Goal: Task Accomplishment & Management: Use online tool/utility

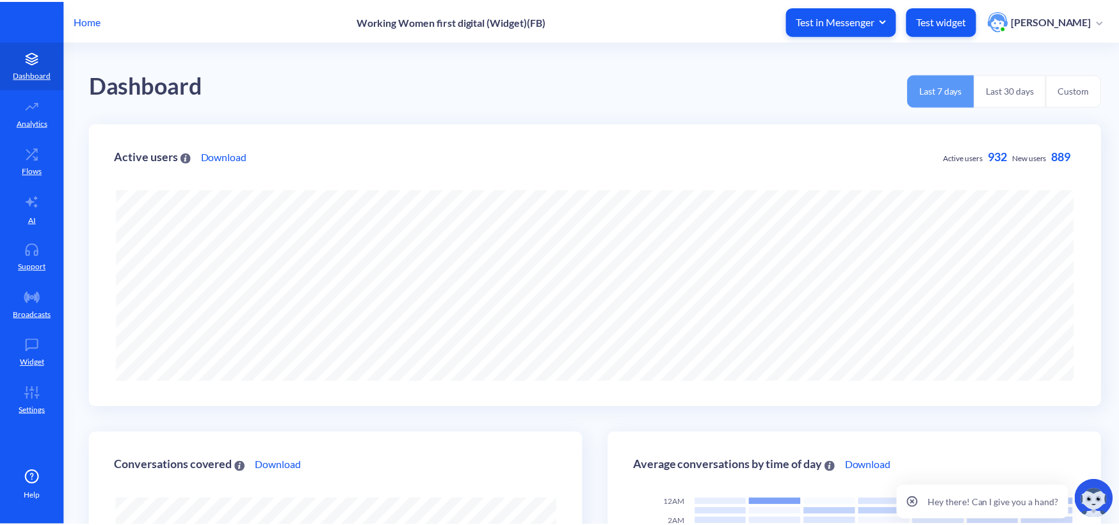
scroll to position [525, 1126]
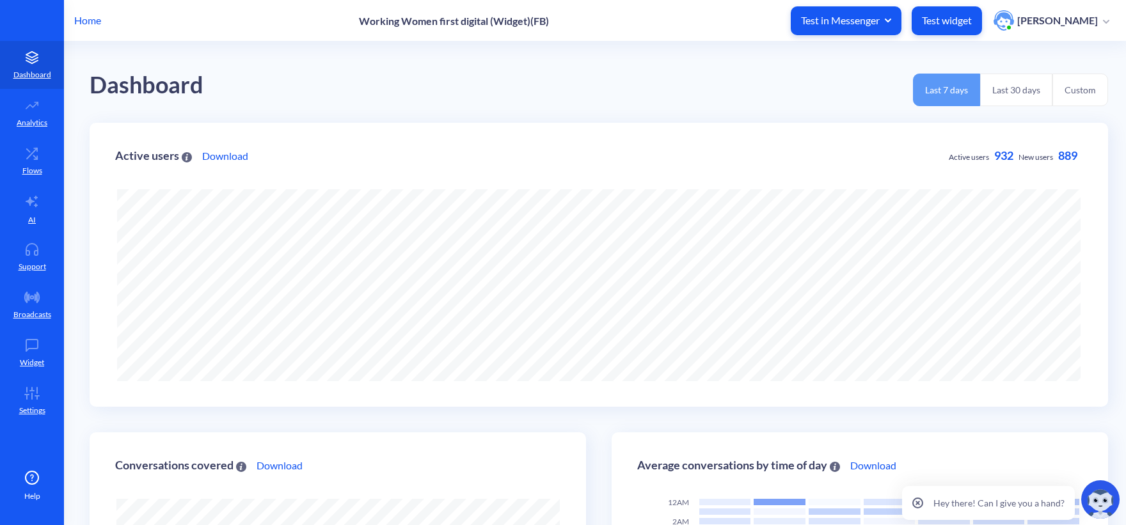
click at [95, 17] on p "Home" at bounding box center [87, 20] width 27 height 15
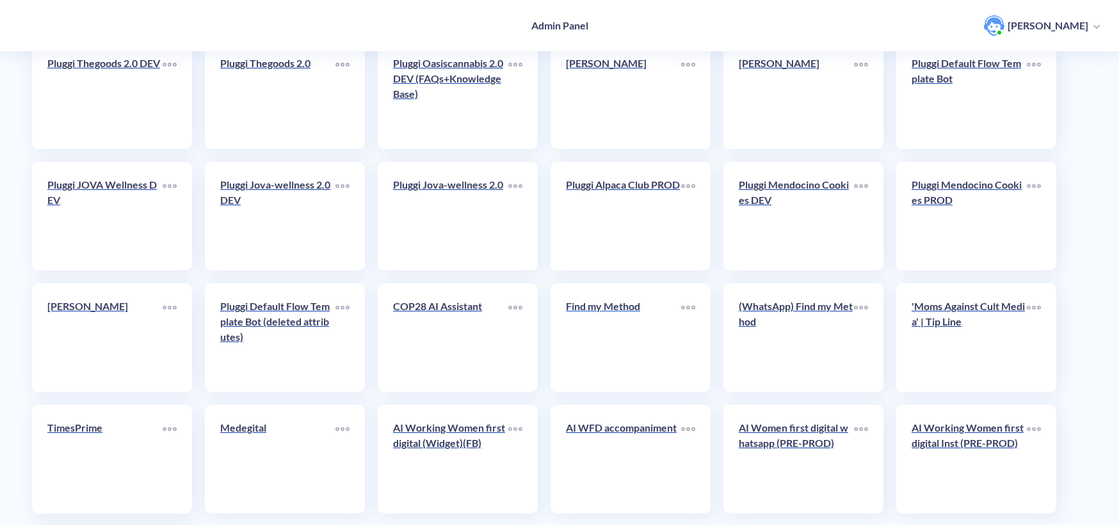
scroll to position [2186, 0]
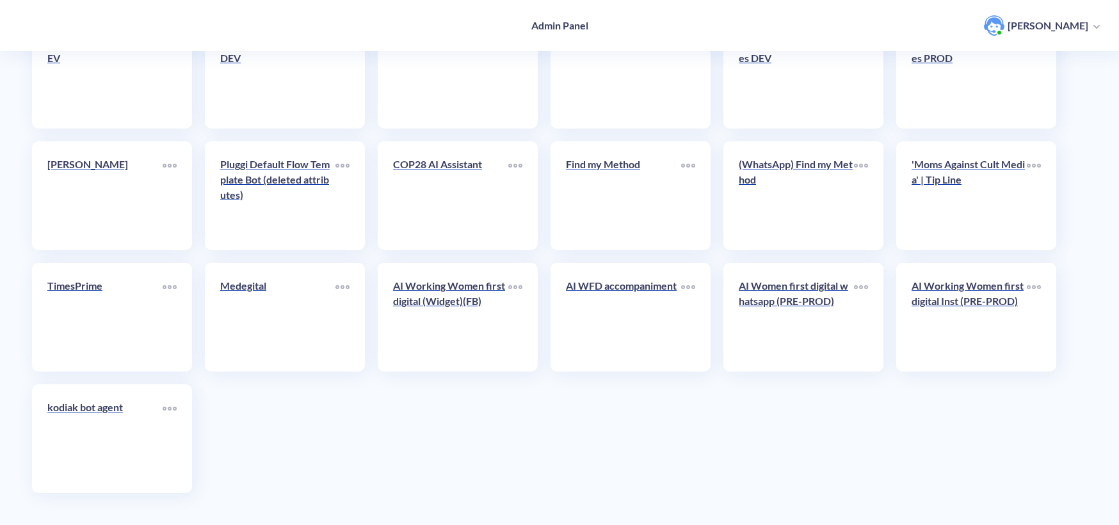
click at [458, 314] on div "AI Working Women first digital (Widget)(FB)" at bounding box center [450, 298] width 115 height 41
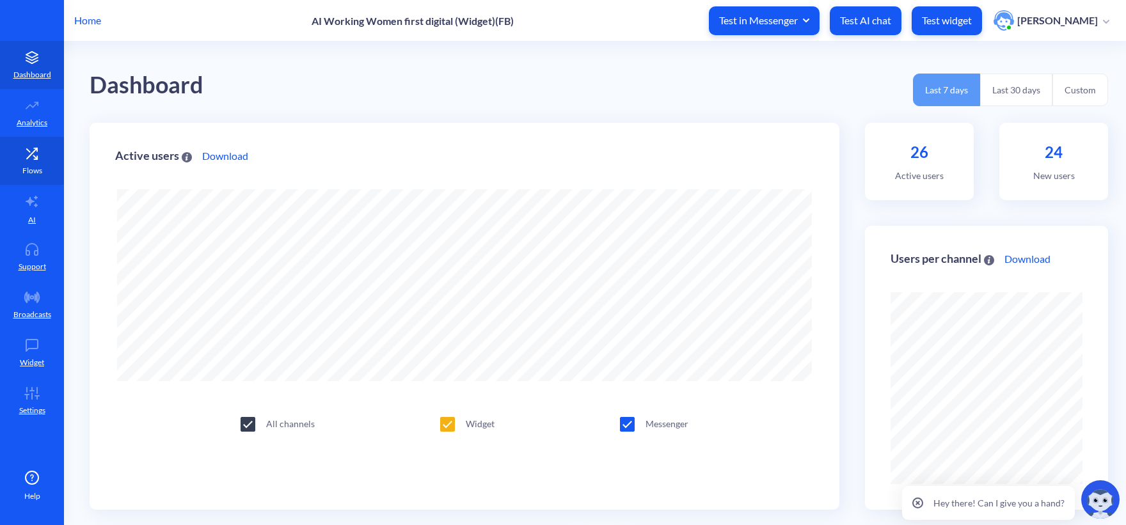
click at [40, 152] on icon at bounding box center [32, 153] width 26 height 13
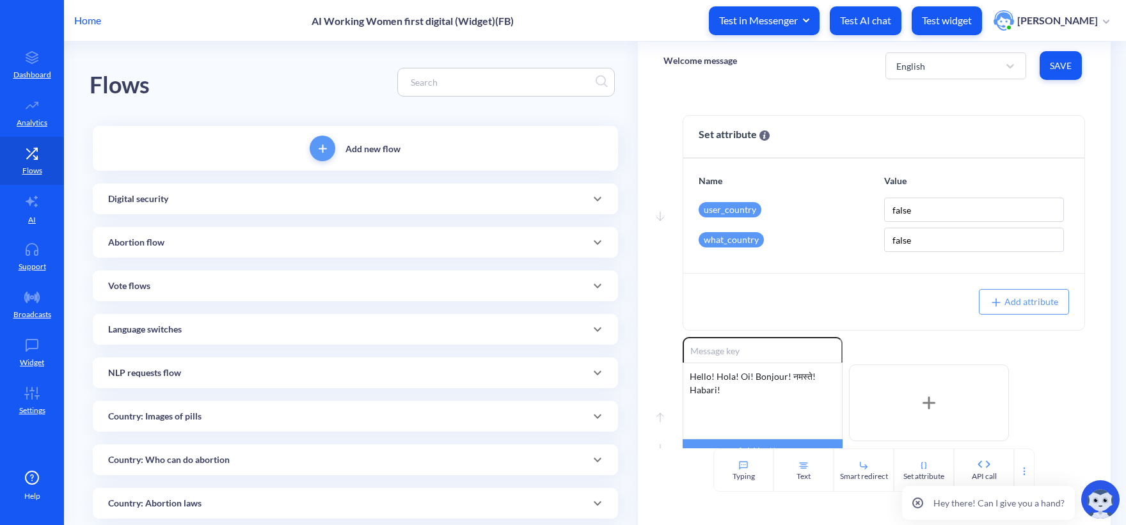
click at [495, 75] on input at bounding box center [499, 82] width 191 height 15
paste input "We can keep chatting here"
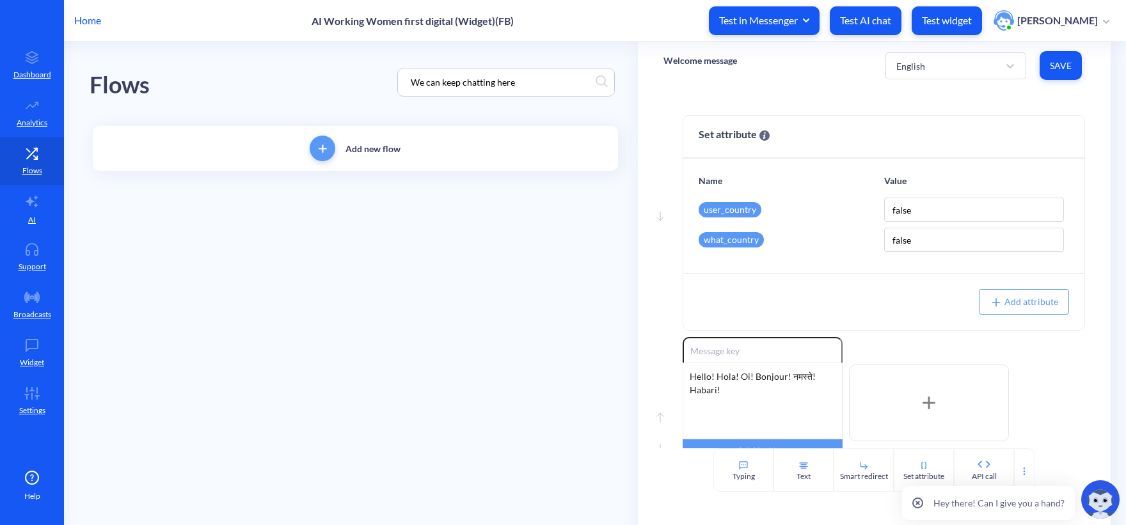
type input "We can keep chatting here"
click at [374, 52] on div "Flows We can keep chatting here" at bounding box center [356, 82] width 532 height 81
click at [265, 266] on link "Disclaimer - Facebook" at bounding box center [268, 266] width 124 height 29
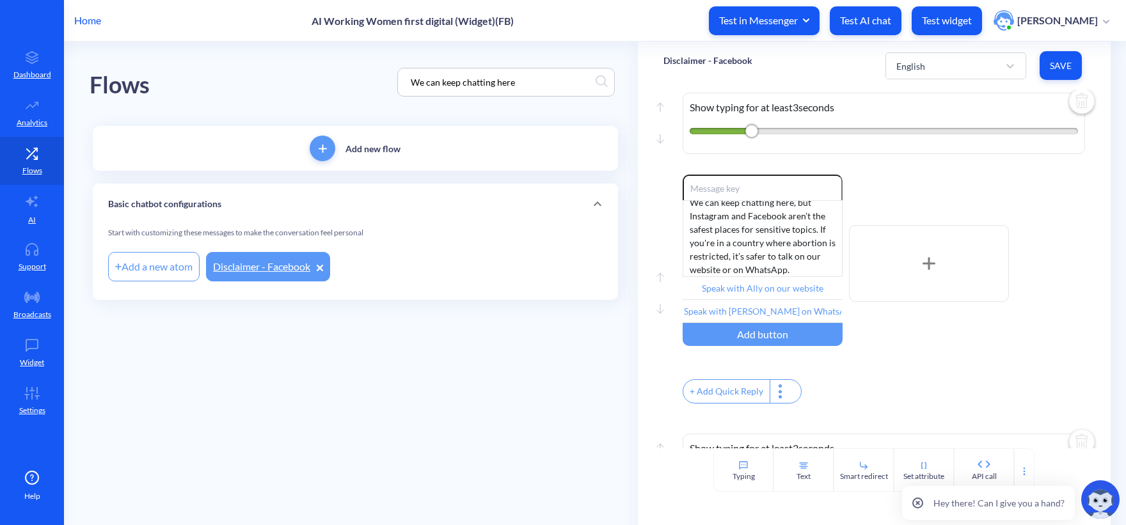
scroll to position [256, 0]
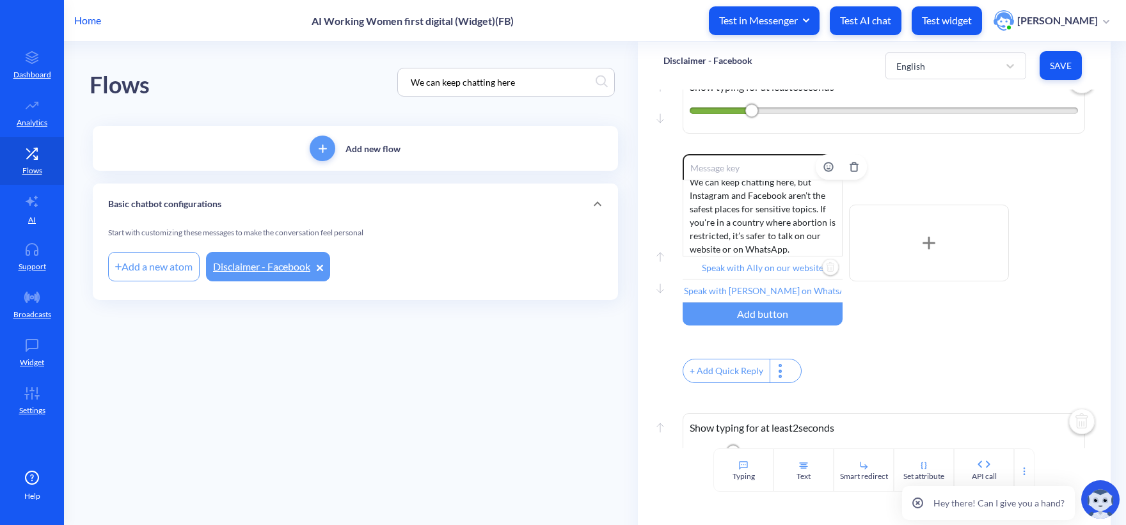
click at [742, 276] on input "Speak with Ally on our website" at bounding box center [763, 268] width 160 height 23
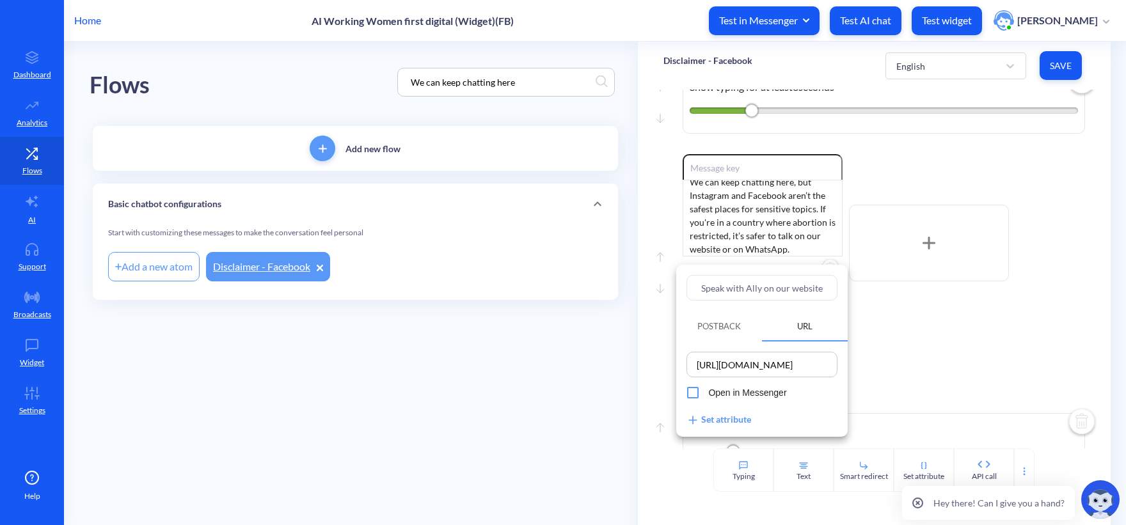
click at [753, 287] on input "Speak with Ally on our website" at bounding box center [762, 288] width 151 height 26
paste input "W"
type input "Website"
click at [655, 320] on div at bounding box center [563, 262] width 1126 height 525
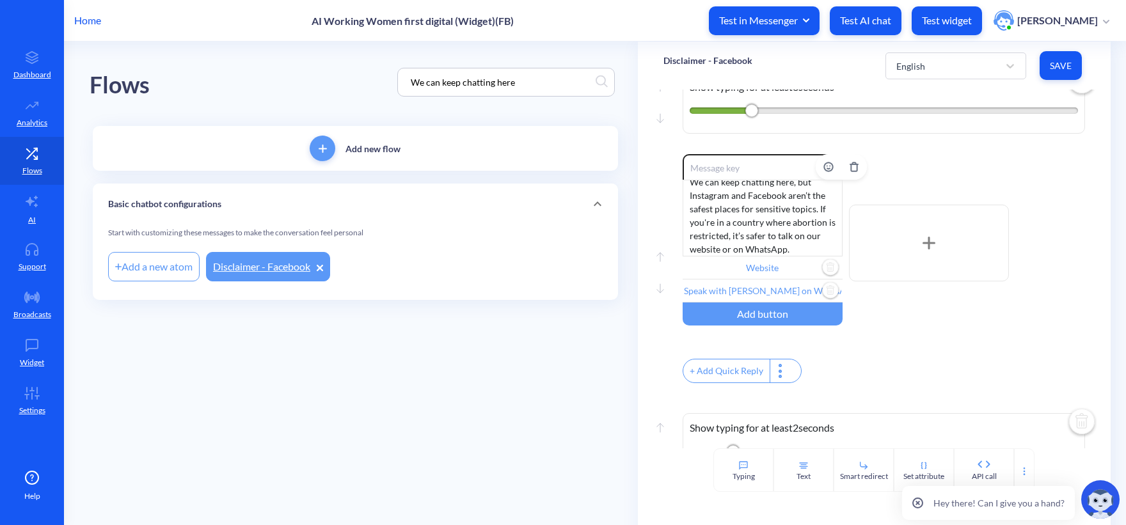
click at [756, 296] on input "Speak with [PERSON_NAME] on WhatsApp" at bounding box center [763, 291] width 160 height 23
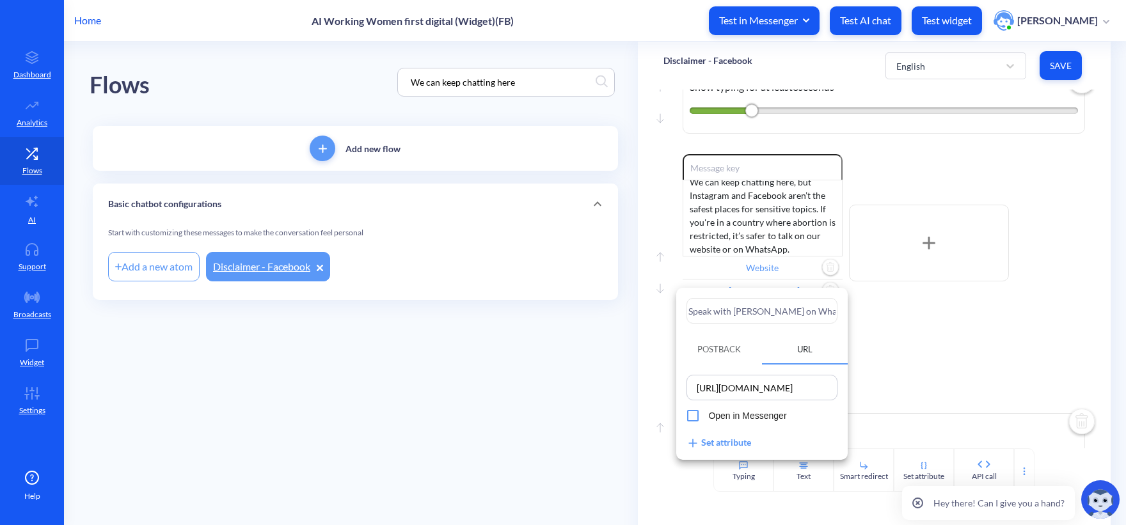
drag, startPoint x: 780, startPoint y: 311, endPoint x: 653, endPoint y: 282, distance: 130.1
click at [653, 282] on div "Speak with Ally on WhatsApp Postback URL https://wa.me/18332212559 Open in Mess…" at bounding box center [563, 262] width 1126 height 525
type input "WhatsApp"
click at [453, 381] on div at bounding box center [563, 262] width 1126 height 525
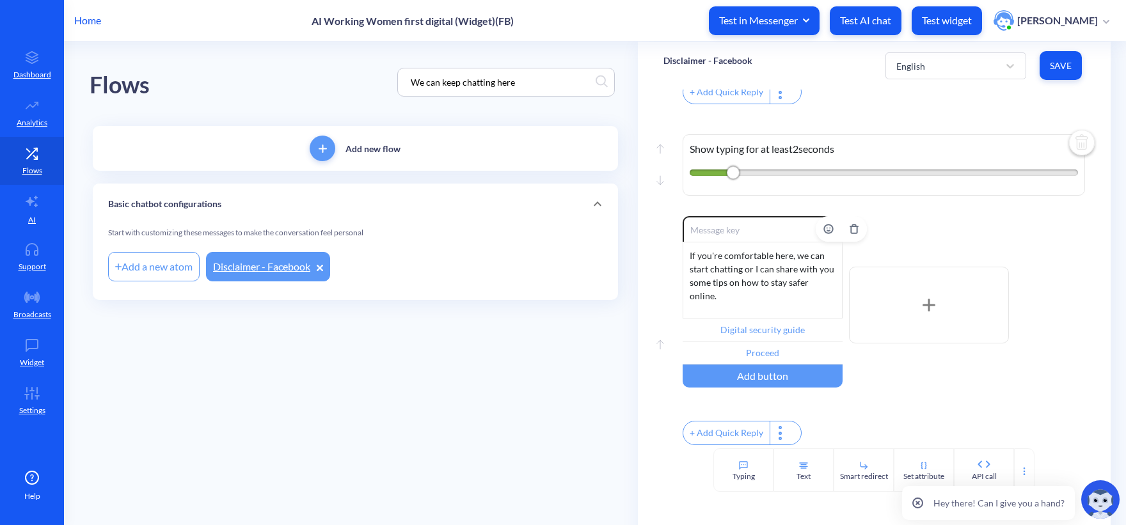
scroll to position [560, 0]
click at [740, 319] on input "Digital security guide" at bounding box center [763, 330] width 160 height 23
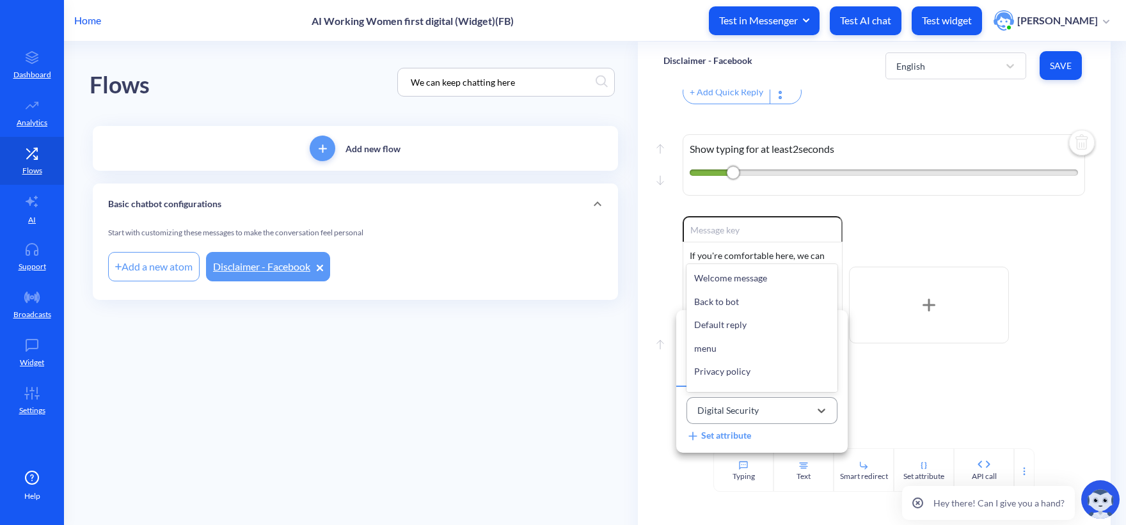
click at [762, 405] on div "Digital Security" at bounding box center [750, 411] width 119 height 21
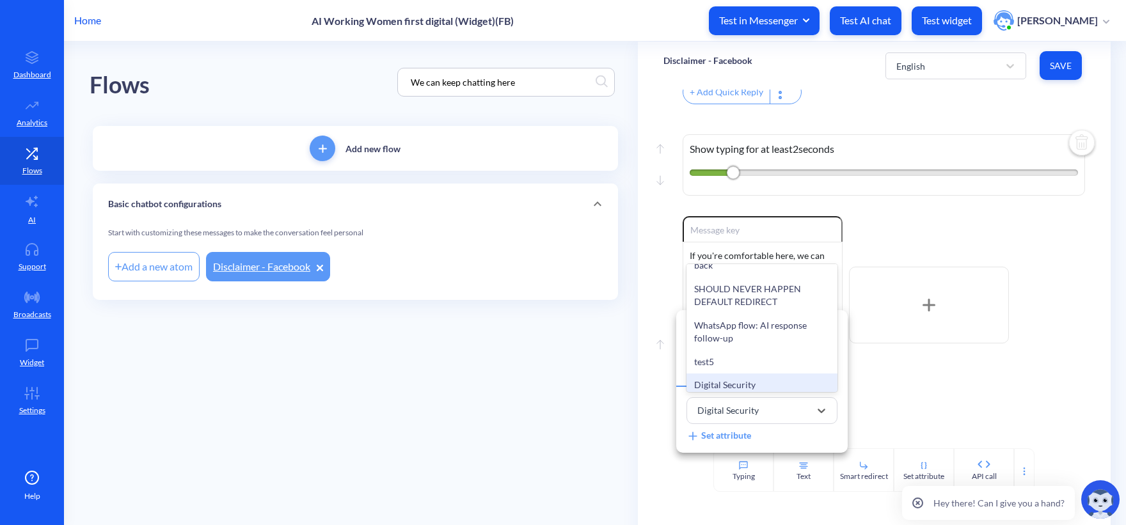
click at [605, 392] on div at bounding box center [563, 262] width 1126 height 525
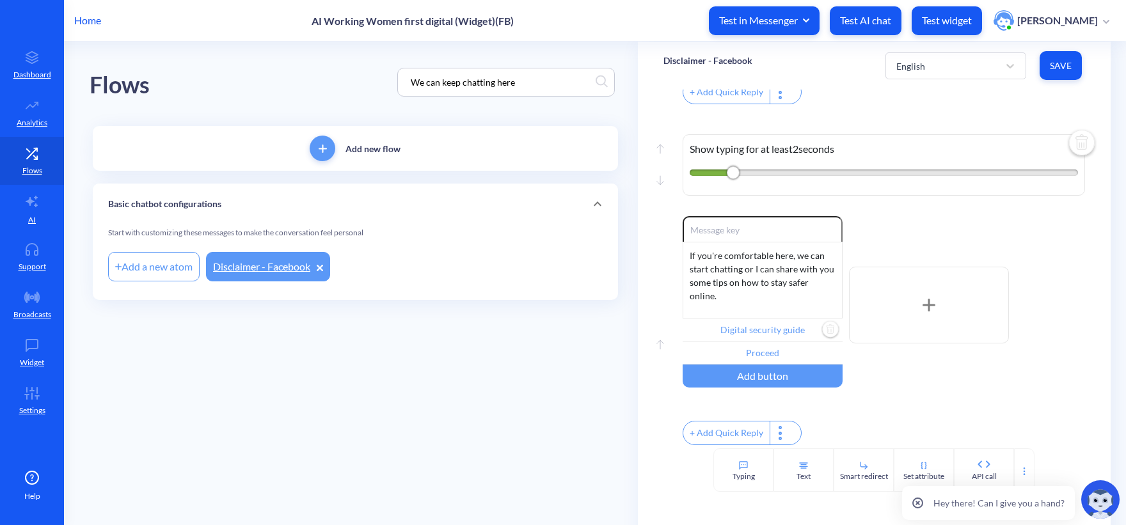
click at [534, 401] on main "Flows We can keep chatting here Add new flow Basic chatbot configurations Start…" at bounding box center [595, 284] width 1062 height 484
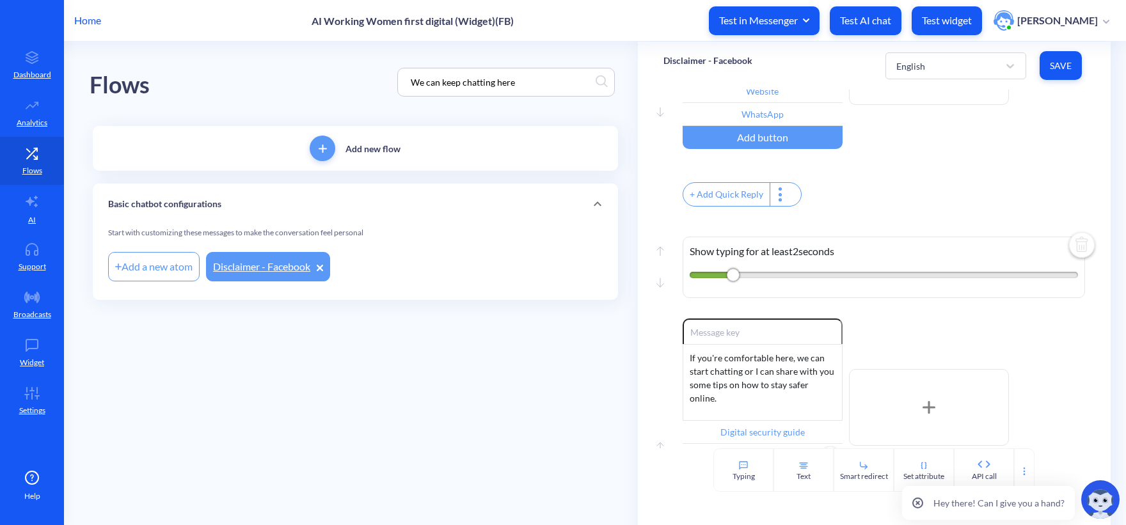
scroll to position [432, 0]
click at [1067, 74] on button "Save" at bounding box center [1061, 65] width 42 height 29
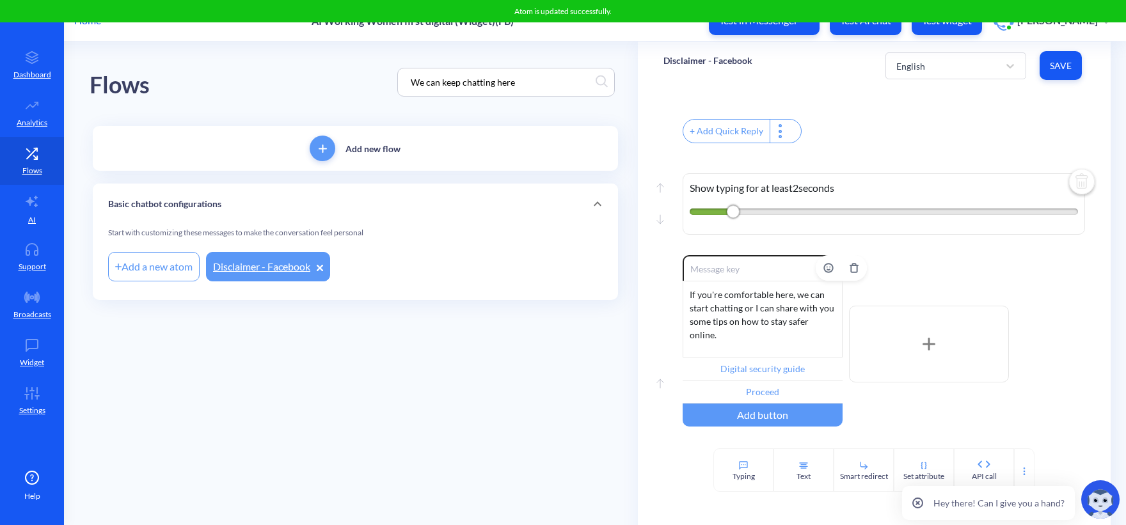
scroll to position [560, 0]
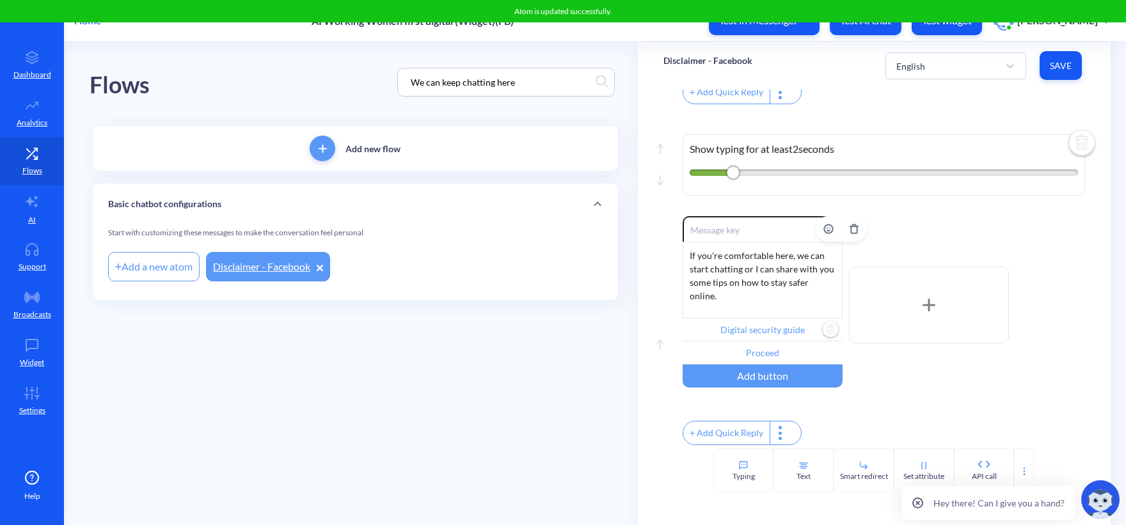
click at [765, 319] on input "Digital security guide" at bounding box center [763, 330] width 160 height 23
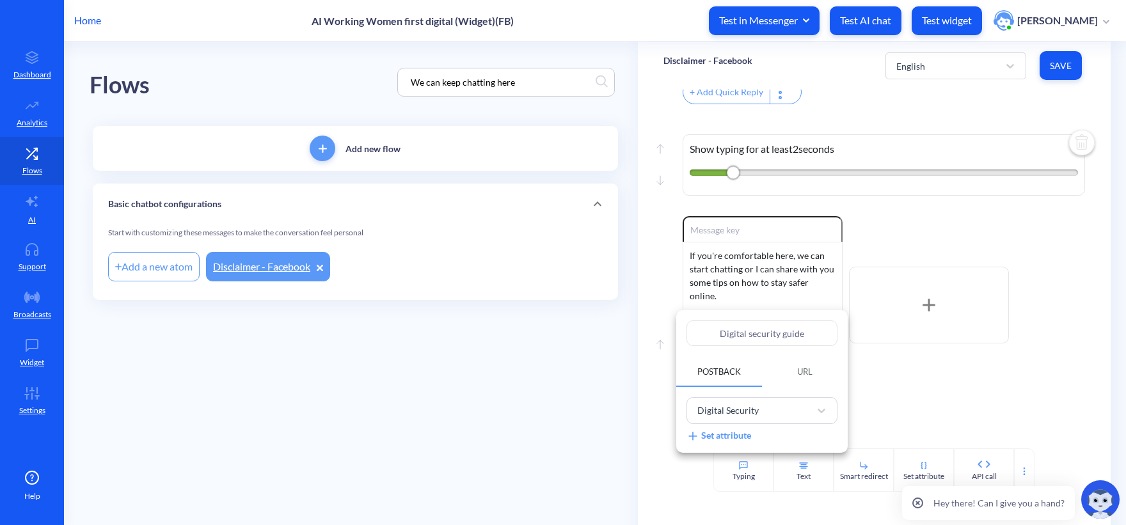
click at [797, 362] on span "URL" at bounding box center [805, 372] width 46 height 22
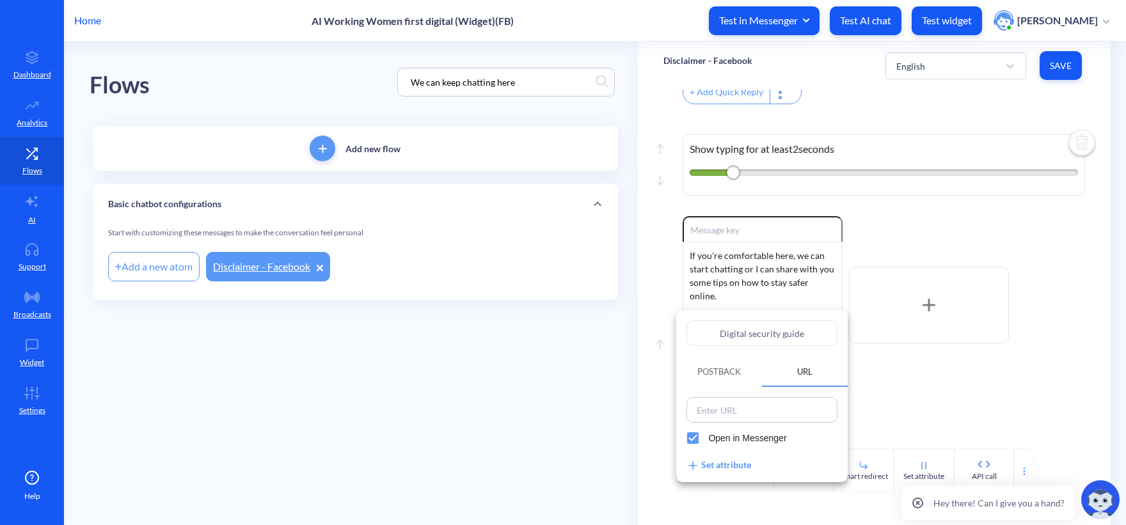
click at [756, 331] on input "Digital security guide" at bounding box center [762, 334] width 151 height 26
drag, startPoint x: 804, startPoint y: 331, endPoint x: 585, endPoint y: 323, distance: 219.6
click at [585, 323] on div "Digital security guide Postback URL Open in Messenger Set attribute" at bounding box center [563, 262] width 1126 height 525
paste input "G"
type input "Guide"
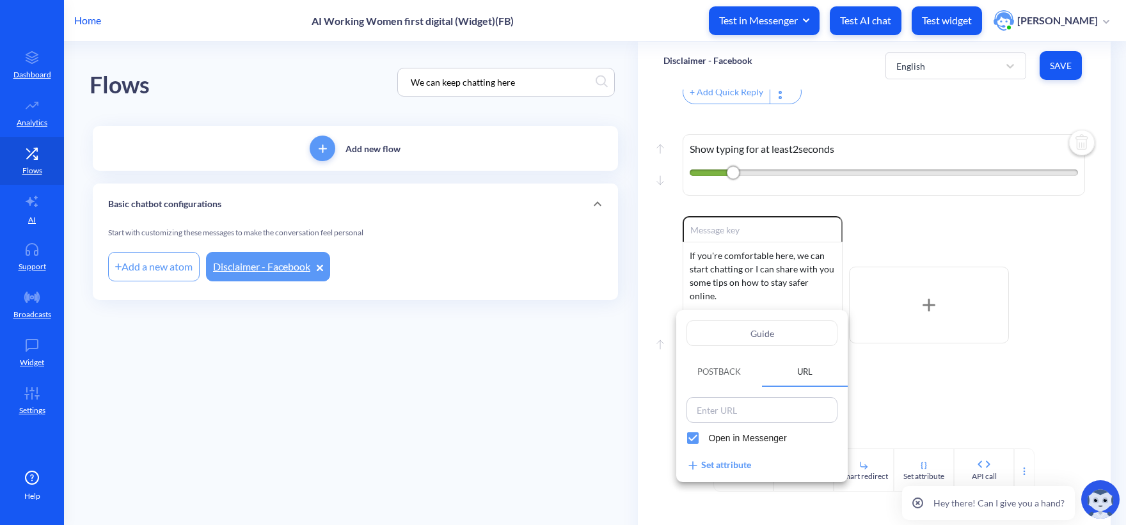
type input "Guide"
click at [694, 441] on input "Open in Messenger" at bounding box center [693, 438] width 31 height 31
checkbox input "false"
click at [761, 418] on input at bounding box center [761, 410] width 143 height 18
paste input "[URL][DOMAIN_NAME]"
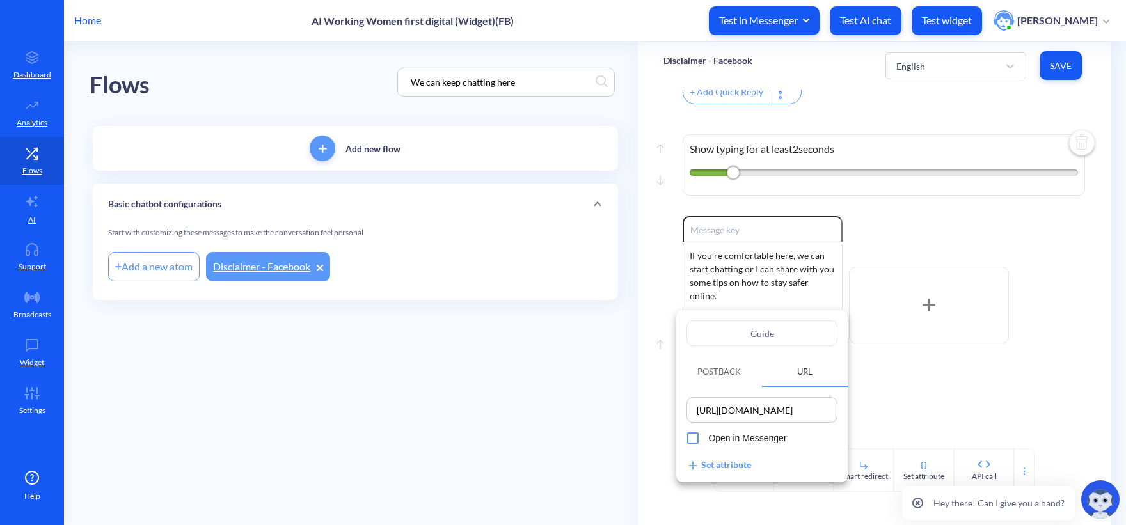
scroll to position [0, 198]
type input "[URL][DOMAIN_NAME]"
click at [808, 460] on div "https://www.howtouseabortionpill.org/blog/digital-security-abortion-privacy-gui…" at bounding box center [762, 434] width 172 height 95
click at [946, 379] on div at bounding box center [563, 262] width 1126 height 525
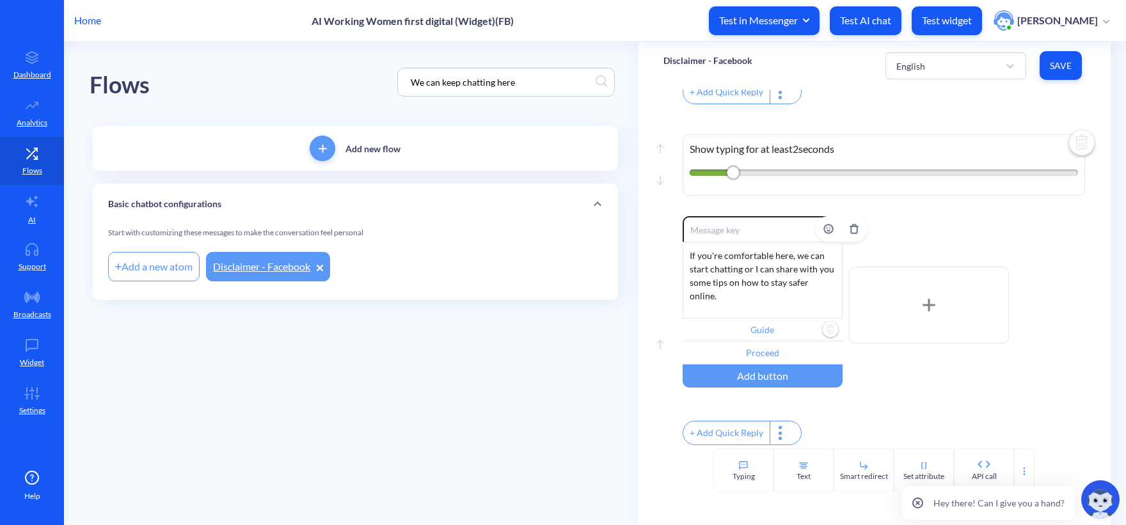
click at [785, 324] on input "Guide" at bounding box center [763, 330] width 160 height 23
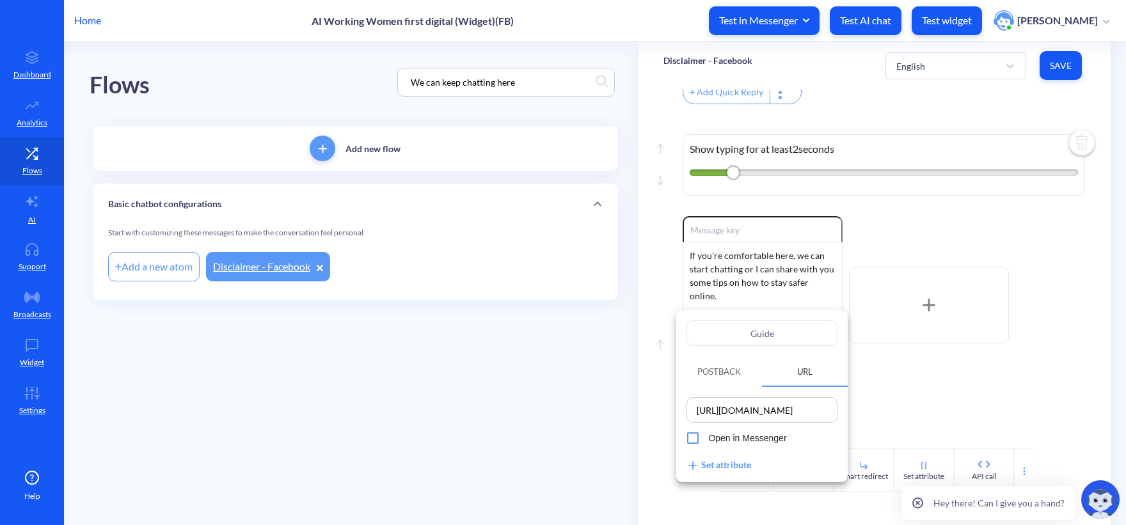
click at [923, 385] on div at bounding box center [563, 262] width 1126 height 525
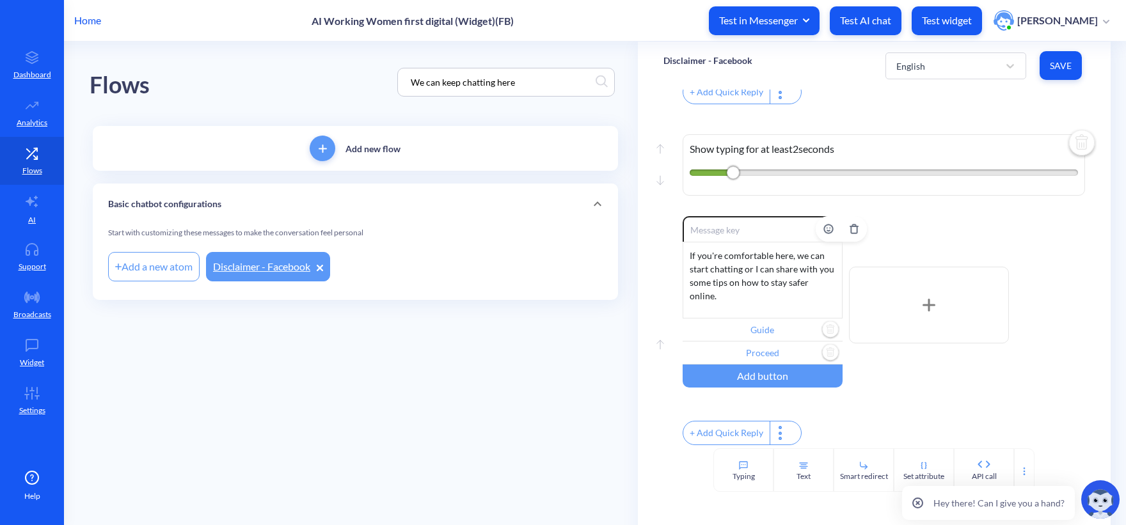
click at [795, 347] on input "Proceed" at bounding box center [763, 353] width 160 height 23
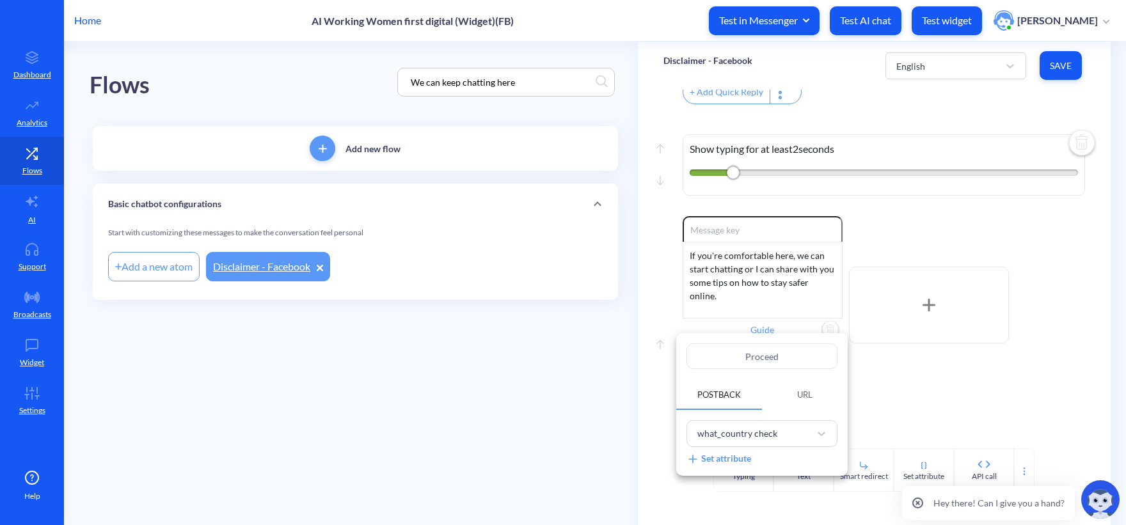
click at [1006, 422] on div at bounding box center [563, 262] width 1126 height 525
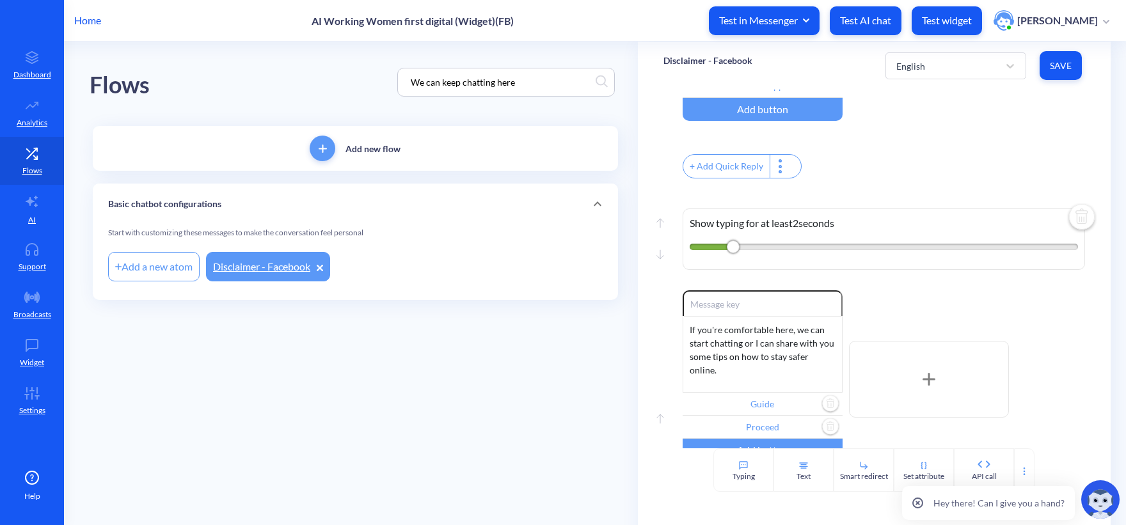
scroll to position [432, 0]
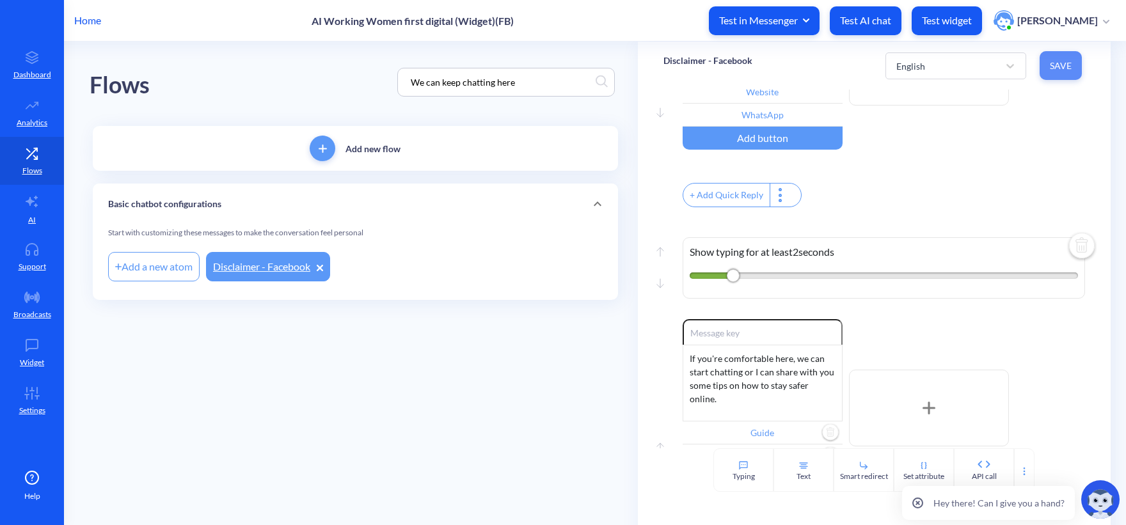
click at [1065, 64] on span "Save" at bounding box center [1061, 66] width 22 height 13
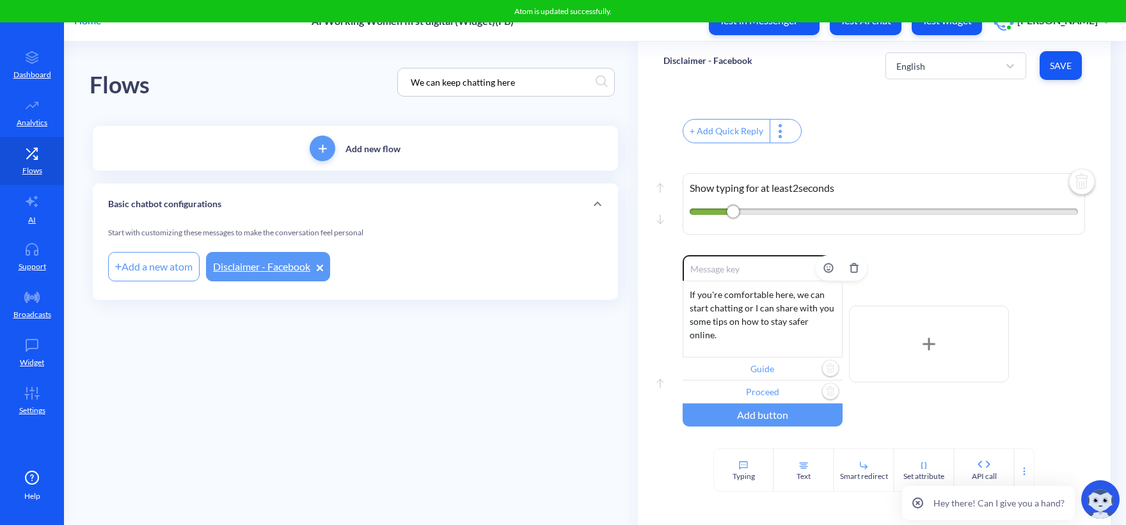
scroll to position [560, 0]
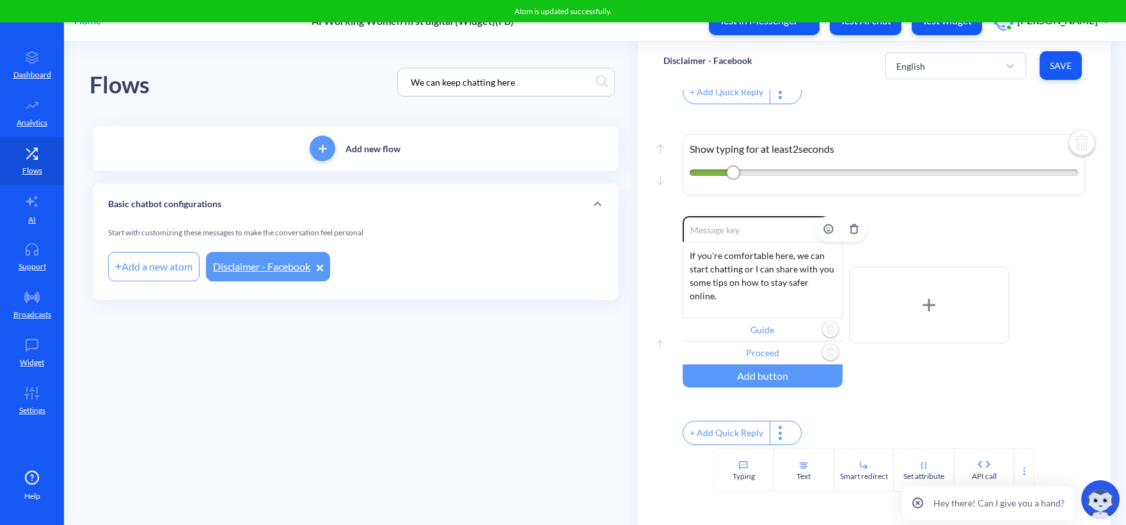
click at [772, 330] on input "Guide" at bounding box center [763, 330] width 160 height 23
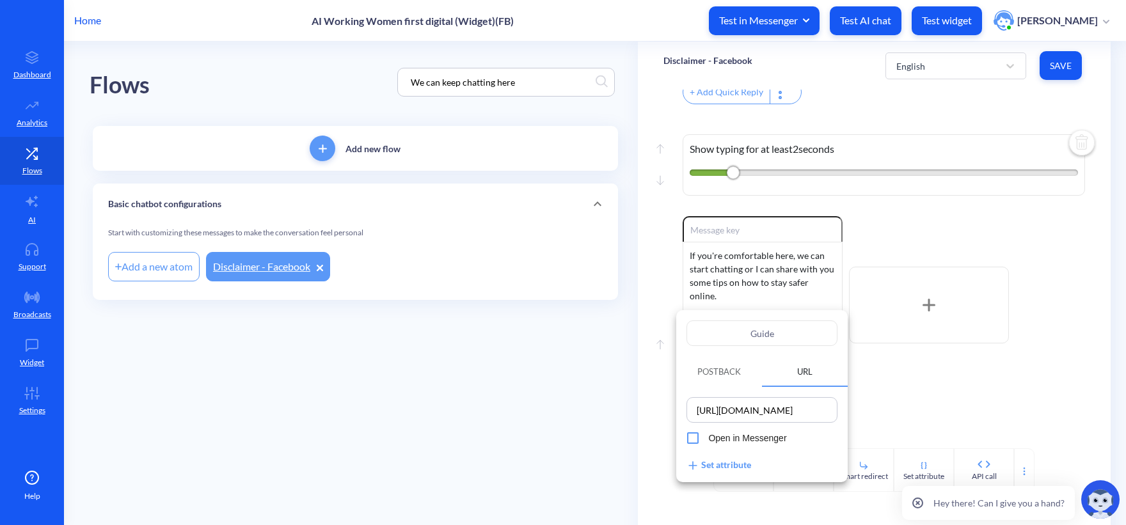
drag, startPoint x: 784, startPoint y: 336, endPoint x: 715, endPoint y: 320, distance: 70.3
click at [715, 320] on div "Guide Postback URL https://www.howtouseabortionpill.org/blog/digital-security-a…" at bounding box center [762, 396] width 172 height 172
click at [605, 356] on div at bounding box center [563, 262] width 1126 height 525
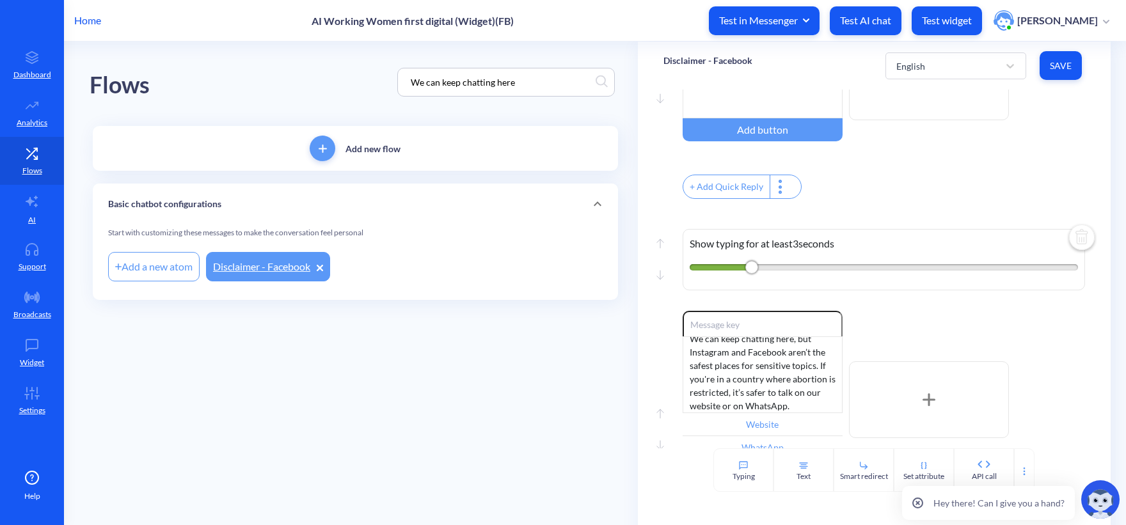
scroll to position [0, 0]
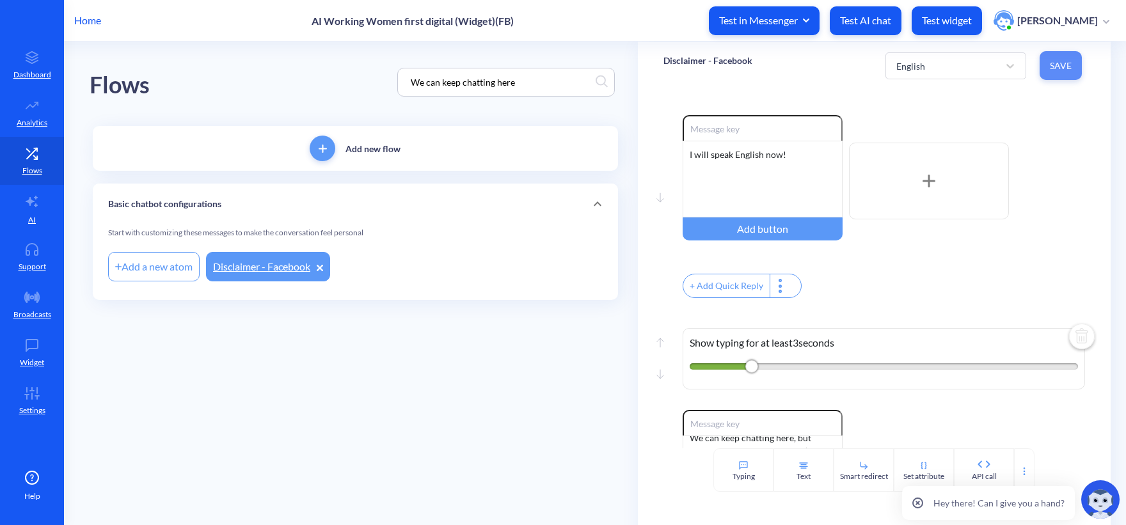
click at [1055, 72] on button "Save" at bounding box center [1061, 65] width 42 height 29
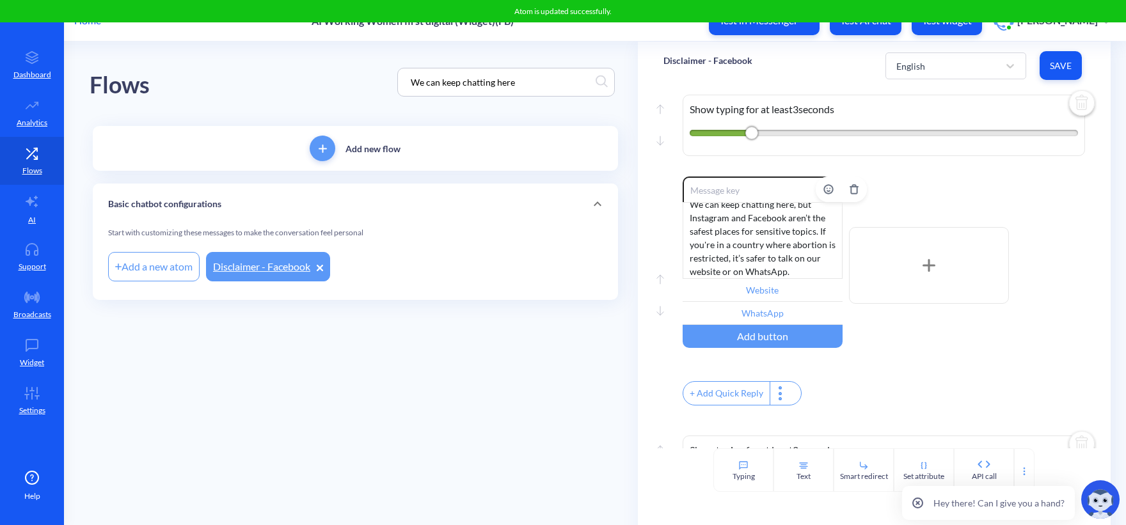
scroll to position [256, 0]
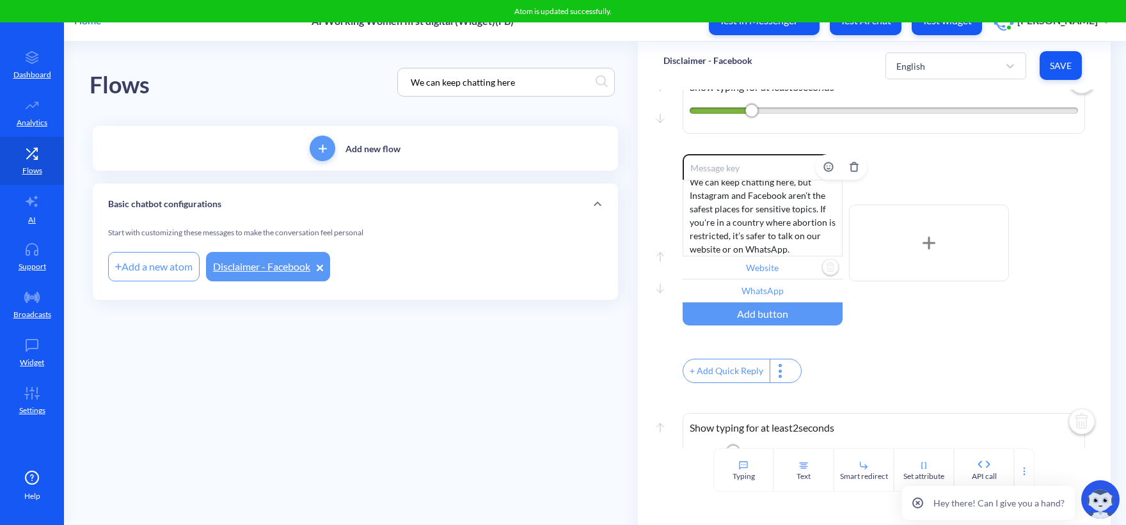
click at [757, 279] on input "Website" at bounding box center [763, 268] width 160 height 23
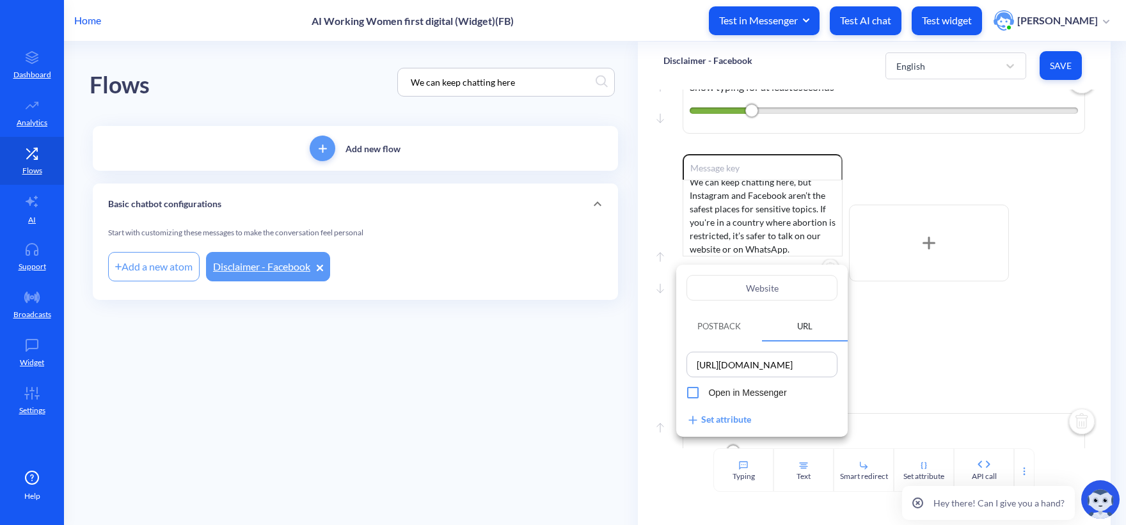
click at [630, 401] on div at bounding box center [563, 262] width 1126 height 525
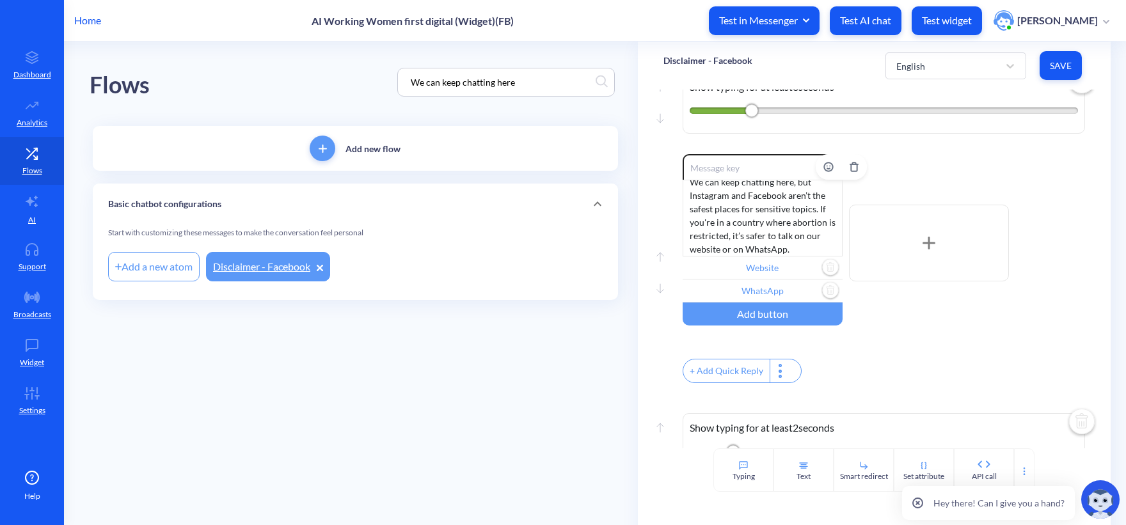
click at [756, 299] on input "WhatsApp" at bounding box center [763, 291] width 160 height 23
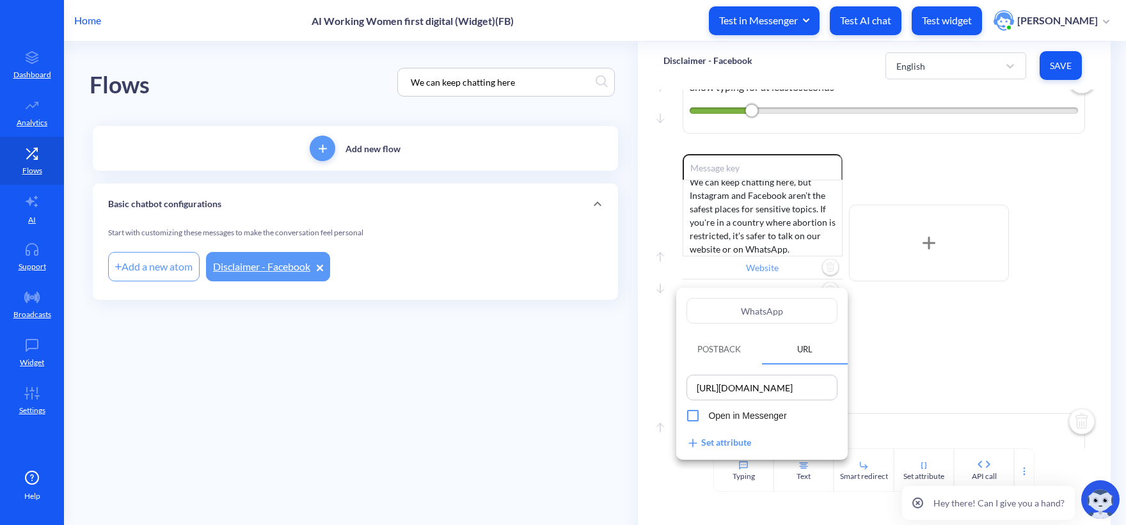
click at [601, 407] on div at bounding box center [563, 262] width 1126 height 525
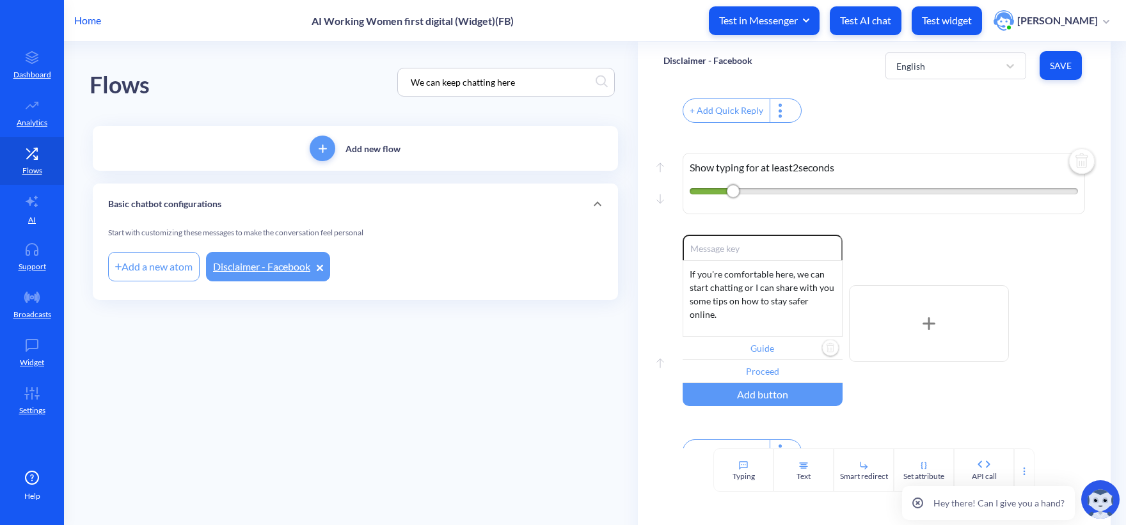
scroll to position [560, 0]
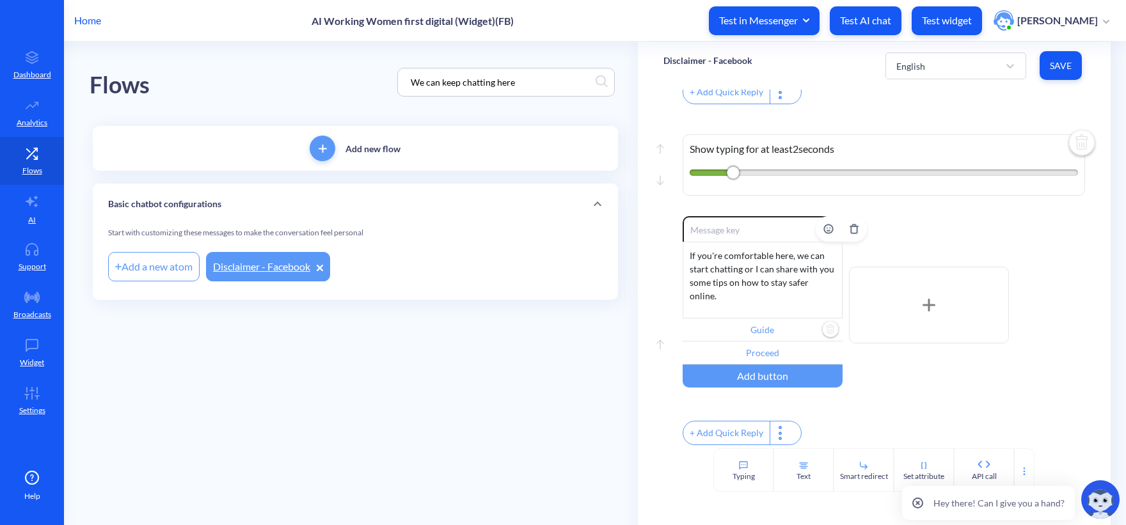
click at [779, 329] on input "Guide" at bounding box center [763, 330] width 160 height 23
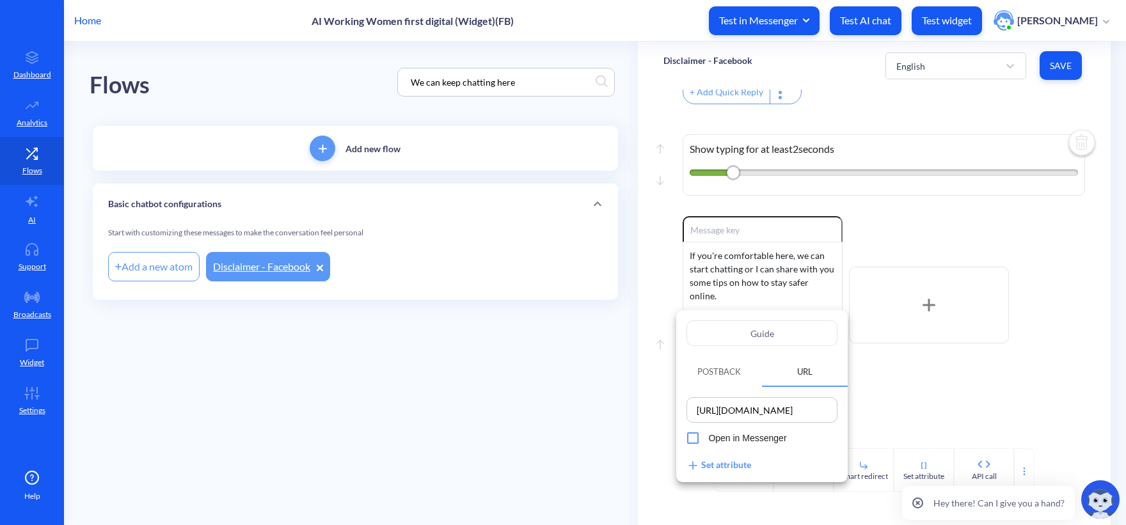
click at [588, 362] on div at bounding box center [563, 262] width 1126 height 525
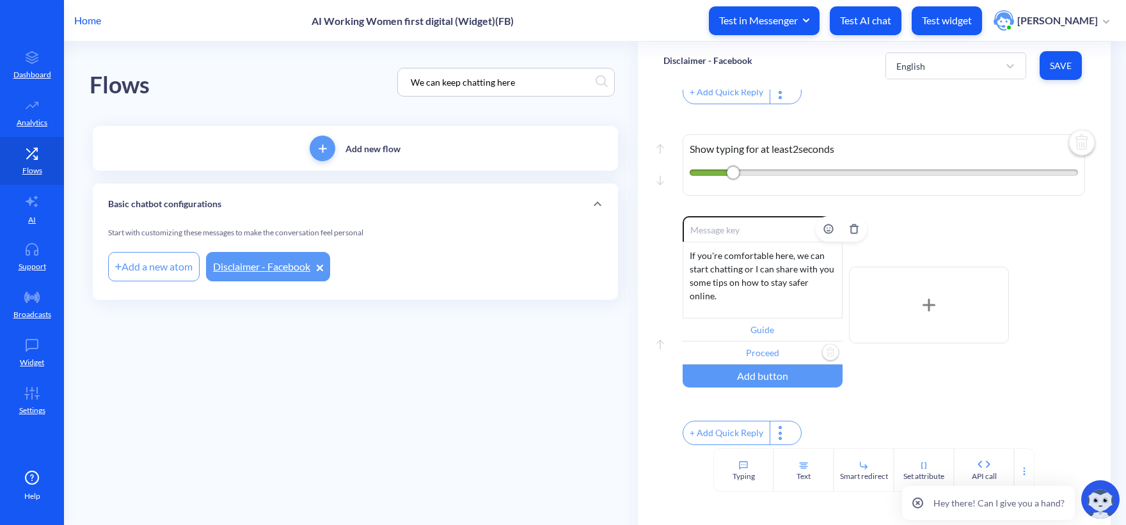
click at [778, 342] on input "Proceed" at bounding box center [763, 353] width 160 height 23
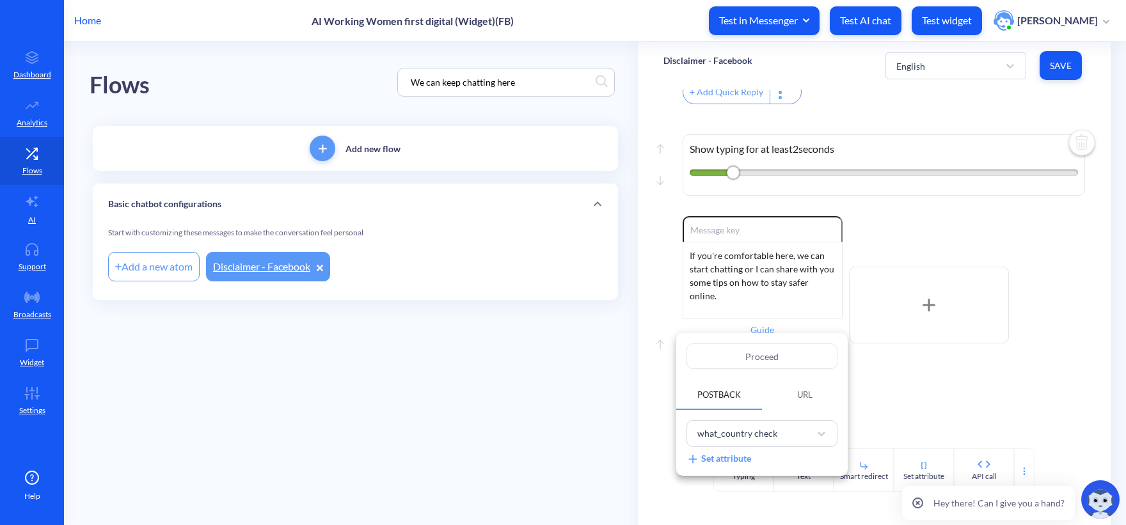
click at [583, 362] on div at bounding box center [563, 262] width 1126 height 525
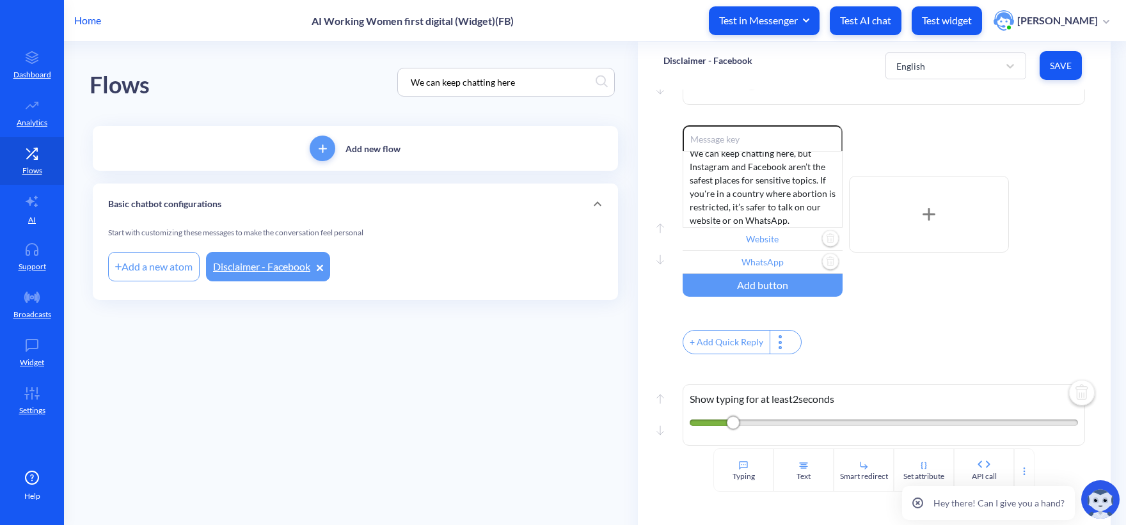
scroll to position [176, 0]
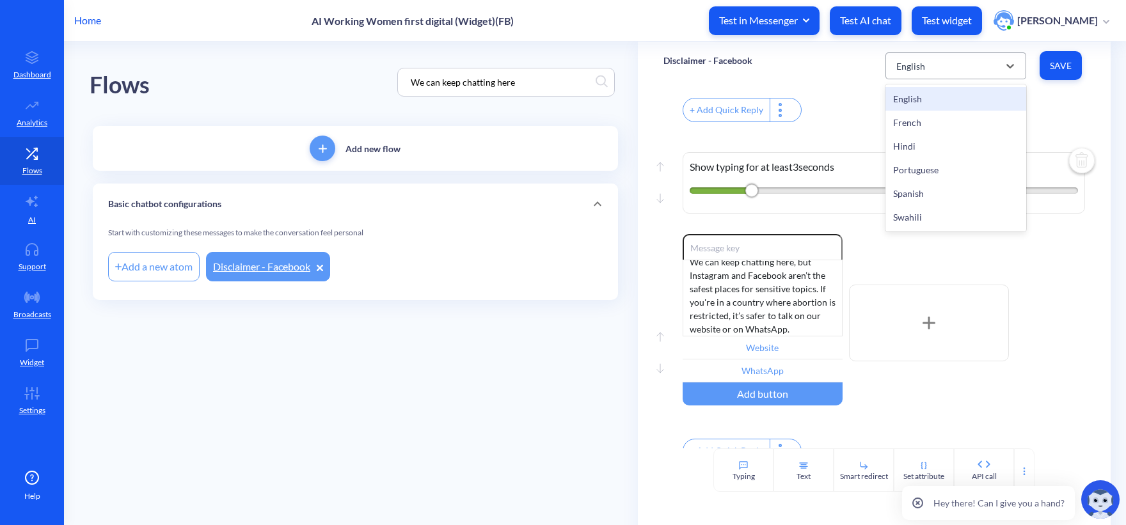
click at [930, 62] on div "English" at bounding box center [944, 65] width 109 height 23
click at [919, 124] on div "French" at bounding box center [956, 123] width 141 height 24
type input "Parlez avec Ally sur notre site web"
type input "Parlez avec Ally sur WhatsApp"
type input "Guide de sécurité numérique"
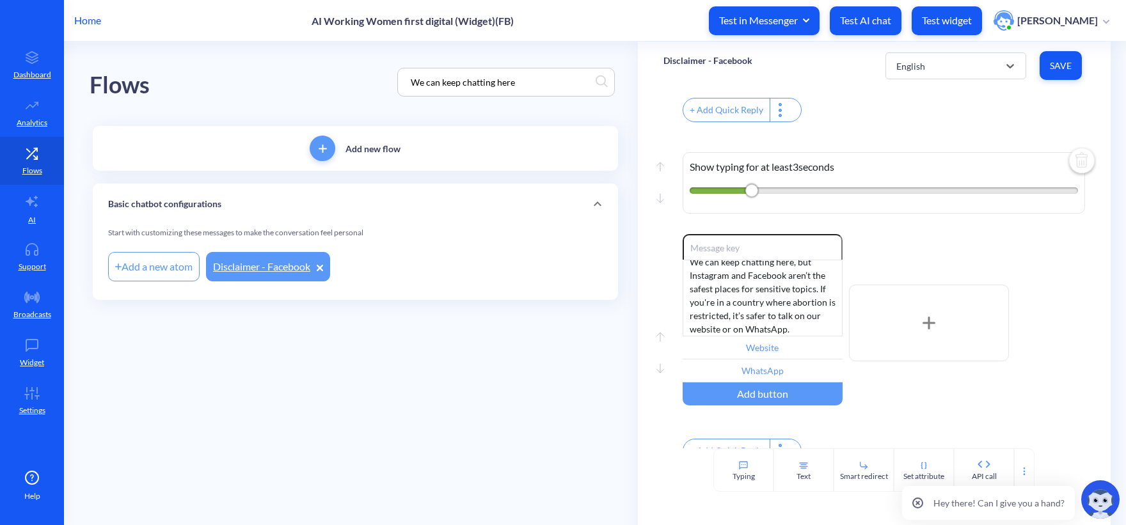
type input "Procéder"
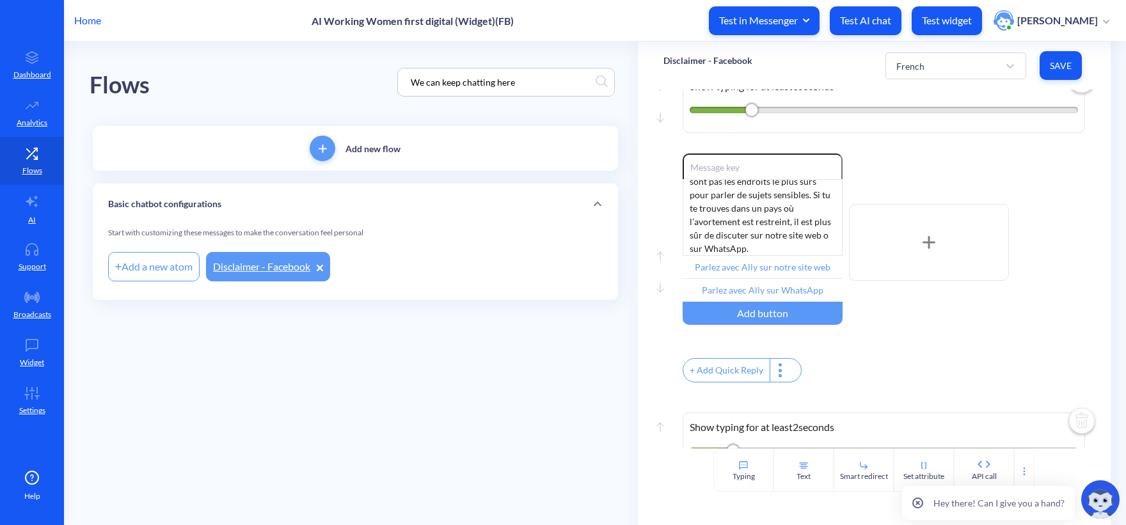
scroll to position [256, 0]
click at [907, 63] on div "French" at bounding box center [911, 65] width 28 height 13
click at [918, 98] on div "English" at bounding box center [956, 99] width 141 height 24
type input "Website"
type input "WhatsApp"
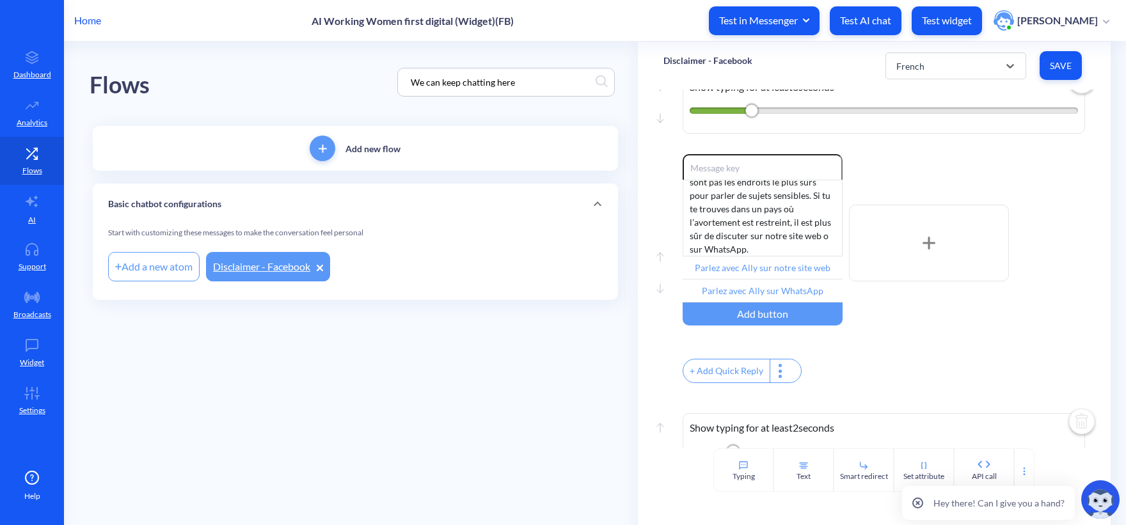
type input "Guide"
type input "Proceed"
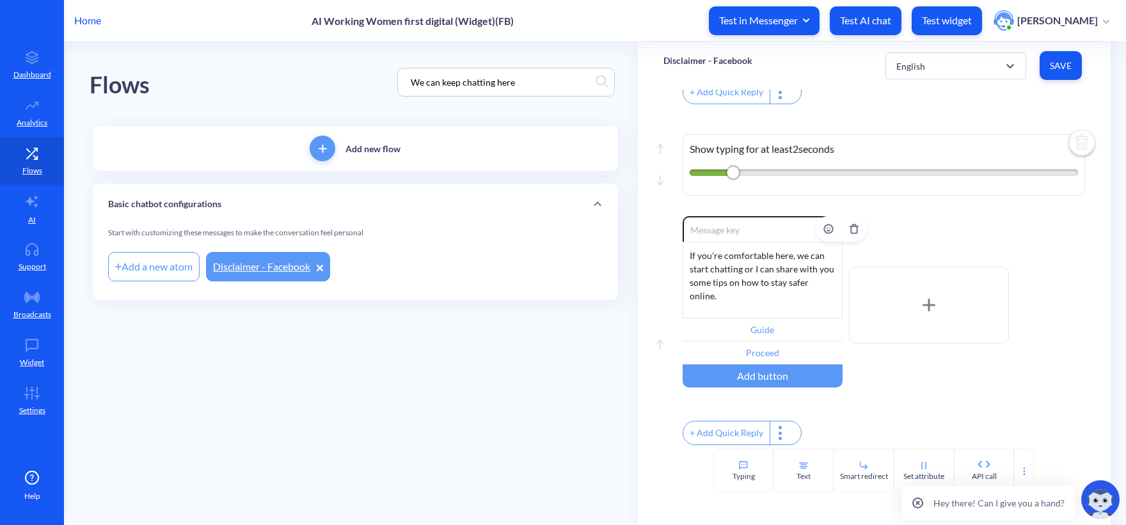
scroll to position [560, 0]
click at [742, 275] on div "If you're comfortable here, we can start chatting or I can share with you some …" at bounding box center [763, 280] width 160 height 77
click at [584, 362] on main "Flows We can keep chatting here Add new flow Basic chatbot configurations Start…" at bounding box center [595, 284] width 1062 height 484
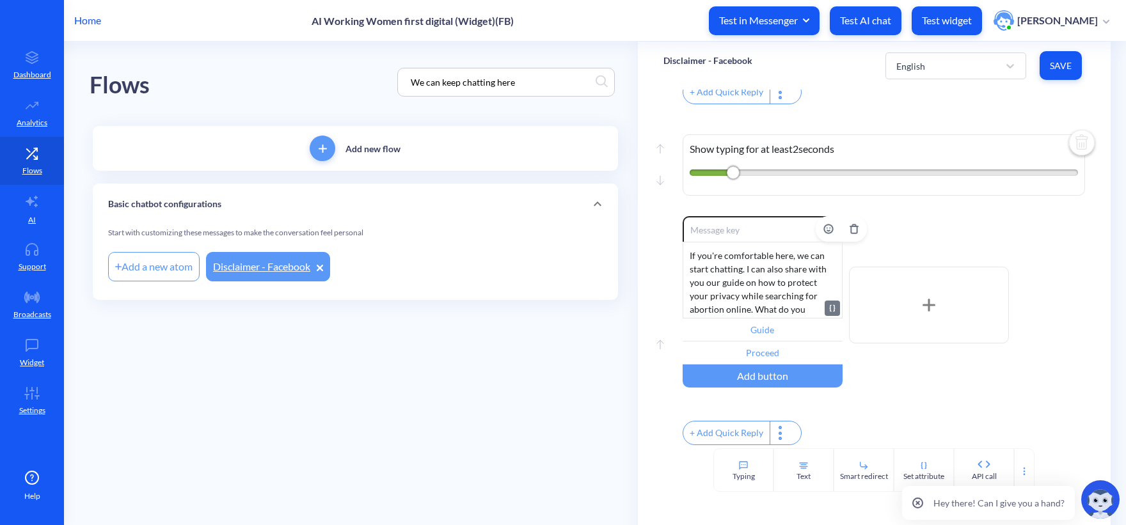
scroll to position [12, 0]
click at [1071, 63] on span "Save" at bounding box center [1061, 66] width 22 height 13
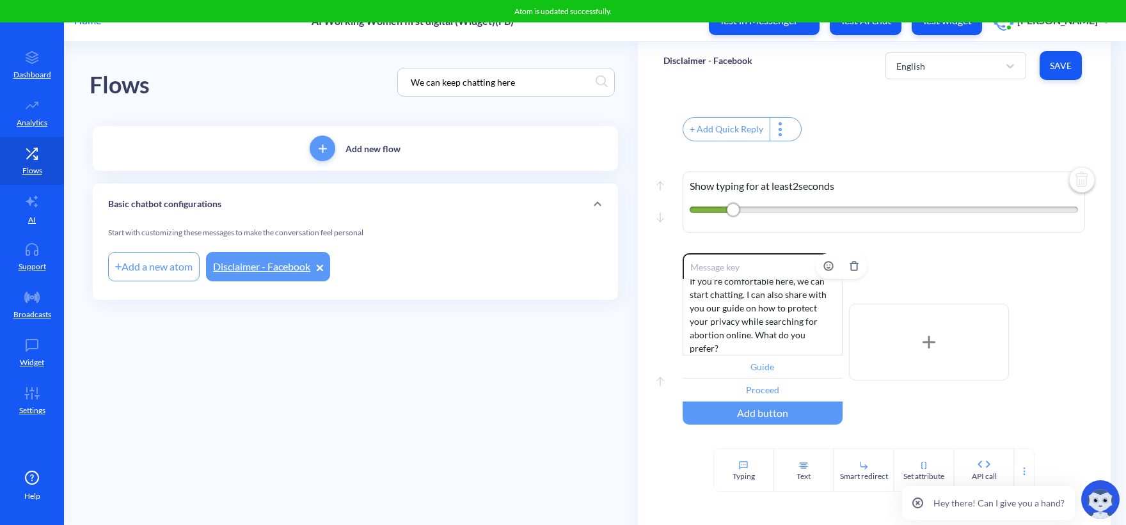
scroll to position [560, 0]
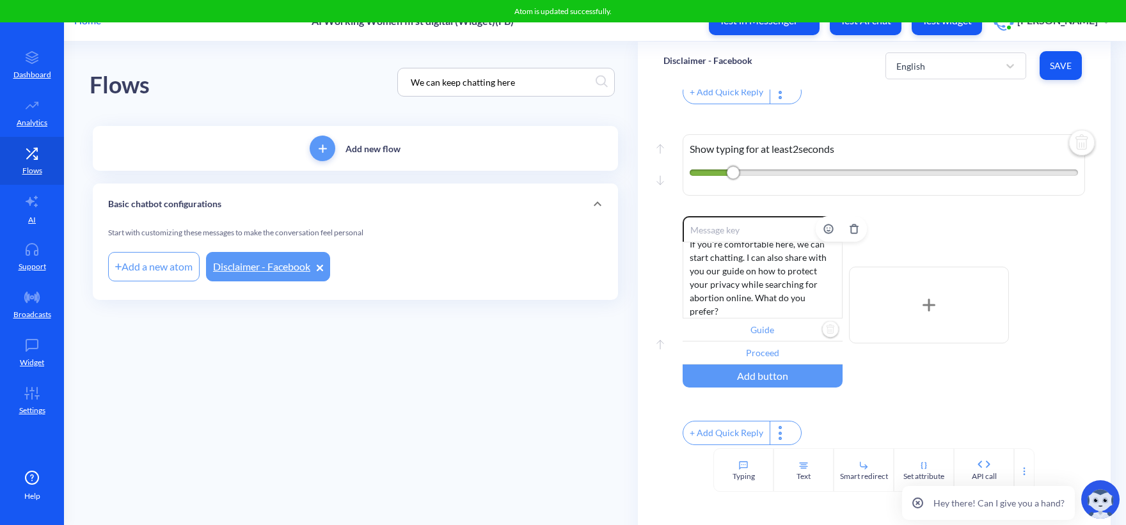
click at [760, 319] on input "Guide" at bounding box center [763, 330] width 160 height 23
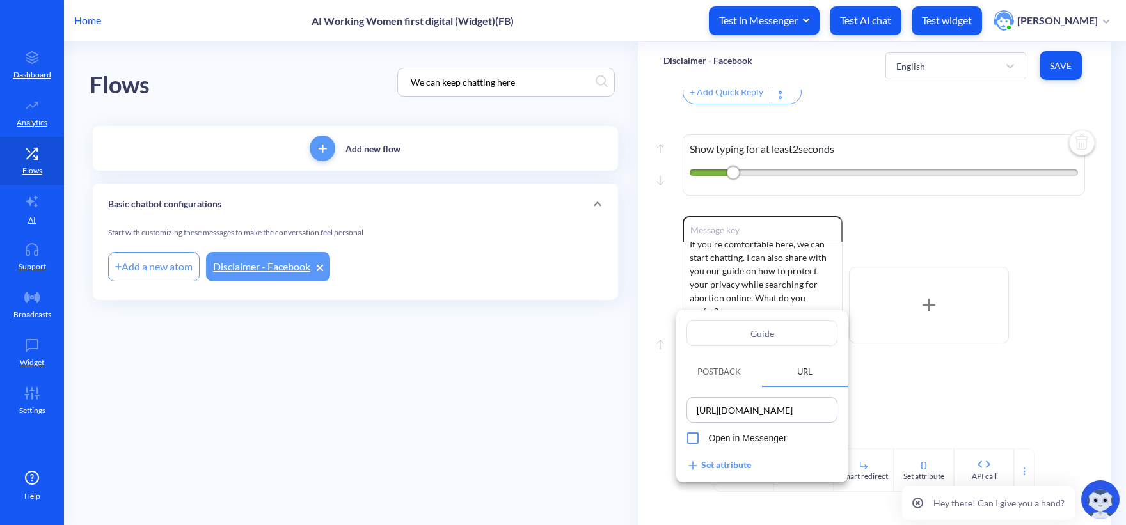
click at [866, 78] on div at bounding box center [563, 262] width 1126 height 525
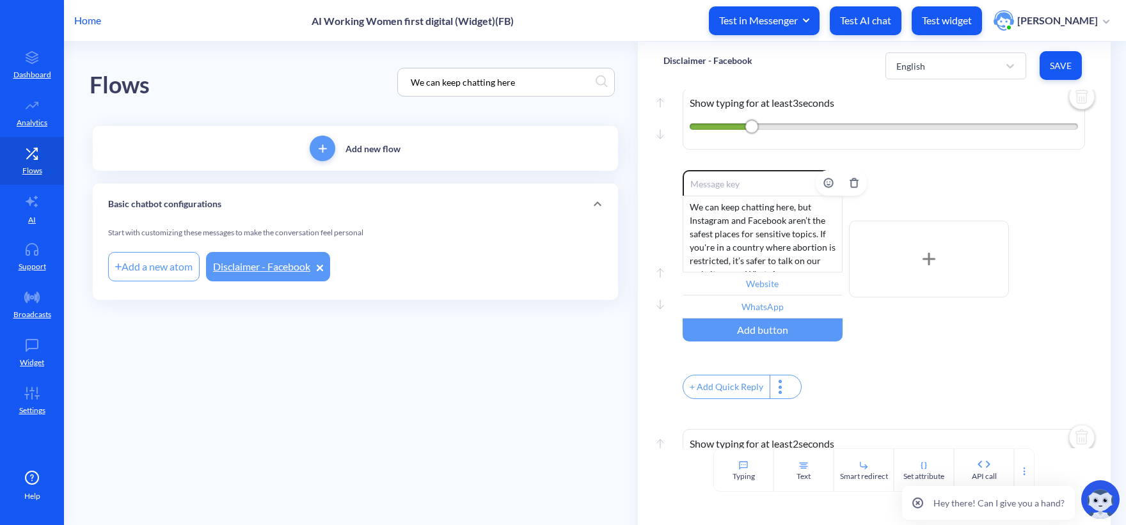
scroll to position [0, 0]
click at [955, 76] on div "English" at bounding box center [944, 65] width 109 height 23
click at [922, 125] on div "French" at bounding box center [956, 123] width 141 height 24
type input "Parlez avec Ally sur notre site web"
type input "Parlez avec Ally sur WhatsApp"
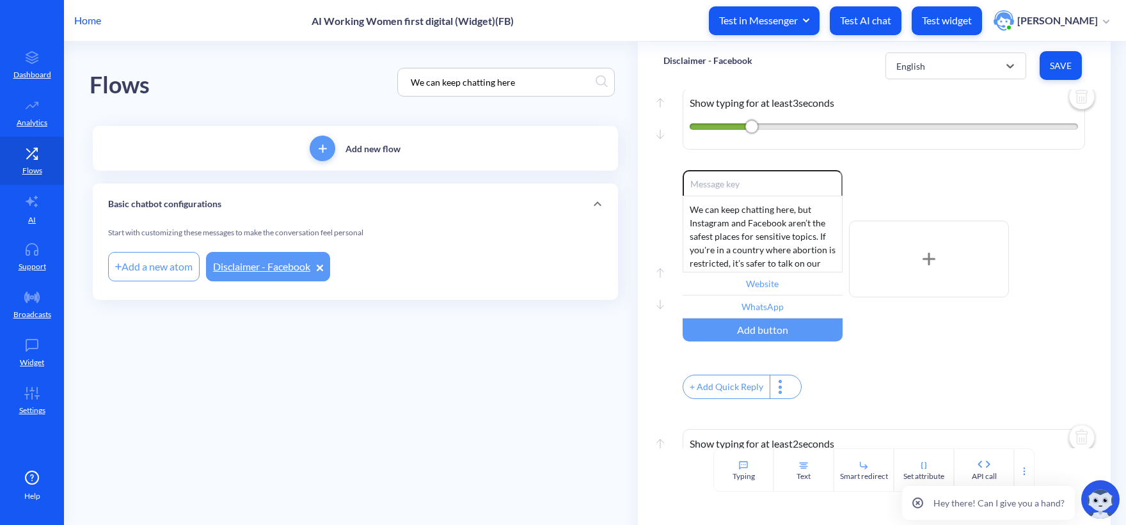
type input "Guide de sécurité numérique"
type input "Procéder"
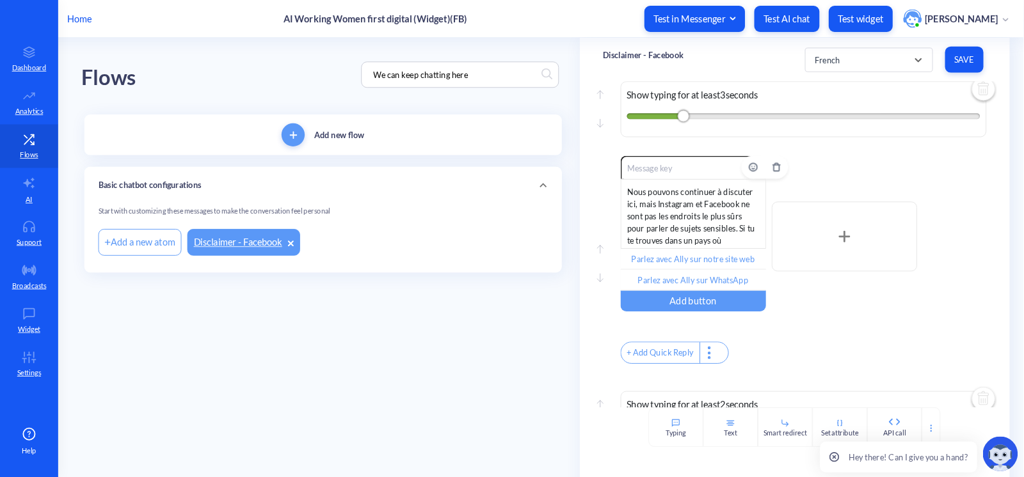
scroll to position [240, 0]
click at [760, 292] on input "Parlez avec Ally sur notre site web" at bounding box center [763, 284] width 160 height 23
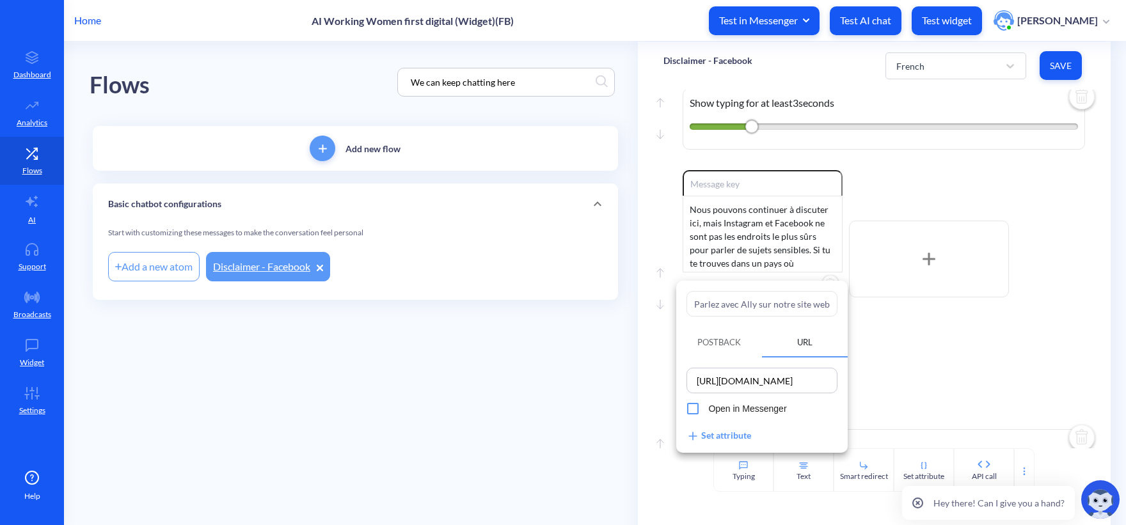
click at [783, 308] on input "Parlez avec Ally sur notre site web" at bounding box center [762, 304] width 151 height 26
paste input "S"
type input "Site web"
click at [958, 361] on div at bounding box center [563, 262] width 1126 height 525
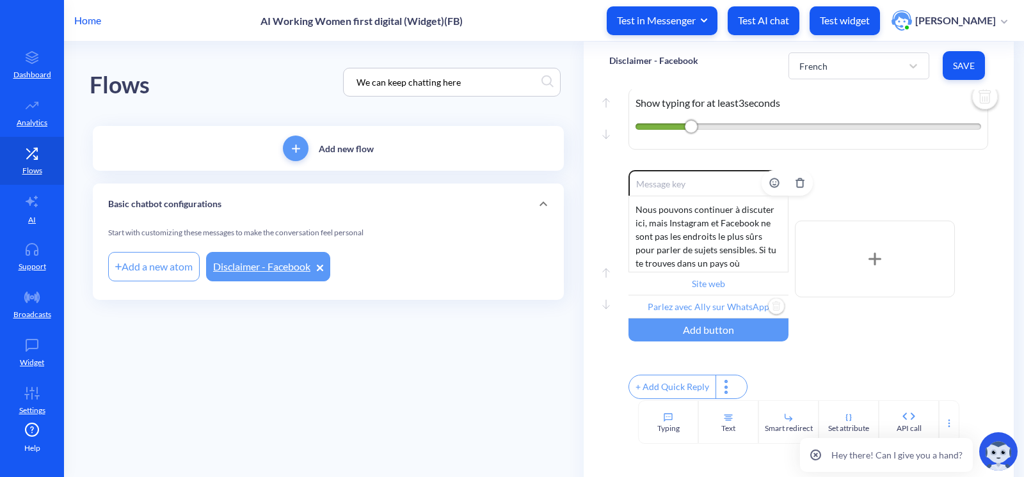
click at [726, 309] on input "Parlez avec Ally sur WhatsApp" at bounding box center [708, 307] width 160 height 23
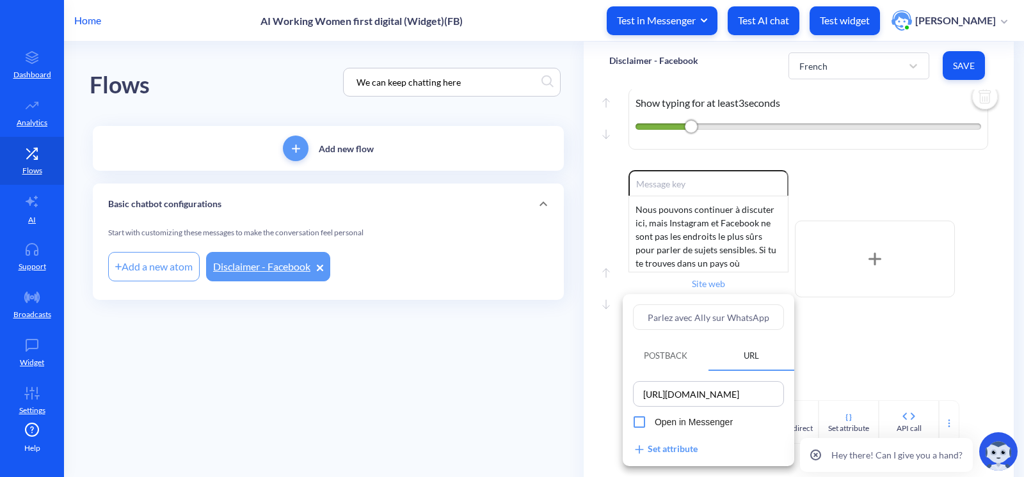
drag, startPoint x: 728, startPoint y: 317, endPoint x: 467, endPoint y: 248, distance: 270.1
click at [499, 271] on div "Parlez avec Ally sur WhatsApp Postback URL https://wa.me/18332212559 Open in Me…" at bounding box center [512, 238] width 1024 height 477
type input "WhatsApp"
click at [461, 361] on div at bounding box center [512, 238] width 1024 height 477
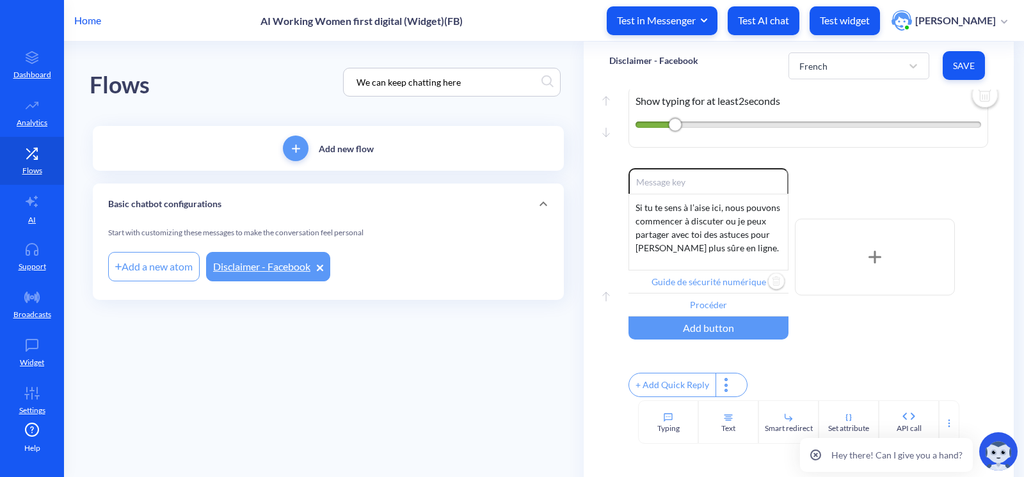
scroll to position [605, 0]
click at [724, 273] on input "Guide de sécurité numérique" at bounding box center [708, 282] width 160 height 23
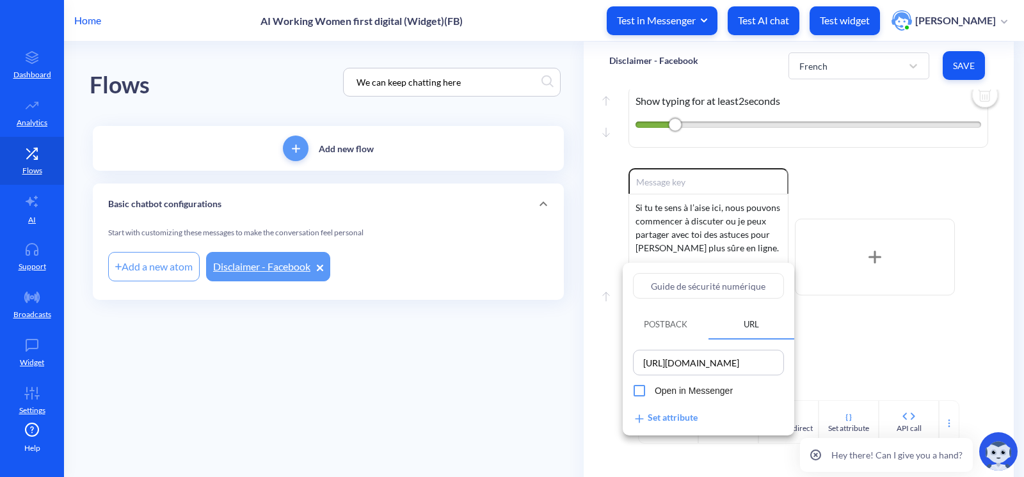
click at [483, 366] on div at bounding box center [512, 238] width 1024 height 477
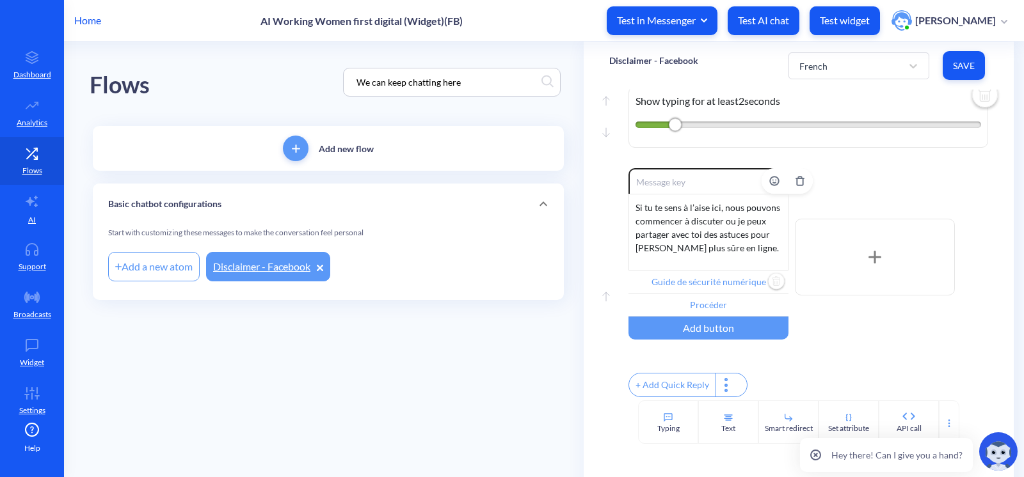
click at [678, 275] on input "Guide de sécurité numérique" at bounding box center [708, 282] width 160 height 23
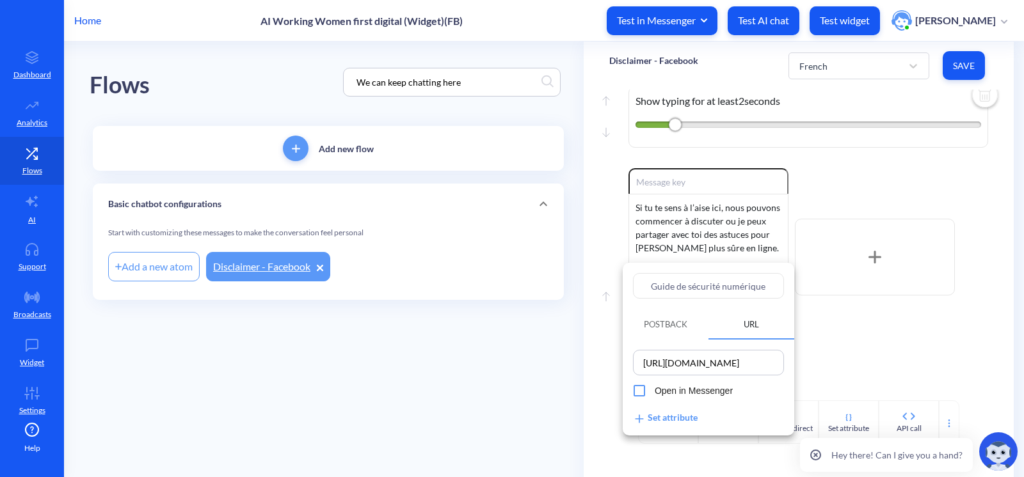
drag, startPoint x: 674, startPoint y: 286, endPoint x: 837, endPoint y: 292, distance: 162.6
click at [836, 292] on div "Guide de sécurité numérique Postback URL https://www.howtouseabortionpill.org/b…" at bounding box center [512, 238] width 1024 height 477
type input "Guide"
click at [468, 367] on div at bounding box center [512, 238] width 1024 height 477
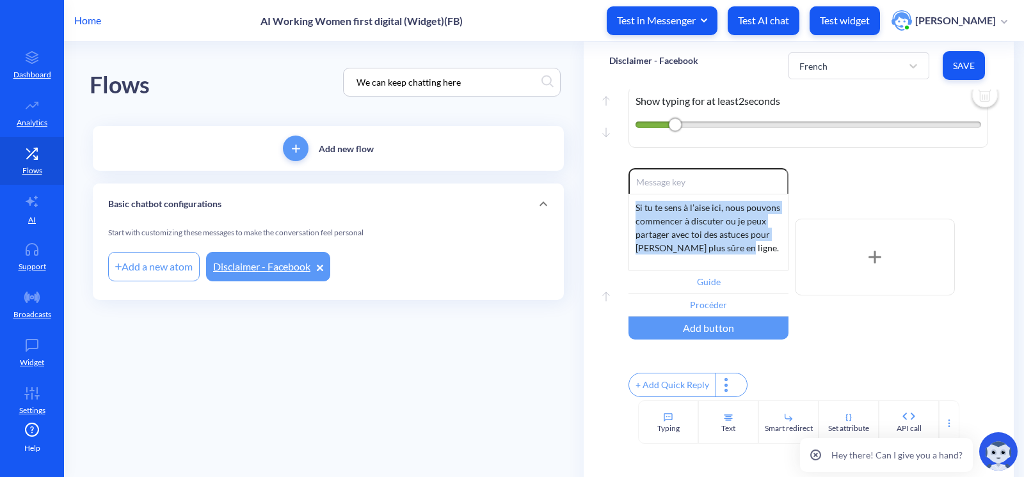
drag, startPoint x: 735, startPoint y: 241, endPoint x: 543, endPoint y: 175, distance: 203.0
click at [544, 172] on div "Flows We can keep chatting here Add new flow Basic chatbot configurations Start…" at bounding box center [557, 192] width 934 height 300
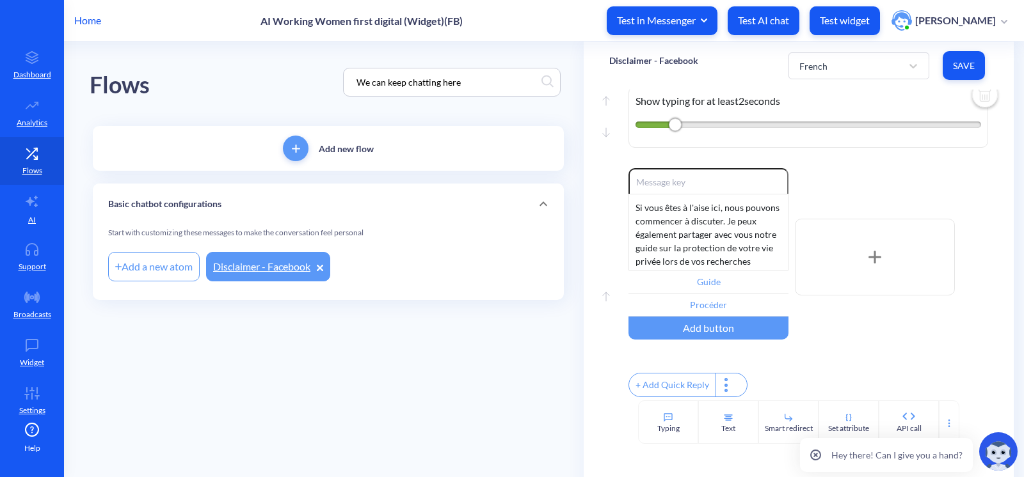
click at [490, 358] on main "Flows We can keep chatting here Add new flow Basic chatbot configurations Start…" at bounding box center [544, 260] width 960 height 436
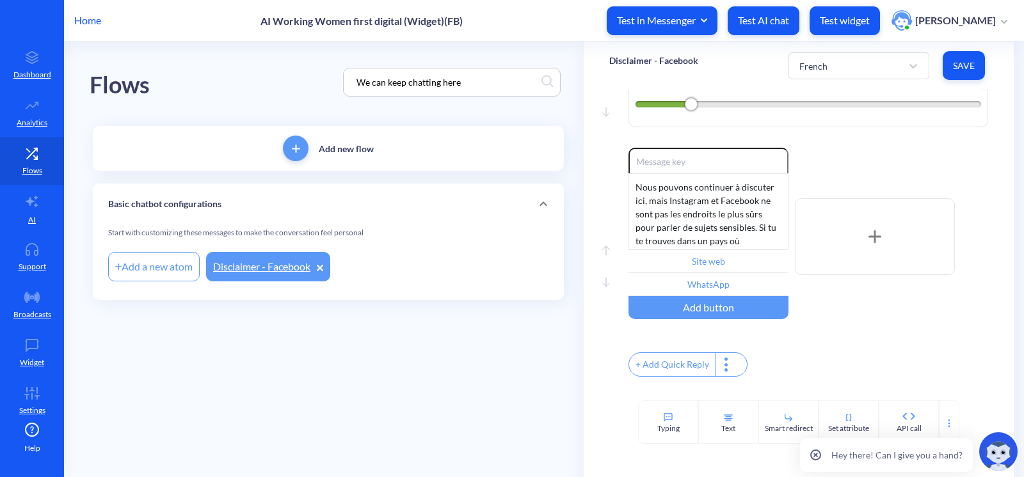
scroll to position [256, 0]
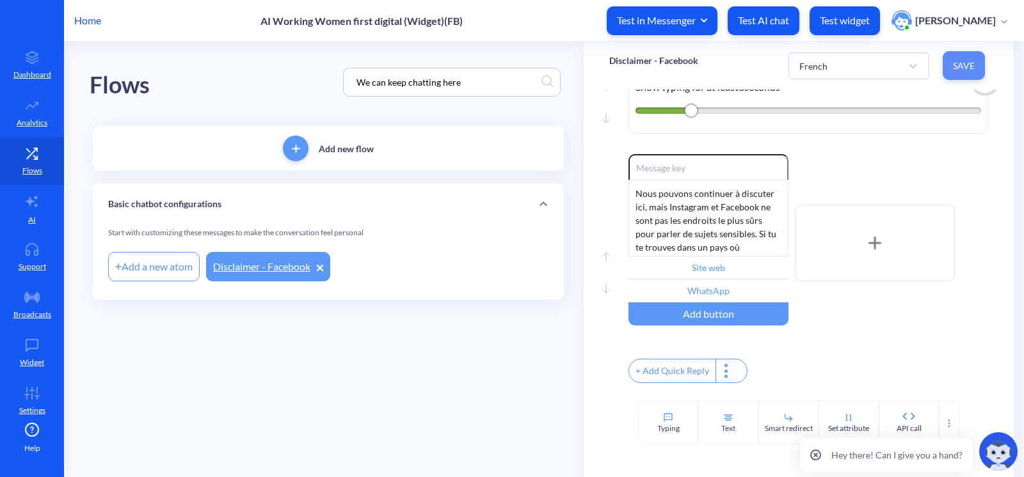
click at [956, 72] on button "Save" at bounding box center [964, 65] width 42 height 29
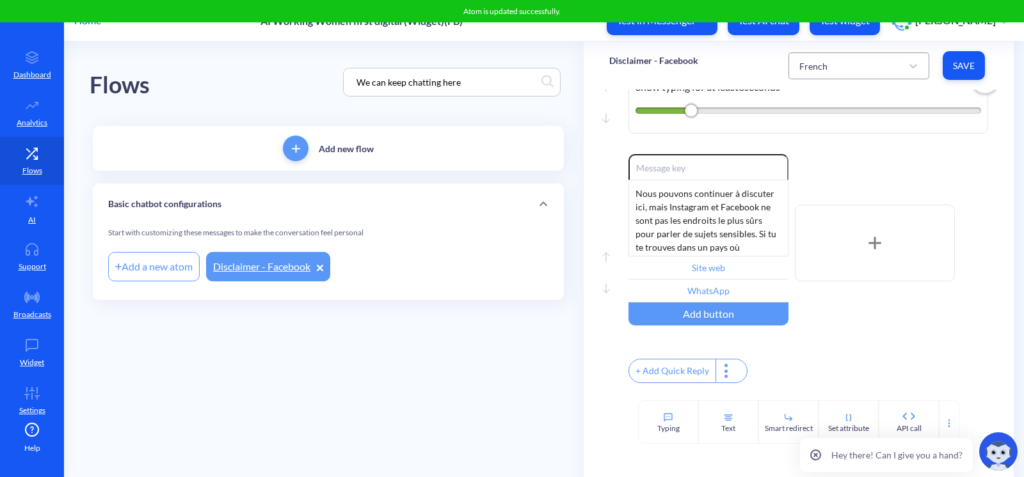
click at [837, 63] on div "French" at bounding box center [847, 65] width 109 height 23
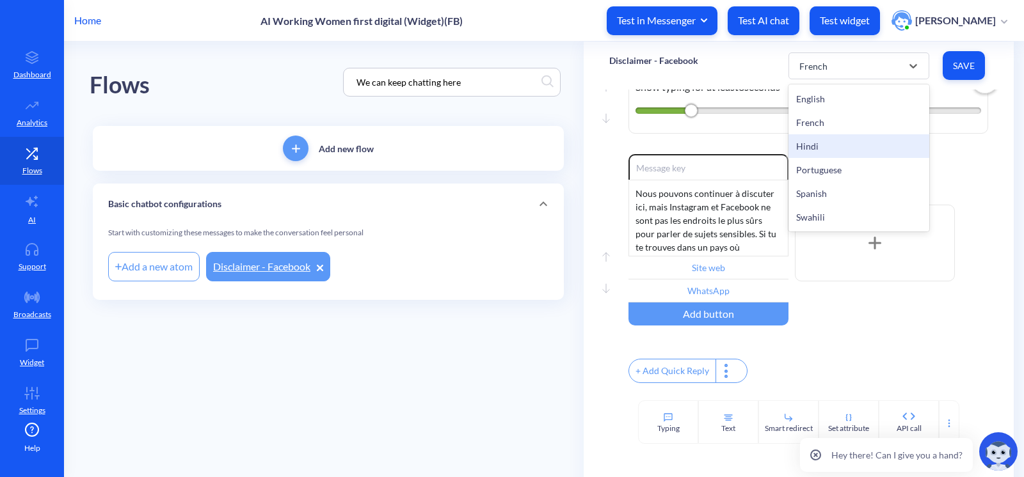
click at [822, 141] on div "Hindi" at bounding box center [858, 146] width 141 height 24
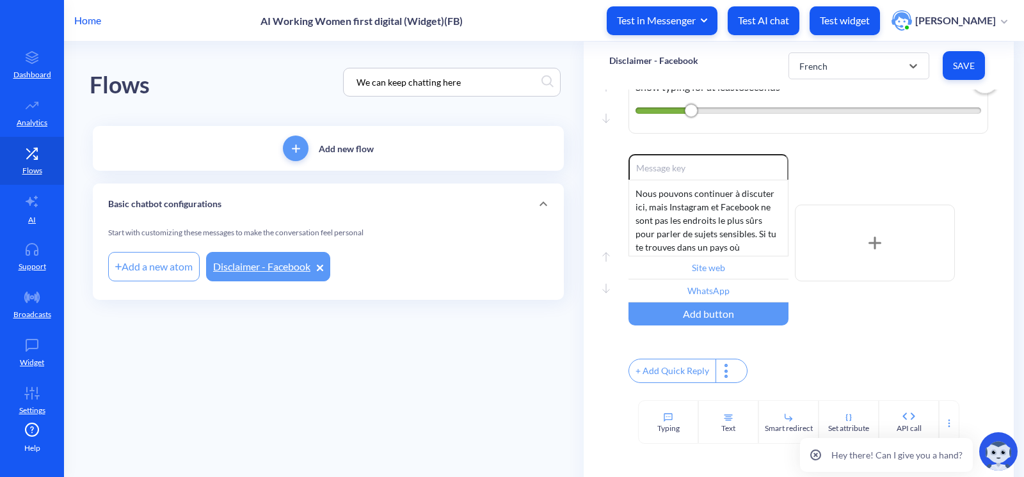
type input "हमारी वेबसाइट पर ऐली के साथ बात करें"
type input "व्हाट्सएप पर एली से बात करें"
type input "डिजिटल सुरक्षा मार्गदर्शिका"
type input "आगे बढ़ें"
click at [694, 280] on input "हमारी वेबसाइट पर ऐली के साथ बात करें" at bounding box center [708, 268] width 160 height 23
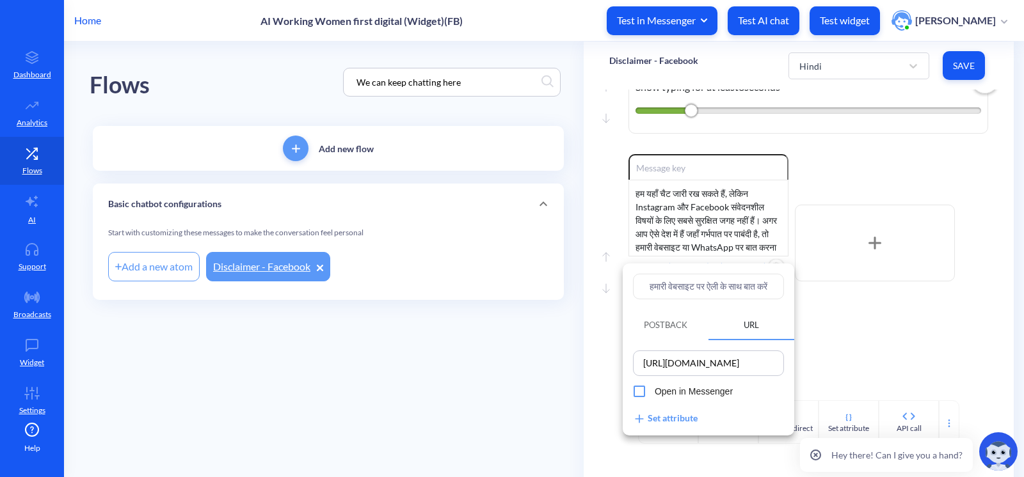
click at [708, 361] on input "[URL][DOMAIN_NAME]" at bounding box center [708, 364] width 143 height 18
click at [850, 64] on div at bounding box center [512, 238] width 1024 height 477
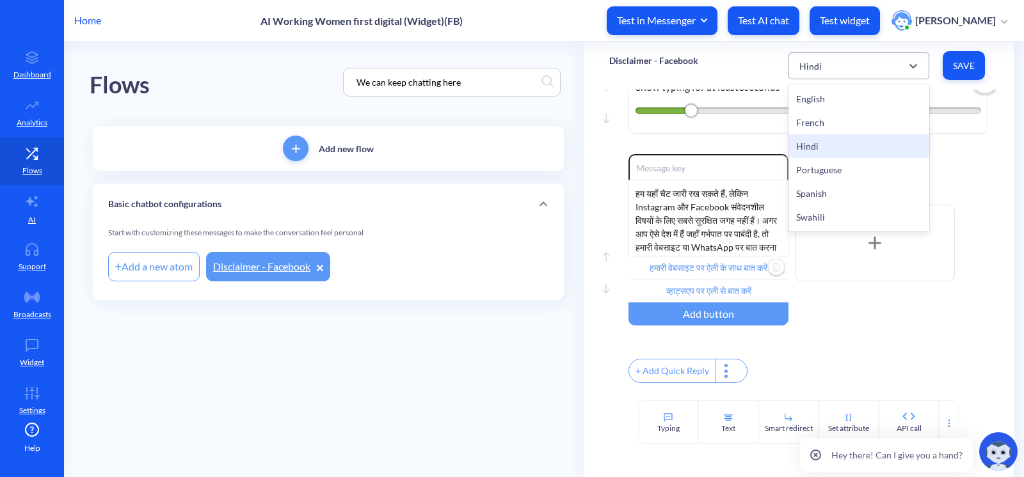
click at [836, 76] on div "Hindi" at bounding box center [847, 65] width 109 height 23
click at [826, 122] on div "French" at bounding box center [858, 123] width 141 height 24
type input "Site web"
type input "WhatsApp"
type input "Guide"
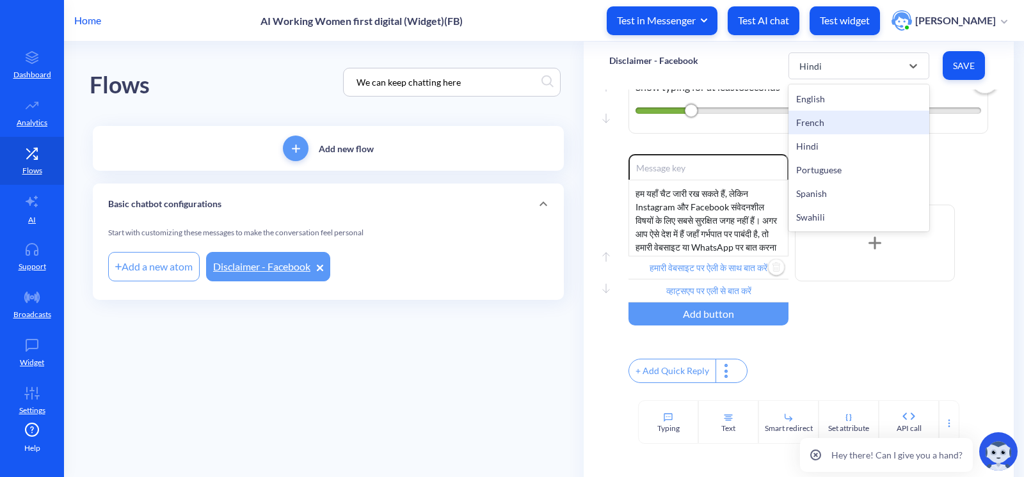
type input "Procéder"
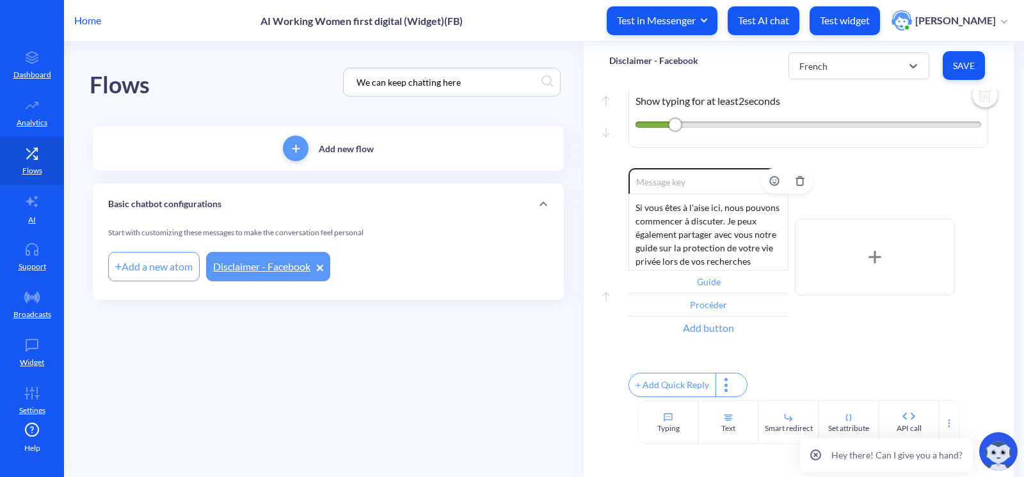
scroll to position [605, 0]
click at [712, 278] on input "Guide" at bounding box center [708, 282] width 160 height 23
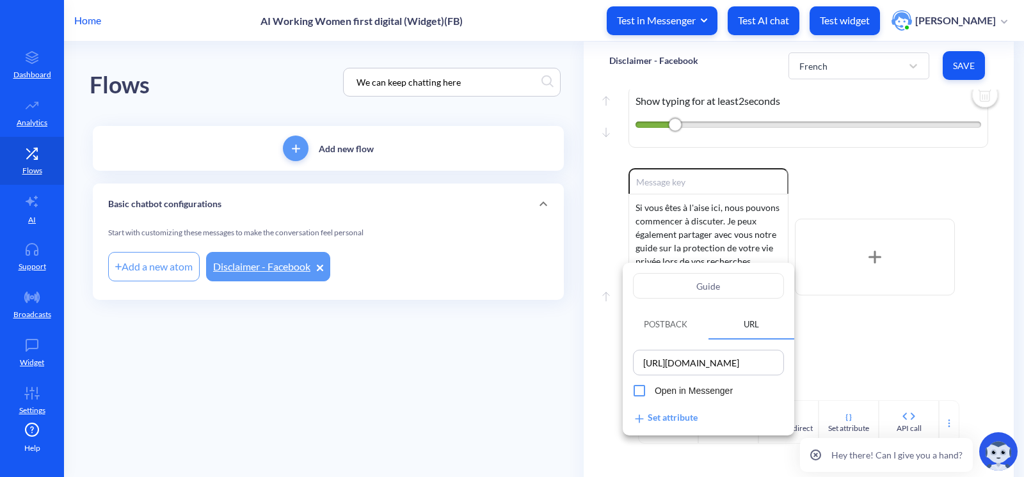
click at [829, 69] on div at bounding box center [512, 238] width 1024 height 477
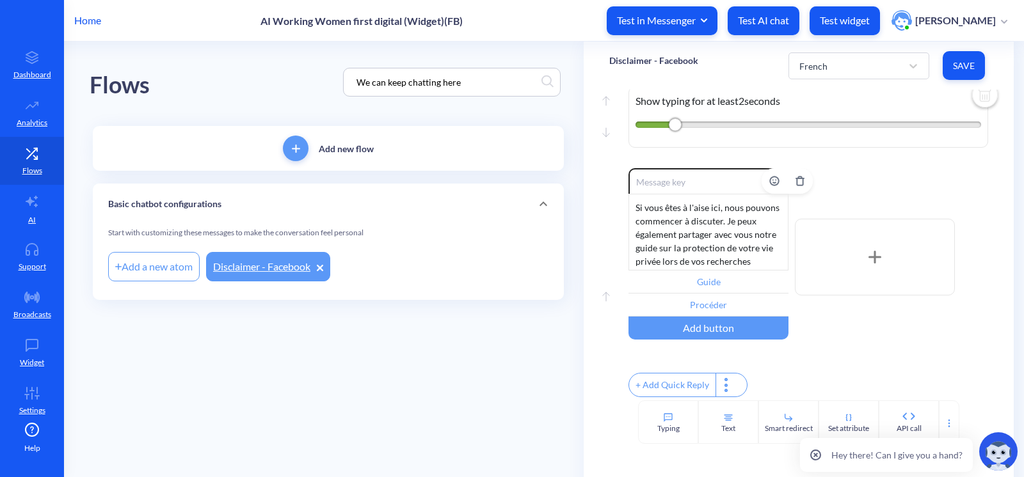
scroll to position [25, 0]
click at [865, 54] on div "French" at bounding box center [847, 65] width 109 height 23
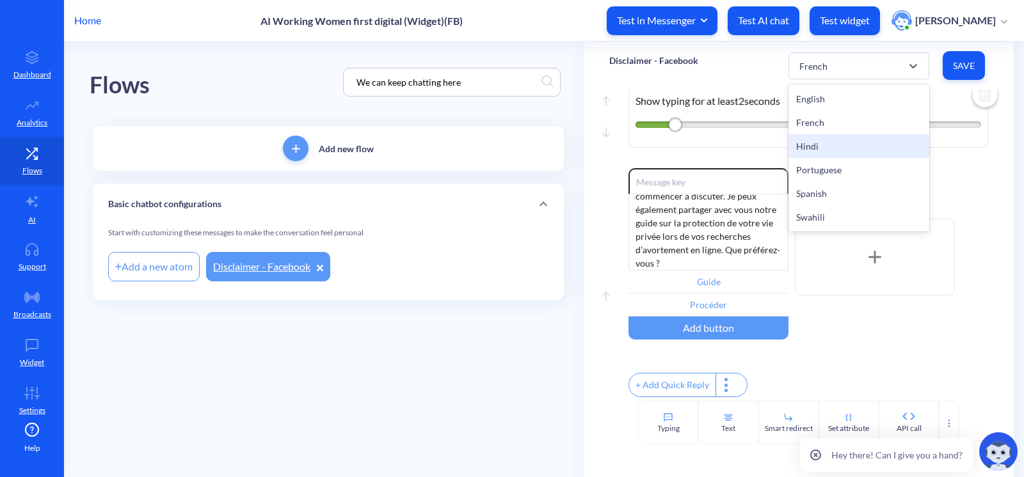
click at [830, 146] on div "Hindi" at bounding box center [858, 146] width 141 height 24
type input "हमारी वेबसाइट पर ऐली के साथ बात करें"
type input "व्हाट्सएप पर एली से बात करें"
type input "डिजिटल सुरक्षा मार्गदर्शिका"
type input "आगे बढ़ें"
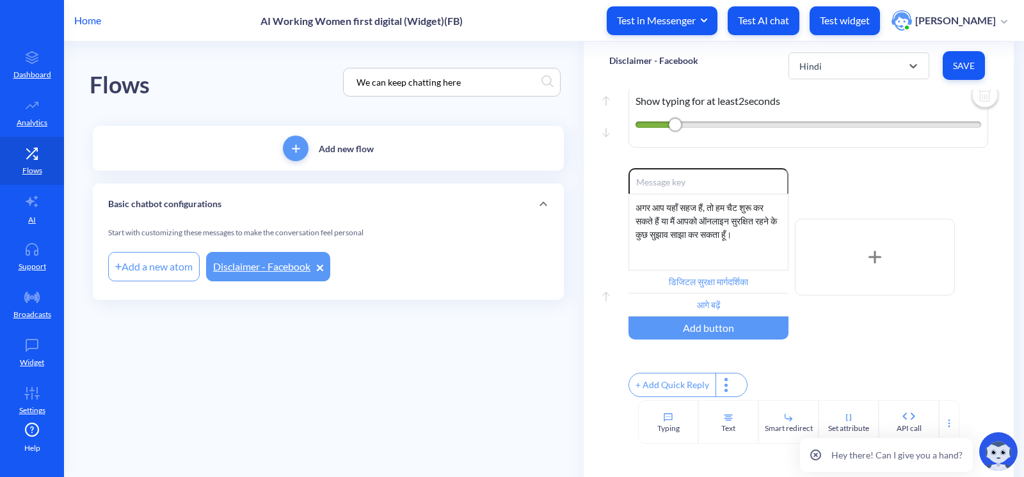
scroll to position [0, 0]
click at [705, 274] on input "डिजिटल सुरक्षा मार्गदर्शिका" at bounding box center [708, 282] width 160 height 23
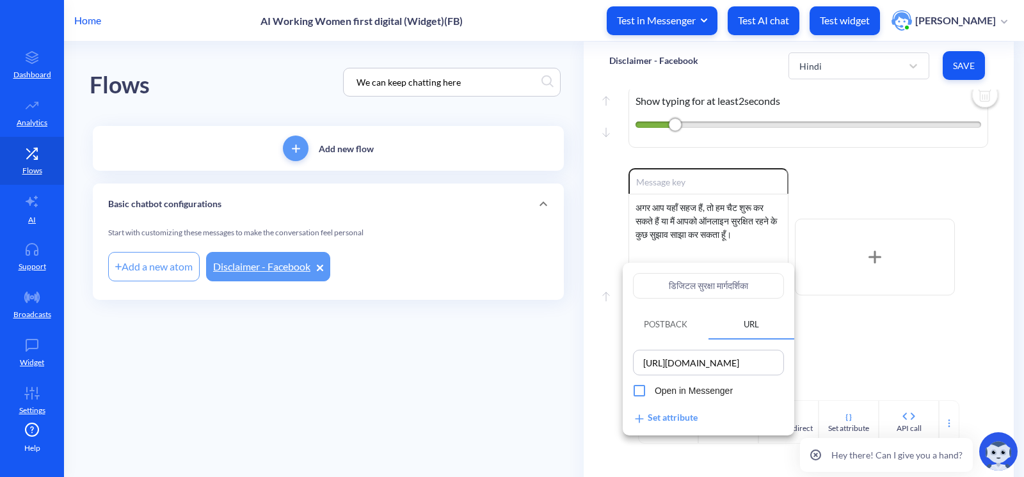
click at [534, 340] on div at bounding box center [512, 238] width 1024 height 477
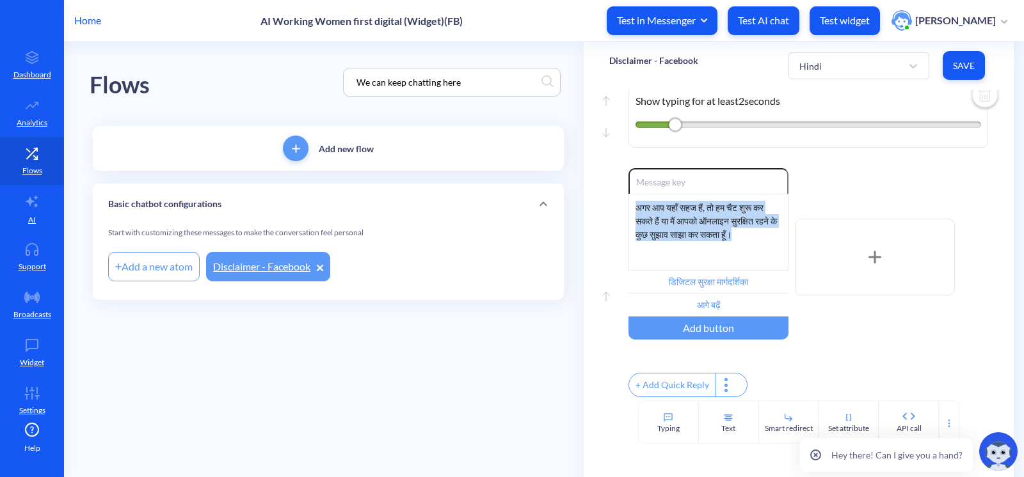
drag, startPoint x: 685, startPoint y: 247, endPoint x: 554, endPoint y: 147, distance: 165.2
click at [554, 147] on div "Flows We can keep chatting here Add new flow Basic chatbot configurations Start…" at bounding box center [557, 192] width 934 height 300
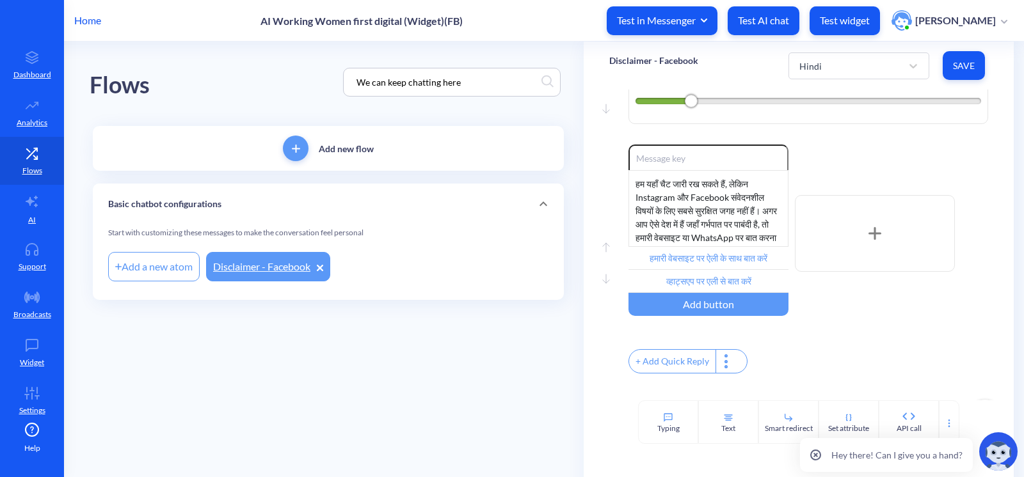
scroll to position [198, 0]
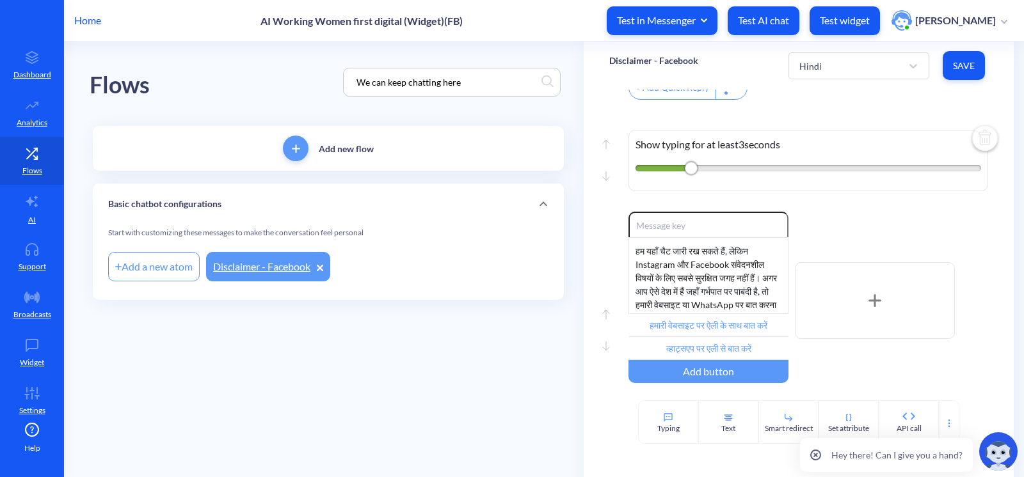
click at [947, 69] on button "Save" at bounding box center [964, 65] width 42 height 29
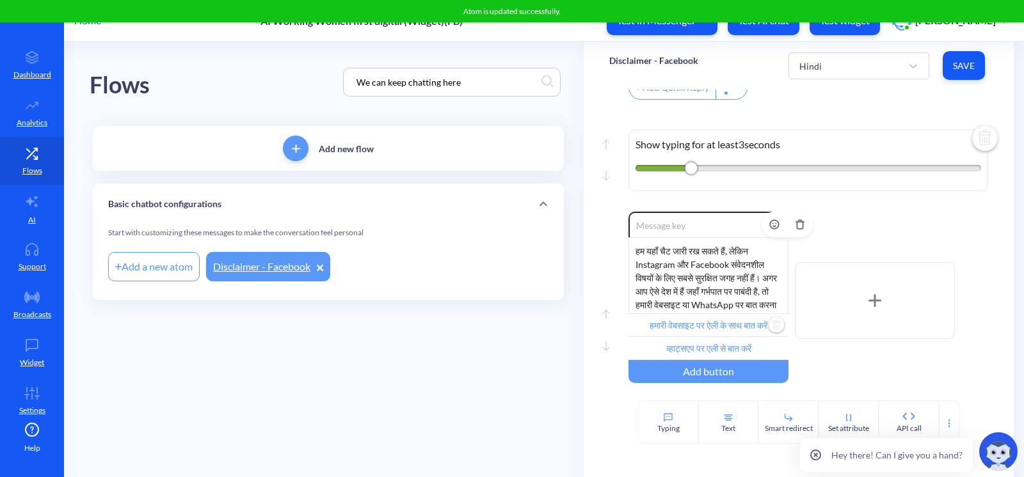
click at [742, 326] on input "हमारी वेबसाइट पर ऐली के साथ बात करें" at bounding box center [708, 325] width 160 height 23
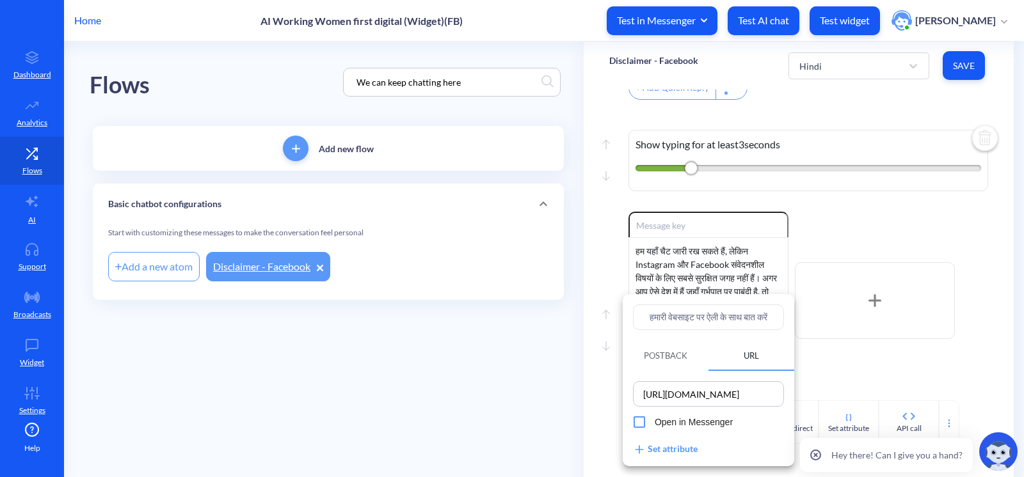
click at [723, 314] on input "हमारी वेबसाइट पर ऐली के साथ बात करें" at bounding box center [708, 318] width 151 height 26
paste input "ेबसाइट"
type input "वेबसाइट"
click at [890, 363] on div at bounding box center [512, 238] width 1024 height 477
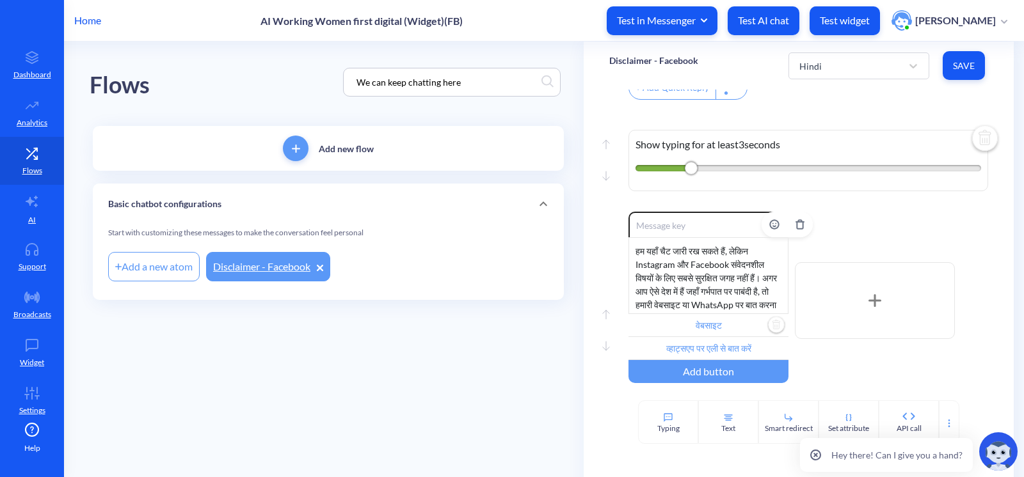
click at [722, 352] on input "व्हाट्सएप पर एली से बात करें" at bounding box center [708, 348] width 160 height 23
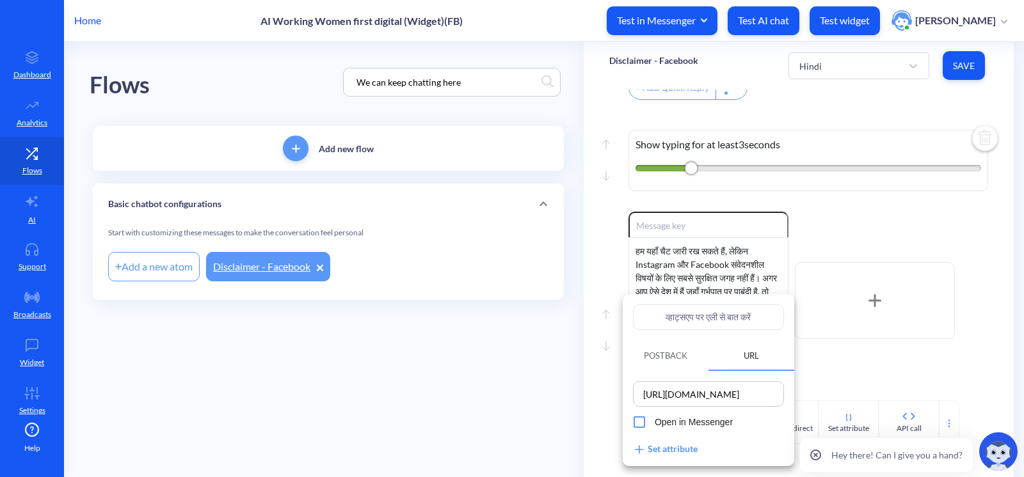
click at [726, 365] on span "URL" at bounding box center [751, 356] width 86 height 22
click at [689, 321] on input "व्हाट्सएप पर एली से बात करें" at bounding box center [708, 318] width 151 height 26
click at [690, 319] on input "व्हाट्सएप पर एली से बात करें" at bounding box center [708, 318] width 151 height 26
click at [683, 422] on span "Open in Messenger" at bounding box center [694, 422] width 78 height 13
click at [655, 422] on input "Open in Messenger" at bounding box center [639, 422] width 31 height 31
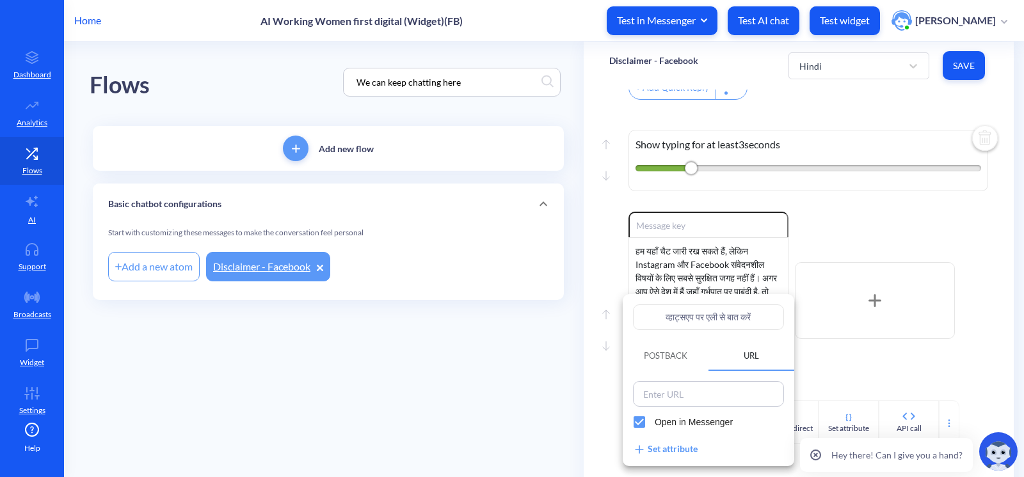
checkbox input "false"
click at [701, 314] on input "व्हाट्सएप पर एली से बात करें" at bounding box center [708, 318] width 151 height 26
paste input "WhatsApp"
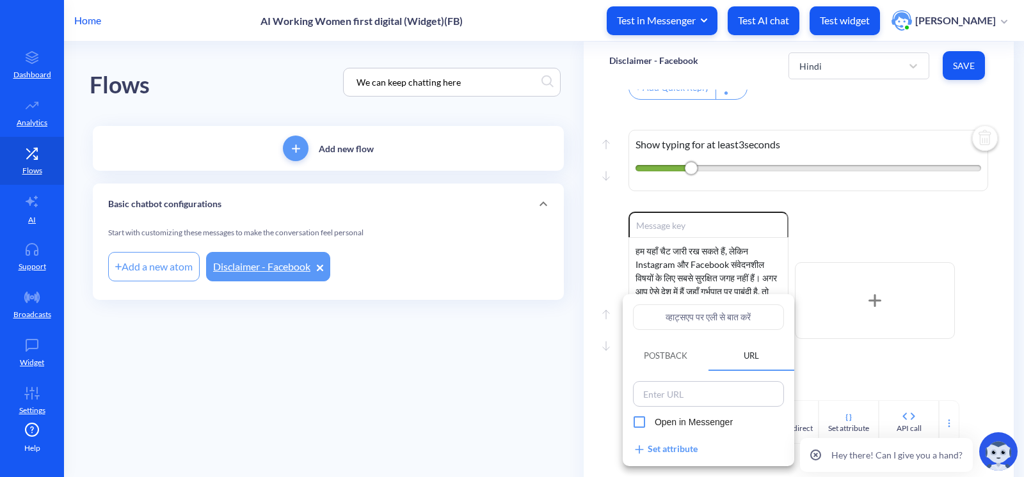
type input "WhatsApp"
click at [858, 351] on div at bounding box center [512, 238] width 1024 height 477
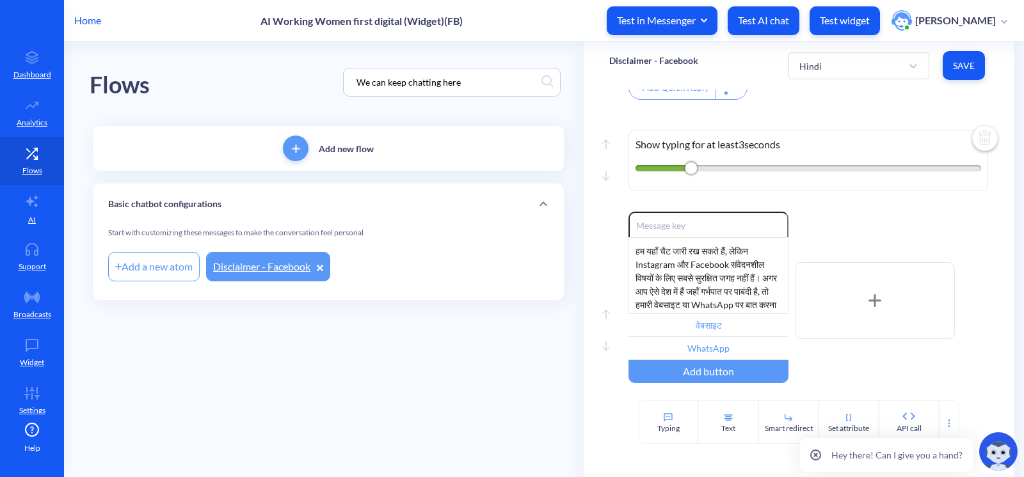
click at [960, 73] on button "Save" at bounding box center [964, 65] width 42 height 29
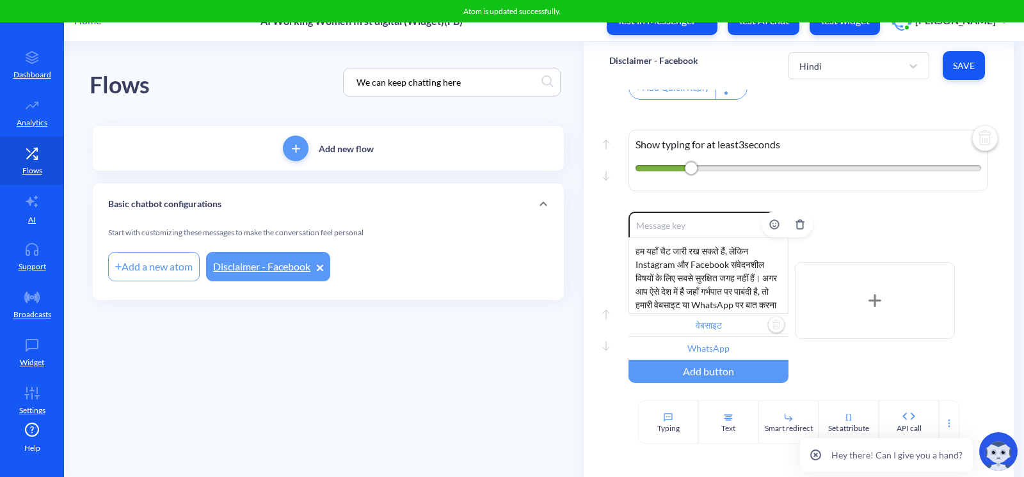
click at [723, 332] on input "वेबसाइट" at bounding box center [708, 325] width 160 height 23
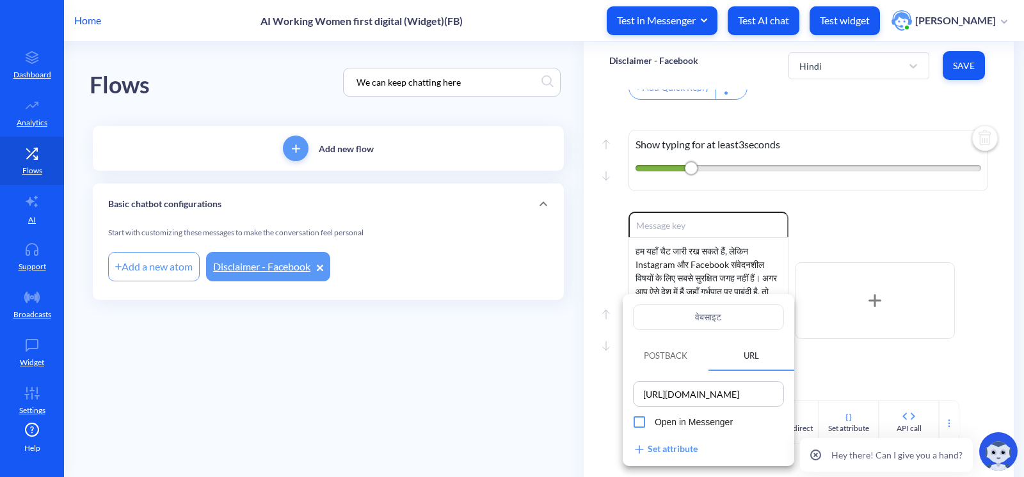
click at [516, 406] on div at bounding box center [512, 238] width 1024 height 477
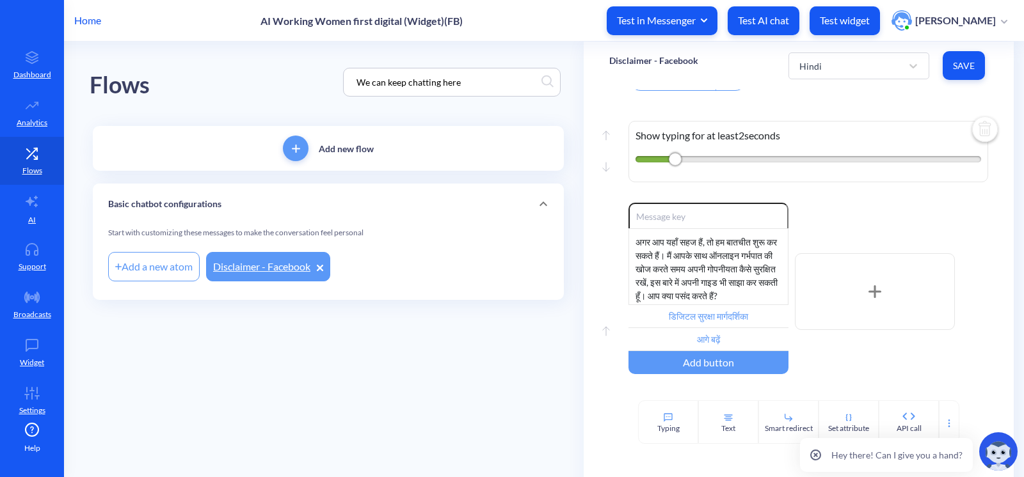
scroll to position [605, 0]
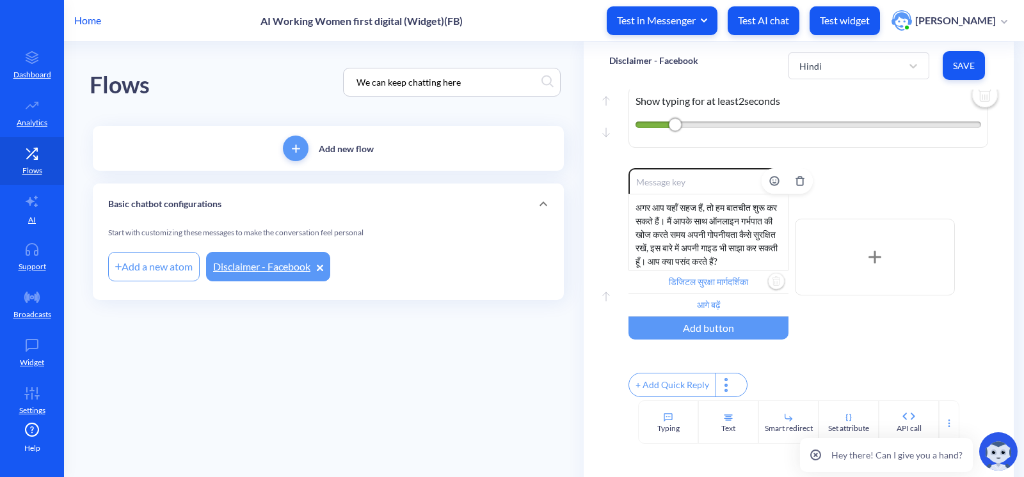
click at [691, 274] on input "डिजिटल सुरक्षा मार्गदर्शिका" at bounding box center [708, 282] width 160 height 23
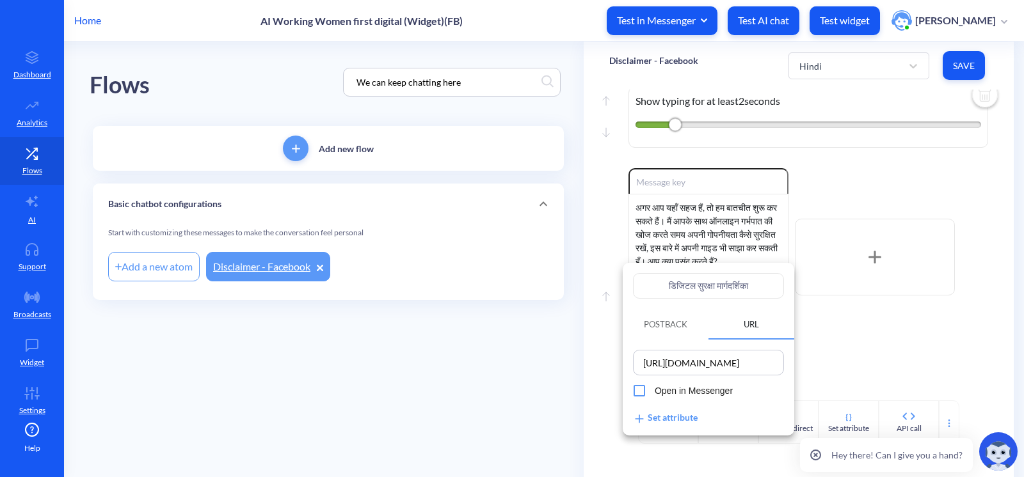
click at [735, 285] on input "डिजिटल सुरक्षा मार्गदर्शिका" at bounding box center [708, 286] width 151 height 26
drag, startPoint x: 760, startPoint y: 287, endPoint x: 419, endPoint y: 277, distance: 341.2
click at [440, 278] on div "डिजिटल सुरक्षा मार्गदर्शिका Postback URL https://www.howtouseabortionpill.org/b…" at bounding box center [512, 238] width 1024 height 477
paste input "ार्गदर्शक"
type input "मार्गदर्शक"
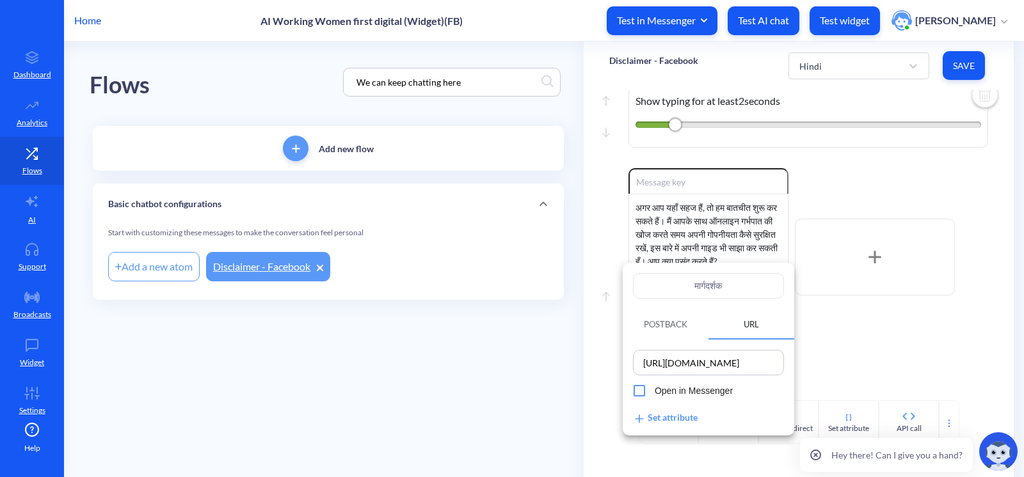
type input "मार्गदर्शक"
click at [411, 388] on div at bounding box center [512, 238] width 1024 height 477
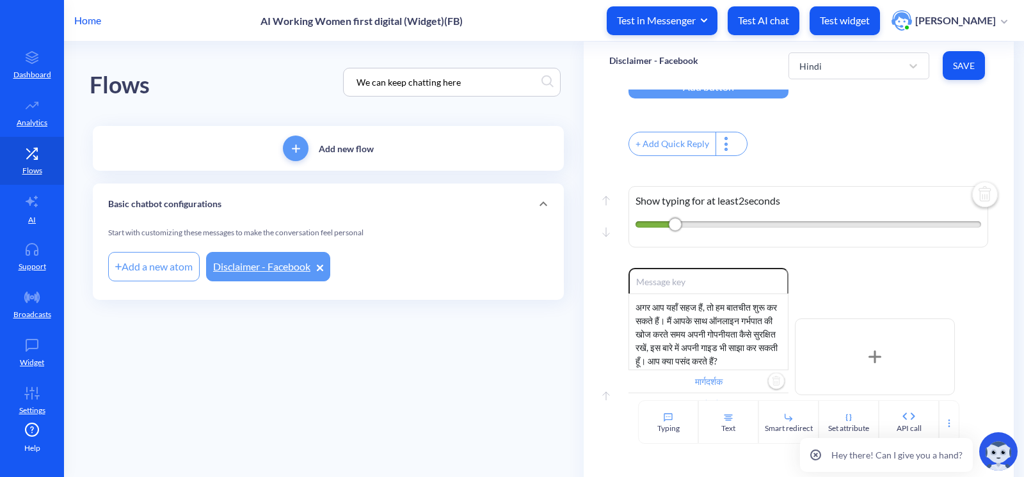
scroll to position [547, 0]
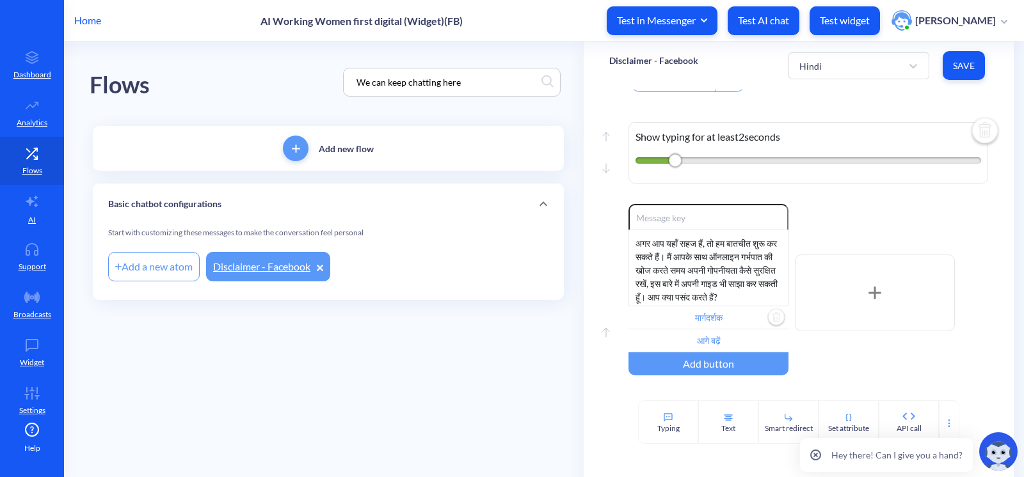
click at [968, 68] on span "Save" at bounding box center [964, 66] width 22 height 13
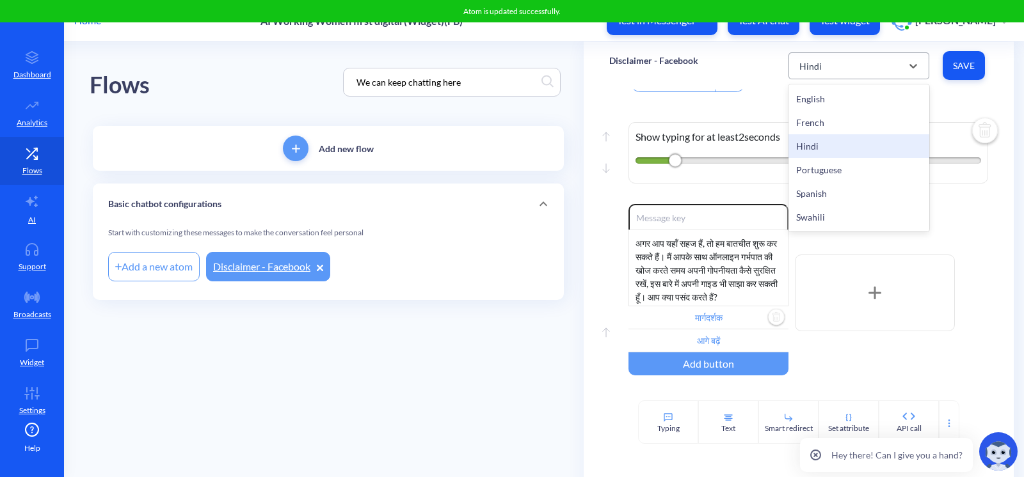
click at [832, 65] on div "Hindi" at bounding box center [847, 65] width 109 height 23
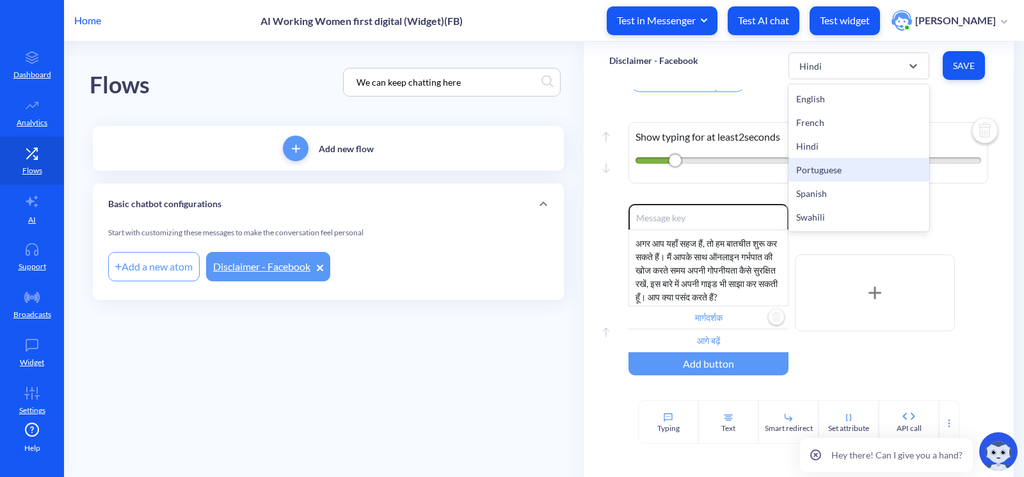
click at [850, 168] on div "Portuguese" at bounding box center [858, 170] width 141 height 24
type input "Fale com Ally em nosso site"
type input "Fale com Ally no WhatsApp"
type input "Guia de segurança digital"
type input "Prosseguir"
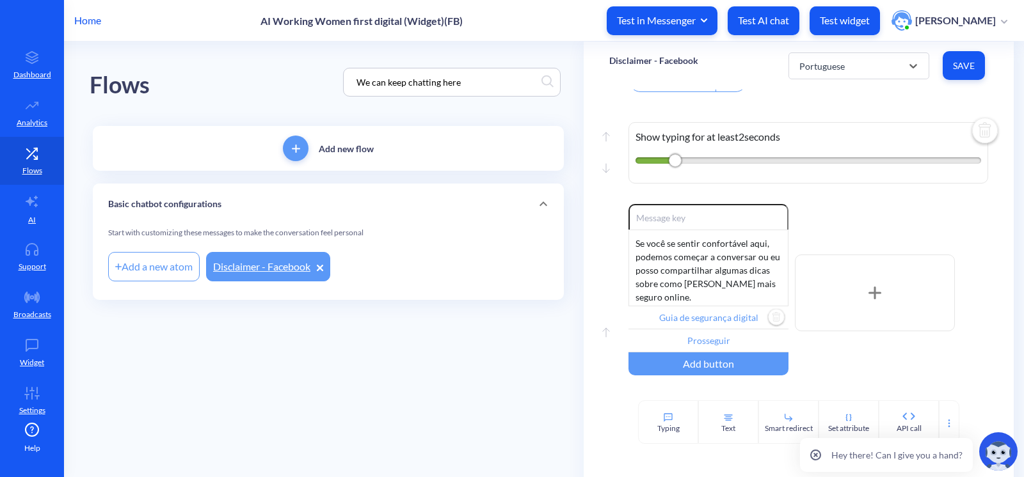
scroll to position [0, 0]
click at [717, 330] on input "Guia de segurança digital" at bounding box center [708, 318] width 160 height 23
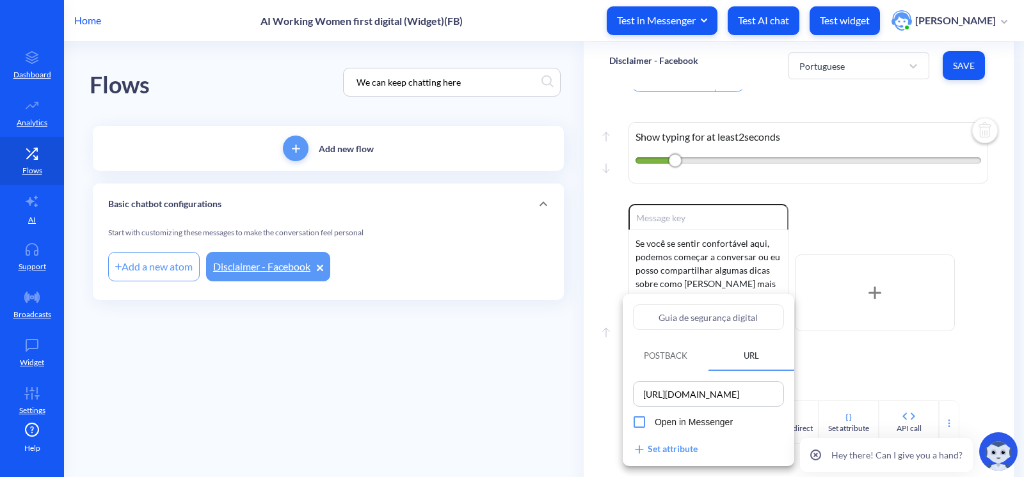
click at [705, 394] on input "[URL][DOMAIN_NAME]" at bounding box center [708, 394] width 143 height 18
click at [680, 318] on input "Guia de segurança digital" at bounding box center [708, 318] width 151 height 26
drag, startPoint x: 676, startPoint y: 317, endPoint x: 823, endPoint y: 342, distance: 148.5
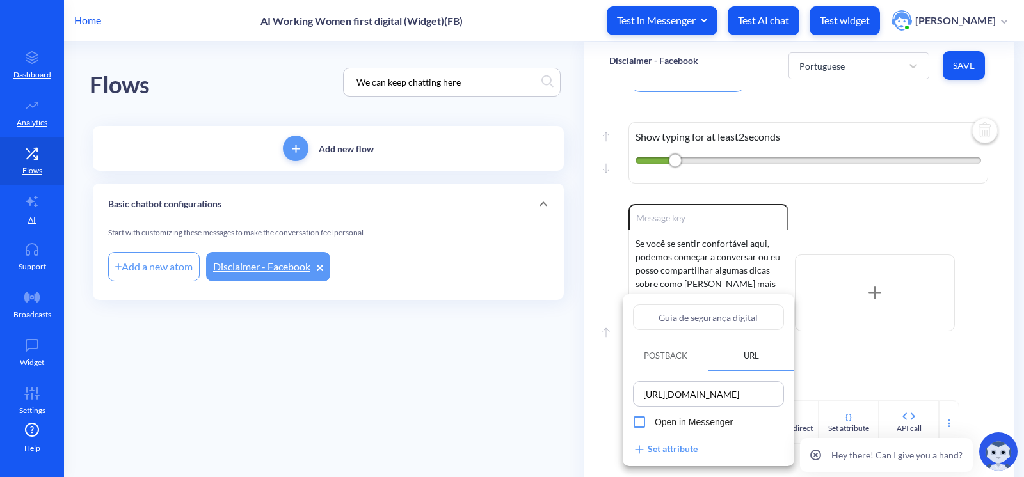
click at [822, 342] on div "Guia de segurança digital Postback URL https://www.howtouseabortionpill.org/blo…" at bounding box center [512, 238] width 1024 height 477
type input "Guia"
click at [539, 372] on div at bounding box center [512, 238] width 1024 height 477
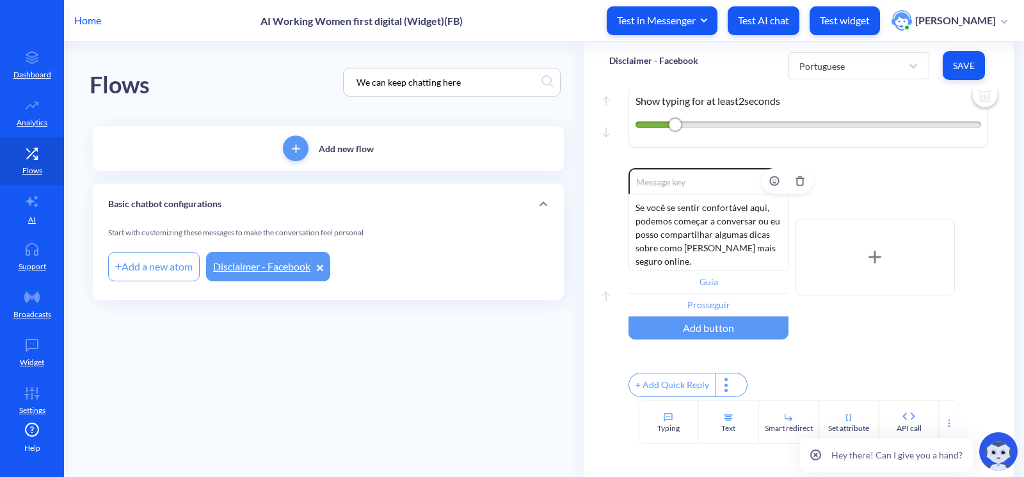
scroll to position [605, 0]
click at [676, 225] on div "Se você se sentir confortável aqui, podemos começar a conversar ou eu posso com…" at bounding box center [708, 232] width 160 height 77
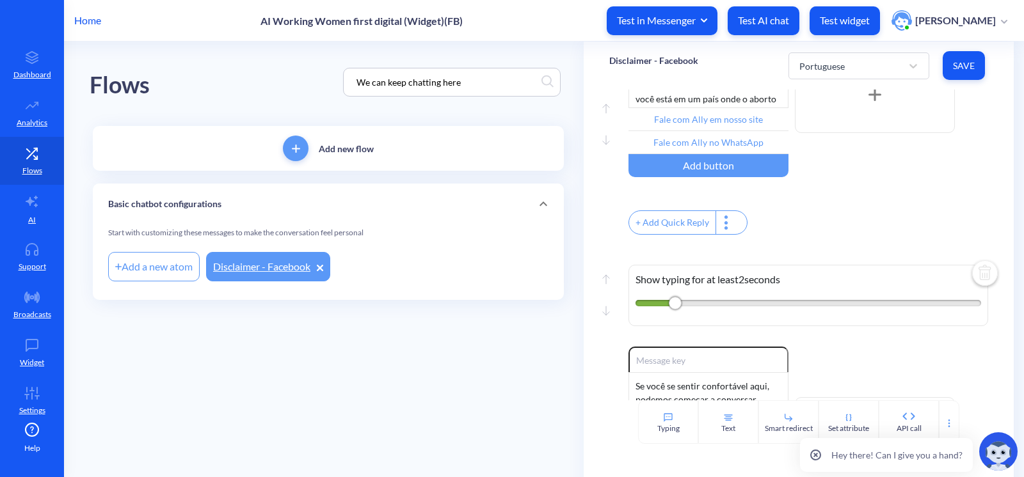
scroll to position [372, 0]
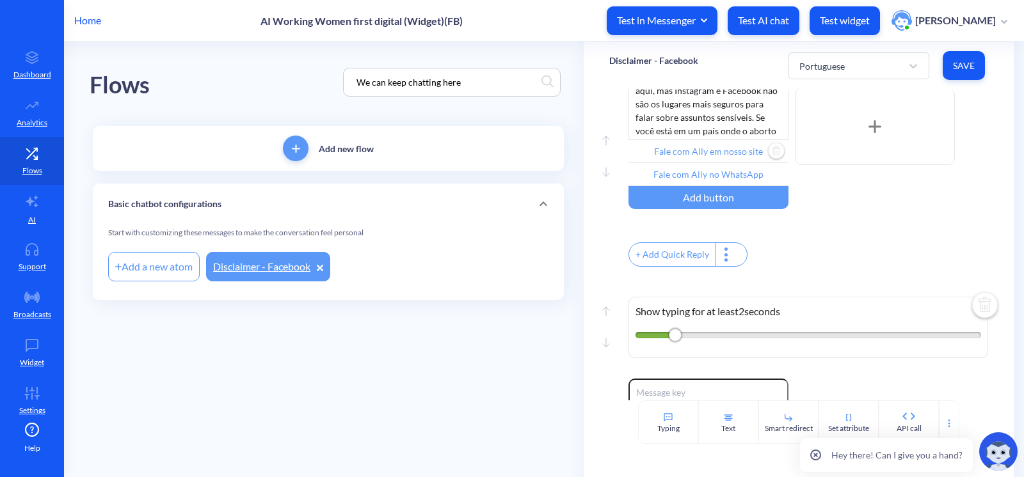
click at [726, 157] on input "Fale com Ally em nosso site" at bounding box center [708, 151] width 160 height 23
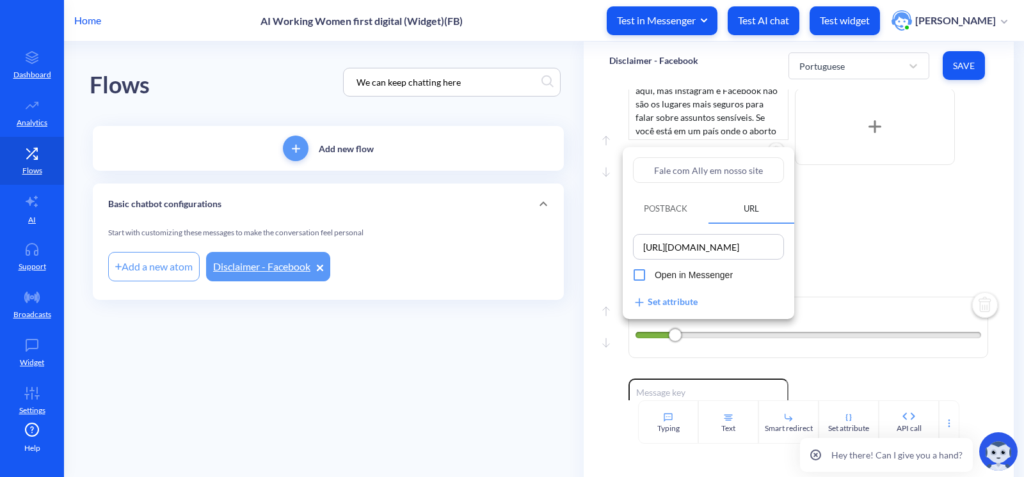
click at [888, 220] on div at bounding box center [512, 238] width 1024 height 477
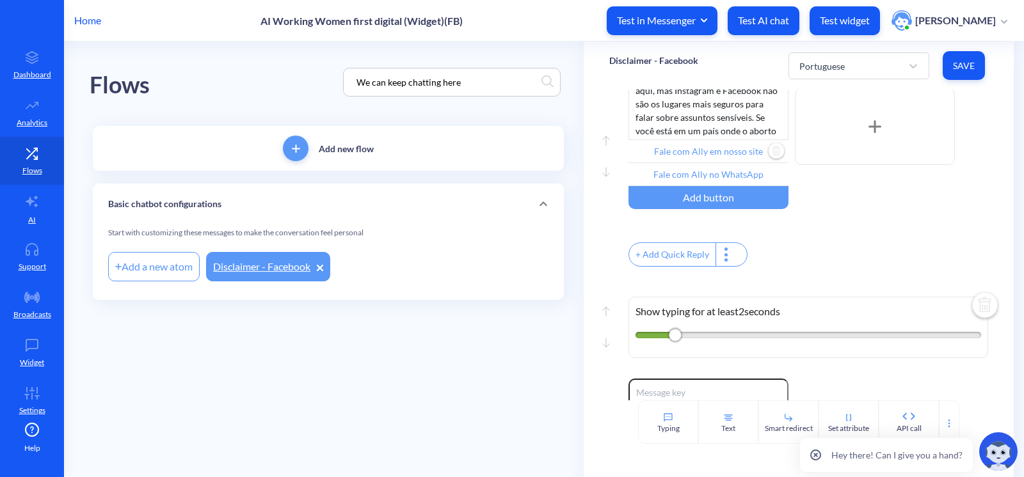
click at [703, 163] on input "Fale com Ally em nosso site" at bounding box center [708, 151] width 160 height 23
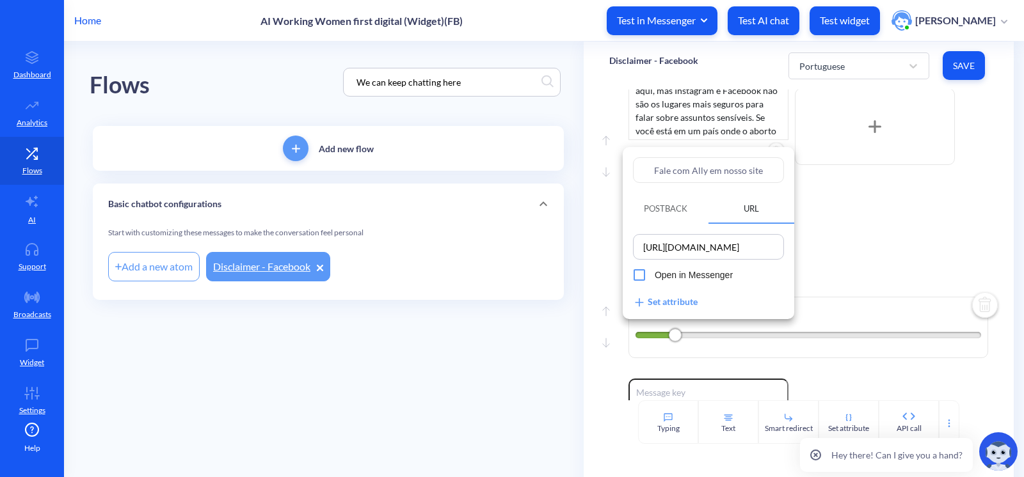
click at [703, 166] on input "Fale com Ally em nosso site" at bounding box center [708, 170] width 151 height 26
paste input "N"
type input "Nosso site"
click at [866, 191] on div at bounding box center [512, 238] width 1024 height 477
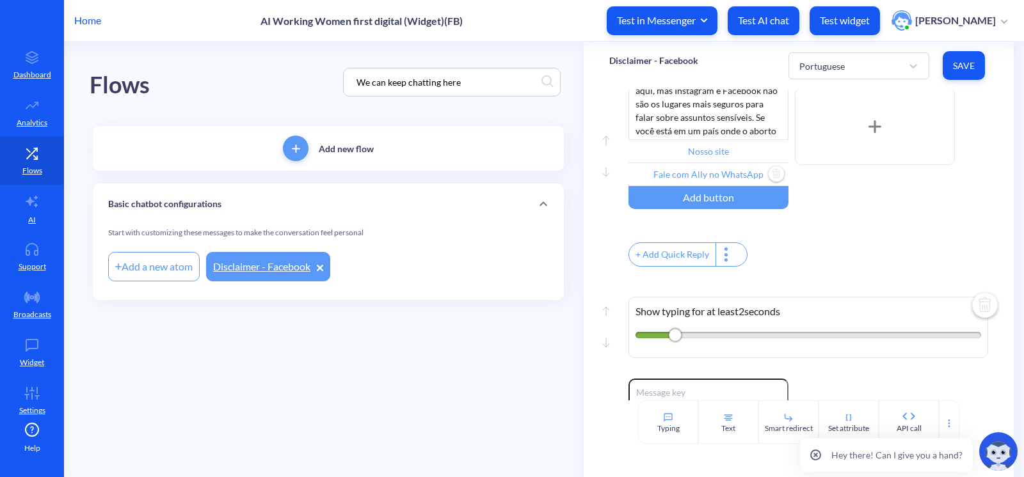
click at [721, 184] on input "Fale com Ally no WhatsApp" at bounding box center [708, 174] width 160 height 23
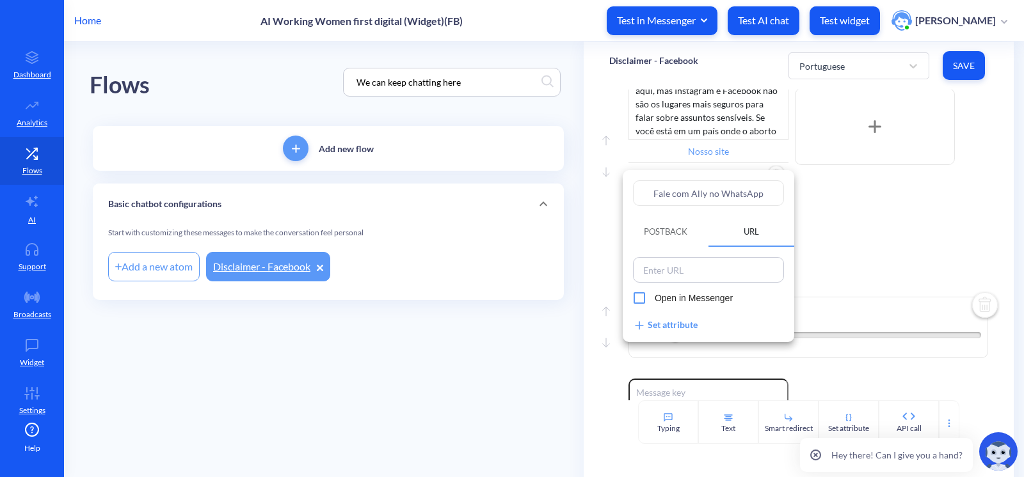
drag, startPoint x: 721, startPoint y: 192, endPoint x: 554, endPoint y: 187, distance: 166.5
click at [558, 189] on div "Fale com Ally no WhatsApp Postback URL Open in Messenger Set attribute" at bounding box center [512, 238] width 1024 height 477
type input "WhatsApp"
click at [873, 198] on div at bounding box center [512, 238] width 1024 height 477
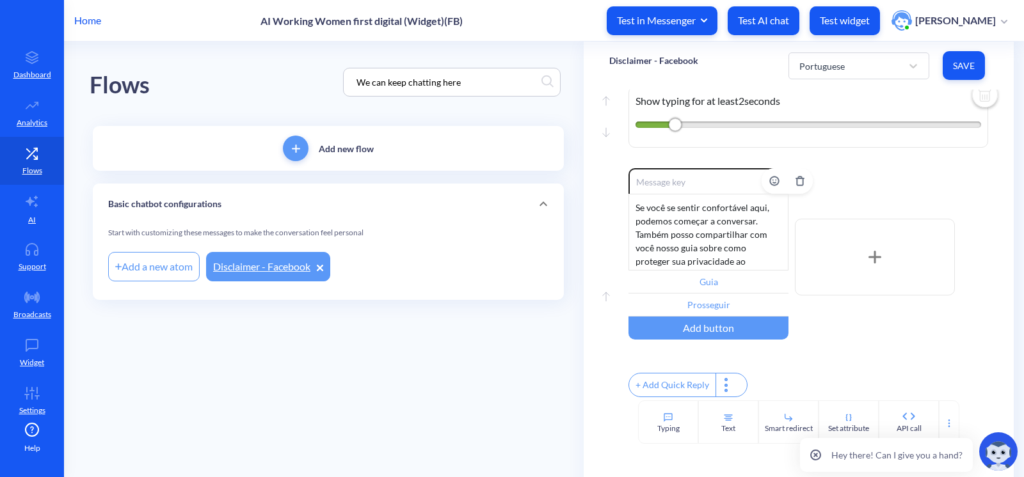
scroll to position [25, 0]
click at [962, 74] on button "Save" at bounding box center [964, 65] width 42 height 29
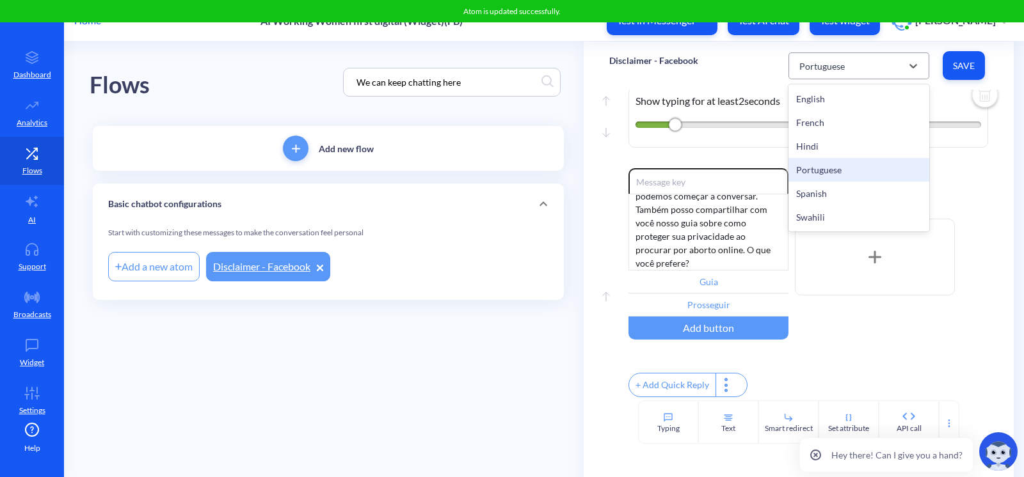
click at [839, 57] on div "Portuguese" at bounding box center [847, 65] width 109 height 23
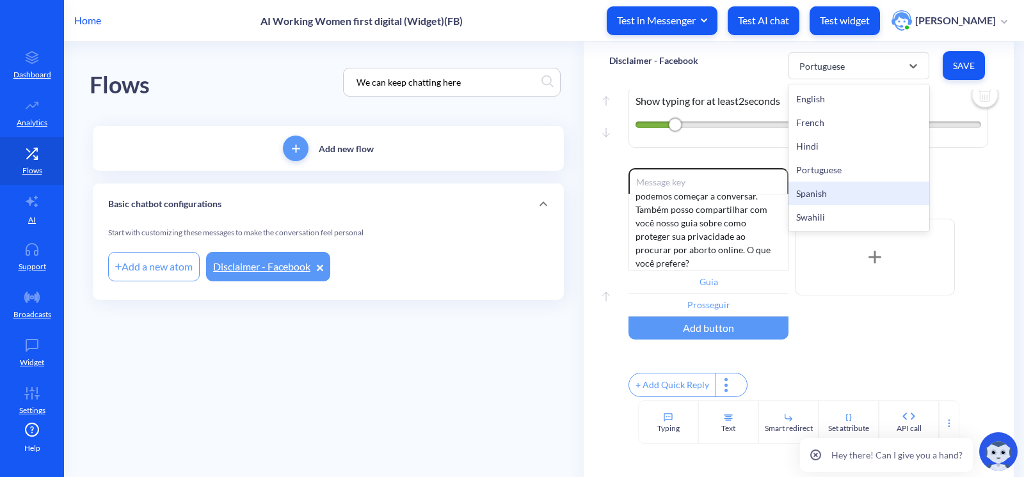
click at [839, 188] on div "Spanish" at bounding box center [858, 194] width 141 height 24
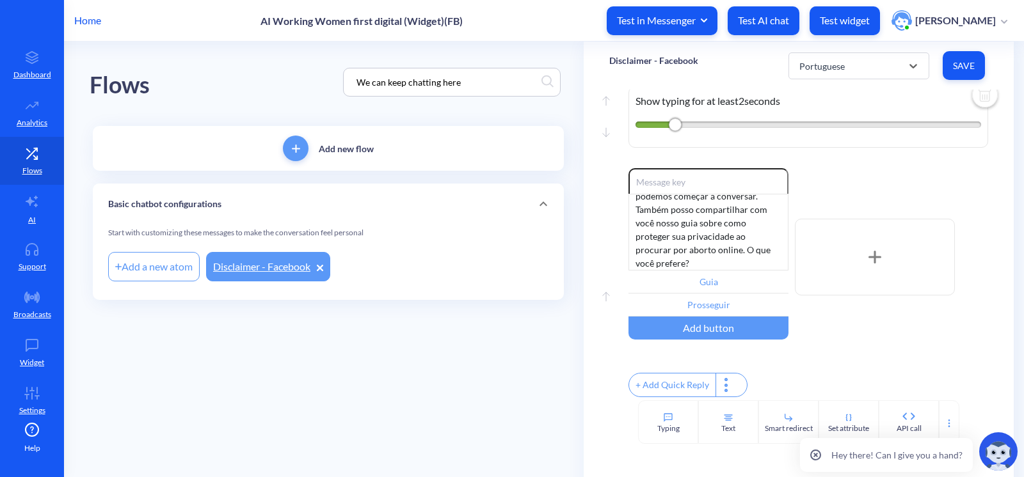
type input "Habla con Ally en nuestro sitio web"
type input "Habla con Ally en WhatsApp"
type input "Guía de seguridad digital"
type input "Proceder"
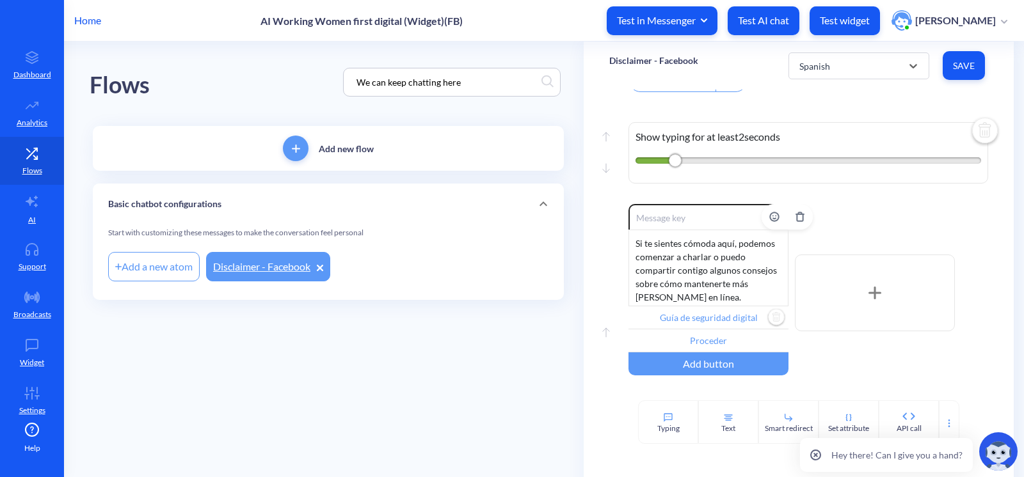
scroll to position [605, 0]
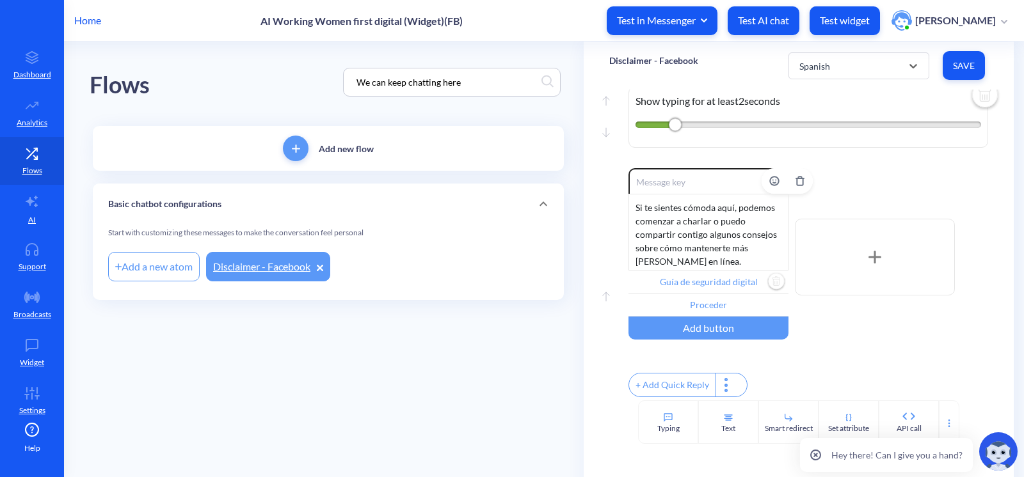
click at [701, 279] on input "Guía de seguridad digital" at bounding box center [708, 282] width 160 height 23
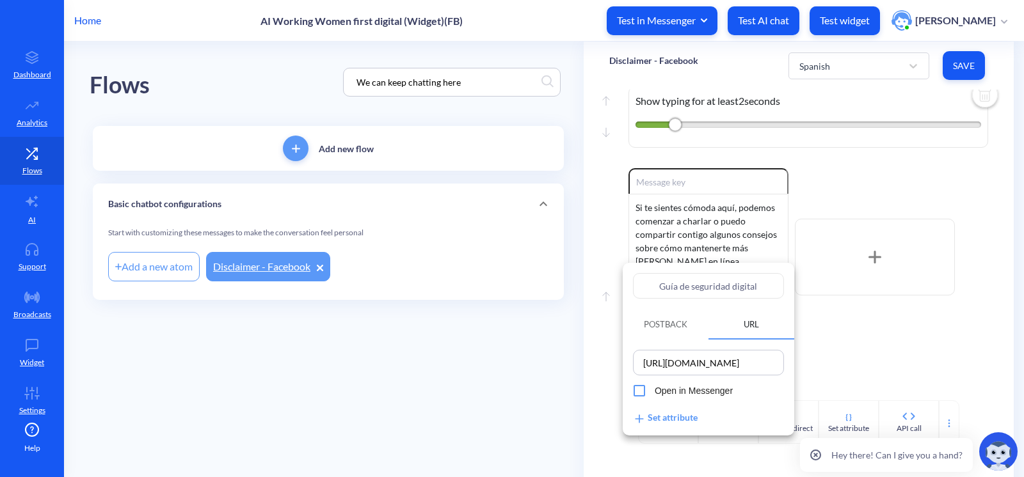
drag, startPoint x: 678, startPoint y: 288, endPoint x: 884, endPoint y: 307, distance: 206.9
click at [882, 307] on div "Guía de seguridad digital Postback URL https://www.howtouseabortionpill.org/blo…" at bounding box center [512, 238] width 1024 height 477
type input "Guía"
click at [884, 307] on div at bounding box center [512, 238] width 1024 height 477
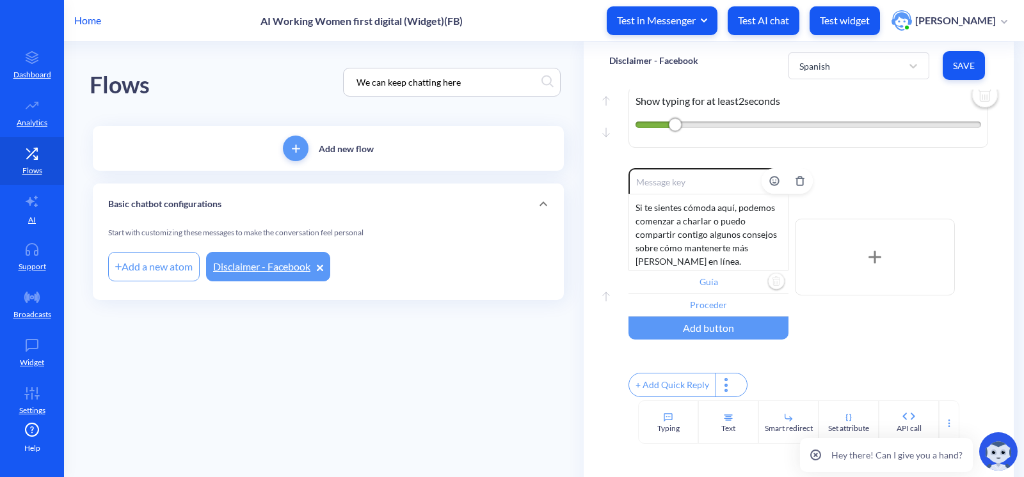
click at [717, 283] on input "Guía" at bounding box center [708, 282] width 160 height 23
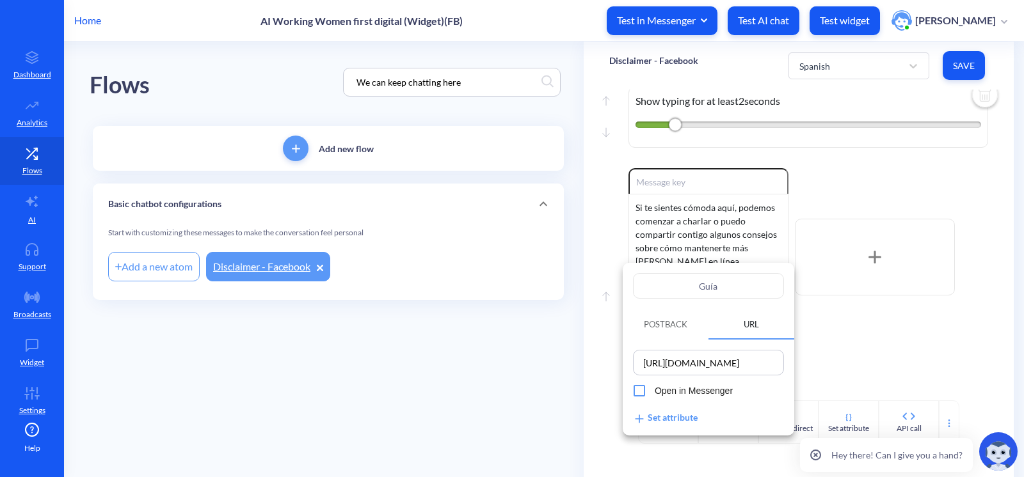
drag, startPoint x: 724, startPoint y: 281, endPoint x: 667, endPoint y: 277, distance: 57.1
click at [667, 277] on input "Guía" at bounding box center [708, 286] width 151 height 26
click at [914, 326] on div at bounding box center [512, 238] width 1024 height 477
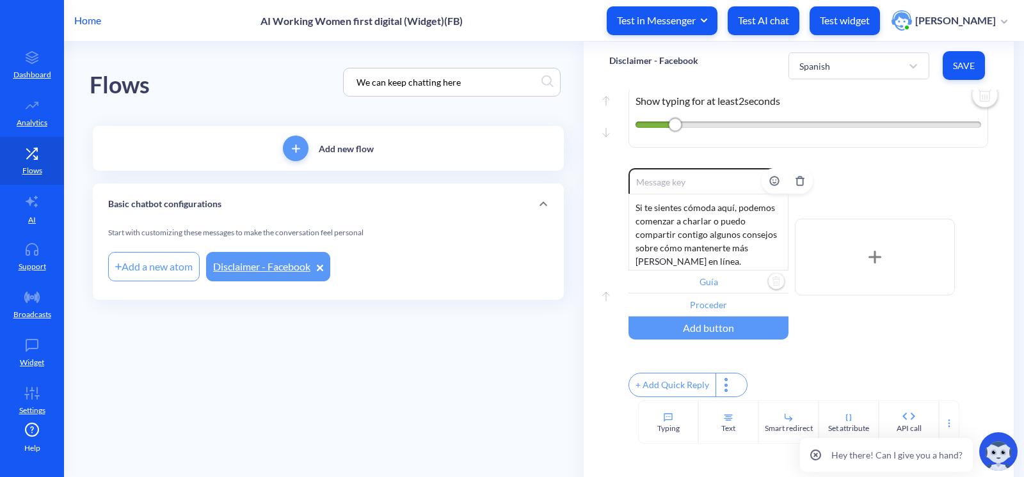
click at [721, 274] on input "Guía" at bounding box center [708, 282] width 160 height 23
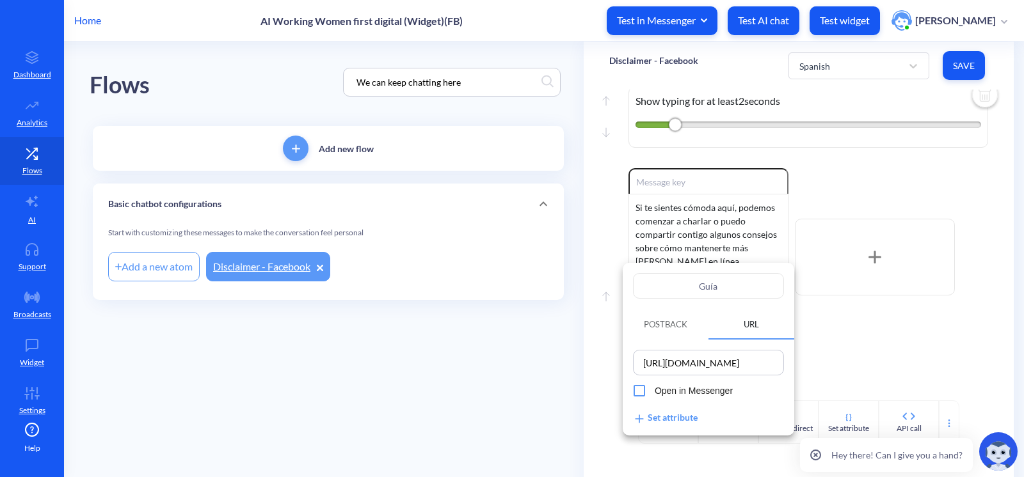
click at [702, 352] on div "[URL][DOMAIN_NAME]" at bounding box center [708, 363] width 151 height 26
click at [703, 360] on input "[URL][DOMAIN_NAME]" at bounding box center [708, 363] width 143 height 18
click at [877, 332] on div at bounding box center [512, 238] width 1024 height 477
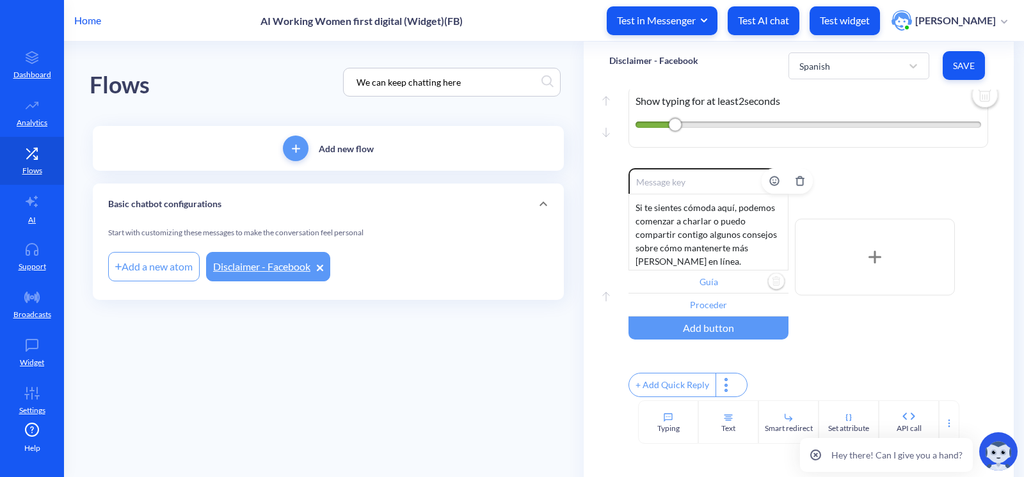
click at [679, 255] on div "Si te sientes cómoda aquí, podemos comenzar a charlar o puedo compartir contigo…" at bounding box center [708, 232] width 160 height 77
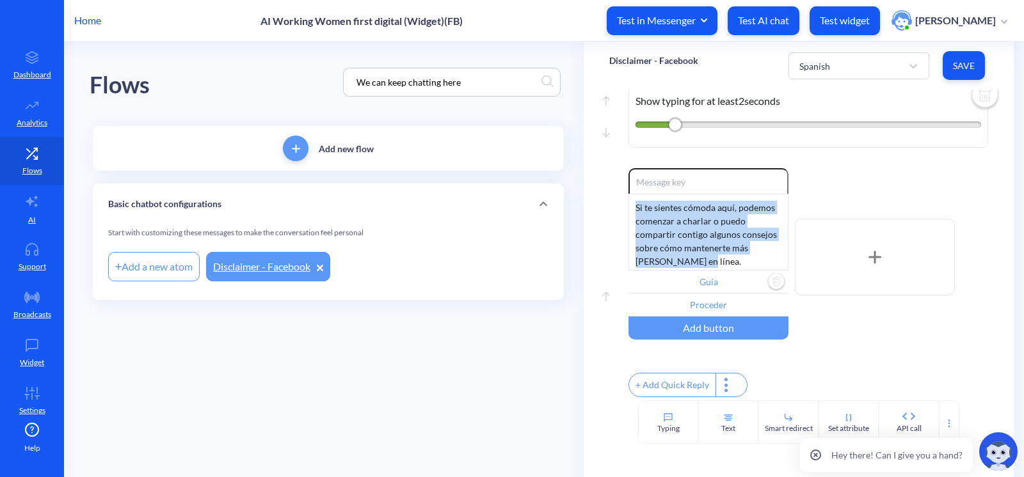
drag, startPoint x: 679, startPoint y: 255, endPoint x: 594, endPoint y: 134, distance: 147.5
click at [594, 134] on div "Move down Enable reactions ¡Ahora hablaré en español! Add button + Add Quick Re…" at bounding box center [799, 245] width 430 height 311
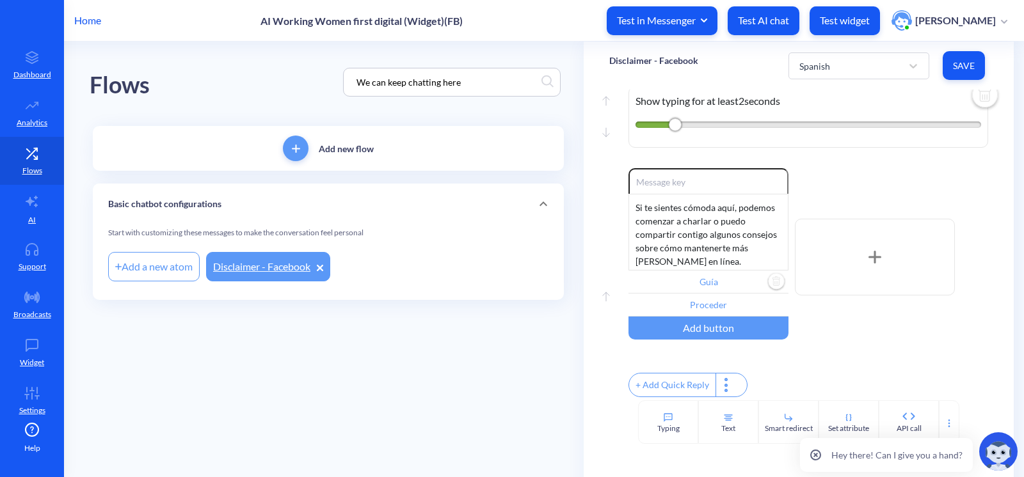
click at [586, 108] on div "Move down Enable reactions ¡Ahora hablaré en español! Add button + Add Quick Re…" at bounding box center [799, 245] width 430 height 311
click at [685, 234] on div "Si te sientes cómoda aquí, podemos comenzar a charlar o puedo compartir contigo…" at bounding box center [708, 232] width 160 height 77
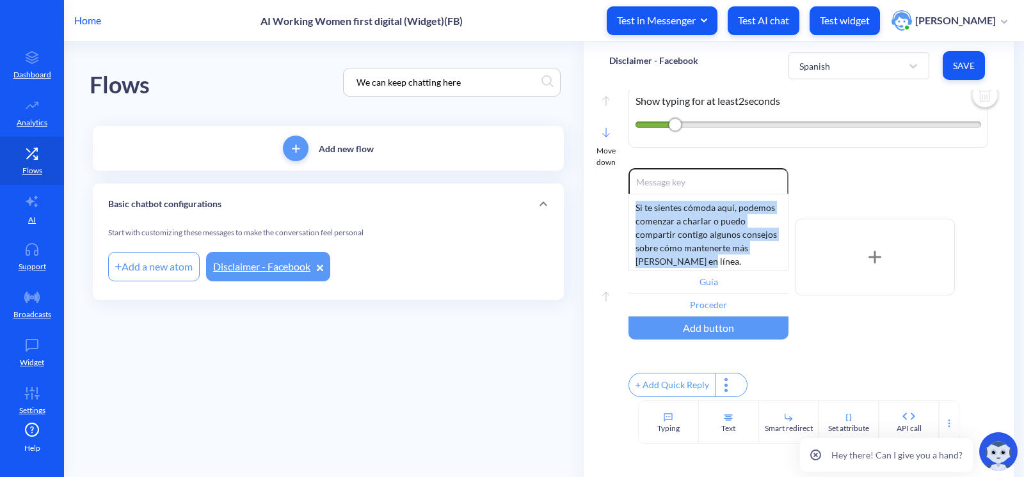
drag, startPoint x: 672, startPoint y: 253, endPoint x: 614, endPoint y: 148, distance: 120.0
click at [614, 149] on div "Move down Enable reactions ¡Ahora hablaré en español! Add button + Add Quick Re…" at bounding box center [799, 245] width 430 height 311
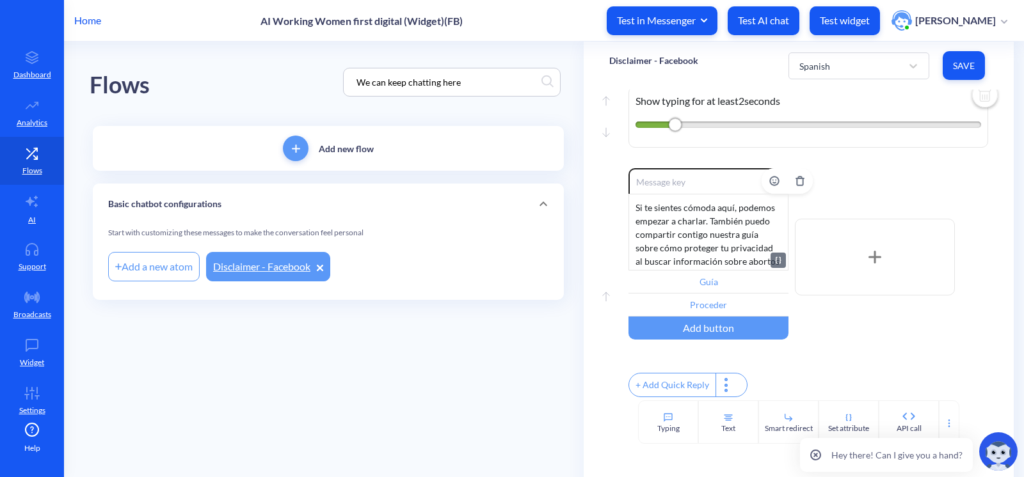
scroll to position [12, 0]
click at [845, 324] on div "Enable reactions Si te sientes cómoda aquí, podemos empezar a charlar. También …" at bounding box center [808, 257] width 360 height 178
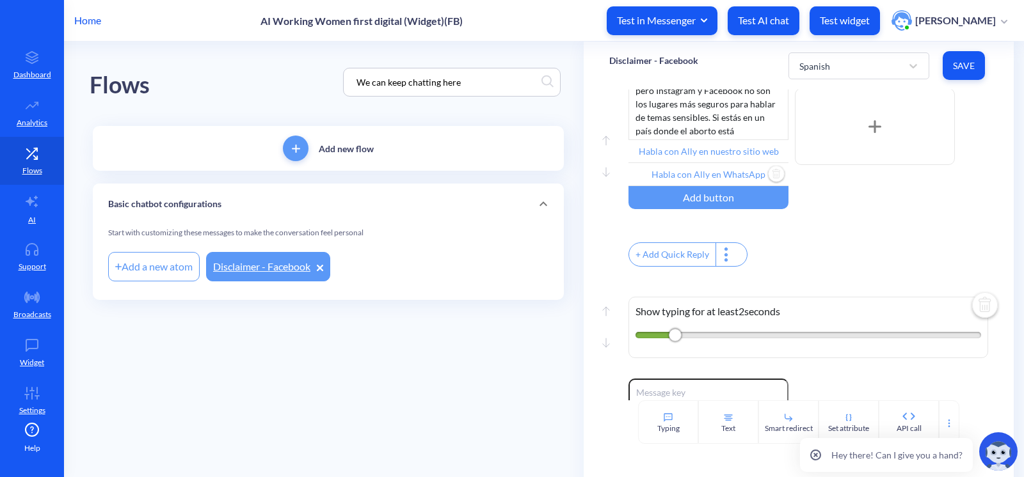
scroll to position [314, 0]
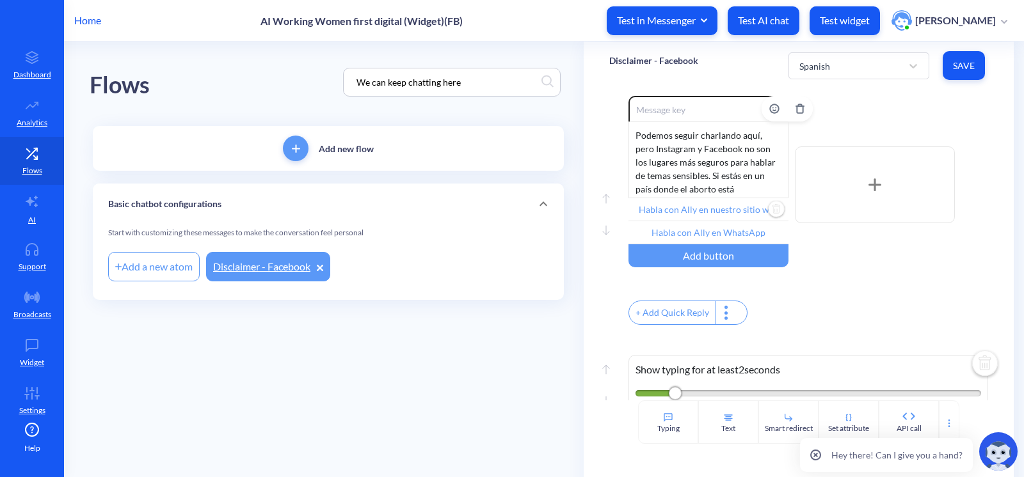
click at [706, 221] on input "Habla con Ally en nuestro sitio web" at bounding box center [708, 209] width 160 height 23
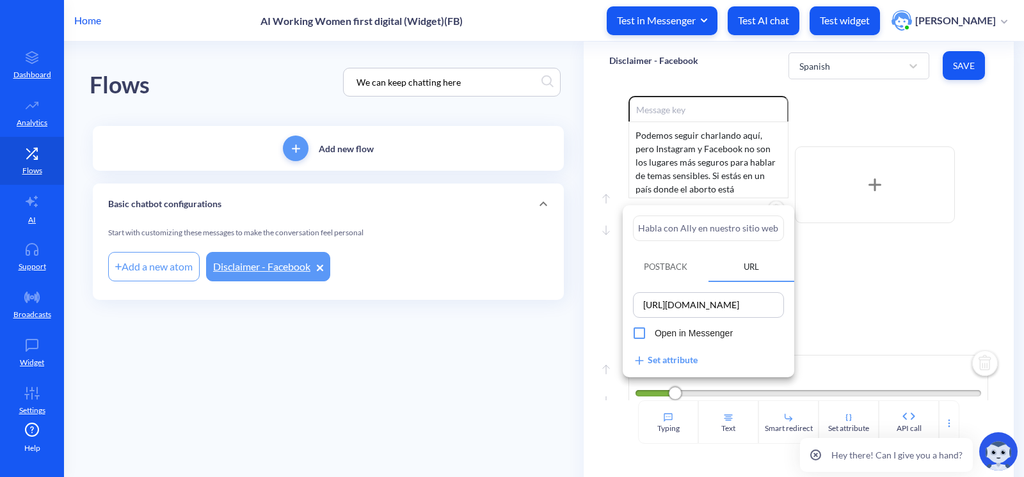
click at [709, 230] on input "Habla con Ally en nuestro sitio web" at bounding box center [708, 229] width 151 height 26
paste input "S"
type input "Sitio web"
click at [863, 276] on div at bounding box center [512, 238] width 1024 height 477
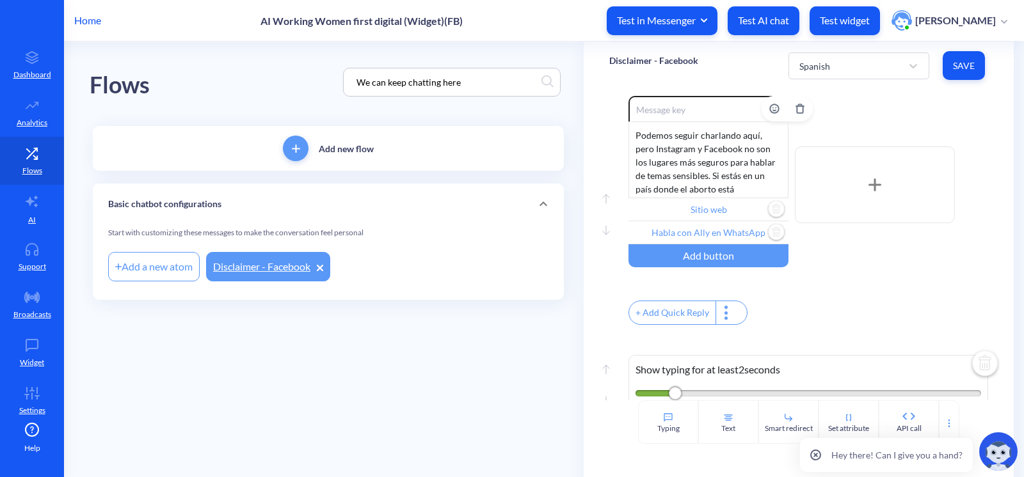
click at [723, 239] on input "Habla con Ally en WhatsApp" at bounding box center [708, 232] width 160 height 23
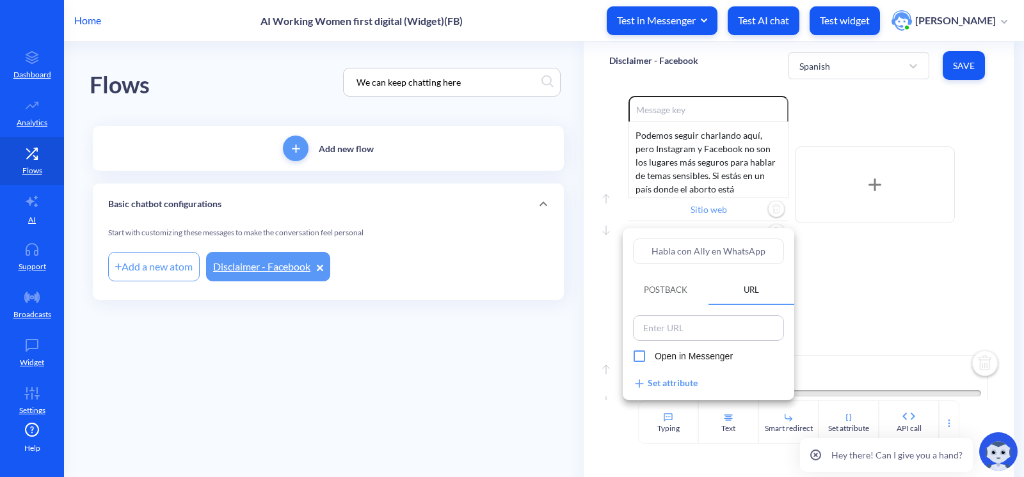
drag, startPoint x: 723, startPoint y: 255, endPoint x: 544, endPoint y: 232, distance: 180.6
click at [555, 238] on div "Habla con Ally en WhatsApp Postback URL Open in Messenger Set attribute" at bounding box center [512, 238] width 1024 height 477
type input "WhatsApp"
click at [871, 288] on div at bounding box center [512, 238] width 1024 height 477
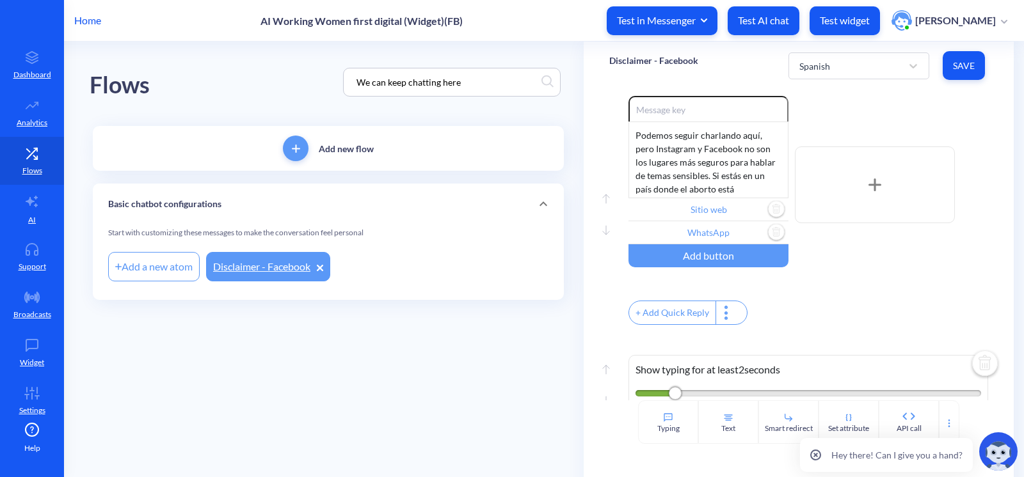
click at [961, 65] on span "Save" at bounding box center [964, 66] width 22 height 13
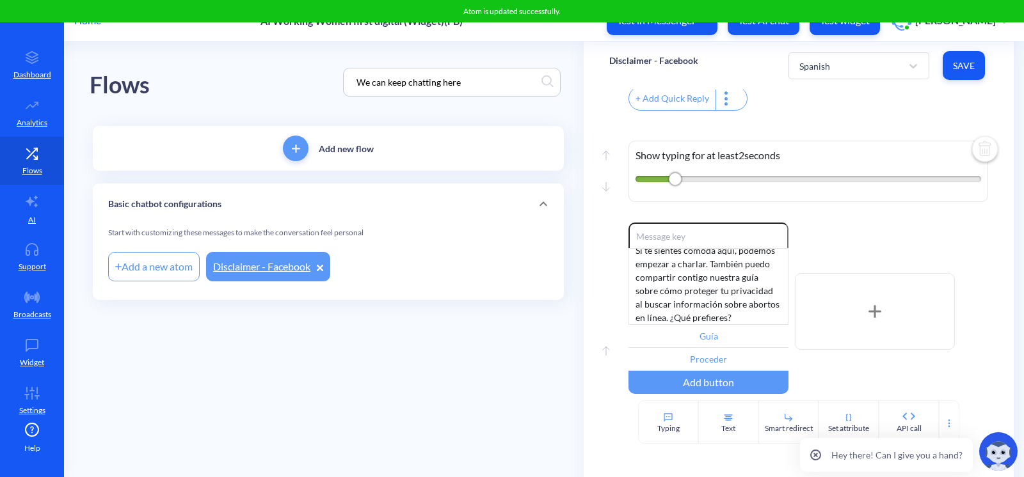
scroll to position [605, 0]
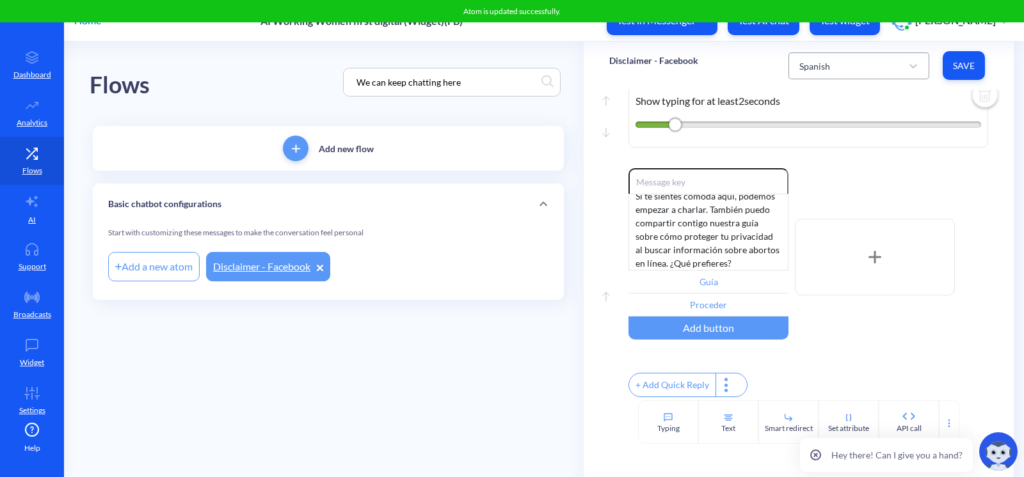
click at [898, 73] on div "Spanish" at bounding box center [847, 65] width 109 height 23
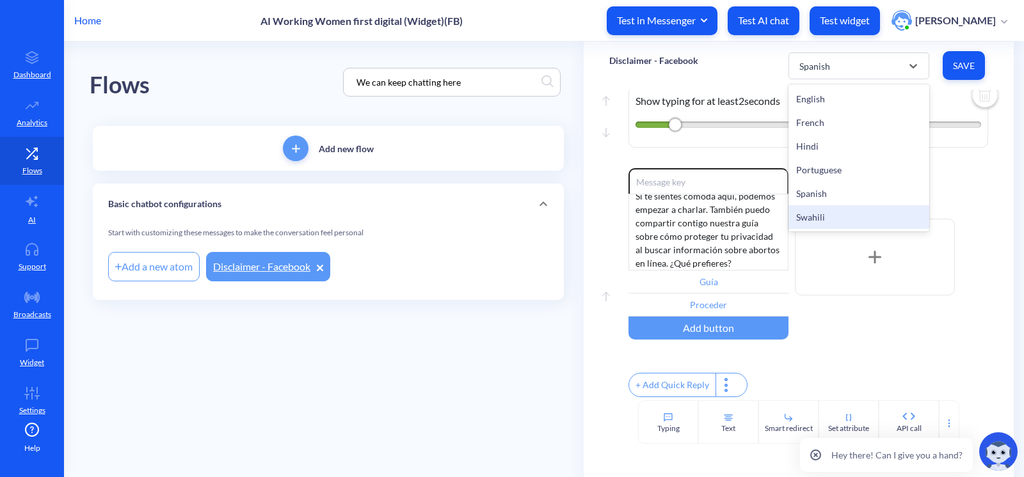
click at [834, 212] on div "Swahili" at bounding box center [858, 217] width 141 height 24
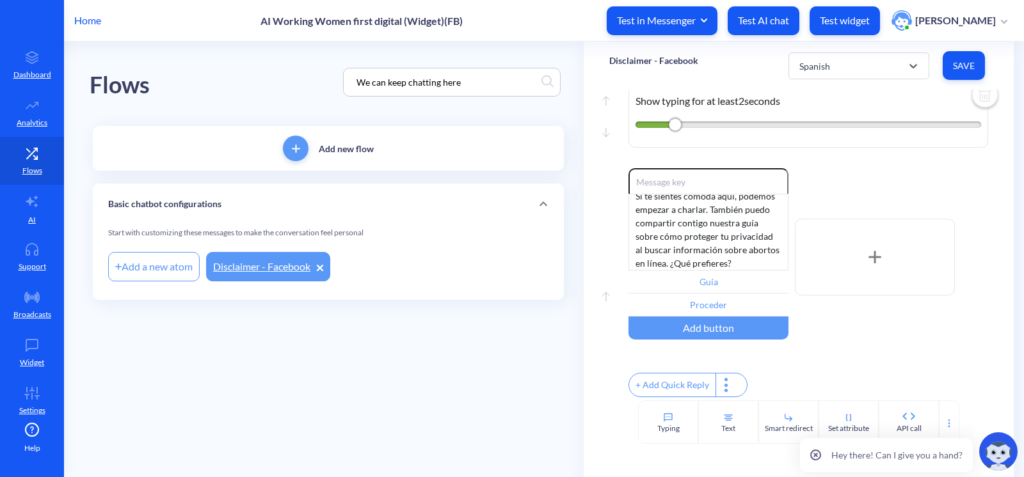
type input "Zungumza na Ally kwenye tovuti yetu"
type input "Zungumza na Ally kwenye WhatsApp"
type input "Mwongozo wa usalama wa kidijitali"
type input "Endelea"
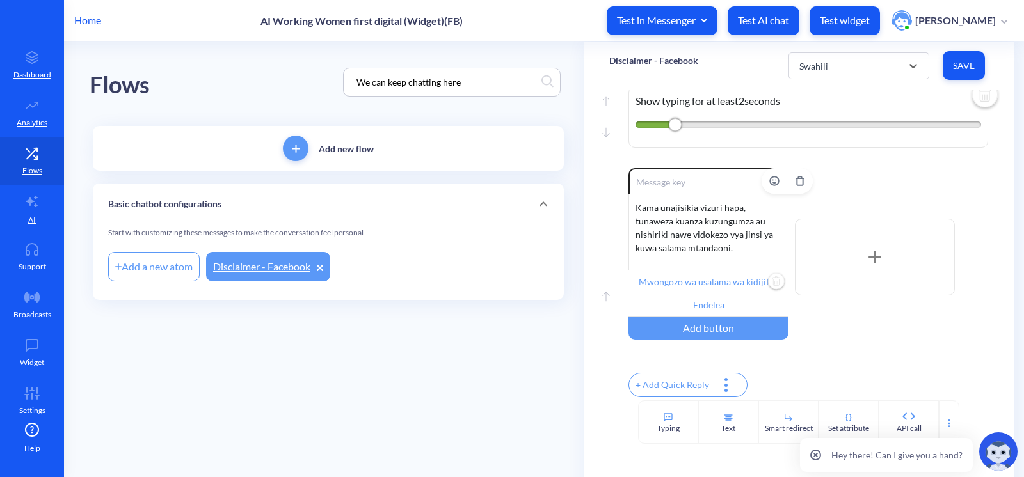
click at [695, 282] on input "Mwongozo wa usalama wa kidijitali" at bounding box center [708, 282] width 160 height 23
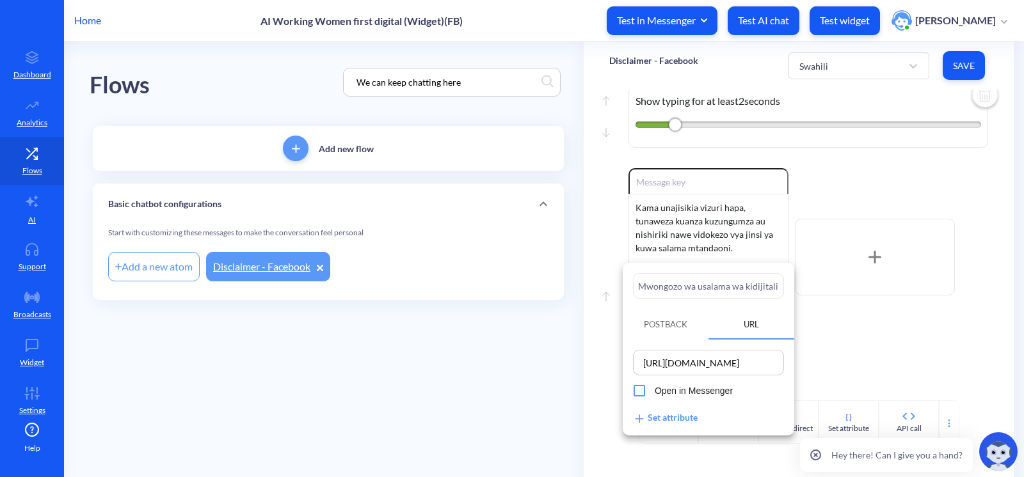
click at [695, 289] on input "Mwongozo wa usalama wa kidijitali" at bounding box center [708, 286] width 151 height 26
paste input "Tovut"
type input "Tovuti"
click at [976, 315] on div at bounding box center [512, 238] width 1024 height 477
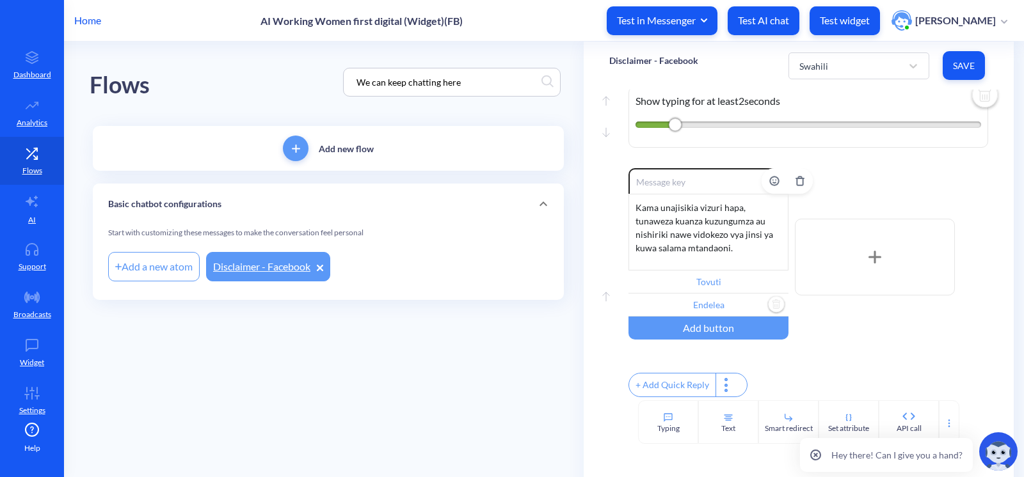
click at [717, 296] on input "Endelea" at bounding box center [708, 305] width 160 height 23
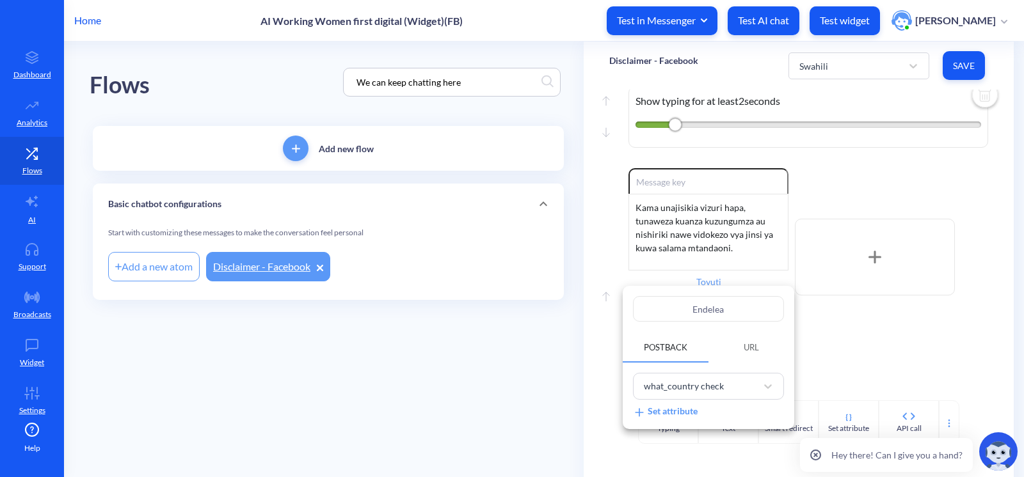
drag, startPoint x: 715, startPoint y: 305, endPoint x: 652, endPoint y: 305, distance: 62.7
click at [653, 305] on input "Endelea" at bounding box center [708, 309] width 151 height 26
paste input "WhatsApp"
type input "WhatsApp"
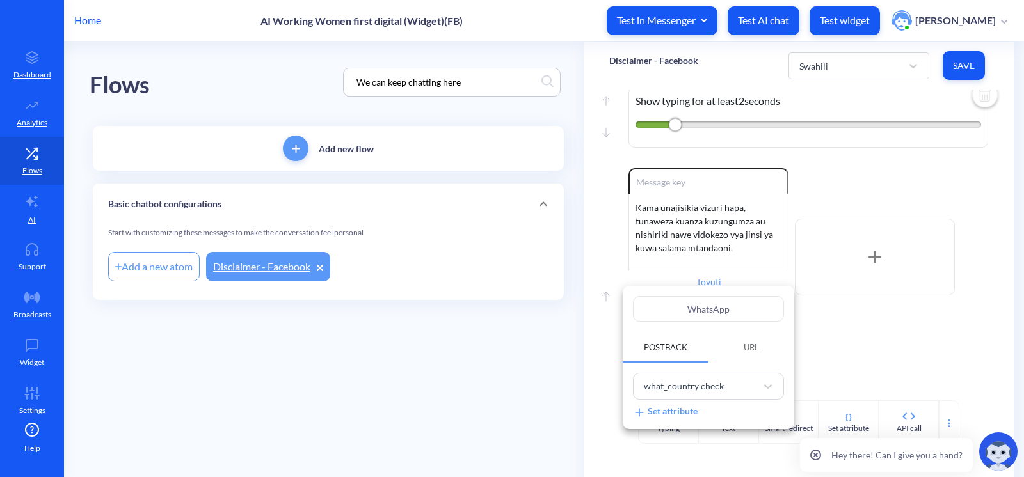
click at [894, 313] on div at bounding box center [512, 238] width 1024 height 477
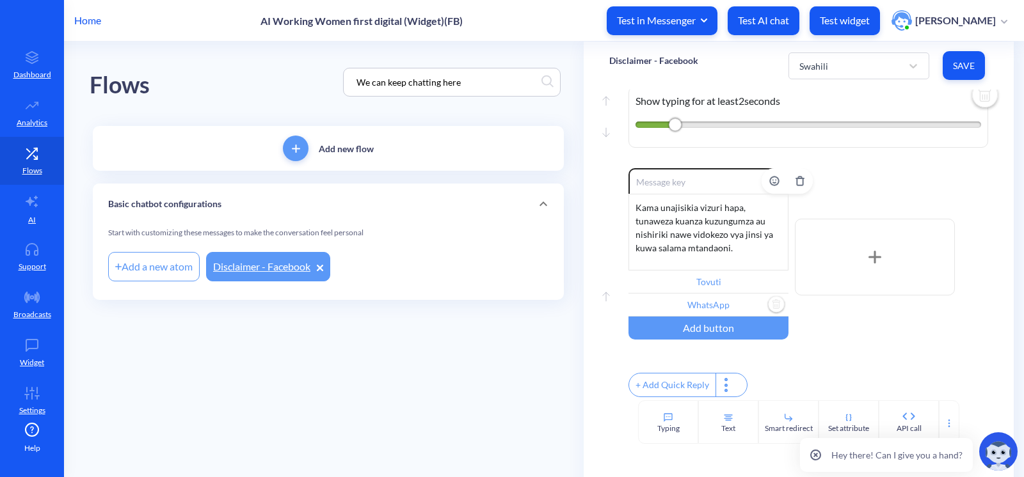
click at [712, 235] on div "Kama unajisikia vizuri hapa, tunaweza kuanza kuzungumza au nishiriki nawe vidok…" at bounding box center [708, 232] width 160 height 77
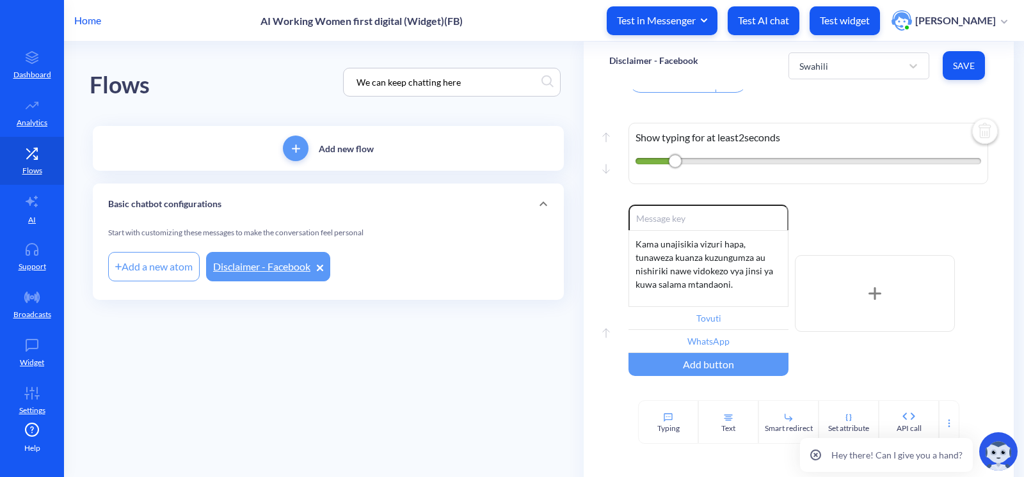
scroll to position [547, 0]
click at [729, 275] on div "Kama unajisikia vizuri hapa, tunaweza kuanza kuzungumza au nishiriki nawe vidok…" at bounding box center [708, 268] width 160 height 77
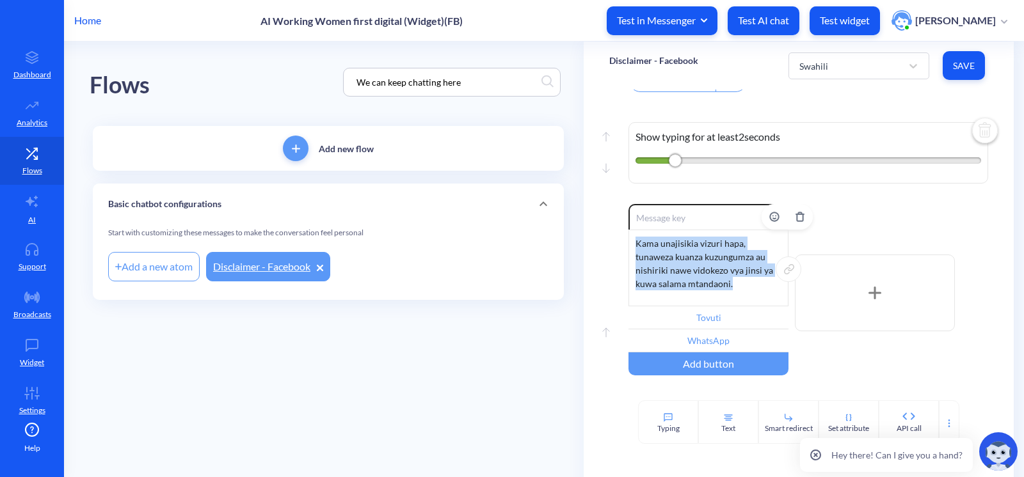
click at [729, 275] on div "Kama unajisikia vizuri hapa, tunaweza kuanza kuzungumza au nishiriki nawe vidok…" at bounding box center [708, 268] width 160 height 77
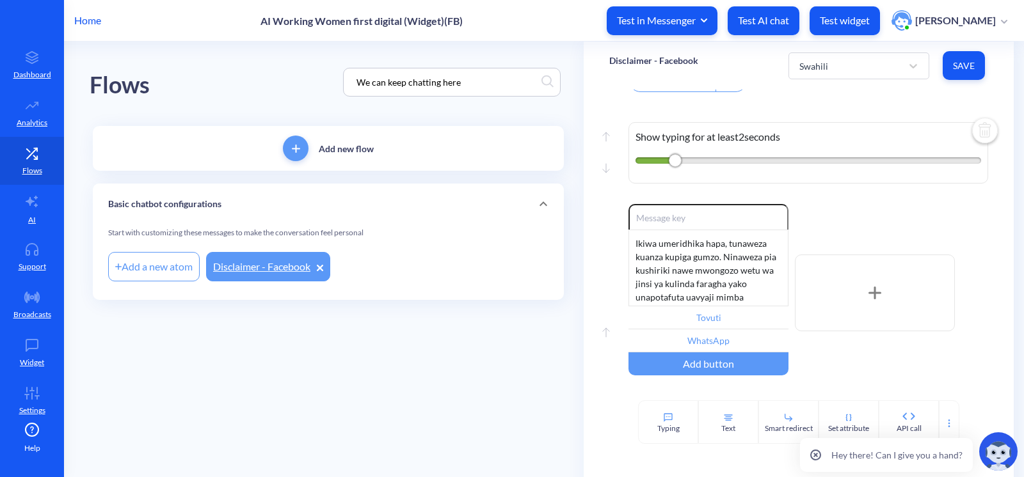
click at [871, 374] on div "Enable reactions Ikiwa umeridhika hapa, tunaweza kuanza kupiga gumzo. Ninaweza …" at bounding box center [808, 293] width 360 height 178
click at [734, 330] on input "Tovuti" at bounding box center [708, 318] width 160 height 23
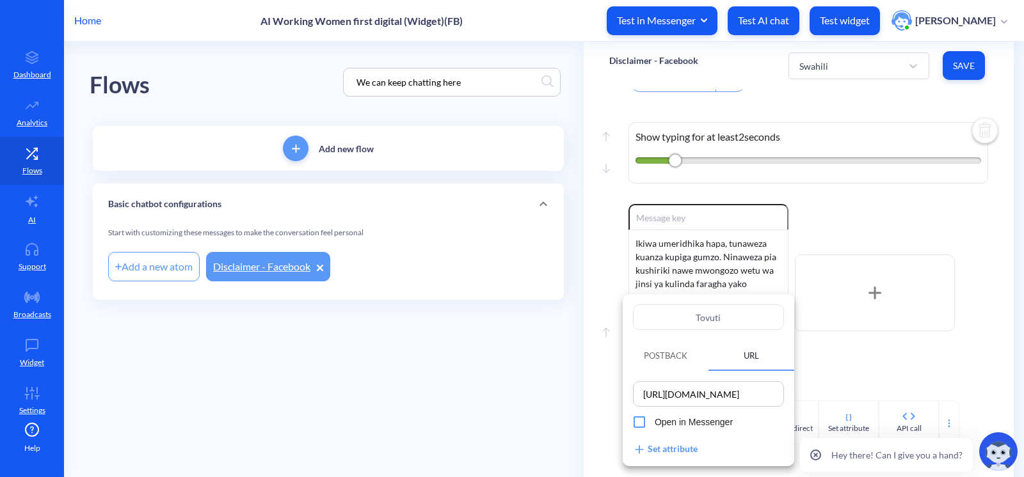
drag, startPoint x: 737, startPoint y: 317, endPoint x: 664, endPoint y: 313, distance: 72.5
click at [664, 313] on input "Tovuti" at bounding box center [708, 318] width 151 height 26
click at [900, 115] on div at bounding box center [512, 238] width 1024 height 477
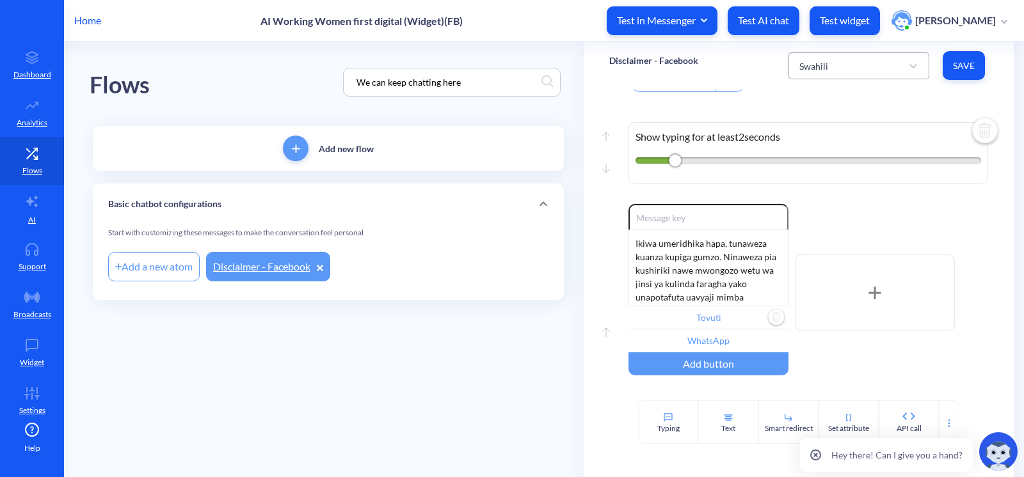
click at [843, 70] on div "Swahili" at bounding box center [847, 65] width 109 height 23
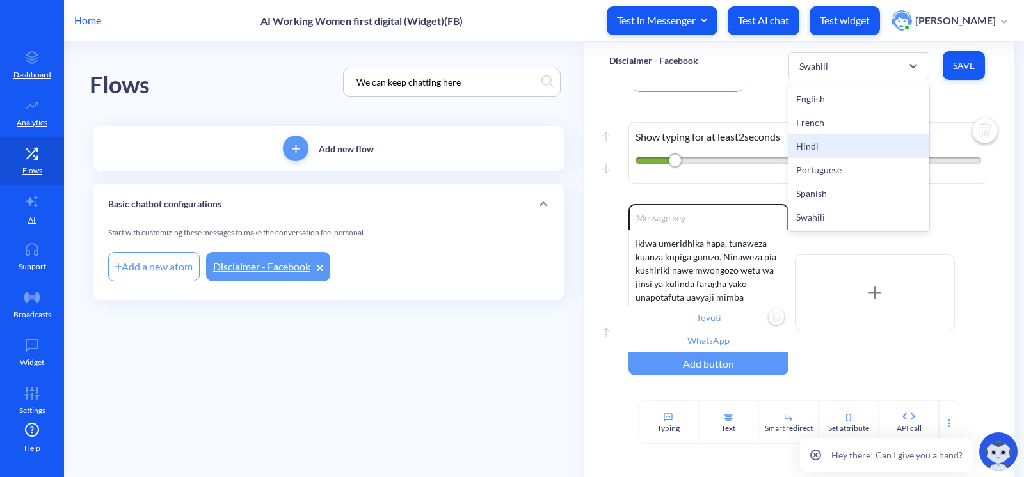
click at [820, 156] on div "Hindi" at bounding box center [858, 146] width 141 height 24
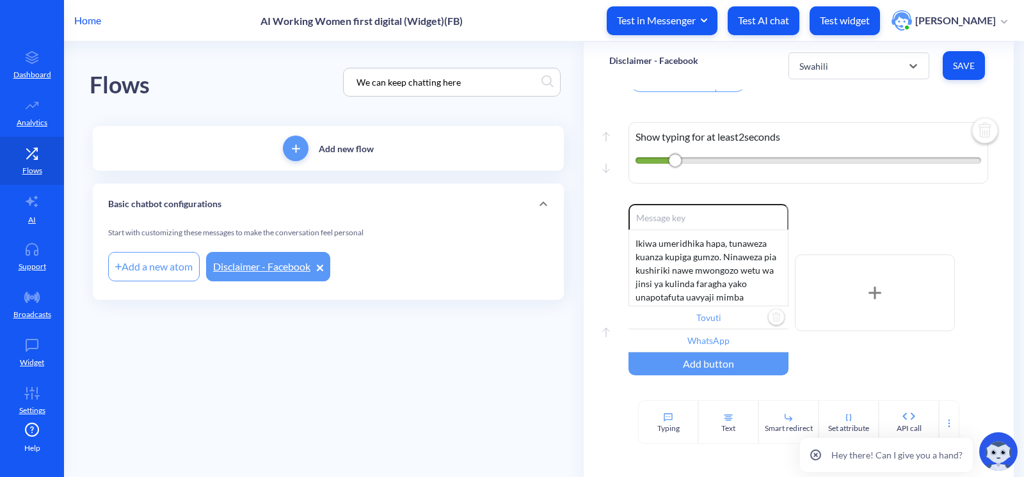
type input "वेबसाइट"
type input "WhatsApp"
type input "मार्गदर्शक"
type input "आगे बढ़ें"
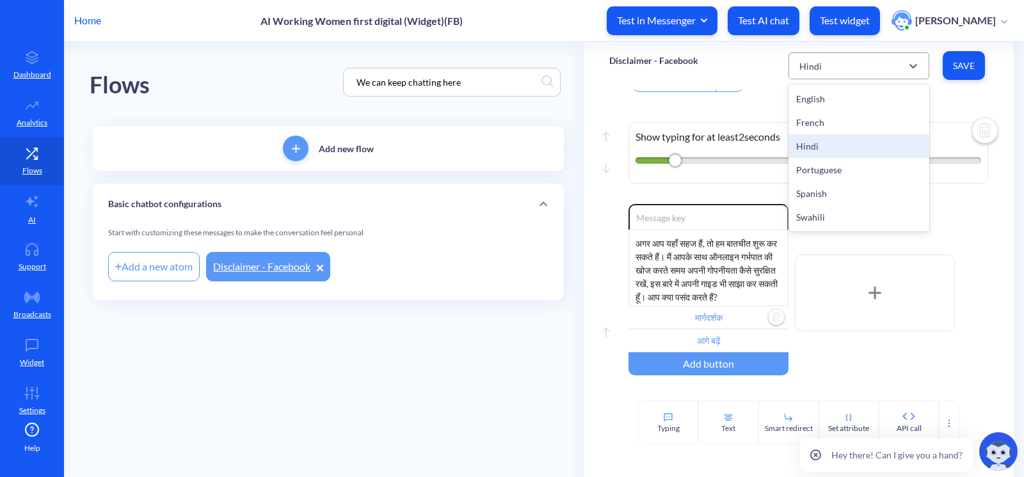
click at [852, 66] on div "Hindi" at bounding box center [847, 65] width 109 height 23
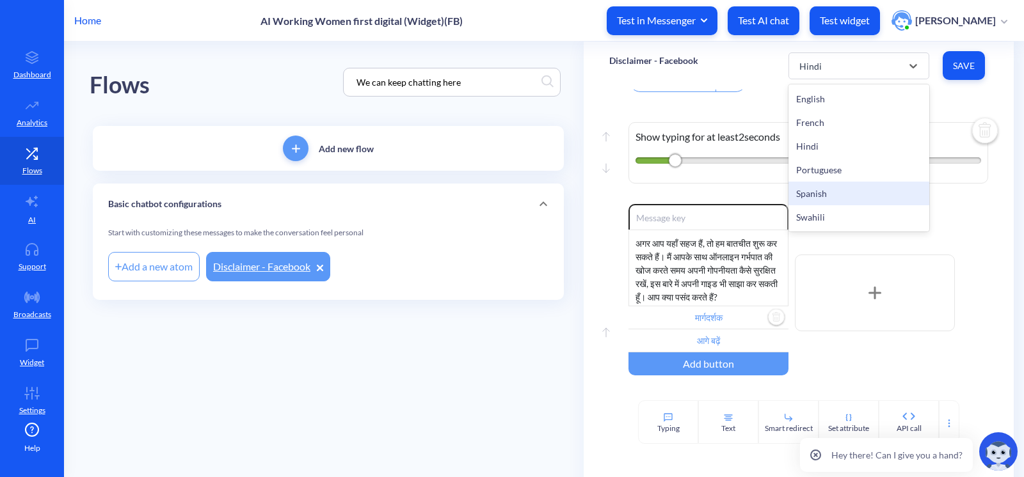
click at [833, 196] on div "Spanish" at bounding box center [858, 194] width 141 height 24
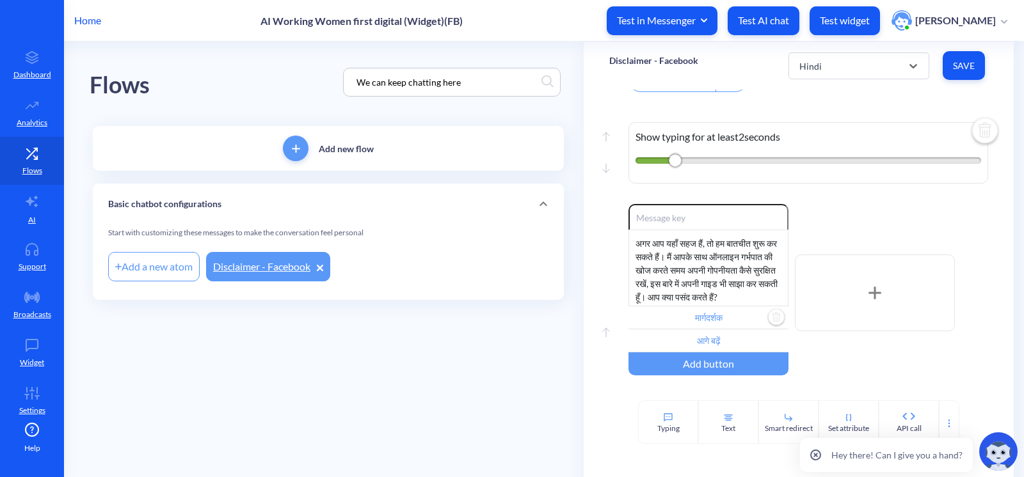
type input "Sitio web"
type input "Guía"
type input "Proceder"
click at [831, 76] on div "Spanish" at bounding box center [847, 65] width 109 height 23
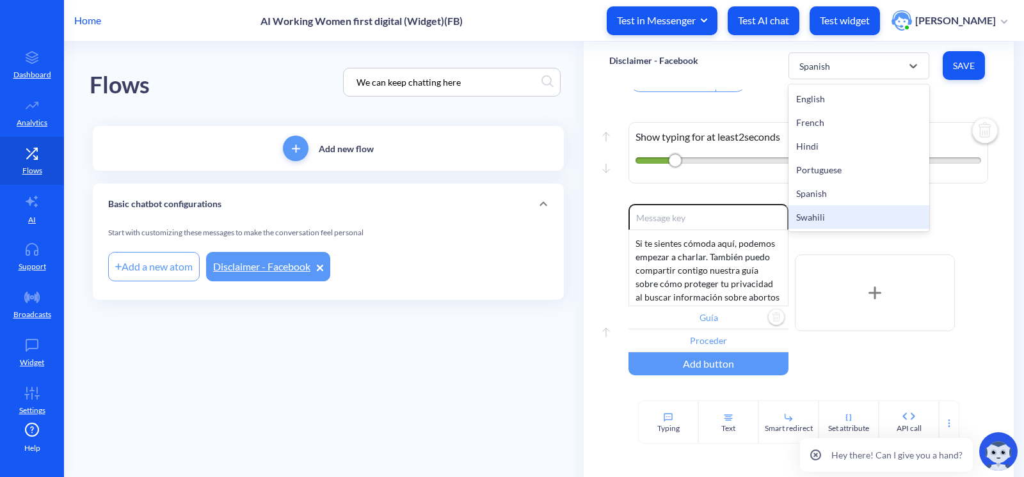
click at [825, 211] on div "Swahili" at bounding box center [858, 217] width 141 height 24
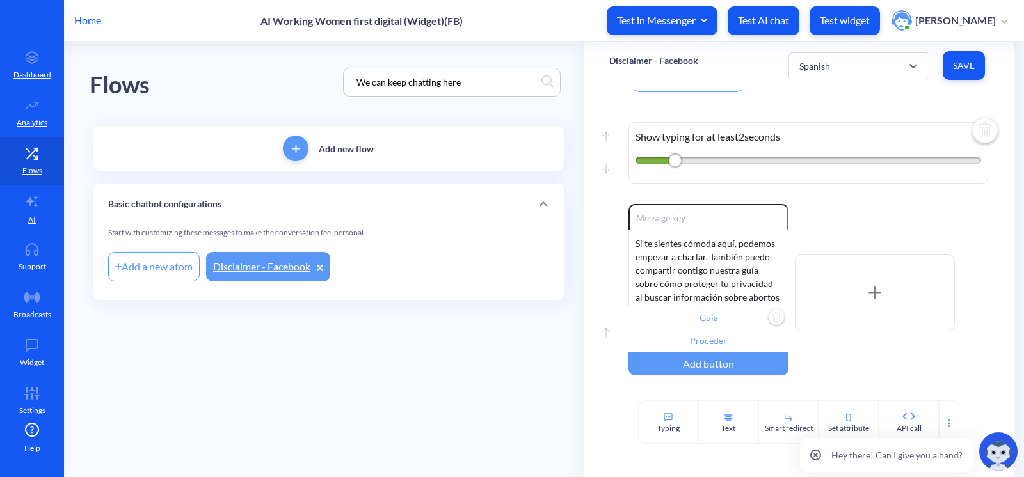
type input "Zungumza na Ally kwenye tovuti yetu"
type input "Zungumza na Ally kwenye WhatsApp"
type input "Mwongozo wa usalama wa kidijitali"
type input "Endelea"
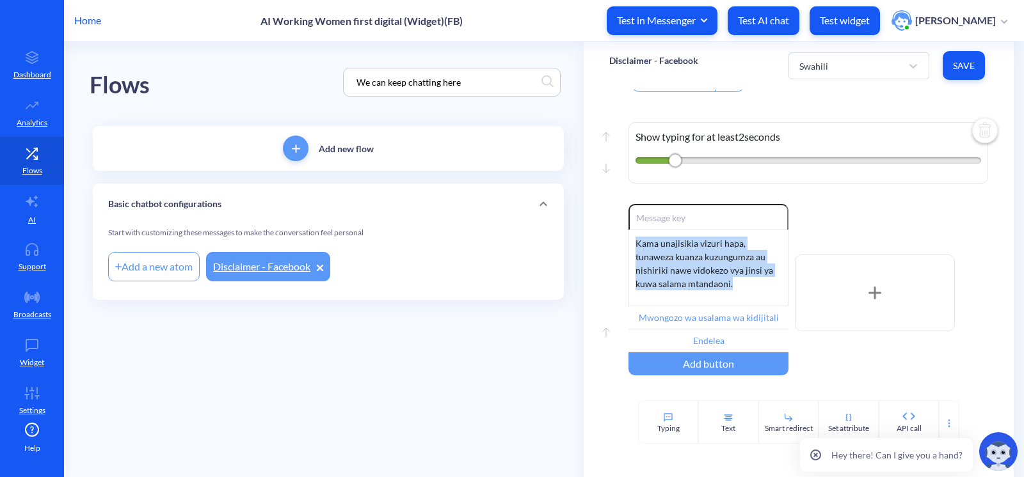
drag, startPoint x: 740, startPoint y: 301, endPoint x: 556, endPoint y: 211, distance: 205.2
click at [556, 211] on div "Flows We can keep chatting here Add new flow Basic chatbot configurations Start…" at bounding box center [557, 192] width 934 height 300
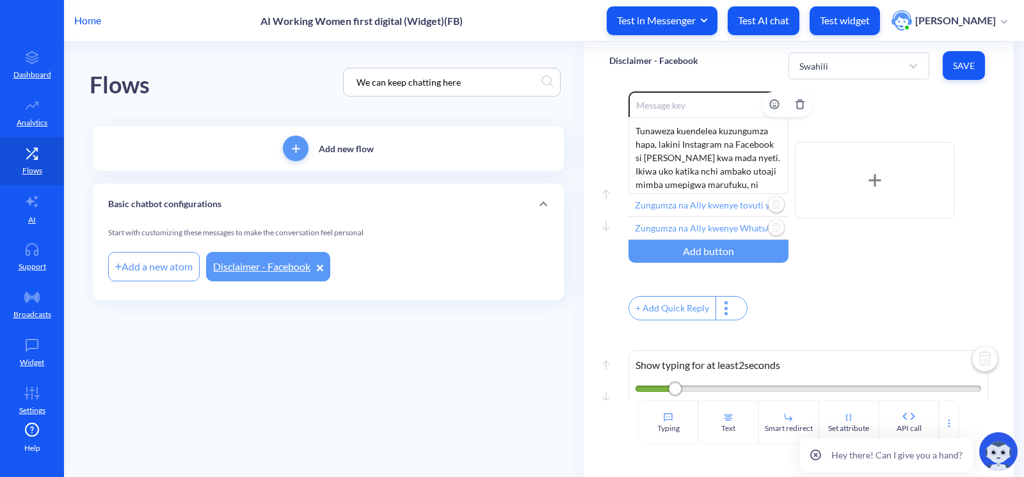
scroll to position [314, 0]
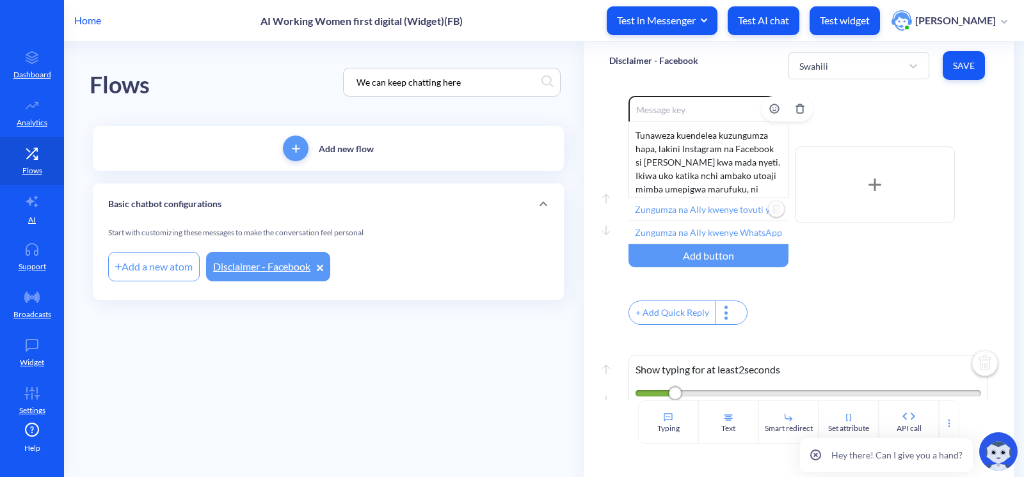
click at [723, 219] on input "Zungumza na Ally kwenye tovuti yetu" at bounding box center [708, 209] width 160 height 23
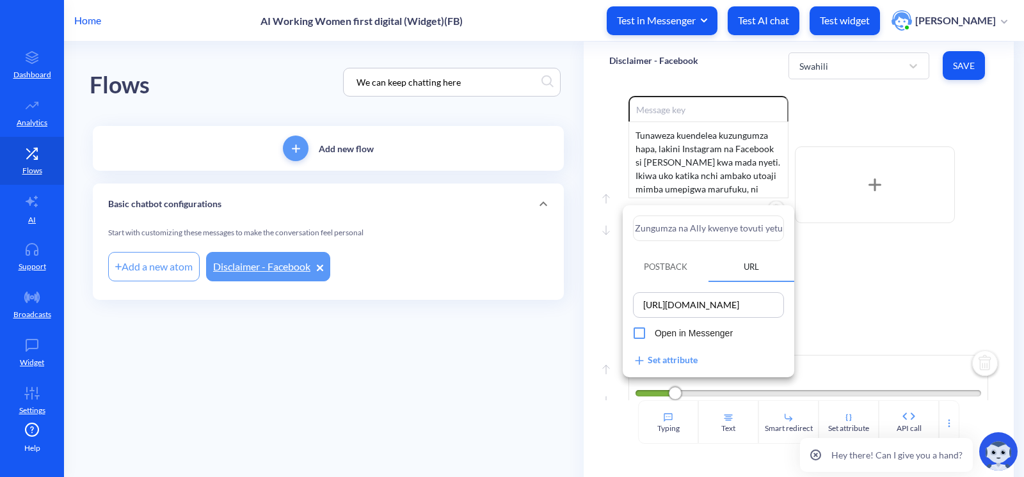
click at [861, 266] on div at bounding box center [512, 238] width 1024 height 477
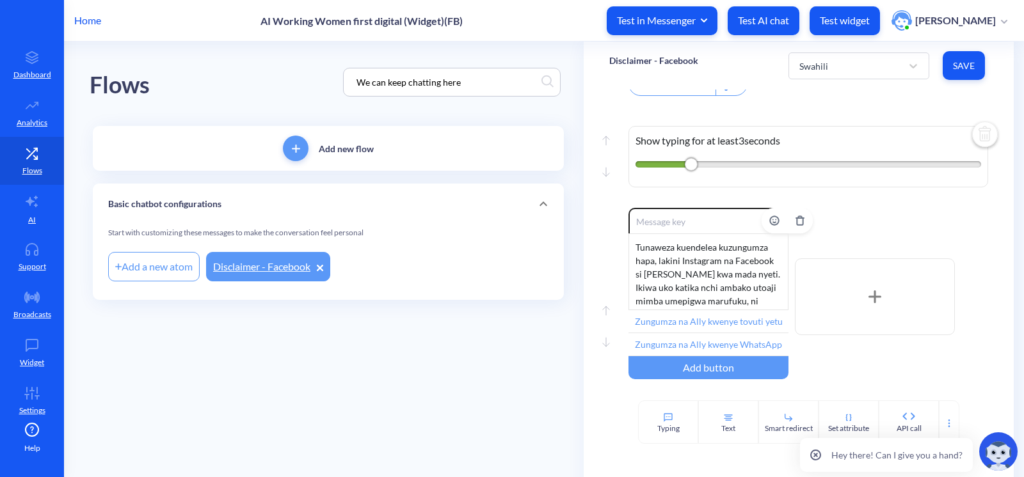
scroll to position [198, 0]
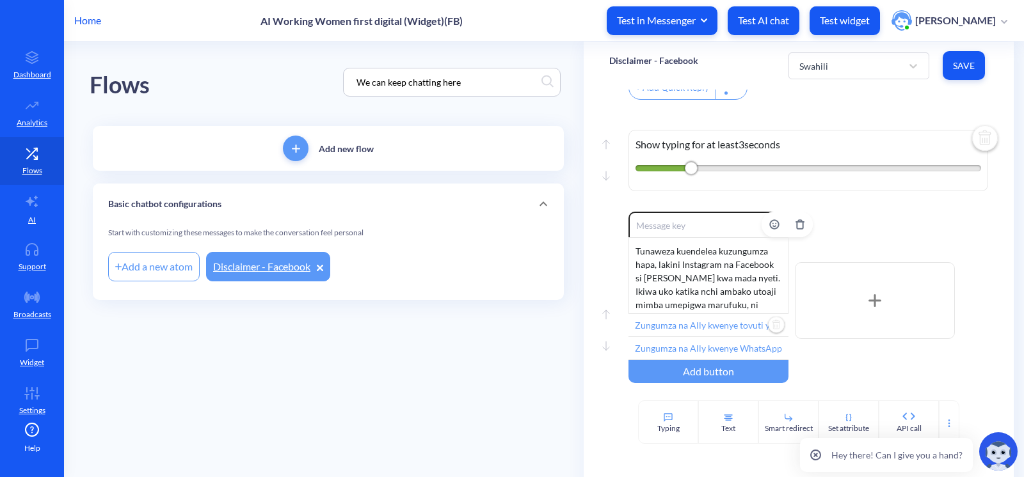
click at [698, 335] on input "Zungumza na Ally kwenye tovuti yetu" at bounding box center [708, 325] width 160 height 23
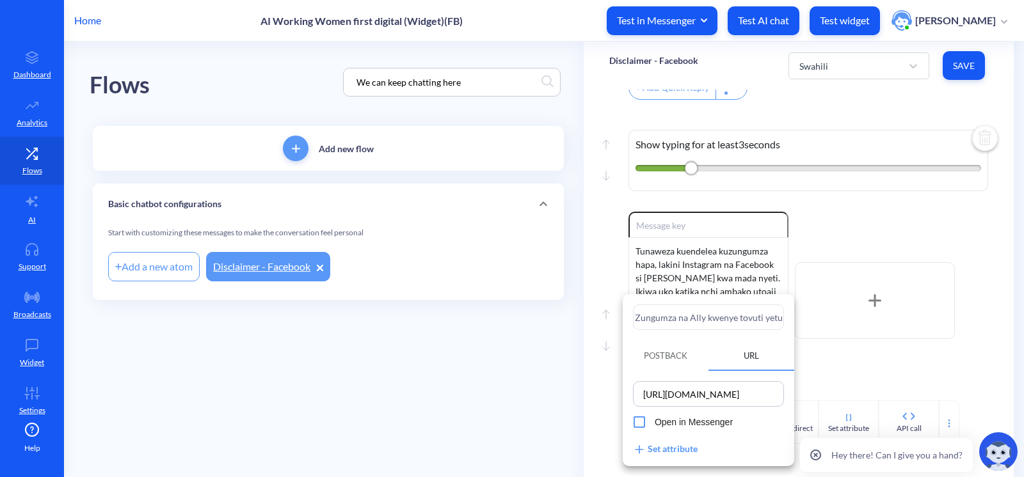
click at [694, 311] on input "Zungumza na Ally kwenye tovuti yetu" at bounding box center [708, 318] width 151 height 26
paste input "Tovuti"
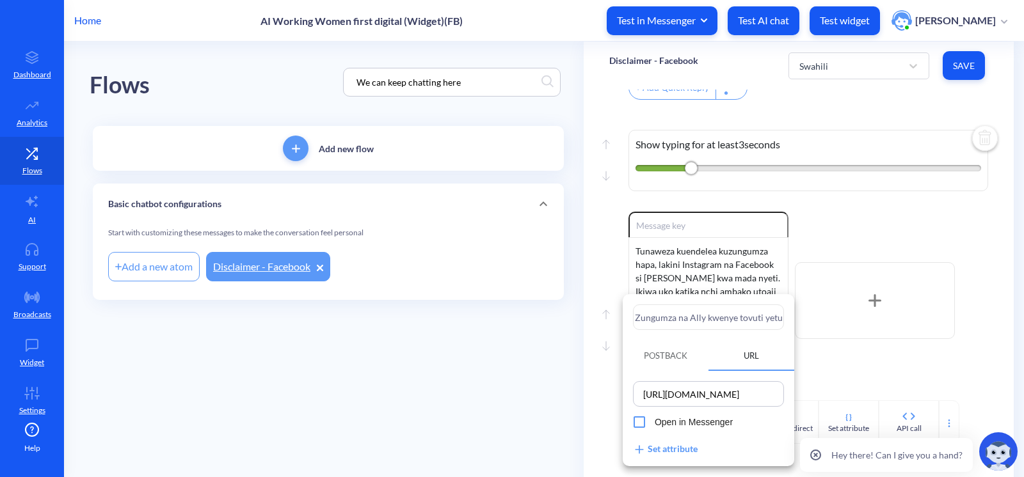
type input "Tovuti"
click at [878, 352] on div at bounding box center [512, 238] width 1024 height 477
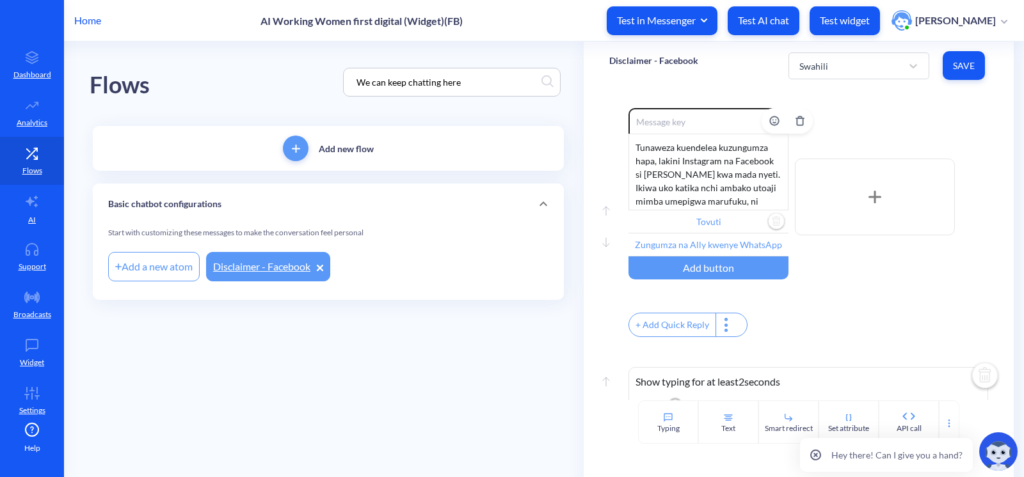
scroll to position [314, 0]
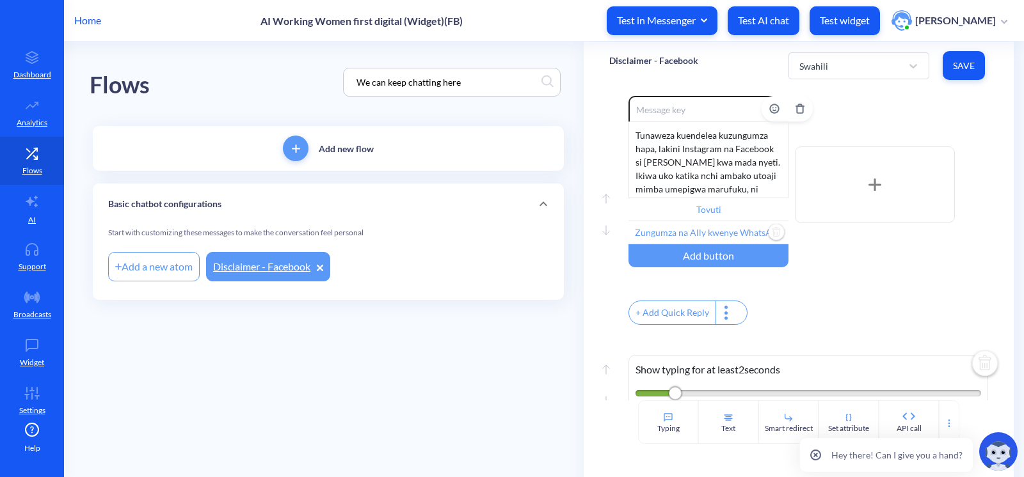
click at [710, 243] on input "Zungumza na Ally kwenye WhatsApp" at bounding box center [708, 232] width 160 height 23
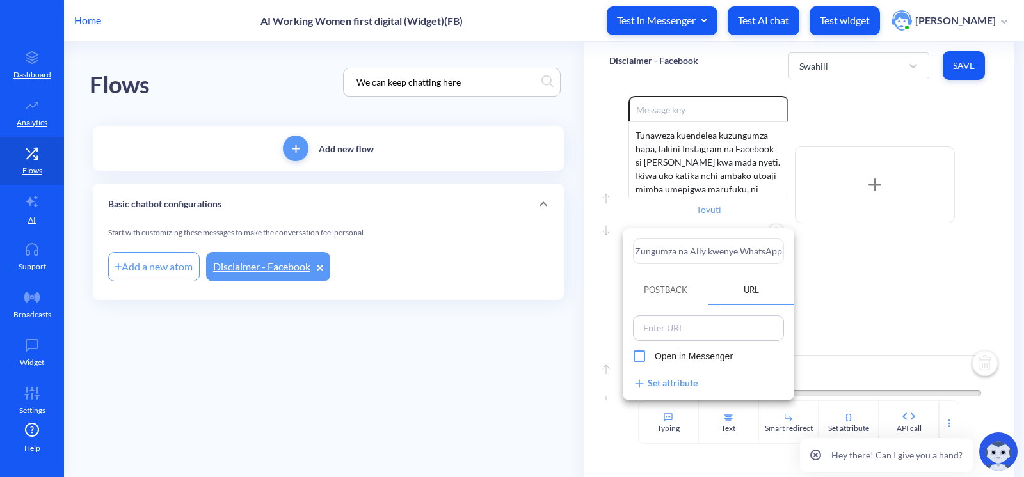
drag, startPoint x: 738, startPoint y: 249, endPoint x: 534, endPoint y: 246, distance: 204.2
click at [534, 246] on div "Zungumza na Ally kwenye WhatsApp Postback URL Open in Messenger Set attribute" at bounding box center [512, 238] width 1024 height 477
type input "WhatsApp"
click at [858, 308] on div at bounding box center [512, 238] width 1024 height 477
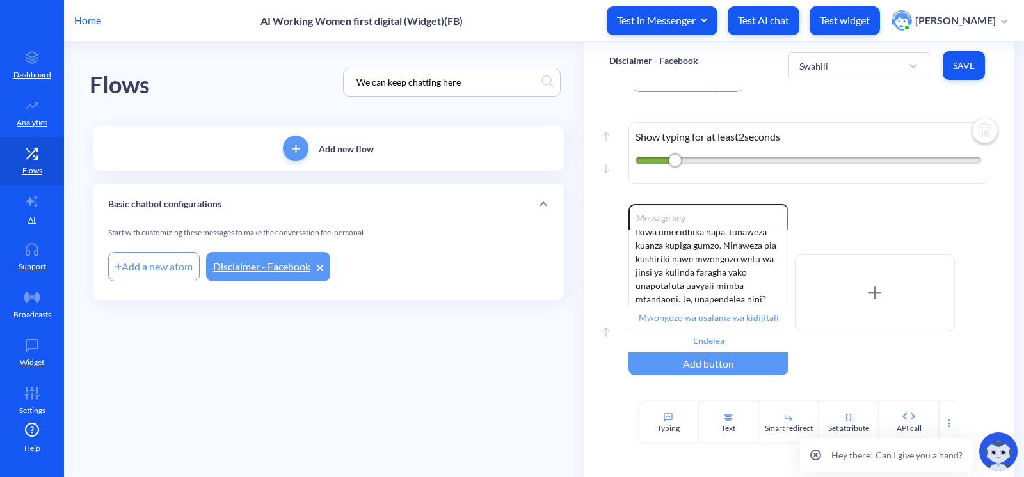
scroll to position [605, 0]
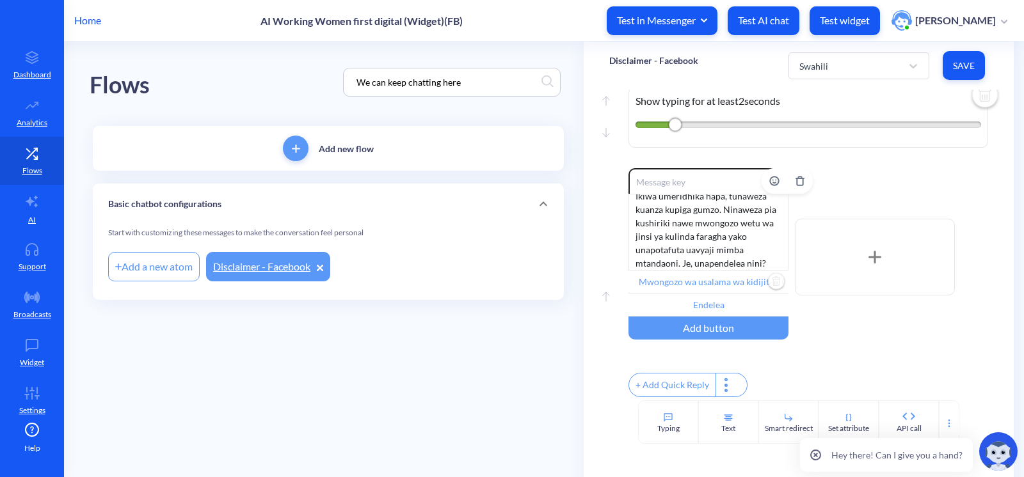
click at [703, 282] on input "Mwongozo wa usalama wa kidijitali" at bounding box center [708, 282] width 160 height 23
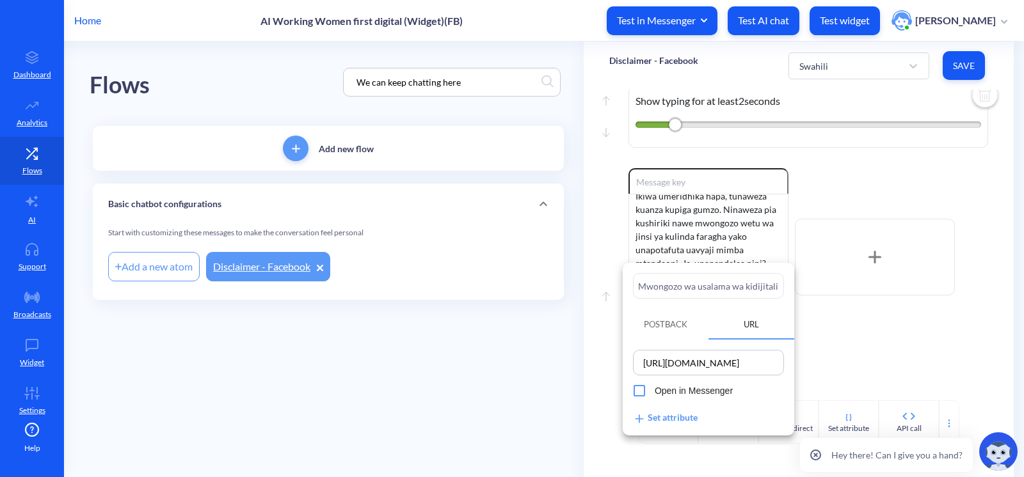
click at [703, 285] on input "Mwongozo wa usalama wa kidijitali" at bounding box center [708, 286] width 151 height 26
paste input "text"
type input "Mwongozo"
click at [874, 320] on div at bounding box center [512, 238] width 1024 height 477
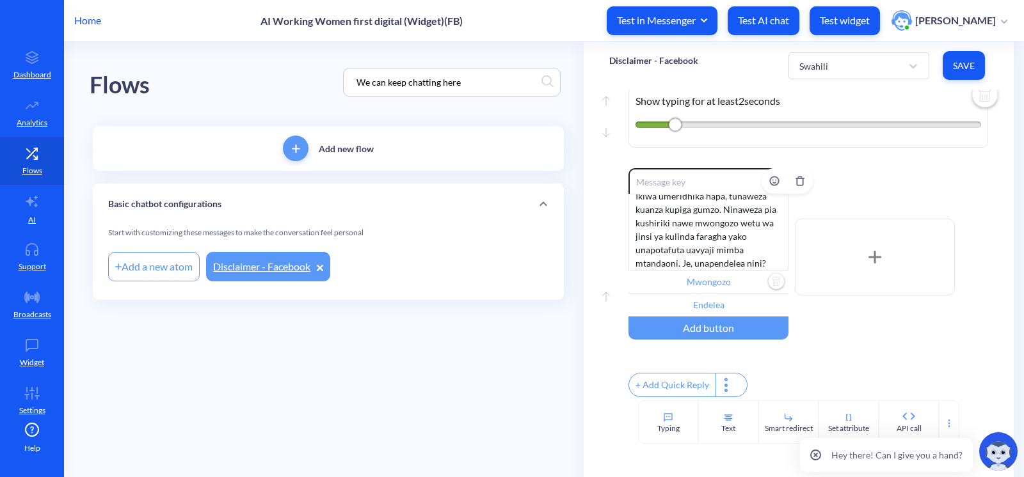
click at [717, 279] on input "Mwongozo" at bounding box center [708, 282] width 160 height 23
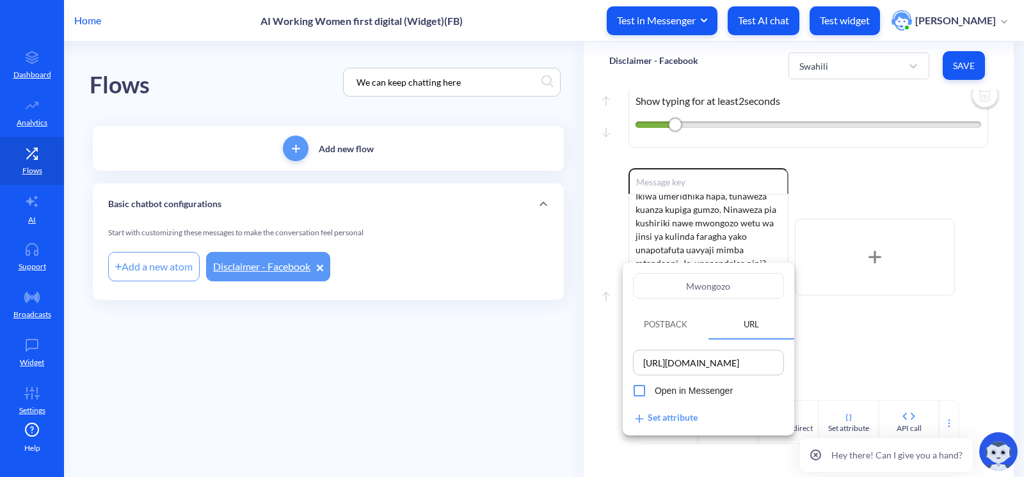
click at [751, 360] on input "[URL][DOMAIN_NAME]" at bounding box center [708, 363] width 143 height 18
click at [853, 315] on div at bounding box center [512, 238] width 1024 height 477
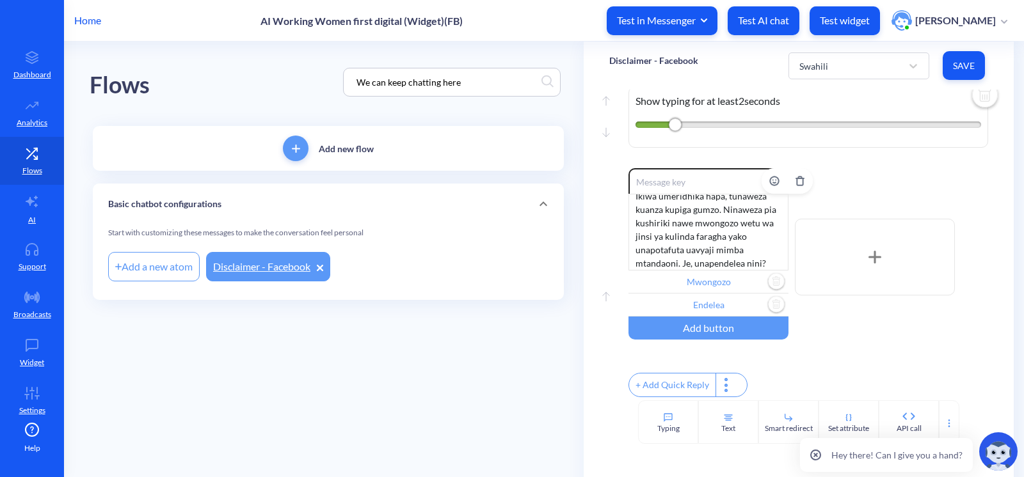
click at [724, 294] on input "Endelea" at bounding box center [708, 305] width 160 height 23
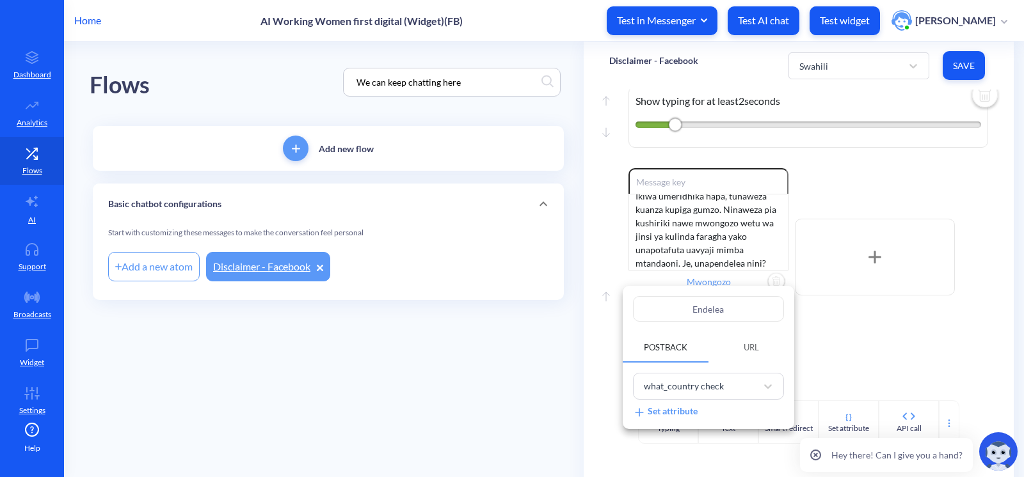
drag, startPoint x: 735, startPoint y: 305, endPoint x: 683, endPoint y: 305, distance: 52.5
click at [683, 305] on input "Endelea" at bounding box center [708, 309] width 151 height 26
click at [596, 303] on div at bounding box center [512, 238] width 1024 height 477
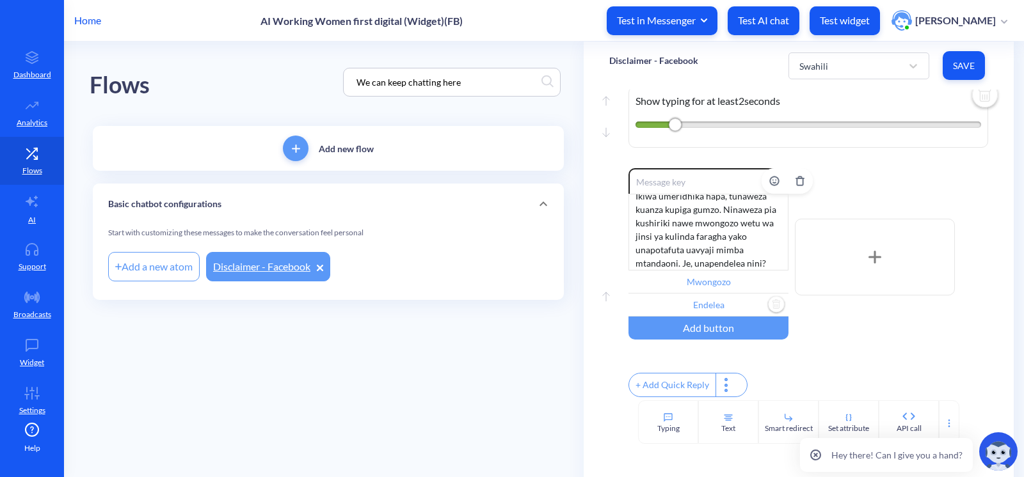
click at [712, 294] on input "Endelea" at bounding box center [708, 305] width 160 height 23
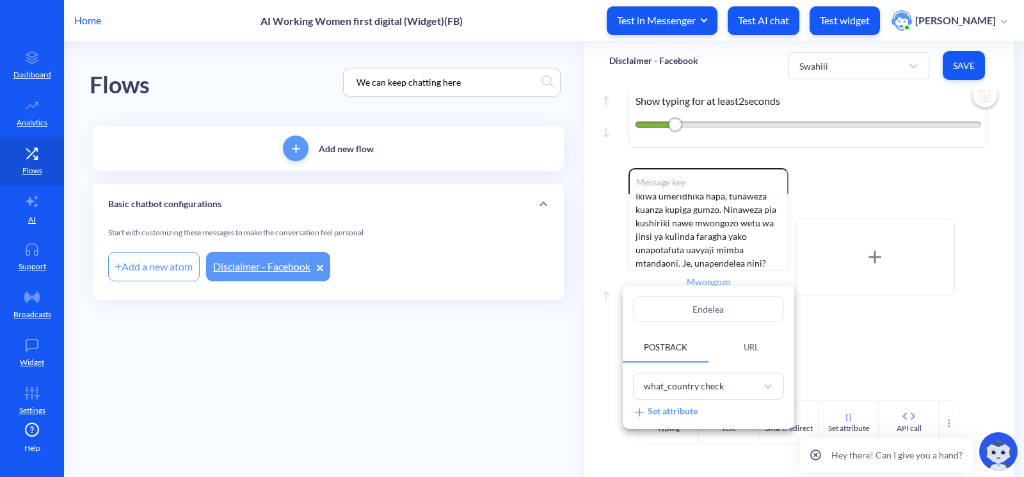
click at [716, 308] on input "Endelea" at bounding box center [708, 309] width 151 height 26
click at [964, 70] on div at bounding box center [512, 238] width 1024 height 477
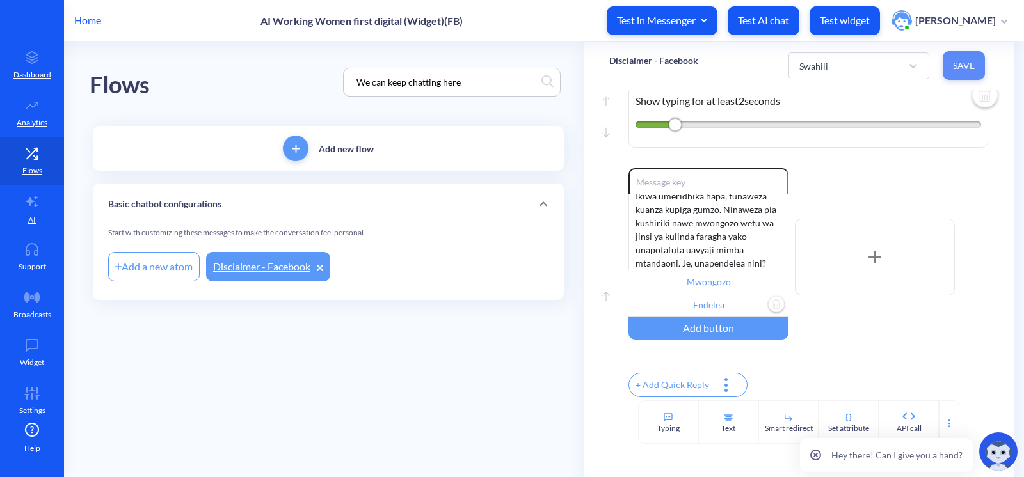
click at [963, 56] on button "Save" at bounding box center [964, 65] width 42 height 29
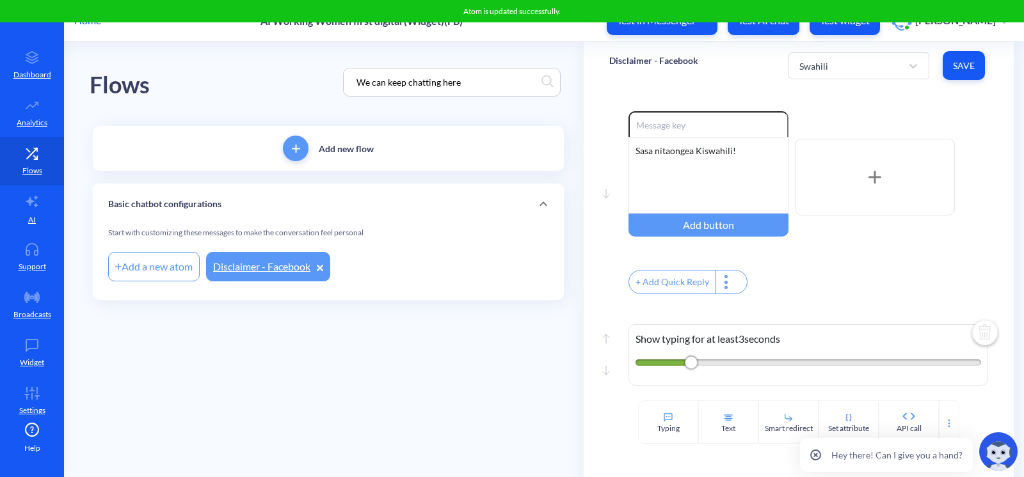
scroll to position [0, 0]
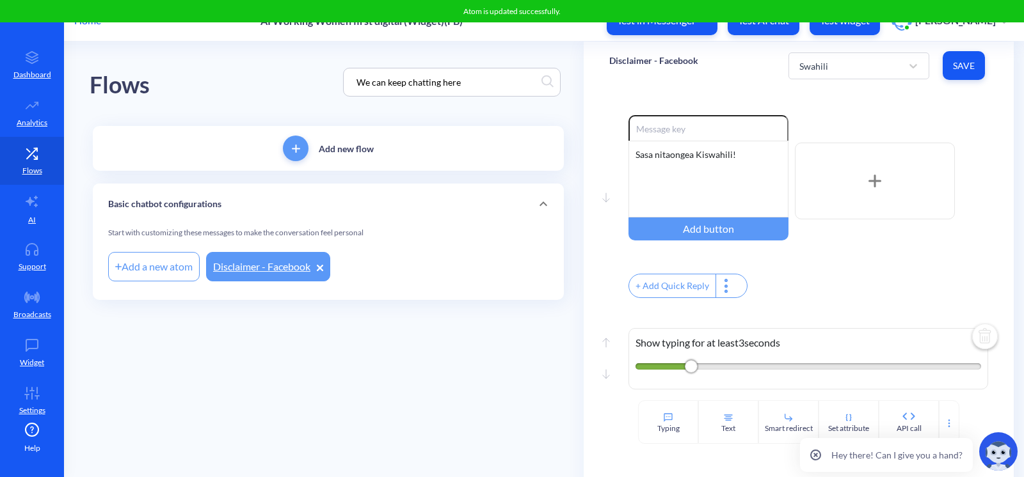
click at [474, 344] on main "Flows We can keep chatting here Add new flow Basic chatbot configurations Start…" at bounding box center [544, 260] width 960 height 436
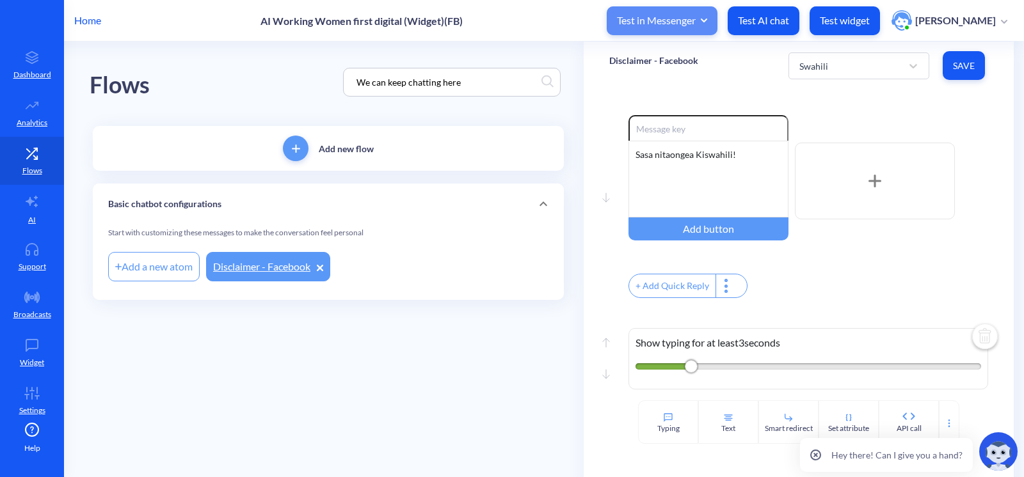
click at [664, 24] on span "Test in Messenger" at bounding box center [662, 20] width 90 height 14
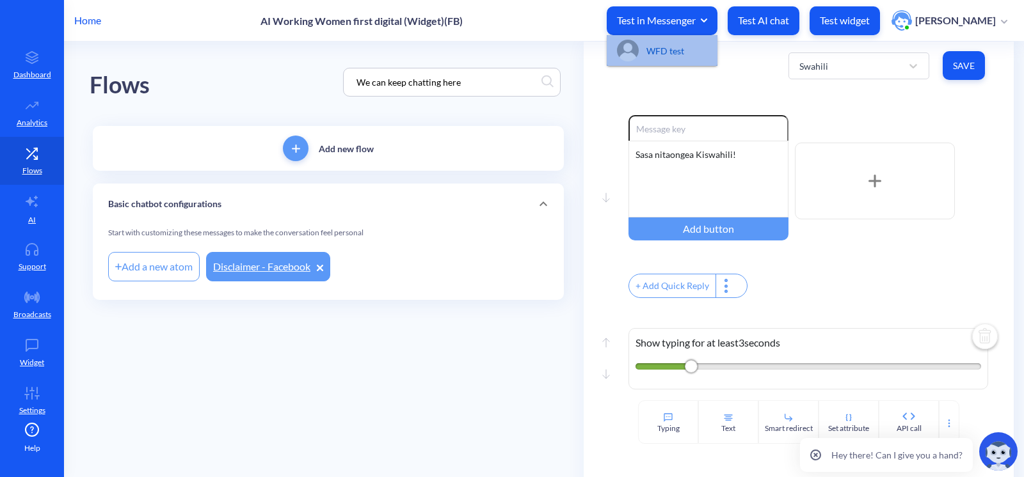
click at [666, 56] on div "WFD test" at bounding box center [676, 50] width 61 height 13
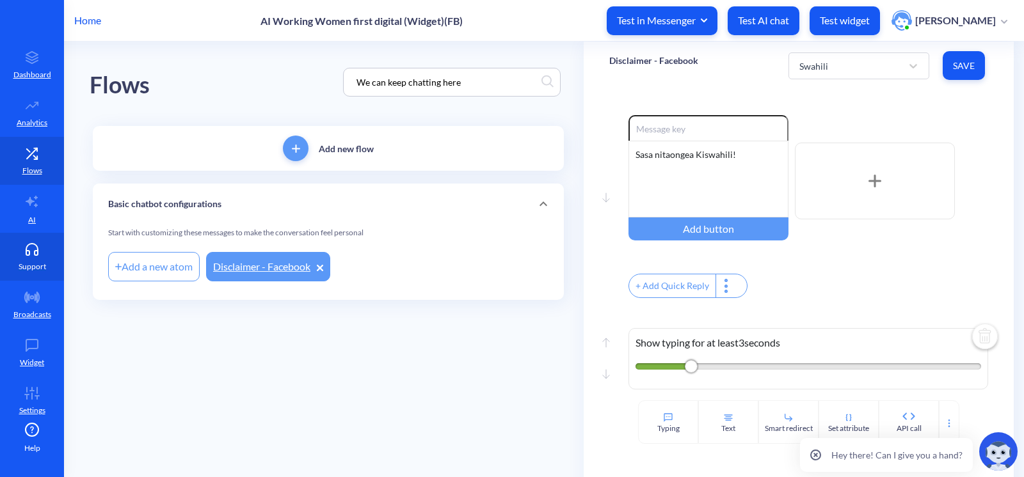
click at [49, 251] on link "Support" at bounding box center [32, 257] width 64 height 48
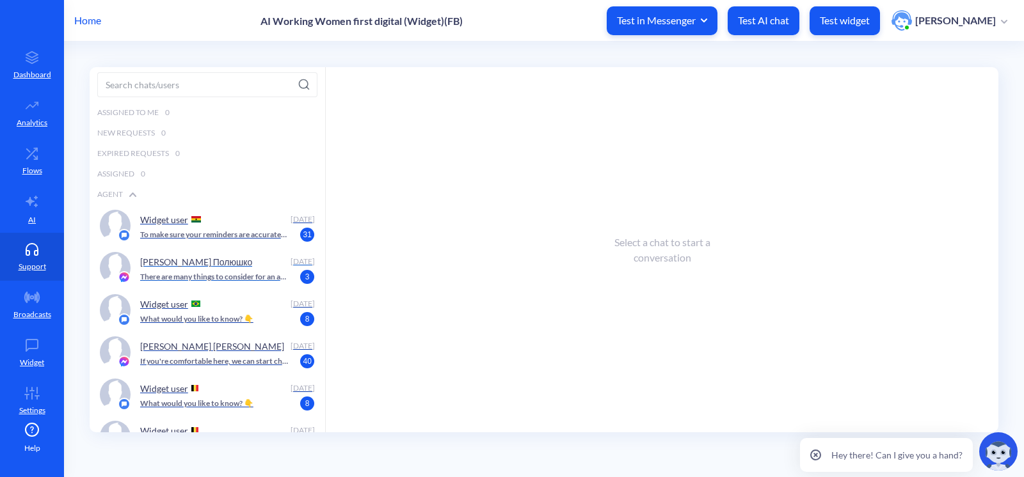
click at [237, 268] on div "Ольга Полюшко" at bounding box center [212, 261] width 145 height 19
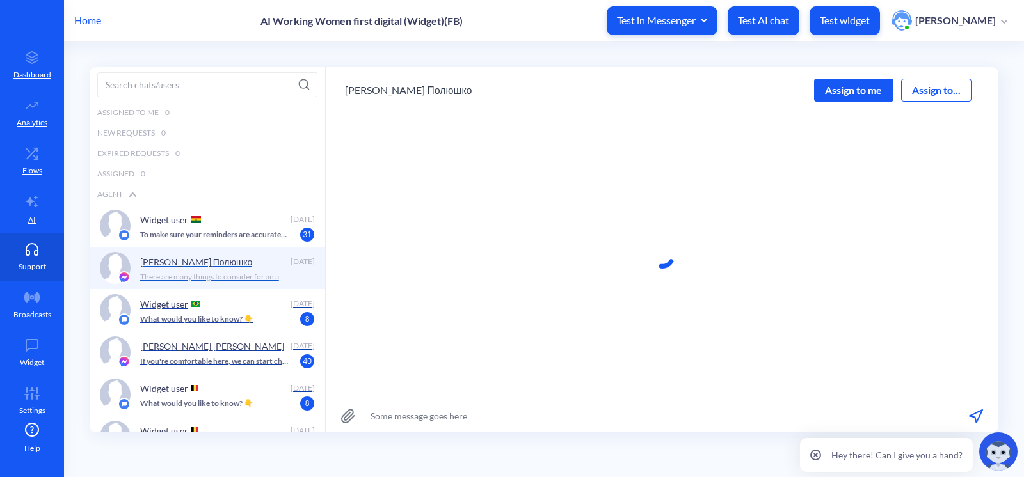
scroll to position [653, 0]
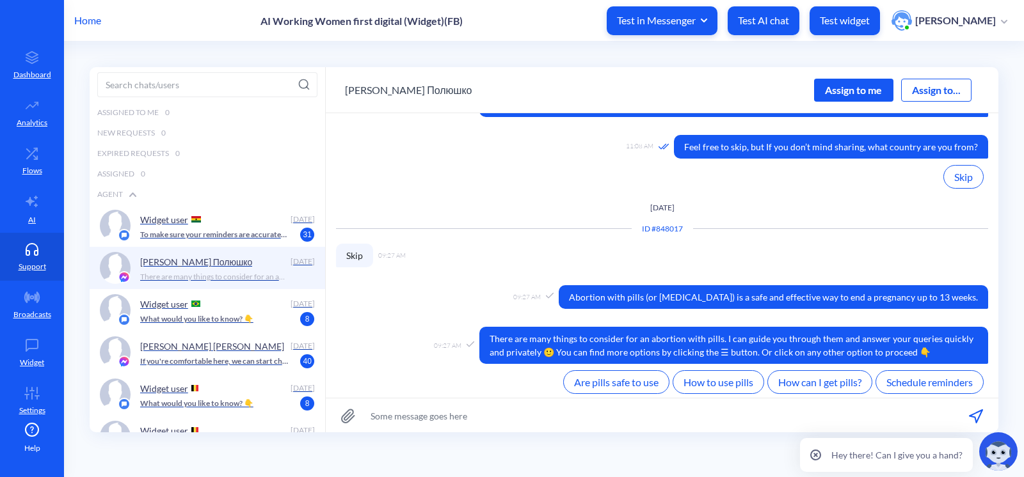
click at [353, 418] on icon at bounding box center [348, 416] width 14 height 15
click at [0, 0] on input "file" at bounding box center [0, 0] width 0 height 0
click at [870, 88] on div "Assign to me" at bounding box center [853, 90] width 79 height 23
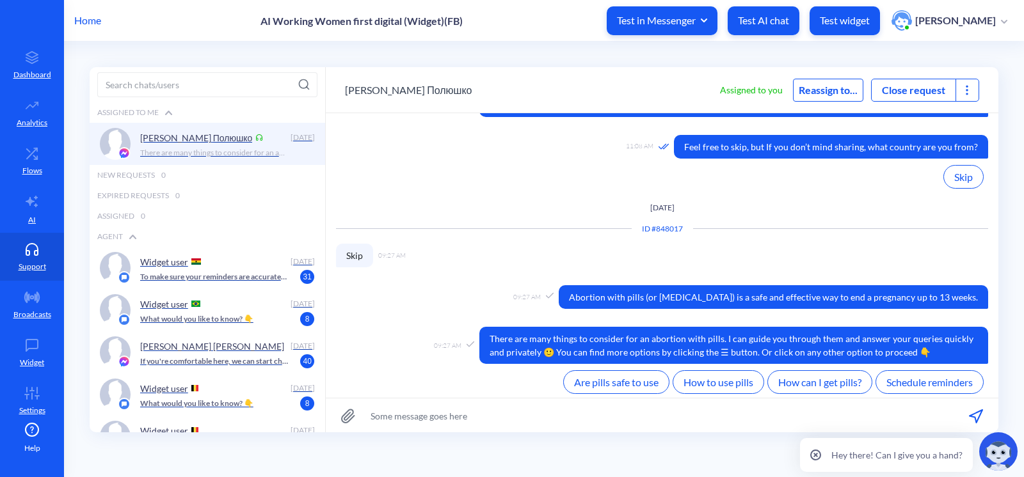
scroll to position [676, 0]
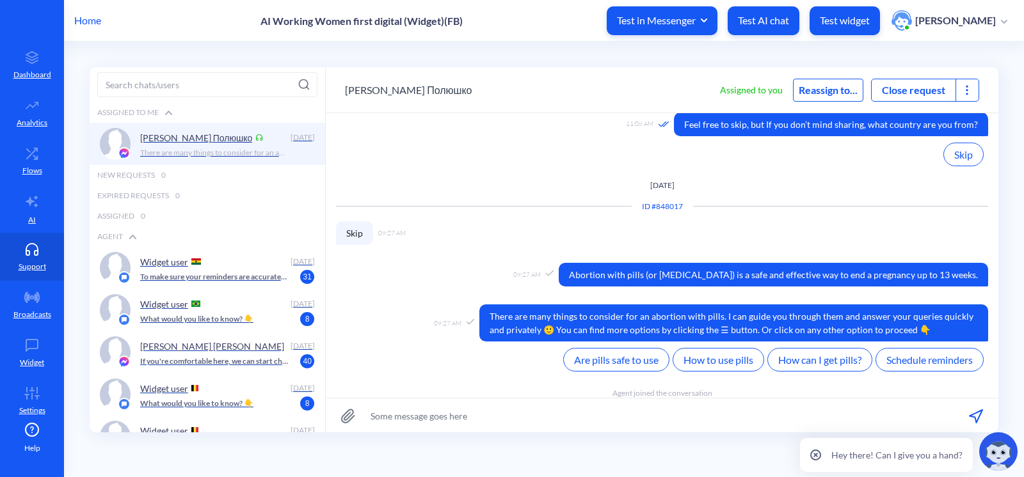
click at [969, 90] on icon at bounding box center [967, 90] width 13 height 13
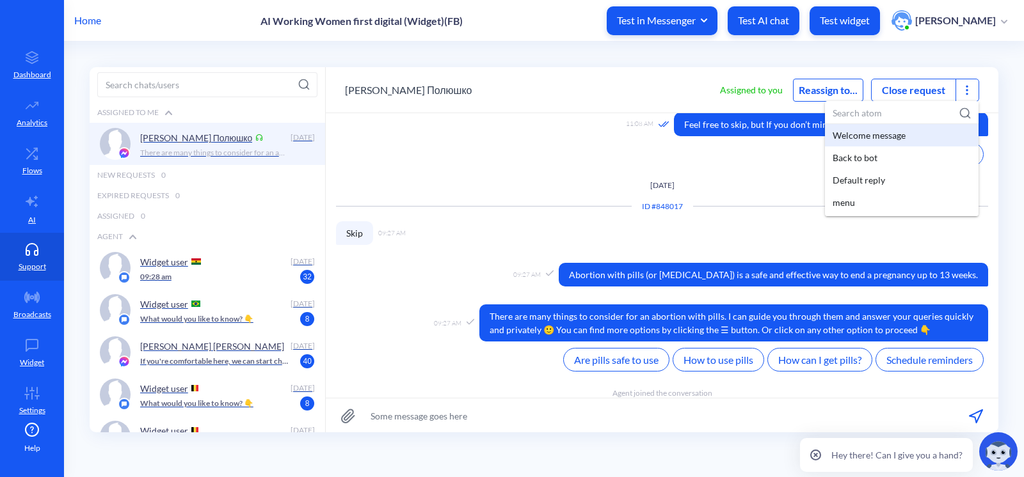
click at [853, 138] on div "Welcome message" at bounding box center [902, 135] width 154 height 22
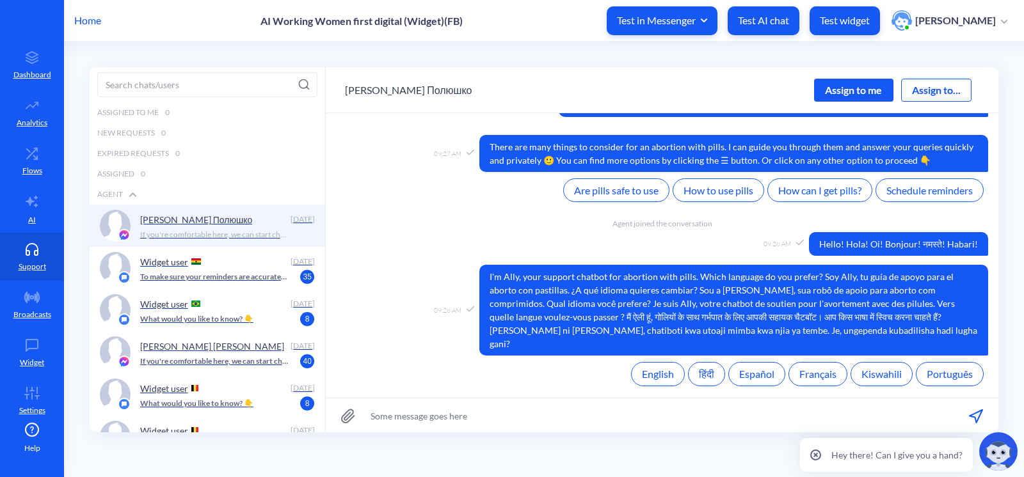
scroll to position [1202, 0]
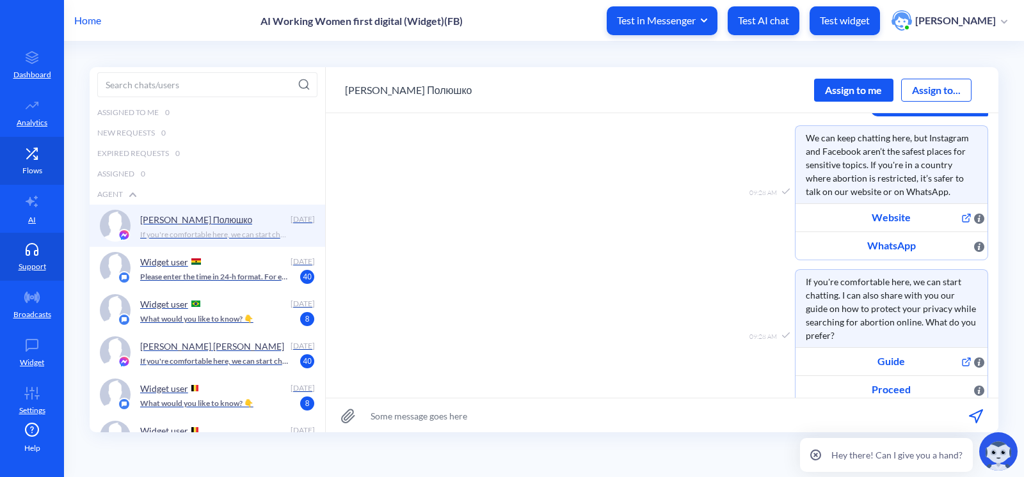
click at [24, 157] on icon at bounding box center [32, 153] width 26 height 13
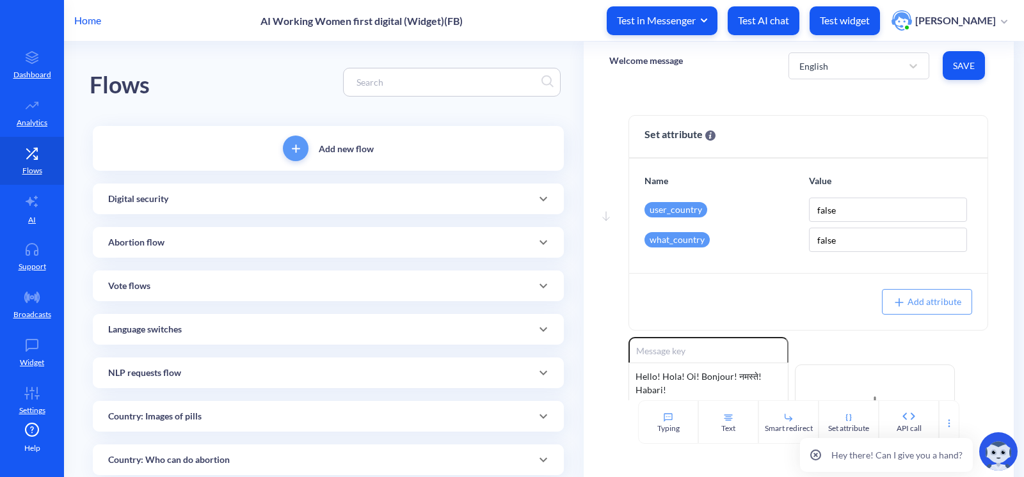
click at [366, 85] on input at bounding box center [445, 82] width 191 height 15
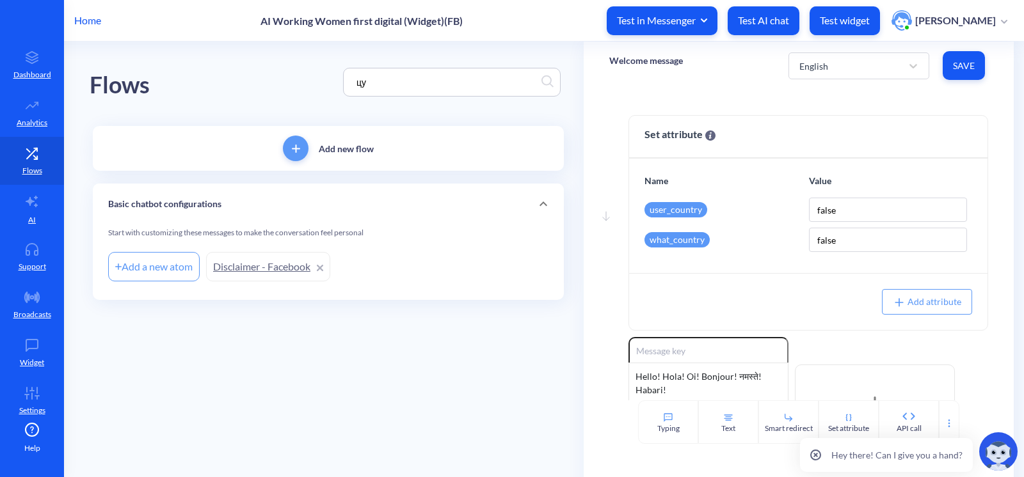
type input "ц"
type input "facebook"
click at [430, 267] on link "Disclaimer - Facebook" at bounding box center [425, 266] width 124 height 29
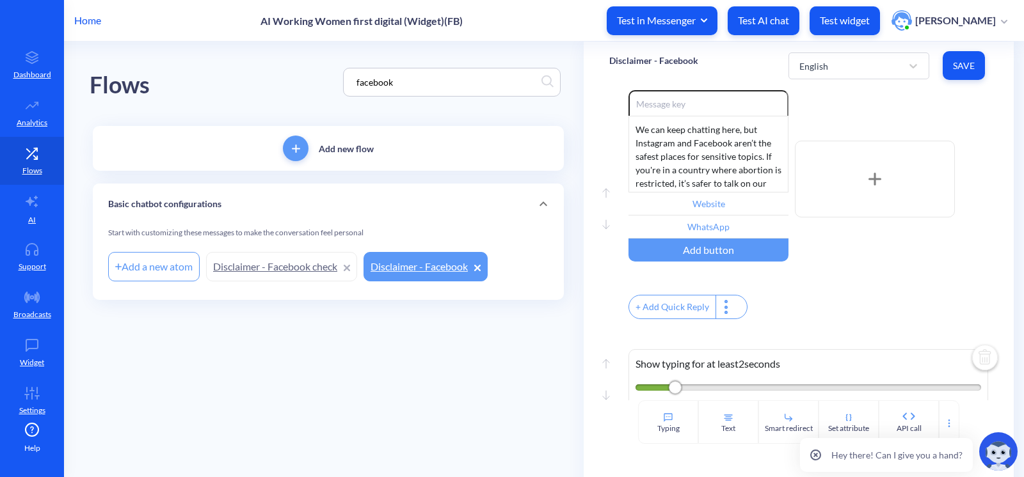
scroll to position [349, 0]
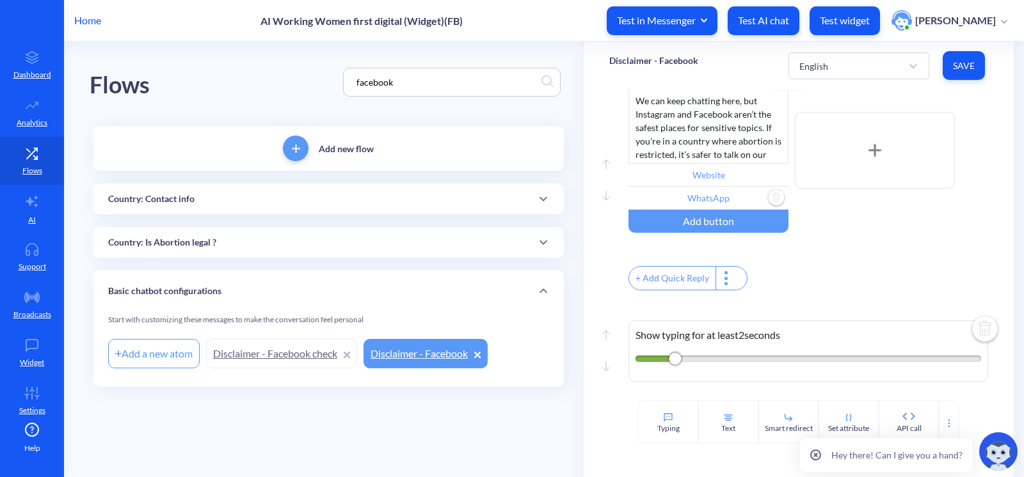
click at [701, 209] on input "WhatsApp" at bounding box center [708, 198] width 160 height 23
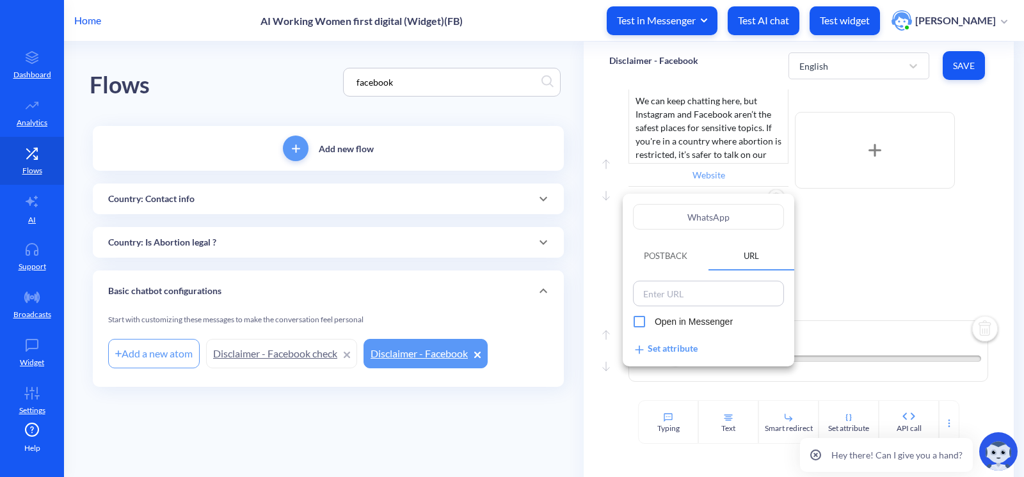
click at [719, 296] on input at bounding box center [708, 294] width 143 height 18
paste input "https://bit.ly/AllyFrench"
type input "https://bit.ly/AllyFrench"
click at [914, 315] on div at bounding box center [512, 238] width 1024 height 477
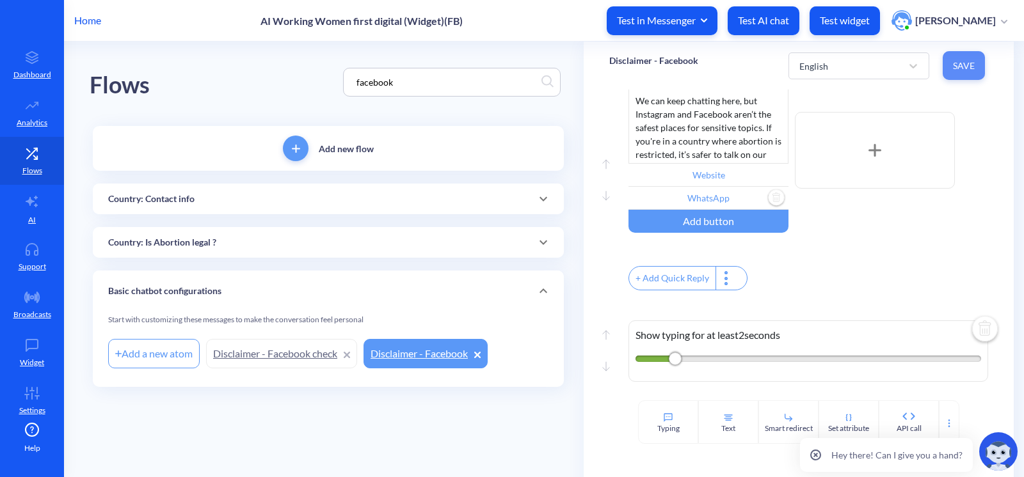
click at [955, 65] on span "Save" at bounding box center [964, 66] width 22 height 13
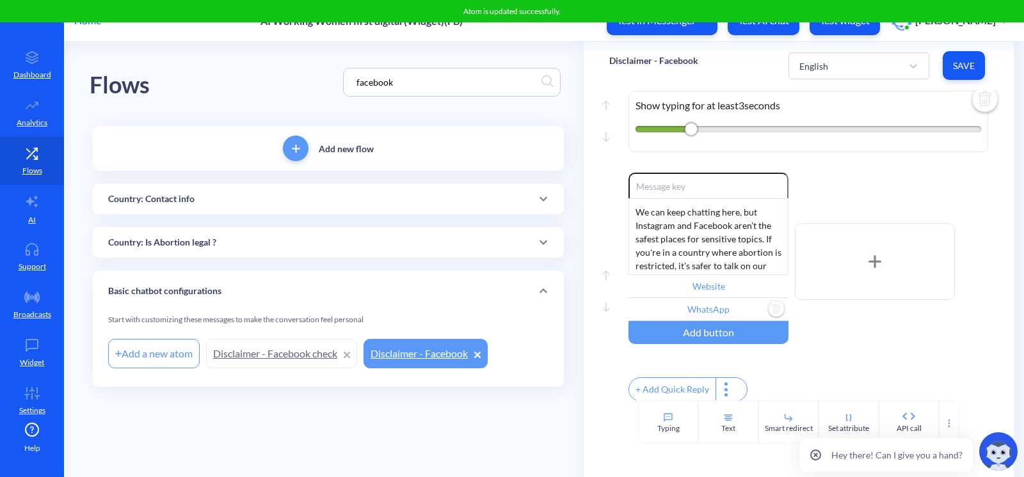
scroll to position [232, 0]
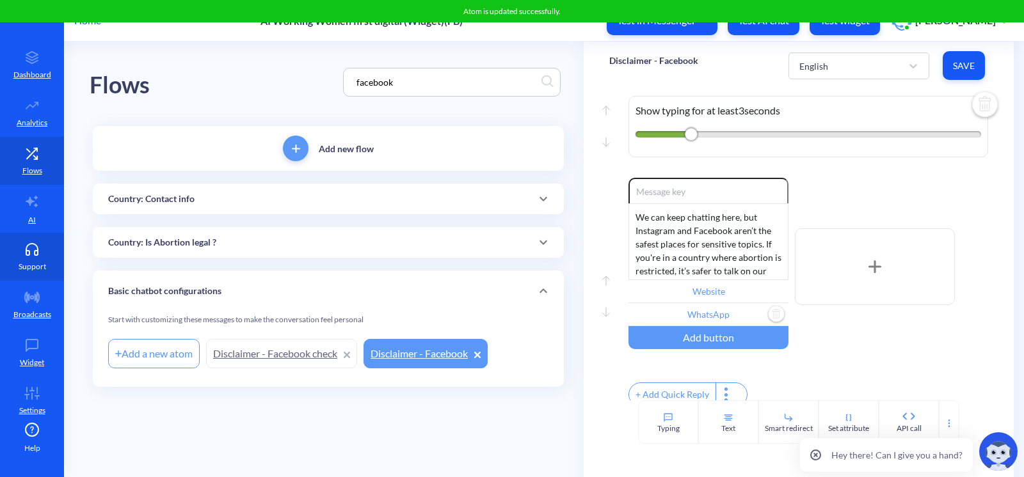
click at [45, 255] on link "Support" at bounding box center [32, 257] width 64 height 48
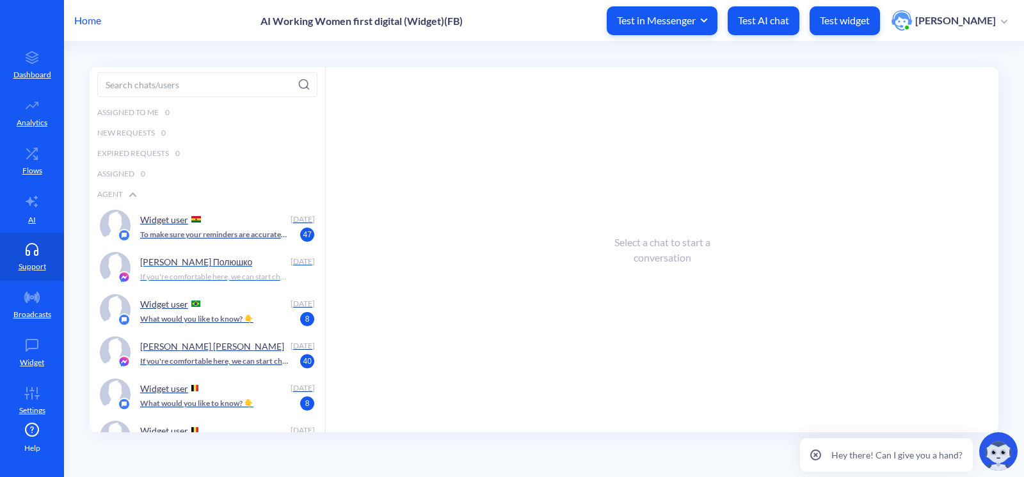
click at [185, 271] on p "If you're comfortable here, we can start chatting. I can also share with you ou…" at bounding box center [214, 277] width 148 height 12
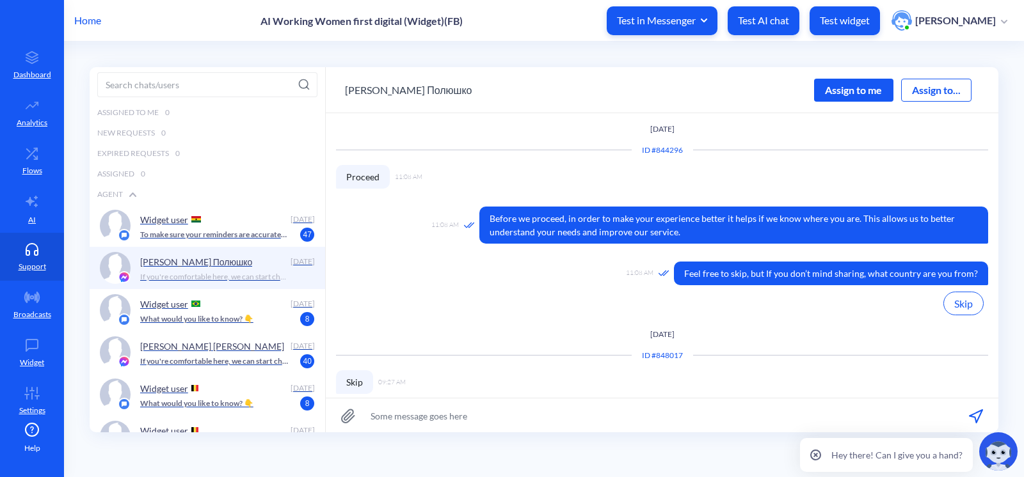
scroll to position [693, 0]
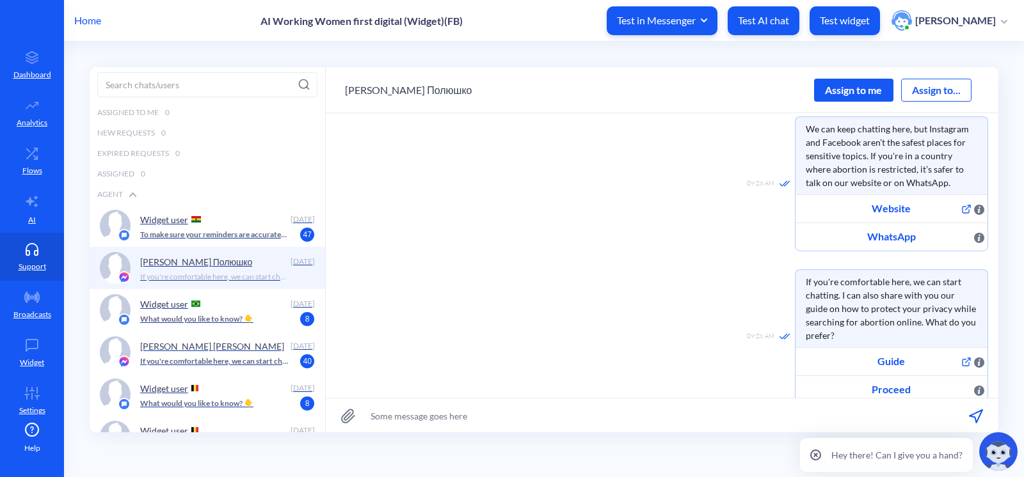
click at [830, 99] on div "Assign to me" at bounding box center [853, 90] width 79 height 23
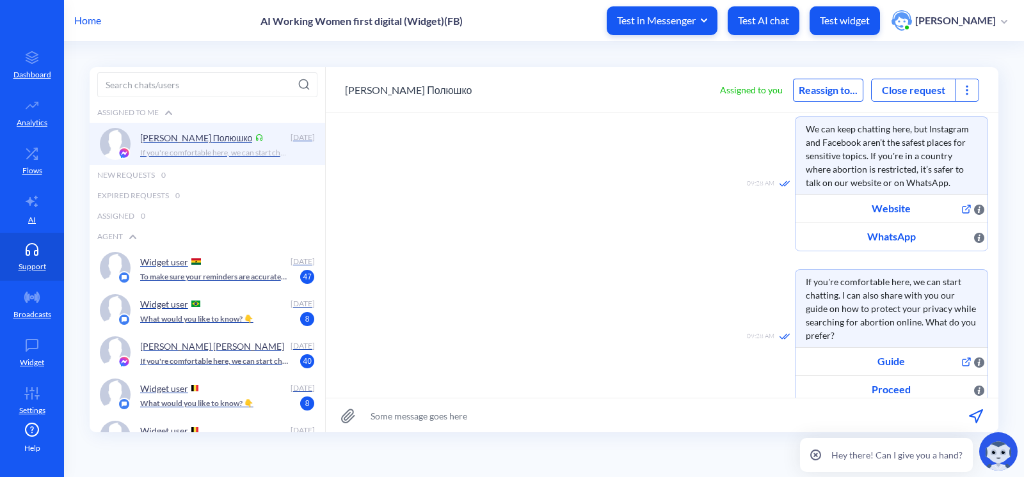
scroll to position [715, 0]
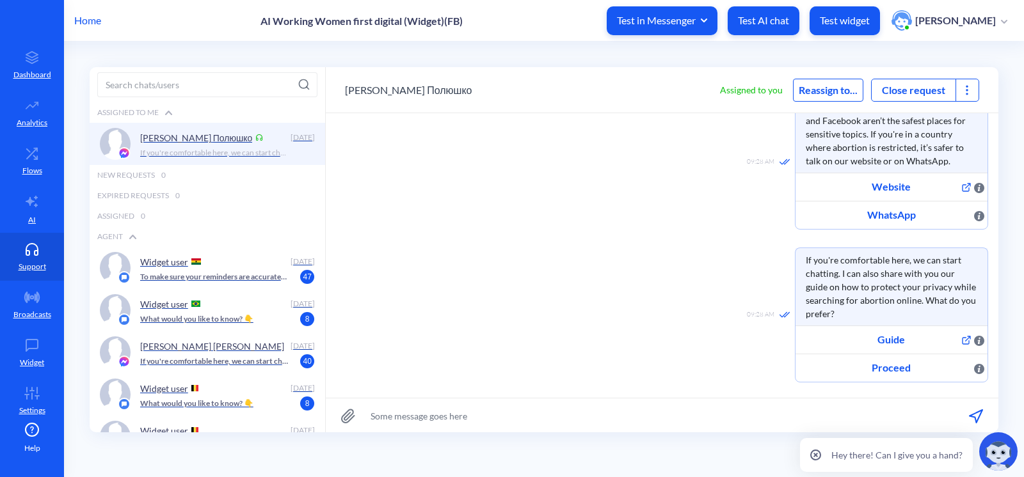
click at [958, 92] on div at bounding box center [966, 90] width 23 height 22
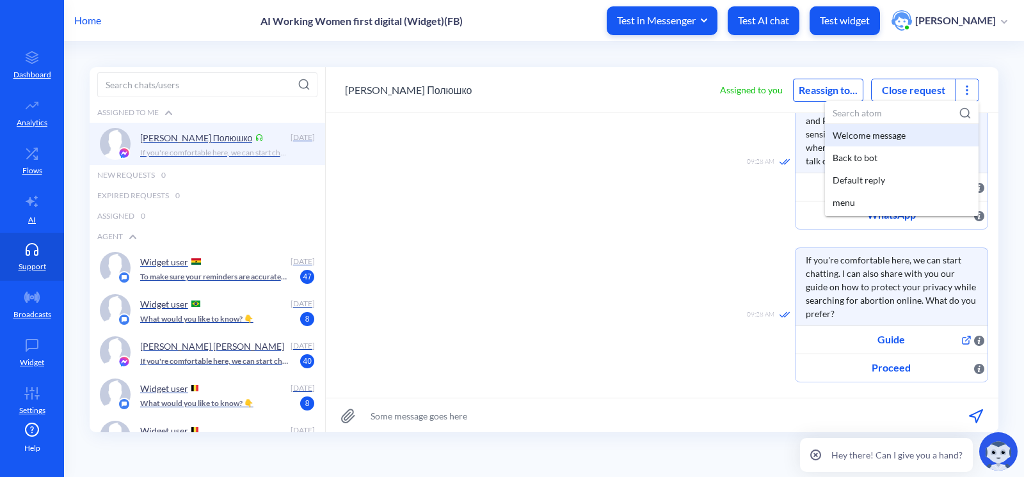
click at [880, 131] on div "Welcome message" at bounding box center [902, 135] width 154 height 22
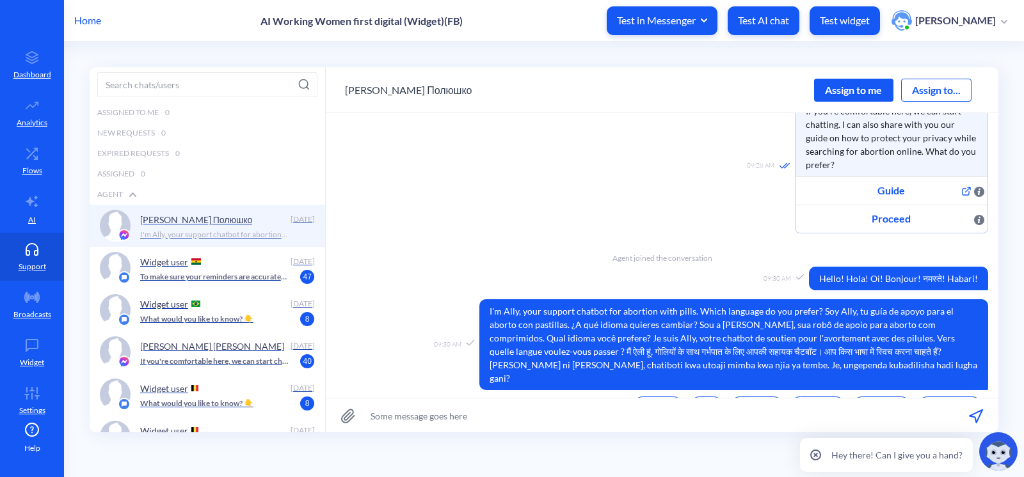
scroll to position [885, 0]
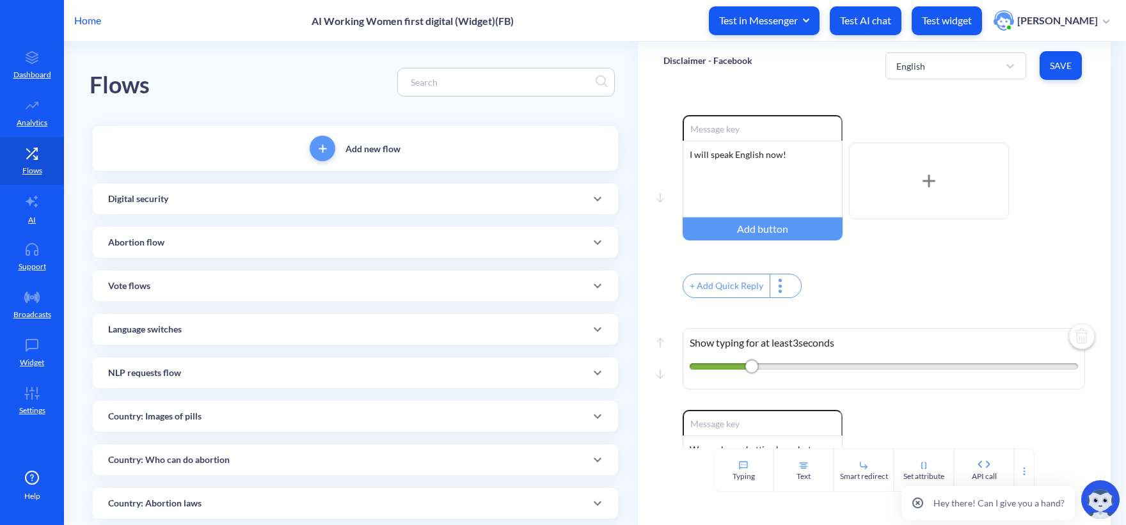
click at [90, 28] on div "Home AI Working Women first digital (Widget)(FB) Test in Messenger Test AI chat…" at bounding box center [563, 20] width 1126 height 41
click at [90, 19] on p "Home" at bounding box center [87, 20] width 27 height 15
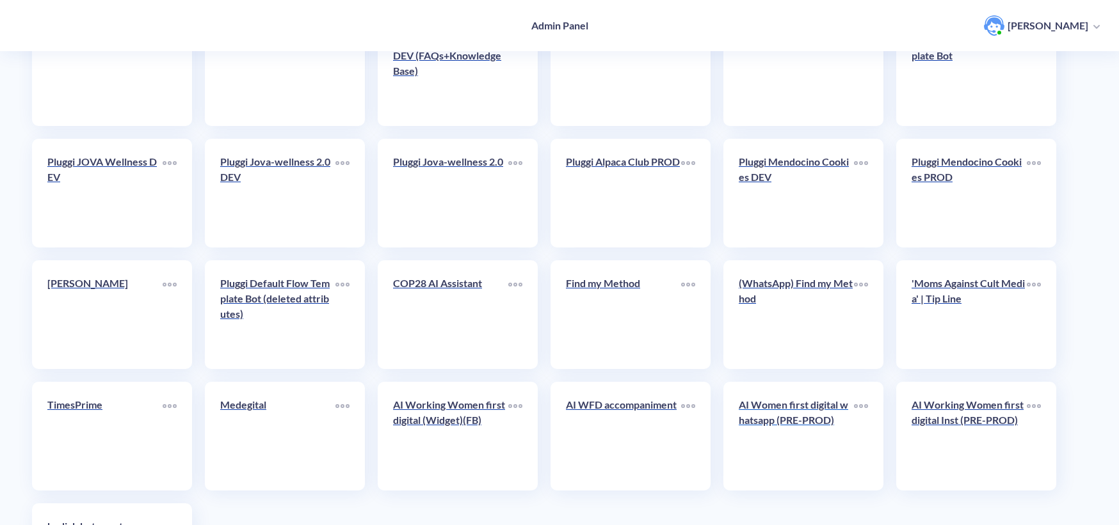
scroll to position [2186, 0]
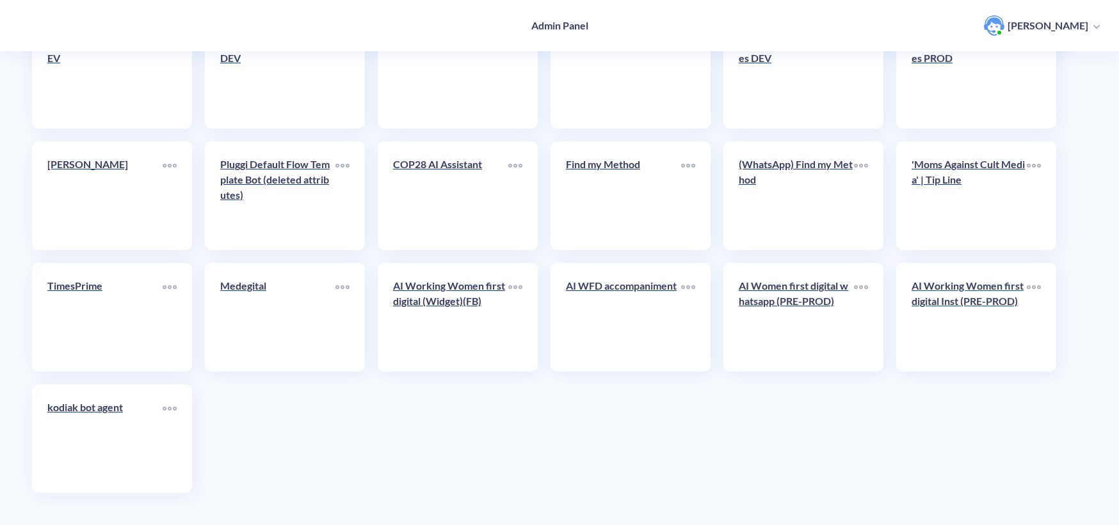
click at [943, 308] on p "AI Working Women first digital Inst (PRE-PROD)" at bounding box center [968, 293] width 115 height 31
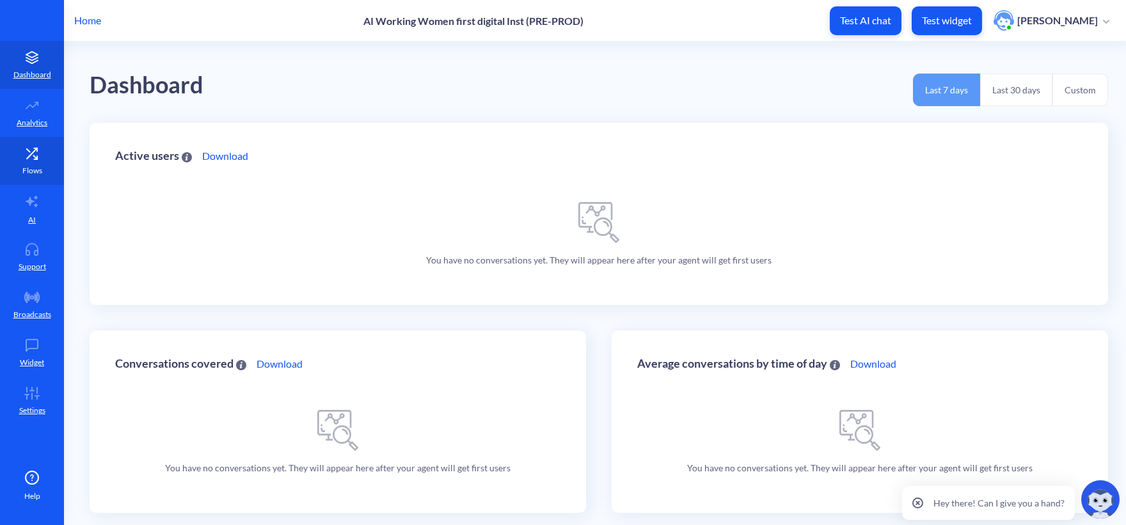
click at [42, 141] on link "Flows" at bounding box center [32, 161] width 64 height 48
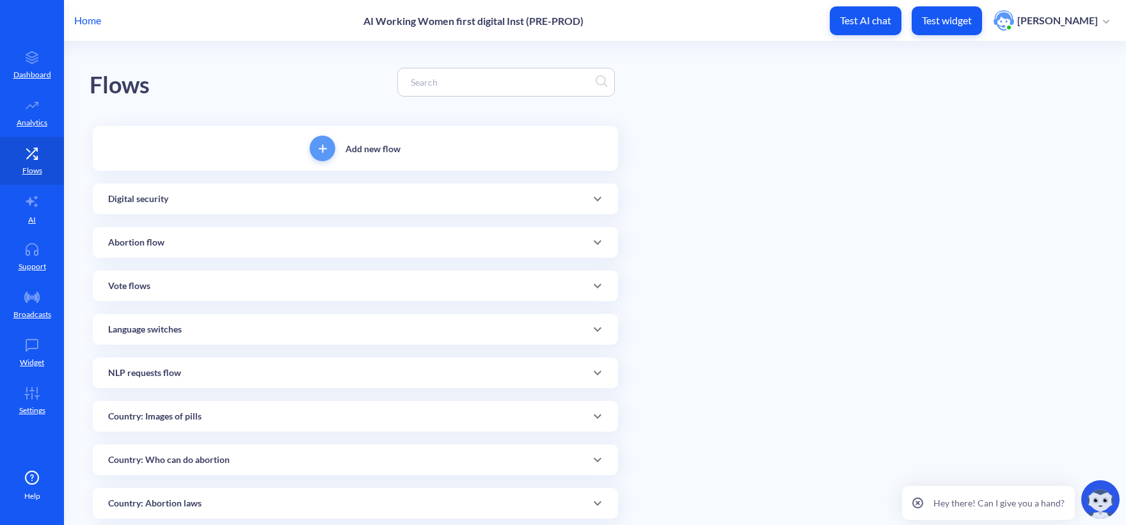
click at [439, 84] on input at bounding box center [499, 82] width 191 height 15
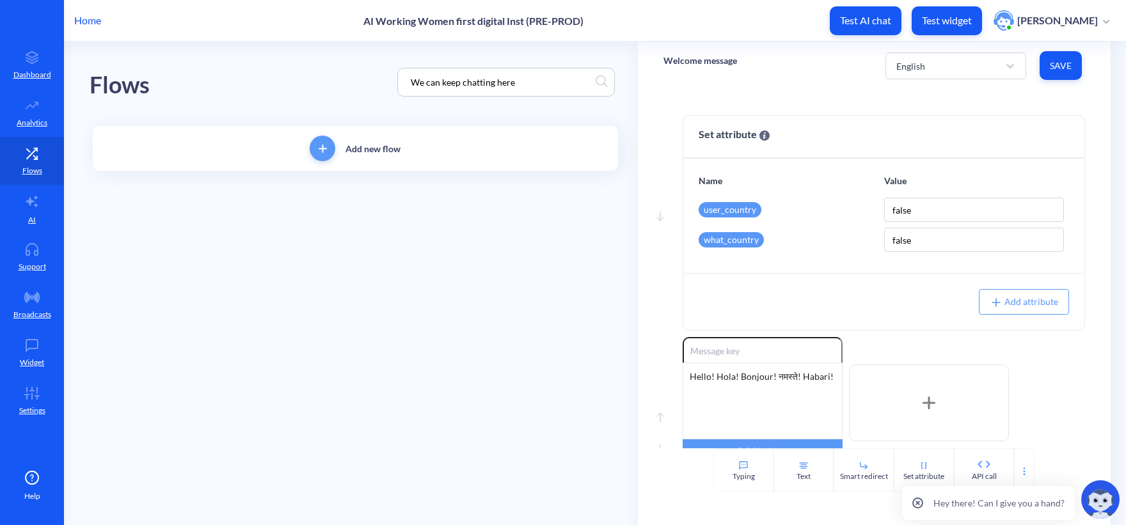
type input "We can keep chatting here"
click at [343, 54] on div "Flows We can keep chatting here" at bounding box center [356, 82] width 532 height 81
click at [280, 259] on link "Disclaimer - Facebook" at bounding box center [268, 266] width 124 height 29
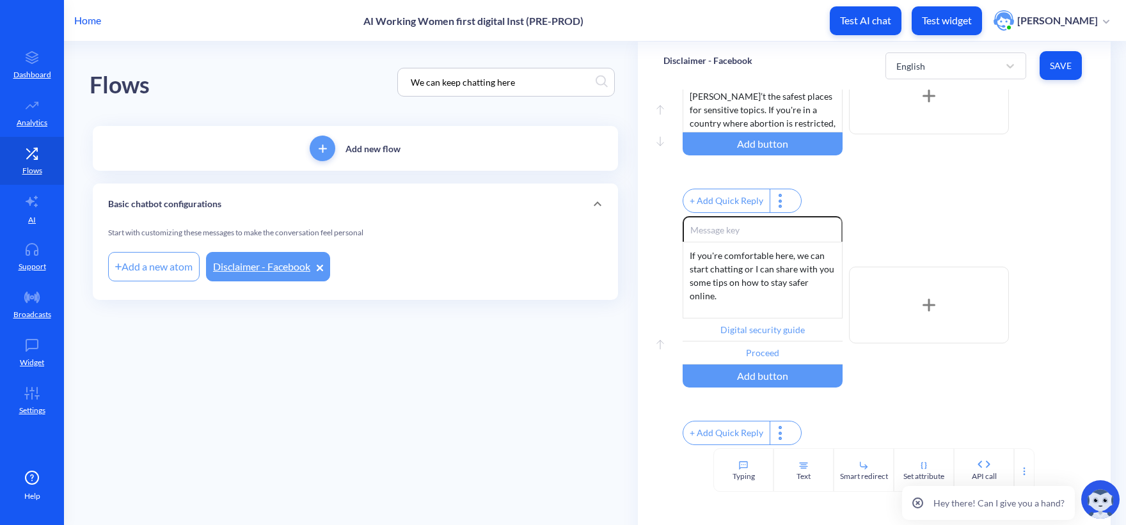
scroll to position [232, 0]
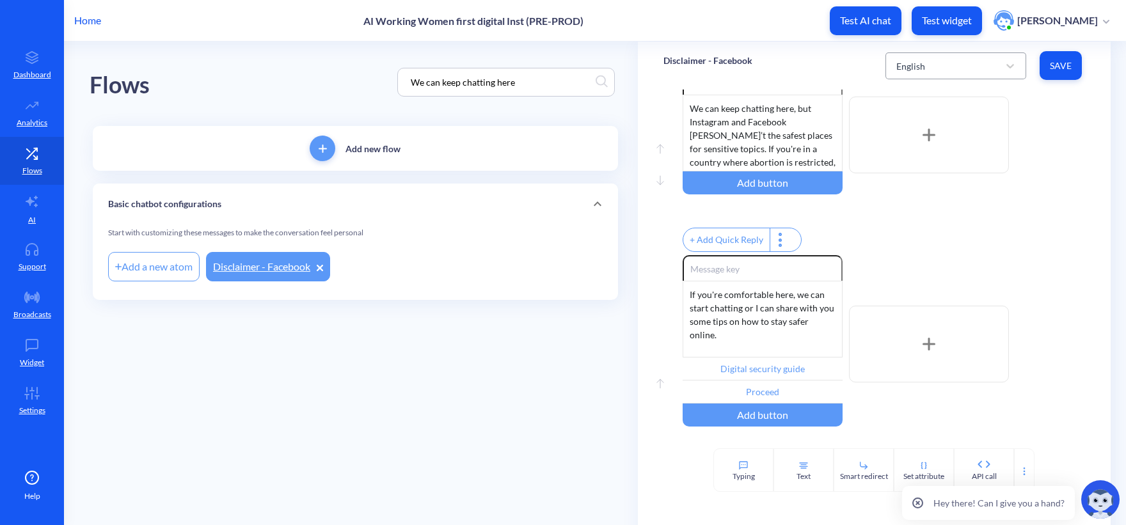
click at [911, 75] on div "English" at bounding box center [944, 65] width 109 height 23
click at [930, 117] on div "French" at bounding box center [956, 123] width 141 height 24
type input "Guide de sécurité numérique"
type input "Procéder"
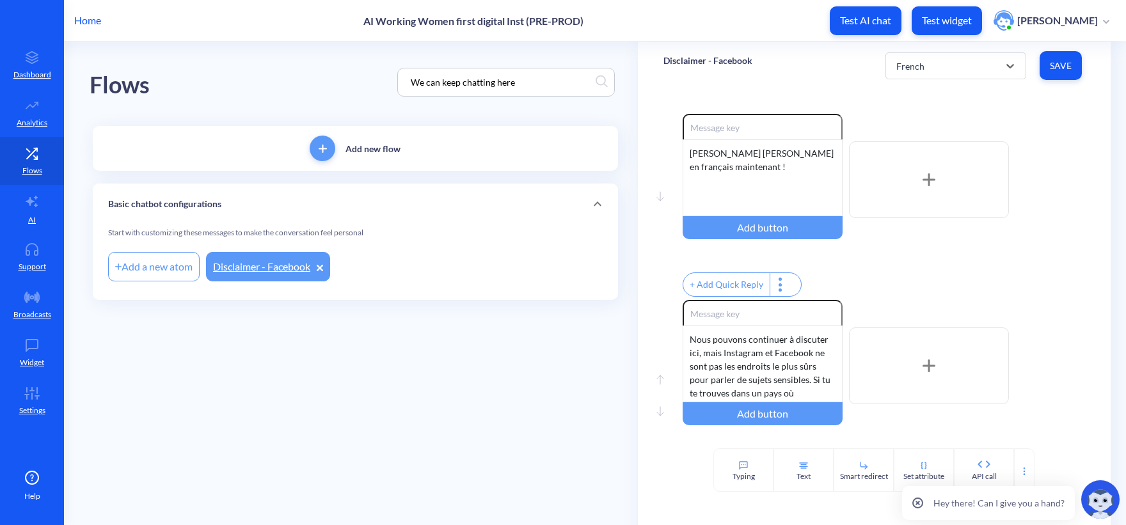
scroll to position [0, 0]
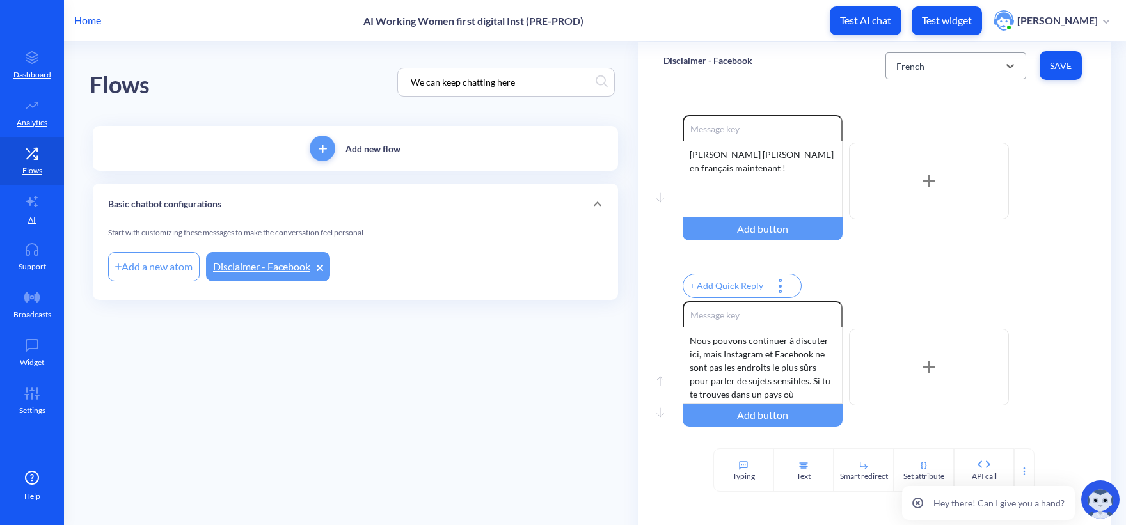
click at [941, 66] on div "French" at bounding box center [944, 65] width 109 height 23
click at [925, 95] on div "English" at bounding box center [956, 99] width 141 height 24
type input "Digital security guide"
type input "Proceed"
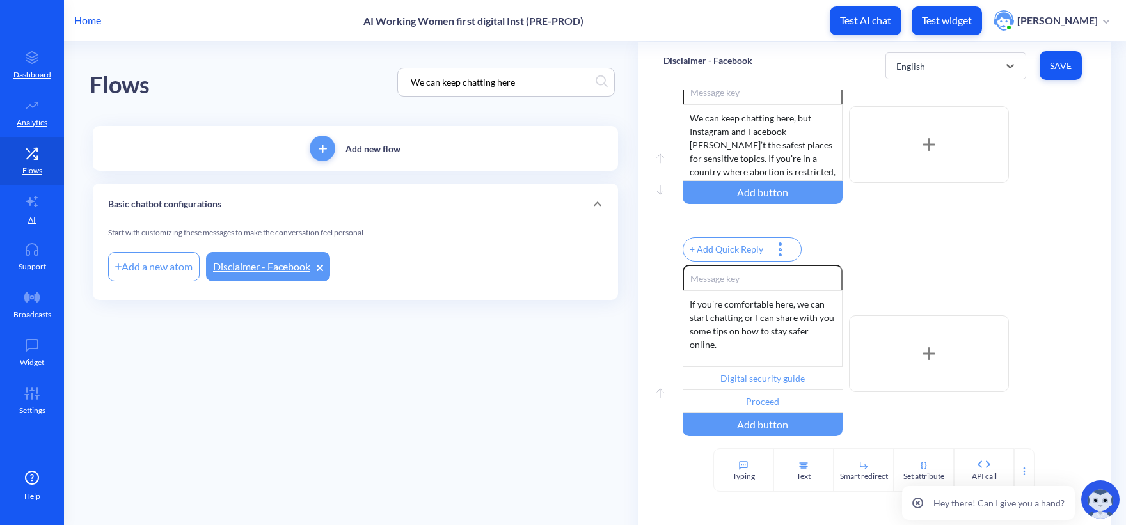
scroll to position [296, 0]
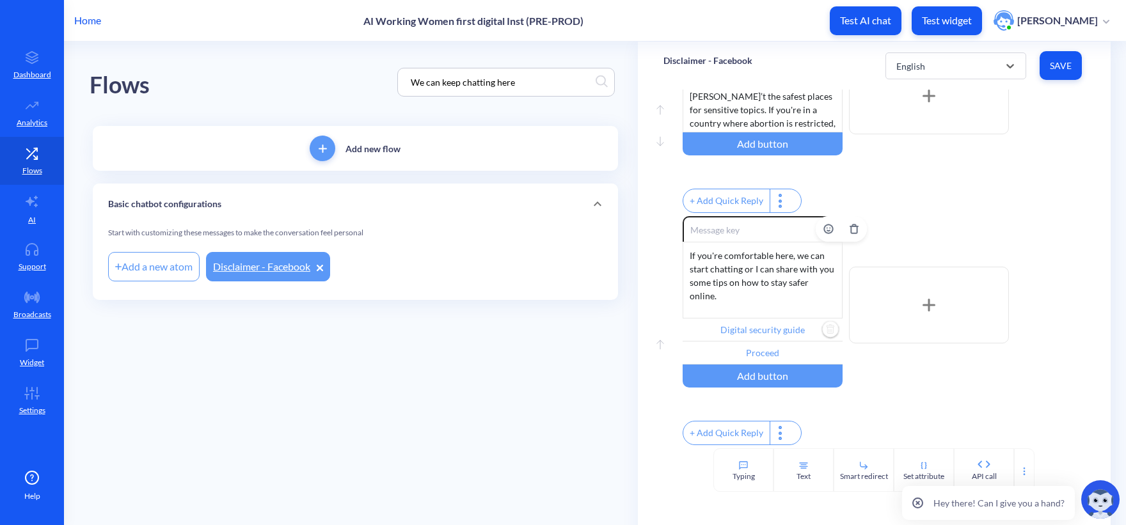
click at [791, 319] on input "Digital security guide" at bounding box center [763, 330] width 160 height 23
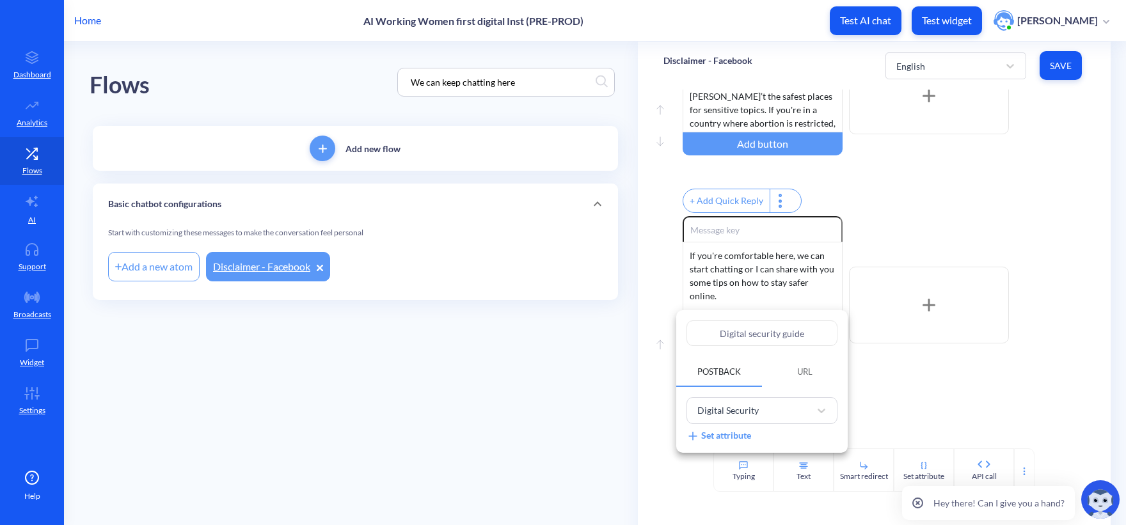
click at [577, 380] on div at bounding box center [563, 262] width 1126 height 525
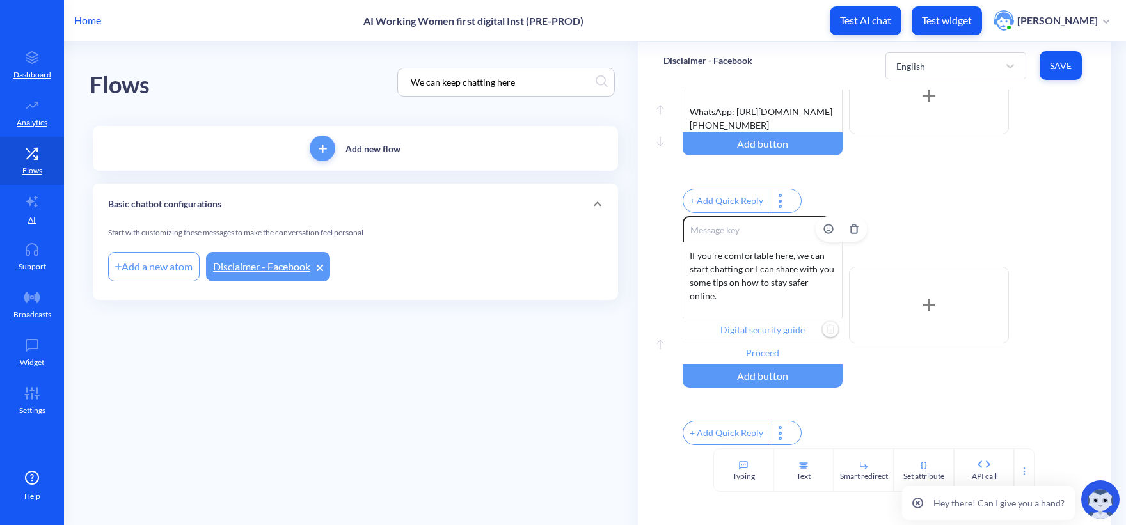
click at [763, 319] on input "Digital security guide" at bounding box center [763, 330] width 160 height 23
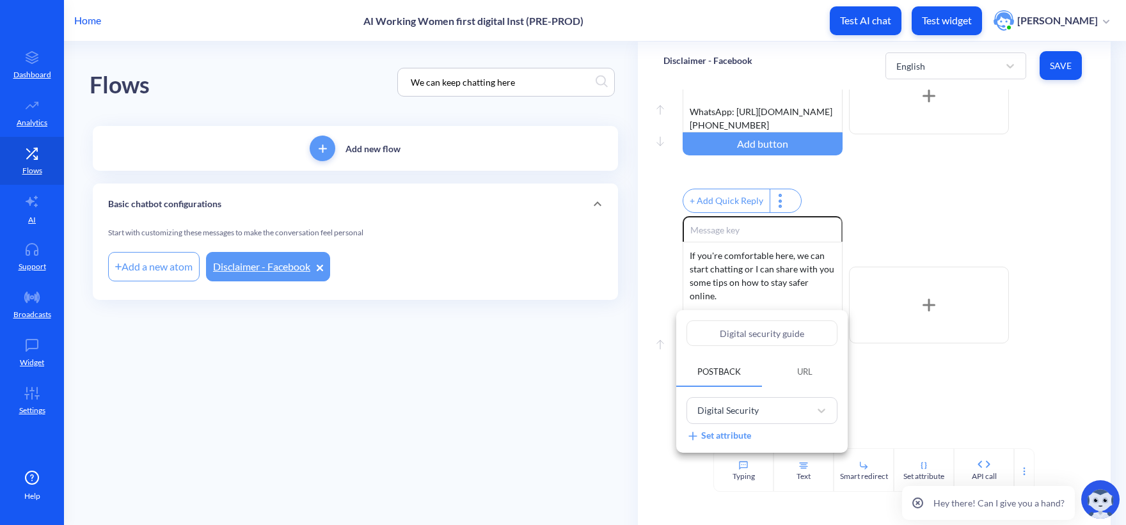
drag, startPoint x: 814, startPoint y: 333, endPoint x: 587, endPoint y: 315, distance: 227.2
click at [587, 315] on div "Digital security guide Postback URL Digital Security Set attribute" at bounding box center [563, 262] width 1126 height 525
click at [538, 426] on div at bounding box center [563, 262] width 1126 height 525
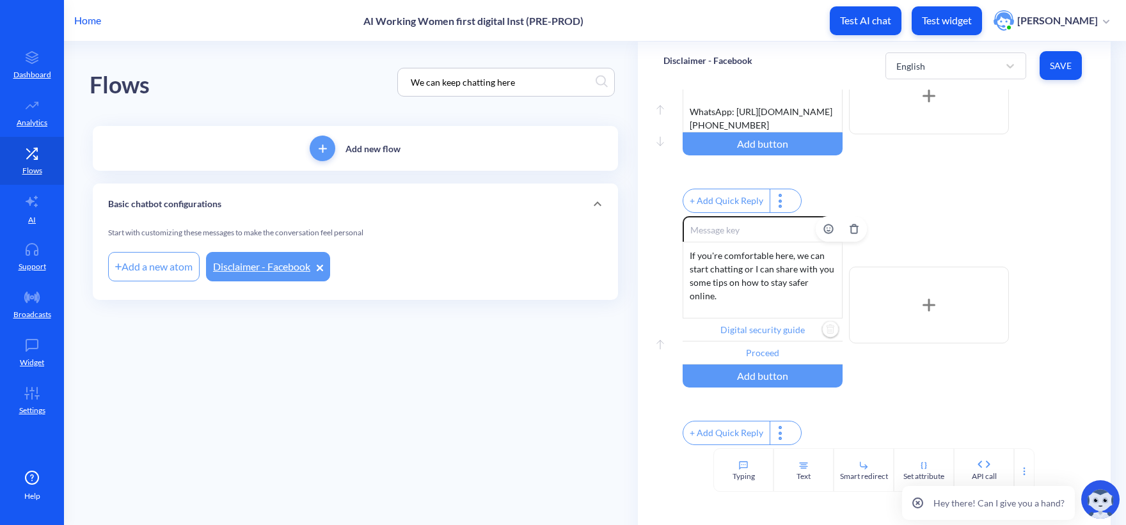
click at [752, 319] on input "Digital security guide" at bounding box center [763, 330] width 160 height 23
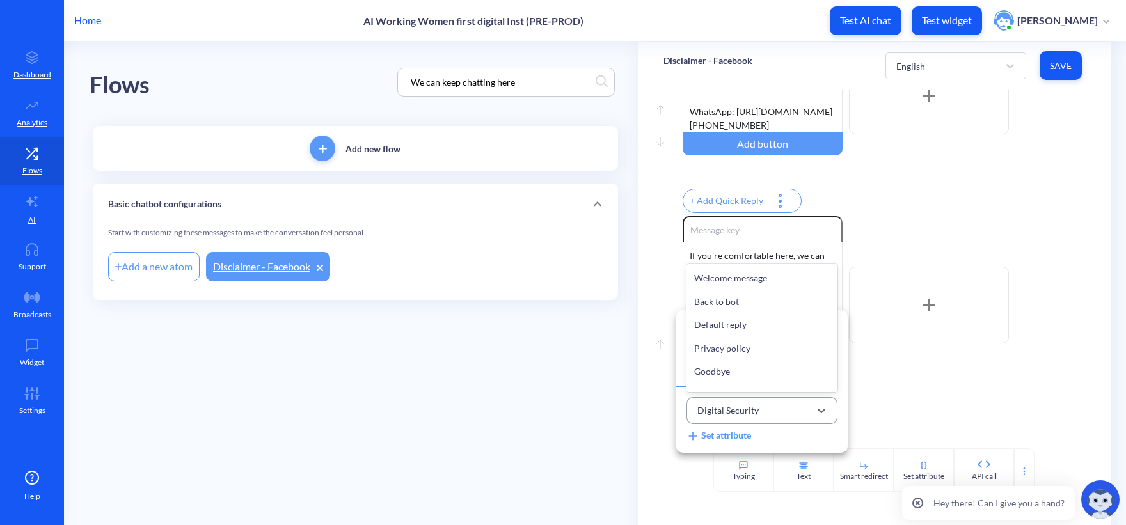
click at [749, 417] on div "Digital Security" at bounding box center [728, 410] width 61 height 13
click at [772, 430] on div "Digital Security Set attribute" at bounding box center [762, 420] width 172 height 66
click at [799, 374] on span "URL" at bounding box center [804, 372] width 15 height 10
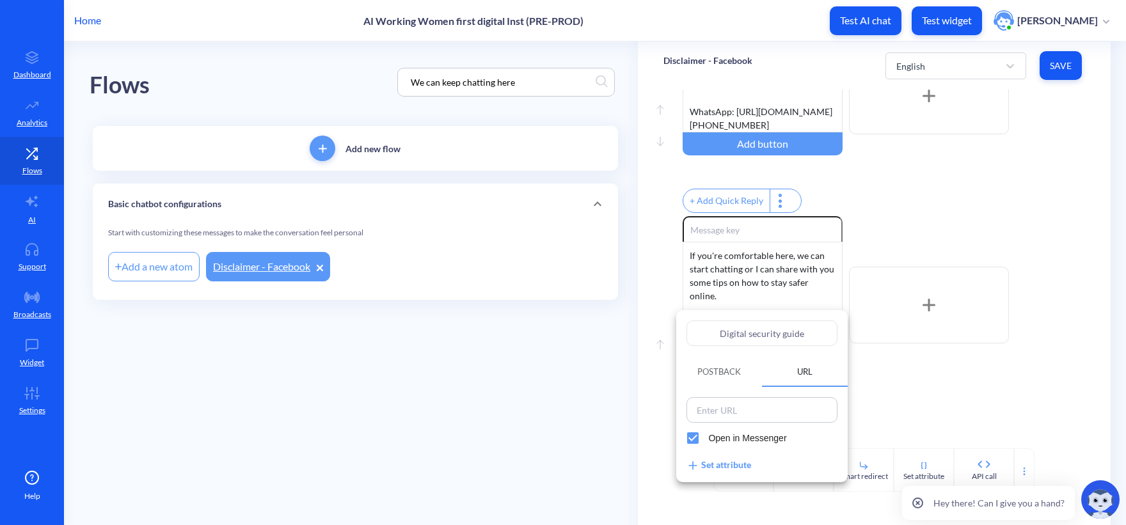
click at [783, 409] on input at bounding box center [761, 410] width 143 height 18
click at [753, 437] on span "Open in Messenger" at bounding box center [747, 438] width 78 height 13
click at [708, 437] on input "Open in Messenger" at bounding box center [693, 438] width 31 height 31
checkbox input "false"
click at [744, 413] on input at bounding box center [761, 410] width 143 height 18
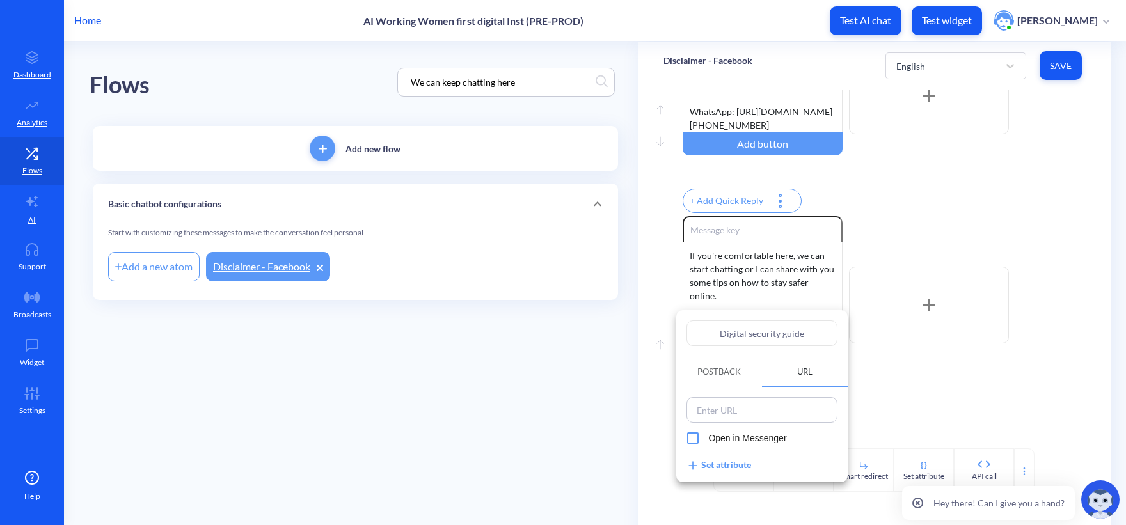
click at [625, 356] on div at bounding box center [563, 262] width 1126 height 525
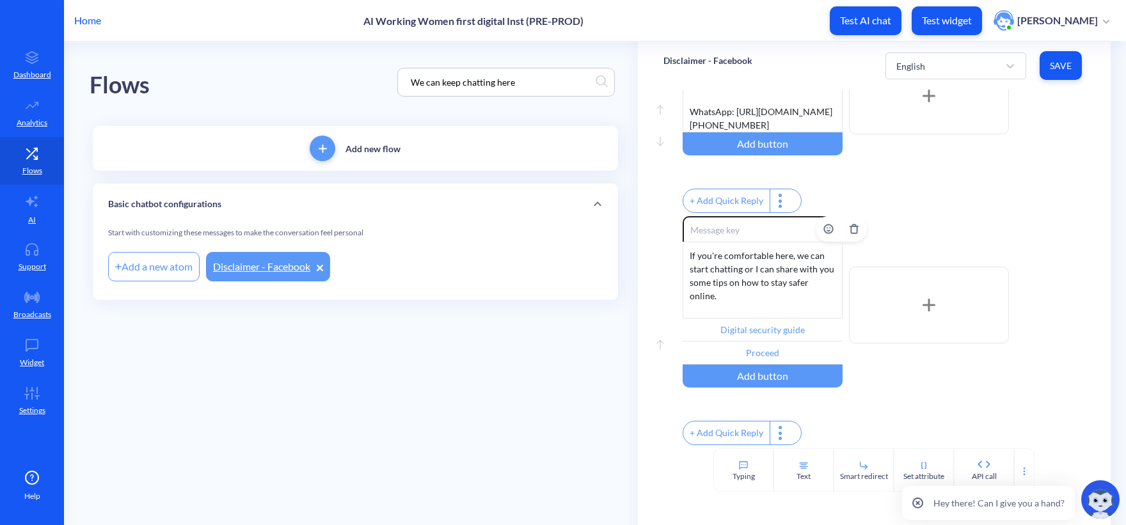
click at [762, 299] on div "If you're comfortable here, we can start chatting or I can share with you some …" at bounding box center [763, 280] width 160 height 77
click at [689, 275] on div "If you're comfortable here, we can start chatting or I can share with you some …" at bounding box center [763, 280] width 160 height 77
click at [834, 323] on img "Delete" at bounding box center [830, 330] width 19 height 19
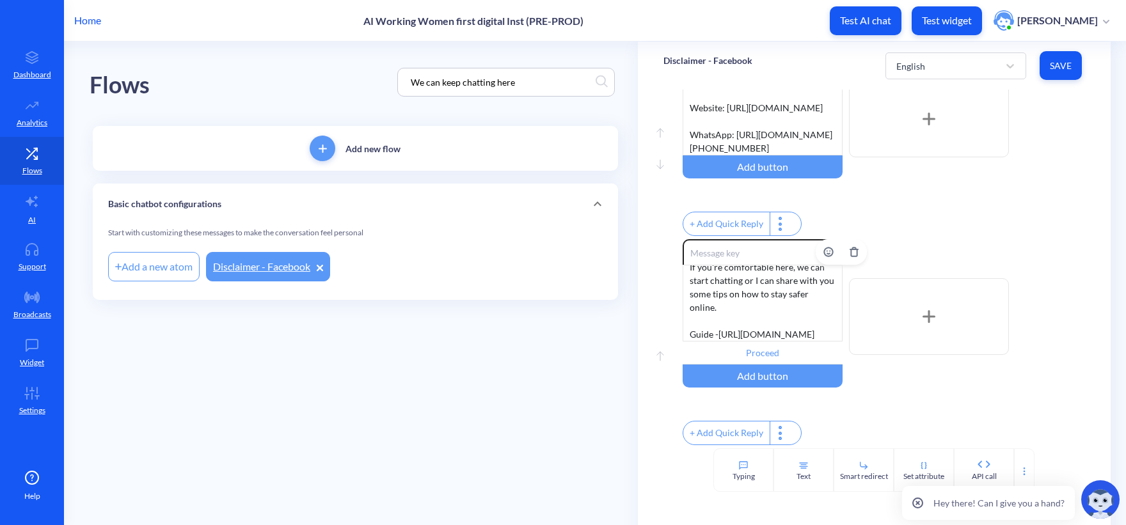
scroll to position [273, 0]
click at [553, 285] on div "Start with customizing these messages to make the conversation feel personal Ad…" at bounding box center [355, 263] width 525 height 76
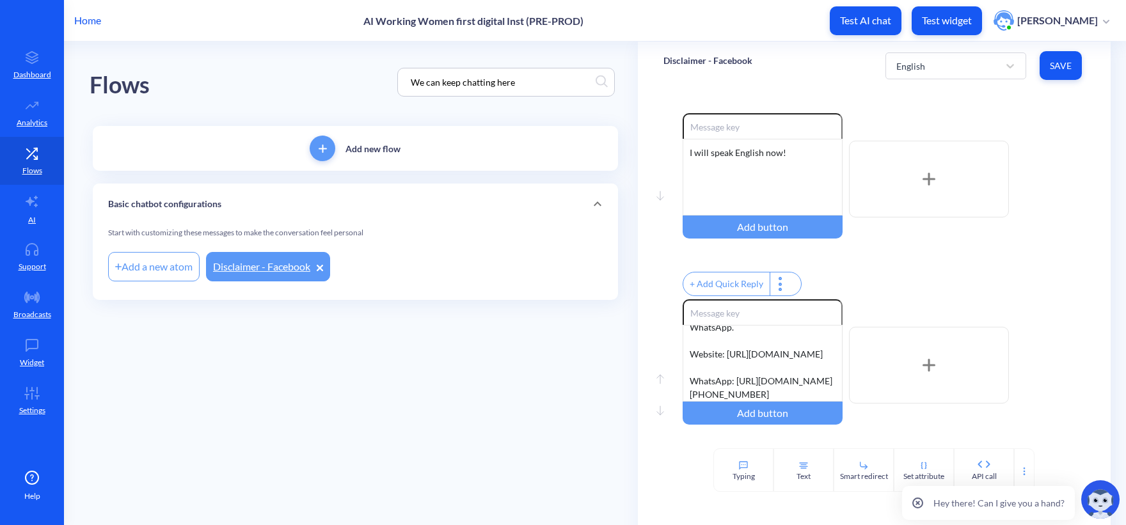
scroll to position [0, 0]
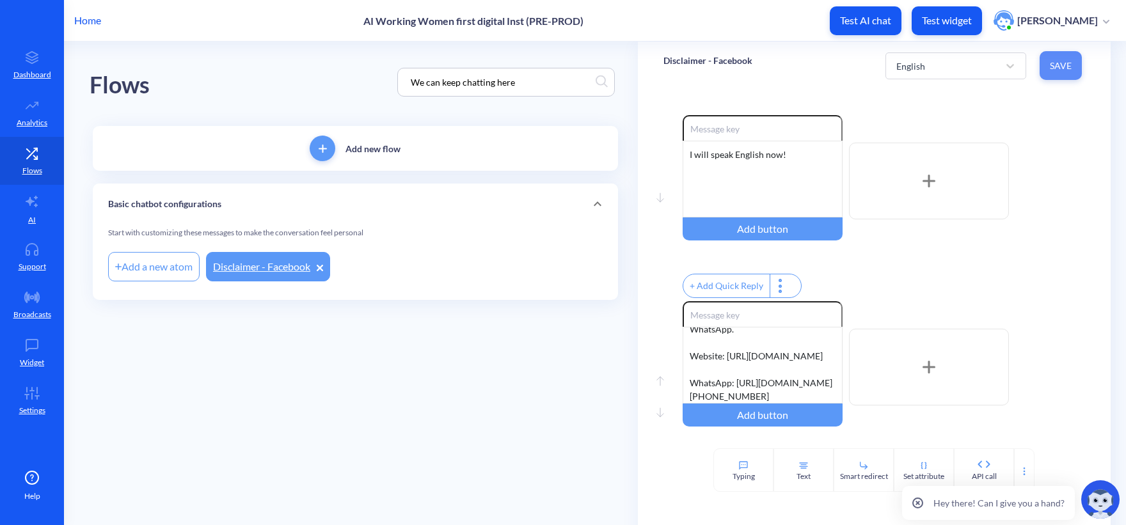
click at [1060, 63] on span "Save" at bounding box center [1061, 66] width 22 height 13
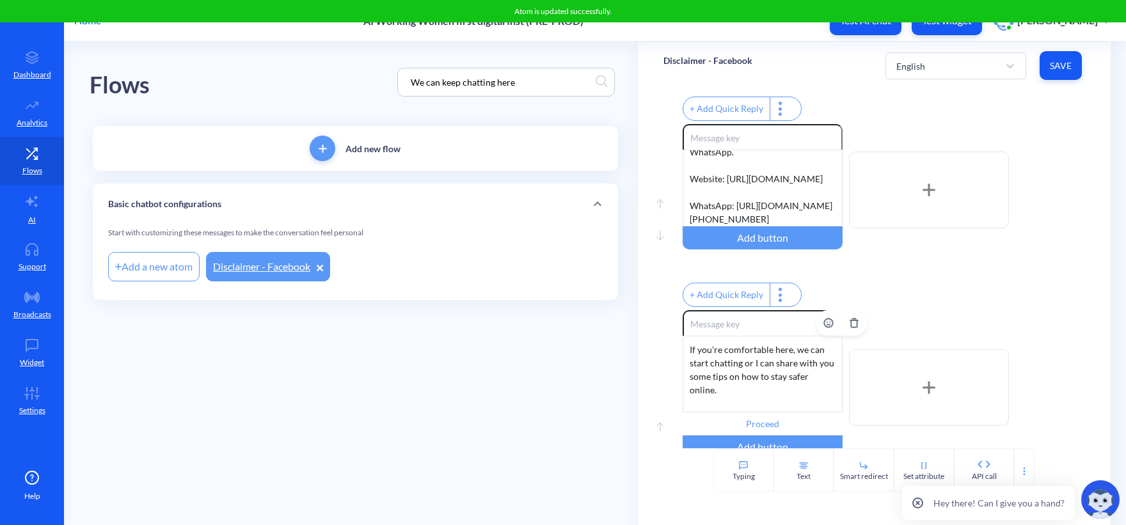
scroll to position [209, 0]
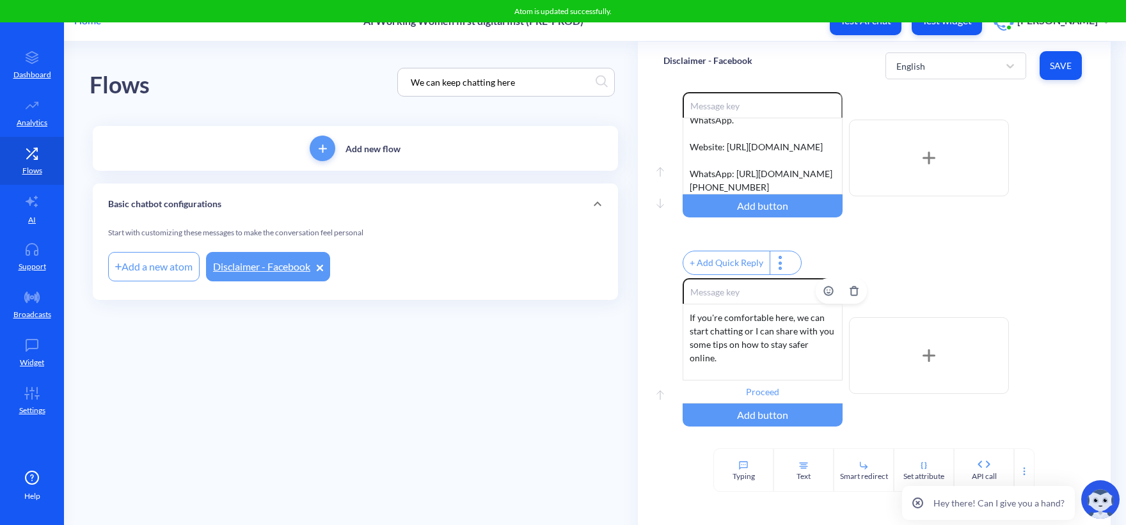
click at [779, 354] on div "If you're comfortable here, we can start chatting or I can share with you some …" at bounding box center [763, 342] width 160 height 77
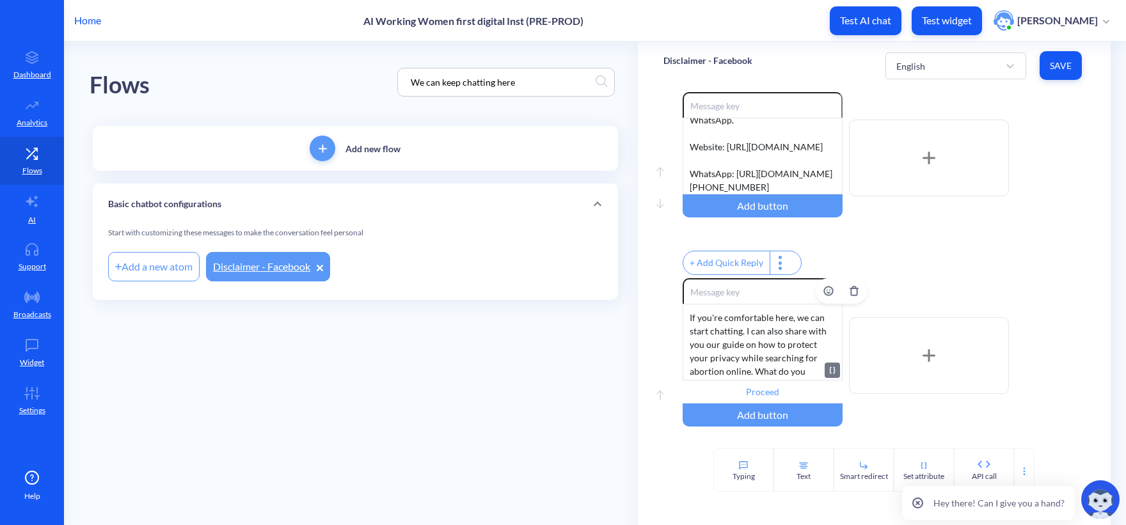
scroll to position [12, 0]
click at [1058, 58] on button "Save" at bounding box center [1061, 65] width 42 height 29
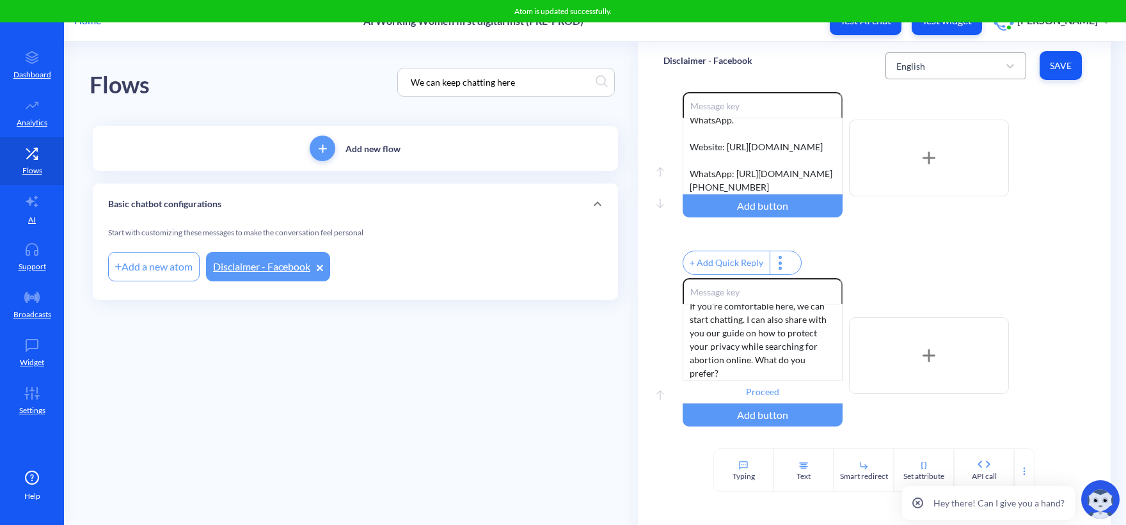
click at [922, 71] on div "English" at bounding box center [911, 65] width 29 height 13
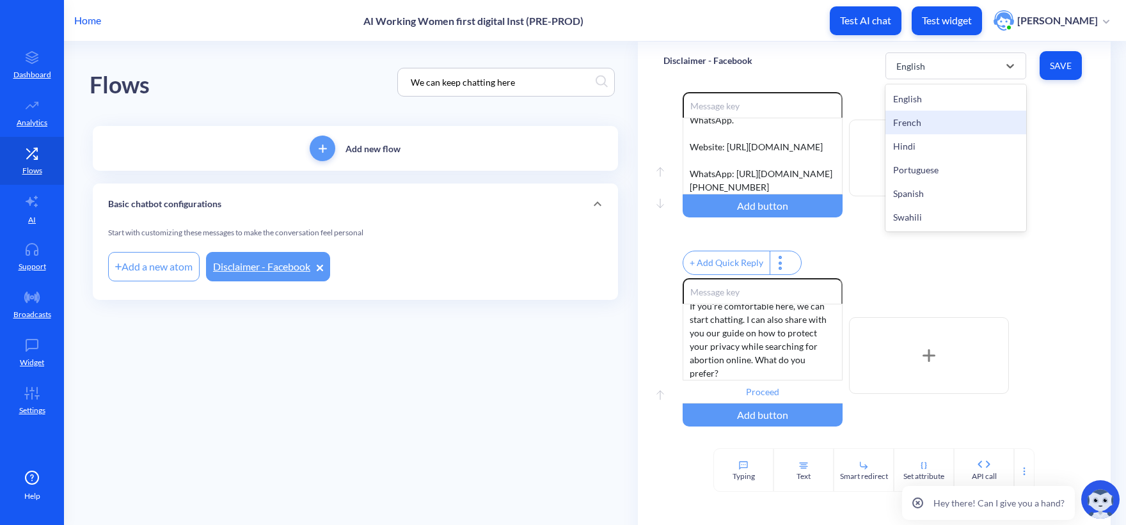
click at [919, 129] on div "French" at bounding box center [956, 123] width 141 height 24
type input "Procéder"
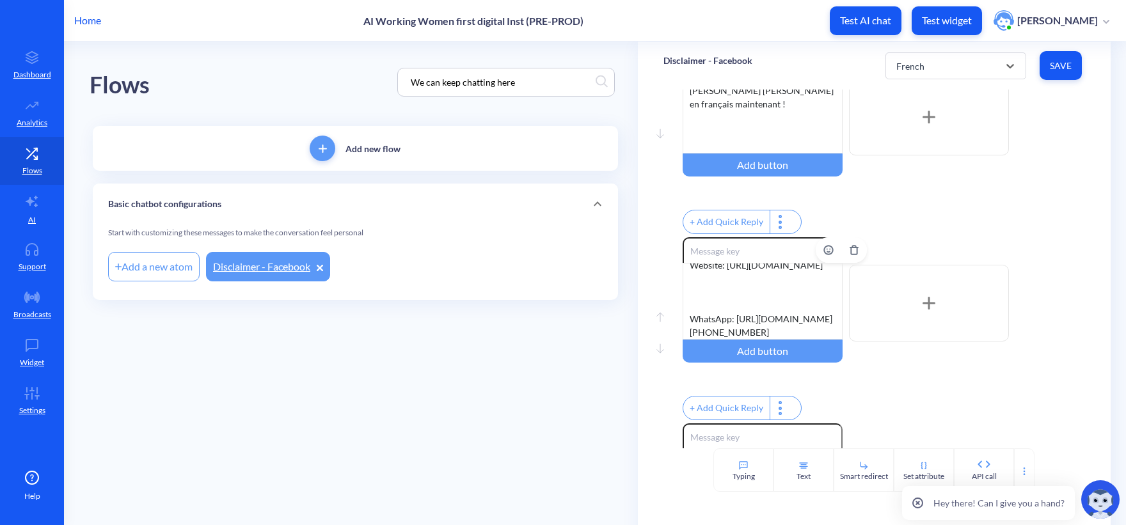
scroll to position [159, 0]
click at [723, 314] on div "Nous pouvons continuer à discuter ici, mais Instagram et Facebook ne sont pas l…" at bounding box center [763, 301] width 160 height 77
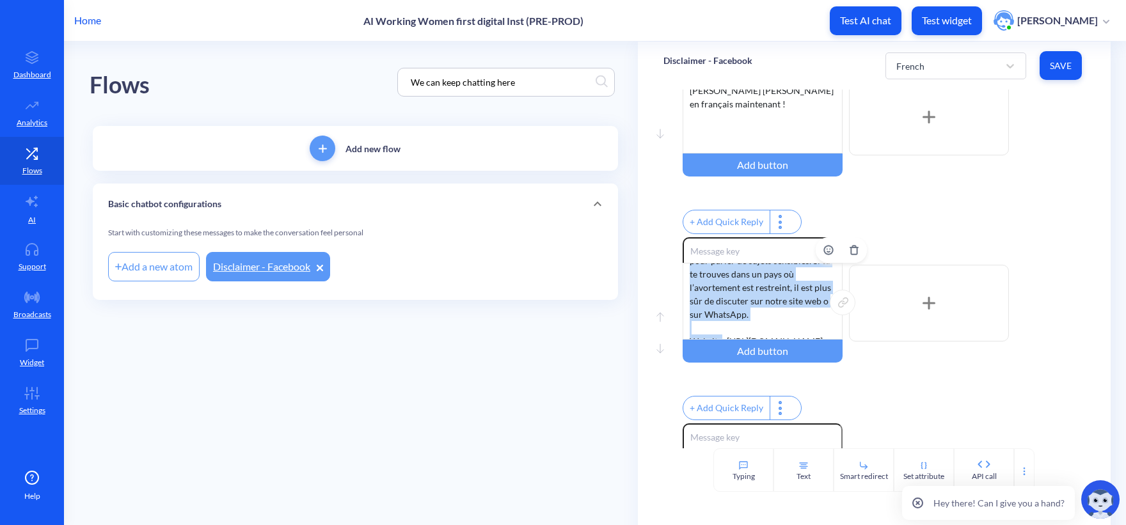
scroll to position [0, 0]
drag, startPoint x: 721, startPoint y: 274, endPoint x: 682, endPoint y: 280, distance: 39.5
click at [683, 280] on div "Nous pouvons continuer à discuter ici, mais Instagram et Facebook ne sont pas l…" at bounding box center [763, 301] width 160 height 77
click at [706, 312] on div "Nous pouvons continuer à discuter ici, mais Instagram et Facebook ne sont pas l…" at bounding box center [763, 301] width 160 height 77
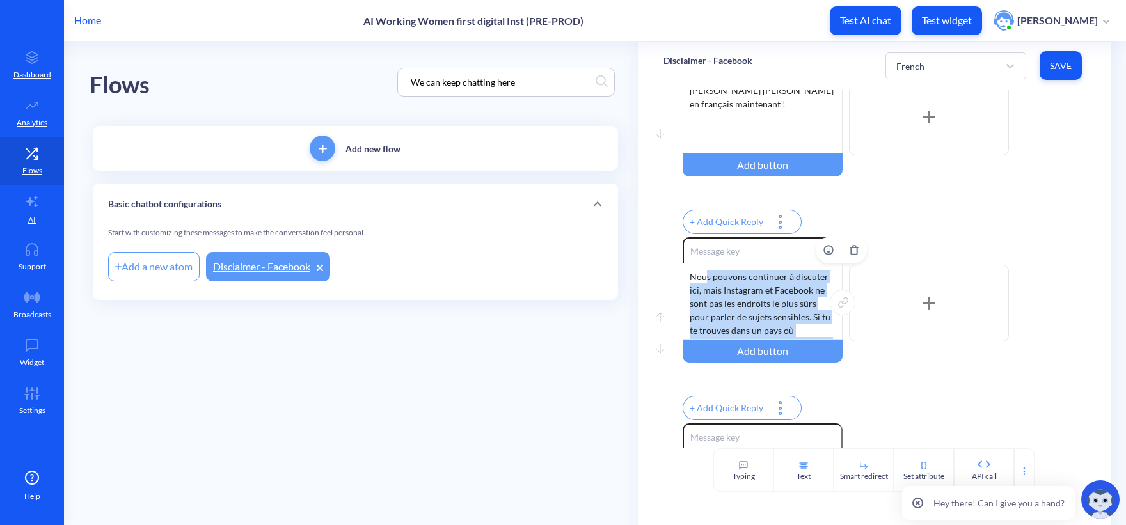
drag, startPoint x: 721, startPoint y: 276, endPoint x: 707, endPoint y: 292, distance: 20.4
click at [706, 291] on div "Nous pouvons continuer à discuter ici, mais Instagram et Facebook ne sont pas l…" at bounding box center [763, 301] width 160 height 77
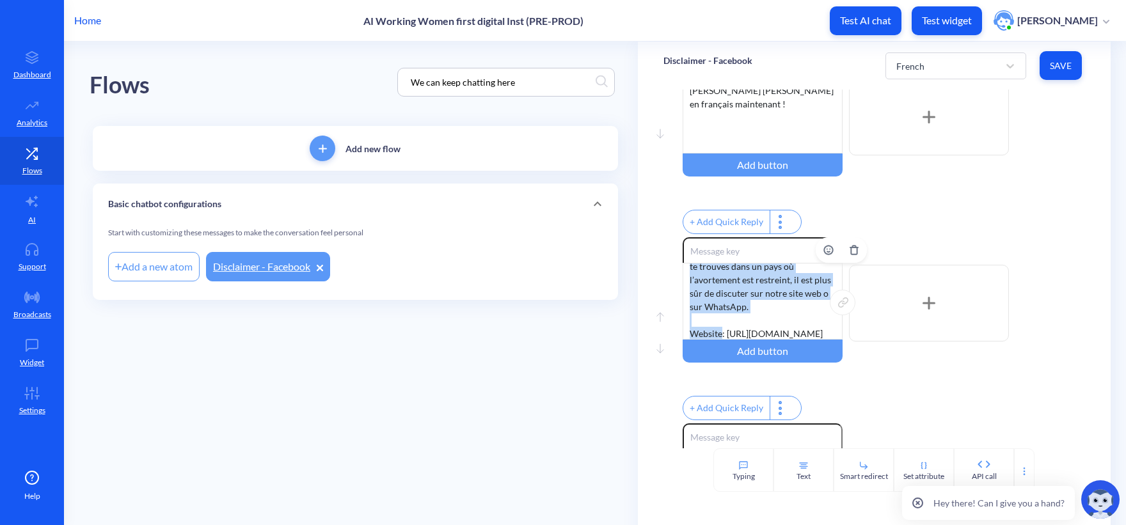
click at [722, 340] on div "Nous pouvons continuer à discuter ici, mais Instagram et Facebook ne sont pas l…" at bounding box center [763, 301] width 160 height 77
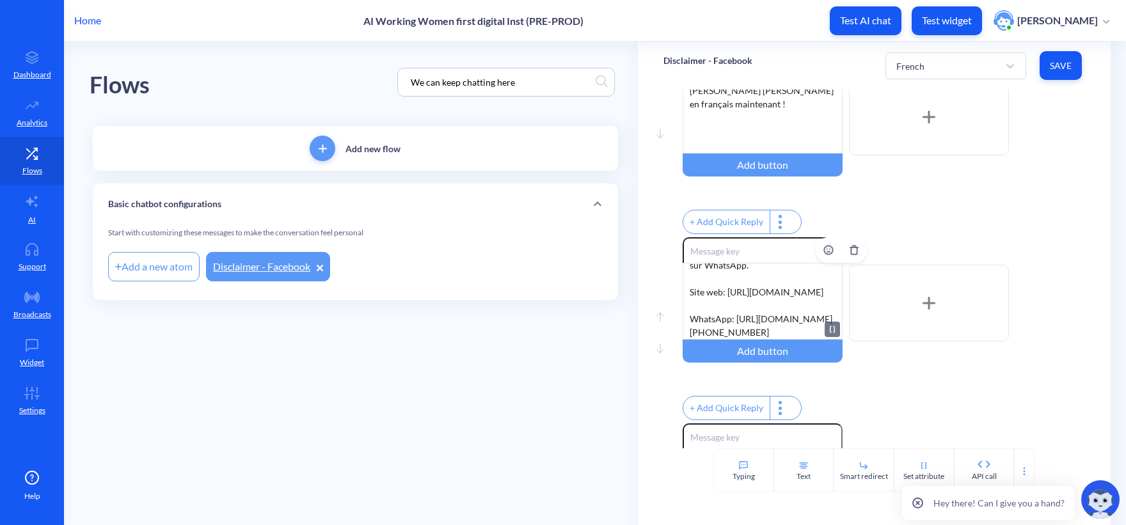
scroll to position [132, 0]
drag, startPoint x: 730, startPoint y: 326, endPoint x: 689, endPoint y: 324, distance: 40.4
click at [689, 324] on div "Nous pouvons continuer à discuter ici, mais Instagram et Facebook ne sont pas l…" at bounding box center [763, 301] width 160 height 77
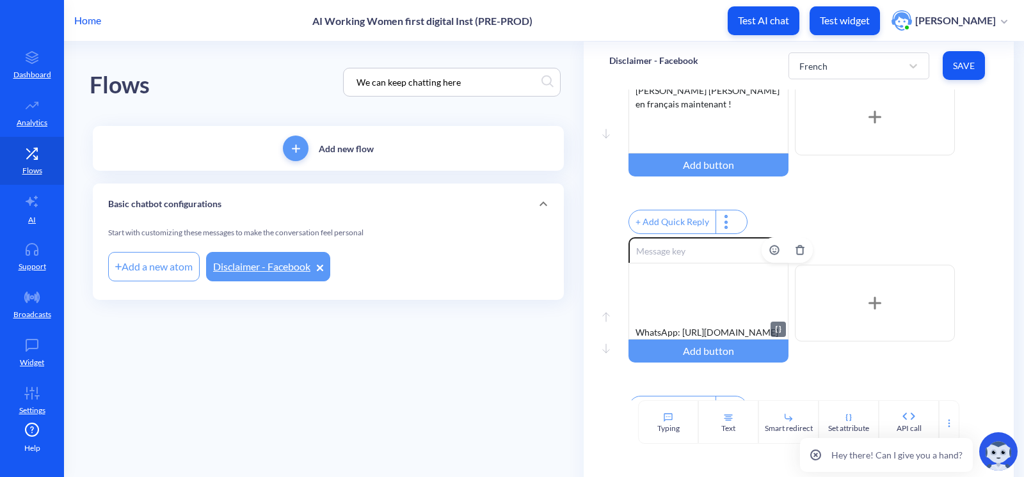
scroll to position [186, 0]
click at [683, 312] on div "Nous pouvons continuer à discuter ici, mais Instagram et Facebook ne sont pas l…" at bounding box center [708, 301] width 160 height 77
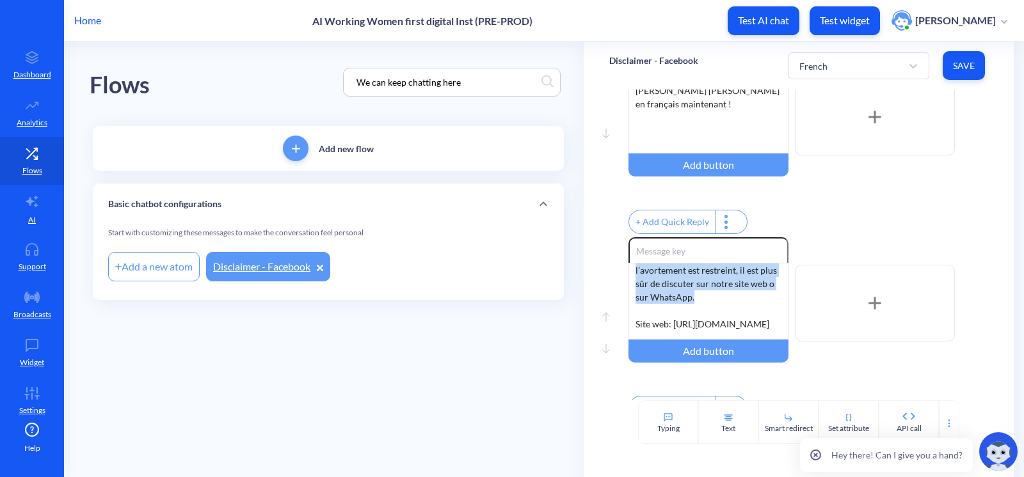
scroll to position [0, 0]
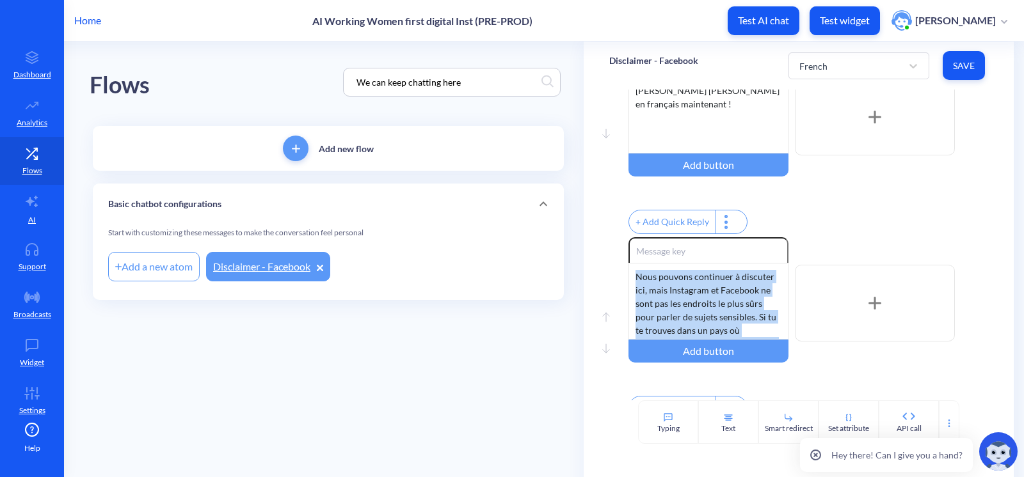
drag, startPoint x: 701, startPoint y: 303, endPoint x: 592, endPoint y: 243, distance: 124.3
click at [592, 243] on div "Move down Enable reactions [PERSON_NAME] [PERSON_NAME] en français maintenant !…" at bounding box center [799, 245] width 430 height 311
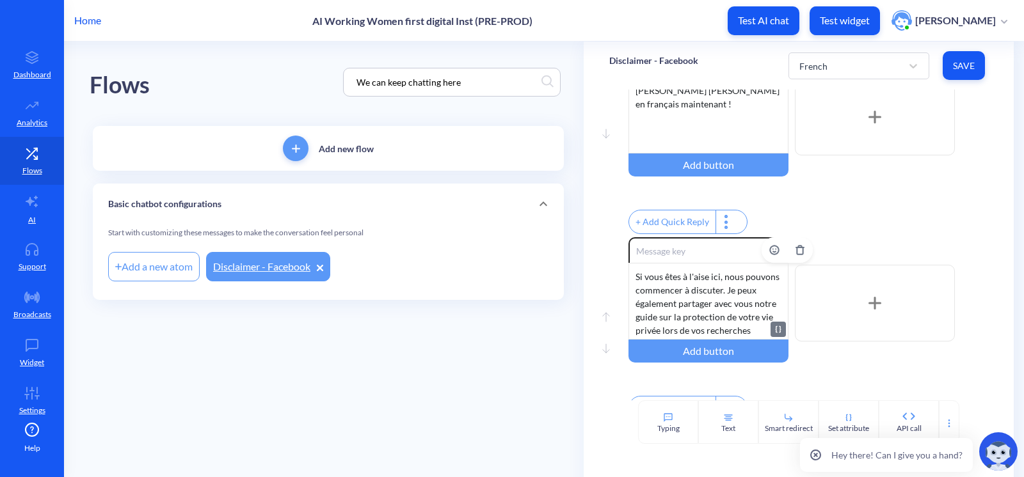
scroll to position [58, 0]
click at [504, 349] on main "Flows We can keep chatting here Add new flow Basic chatbot configurations Start…" at bounding box center [544, 260] width 960 height 436
click at [829, 64] on div "French" at bounding box center [847, 65] width 109 height 23
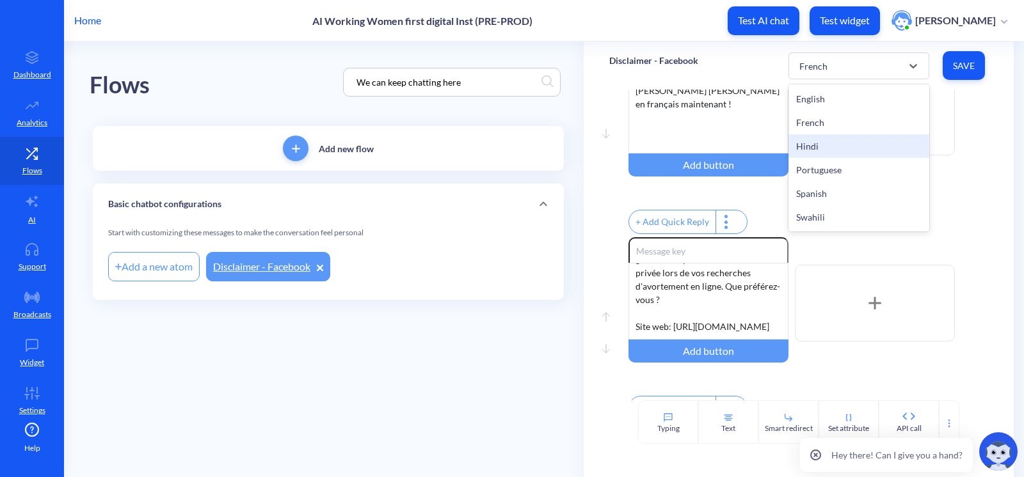
click at [831, 140] on div "Hindi" at bounding box center [858, 146] width 141 height 24
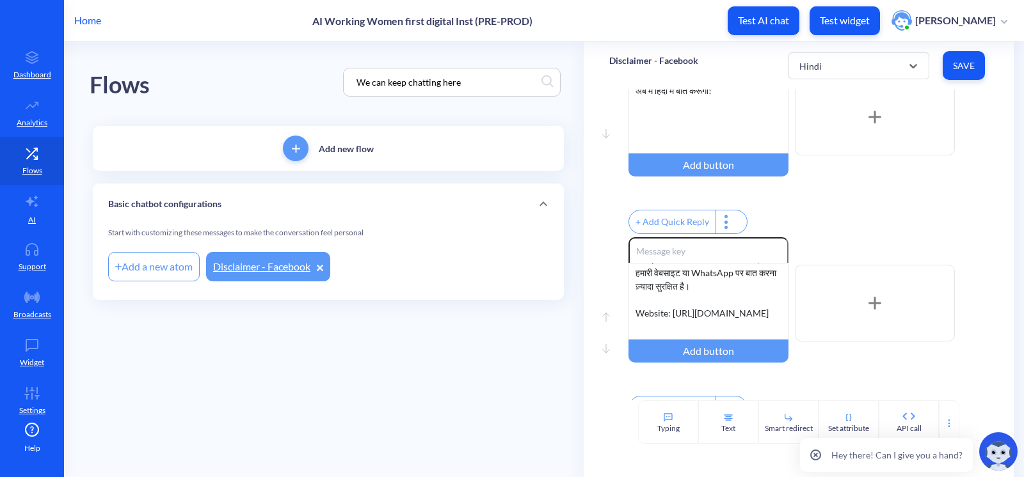
click at [536, 362] on main "Flows We can keep chatting here Add new flow Basic chatbot configurations Start…" at bounding box center [544, 260] width 960 height 436
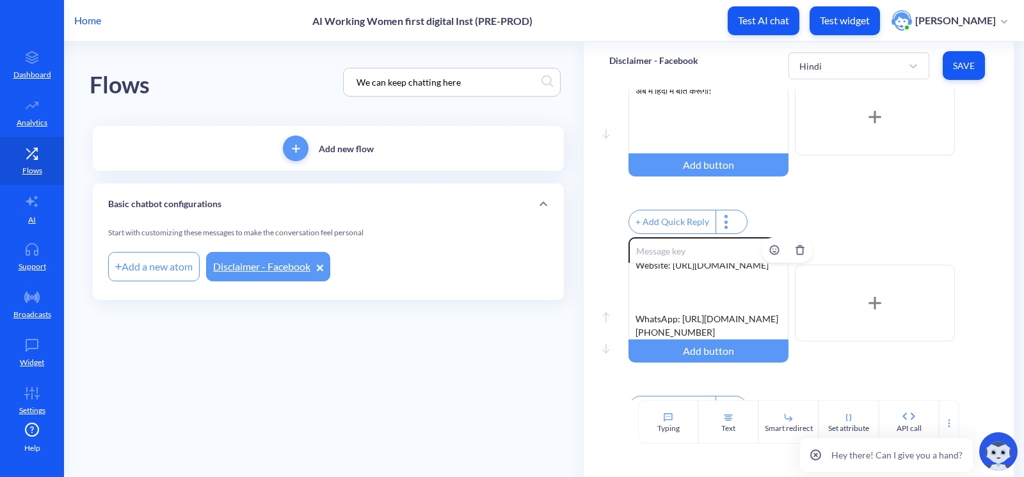
click at [677, 313] on div "हम यहाँ चैट जारी रख सकते हैं, लेकिन Instagram और Facebook संवेदनशील विषयों के ल…" at bounding box center [708, 301] width 160 height 77
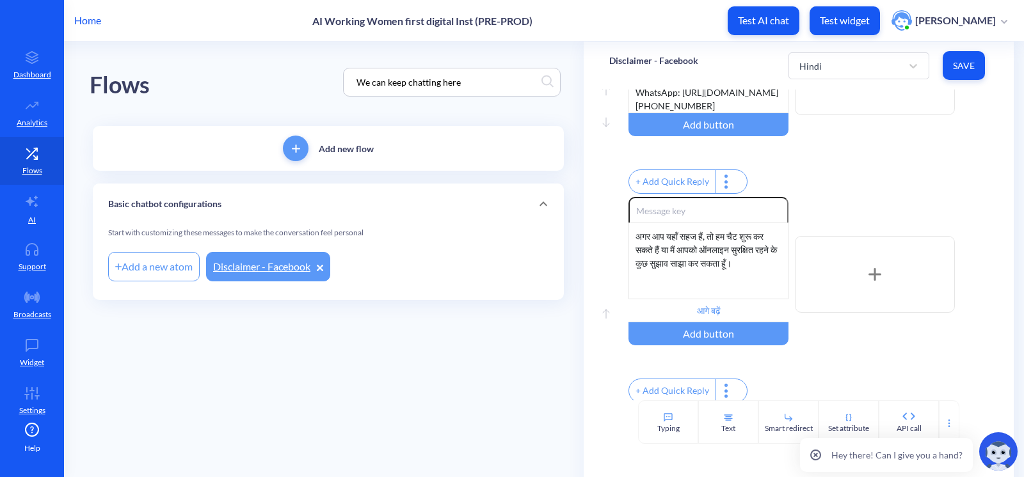
scroll to position [319, 0]
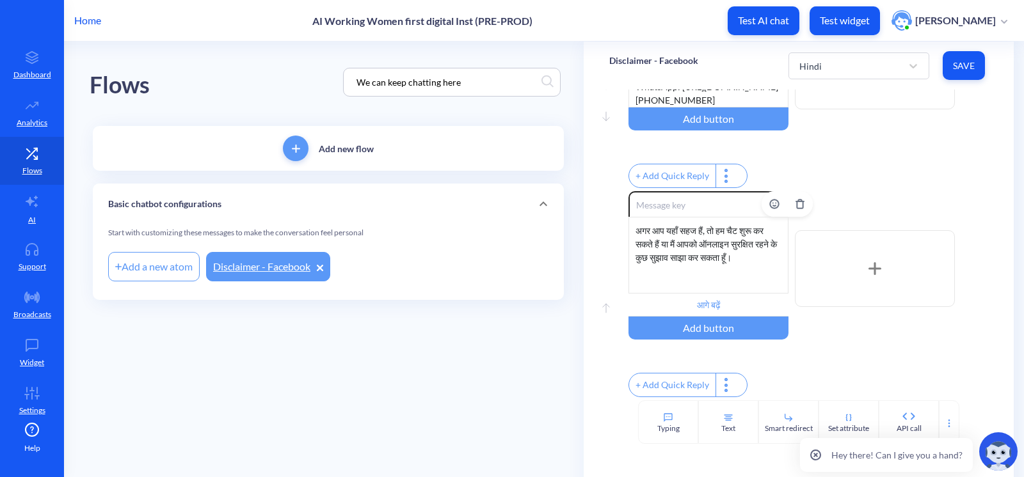
click at [690, 262] on div "अगर आप यहाँ सहज हैं, तो हम चैट शुरू कर सकते हैं या मैं आपको ऑनलाइन सुरक्षित रहन…" at bounding box center [708, 255] width 160 height 77
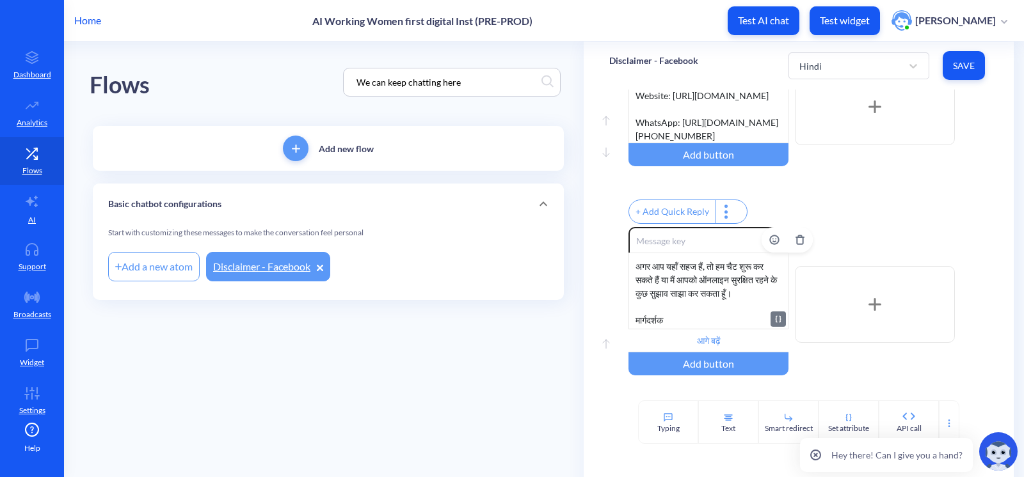
scroll to position [12, 0]
click at [706, 330] on div "अगर आप यहाँ सहज हैं, तो हम चैट शुरू कर सकते हैं या मैं आपको ऑनलाइन सुरक्षित रहन…" at bounding box center [708, 291] width 160 height 77
click at [944, 376] on div "Enable reactions अगर आप यहाँ सहज हैं, तो हम चैट शुरू कर सकते हैं या मैं आपको ऑन…" at bounding box center [808, 304] width 360 height 155
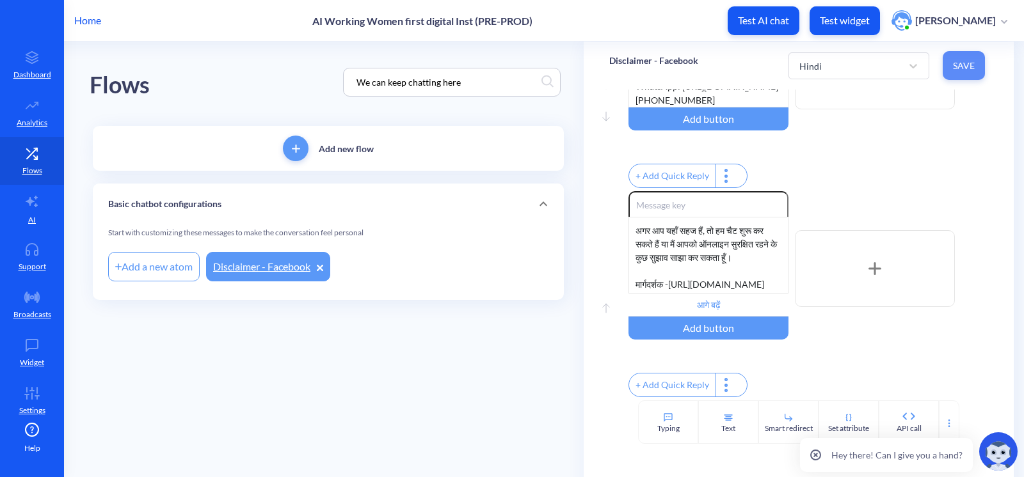
click at [957, 65] on span "Save" at bounding box center [964, 66] width 22 height 13
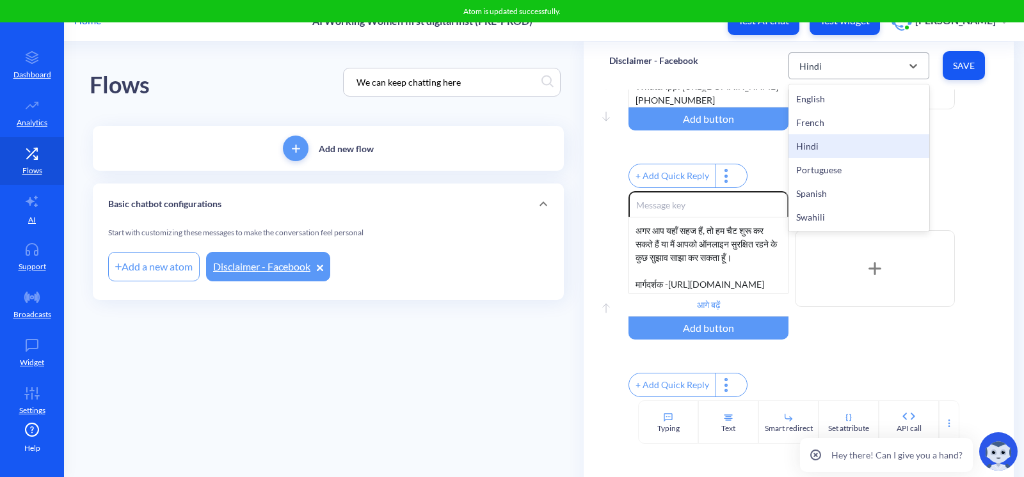
click at [838, 64] on div "Hindi" at bounding box center [847, 65] width 109 height 23
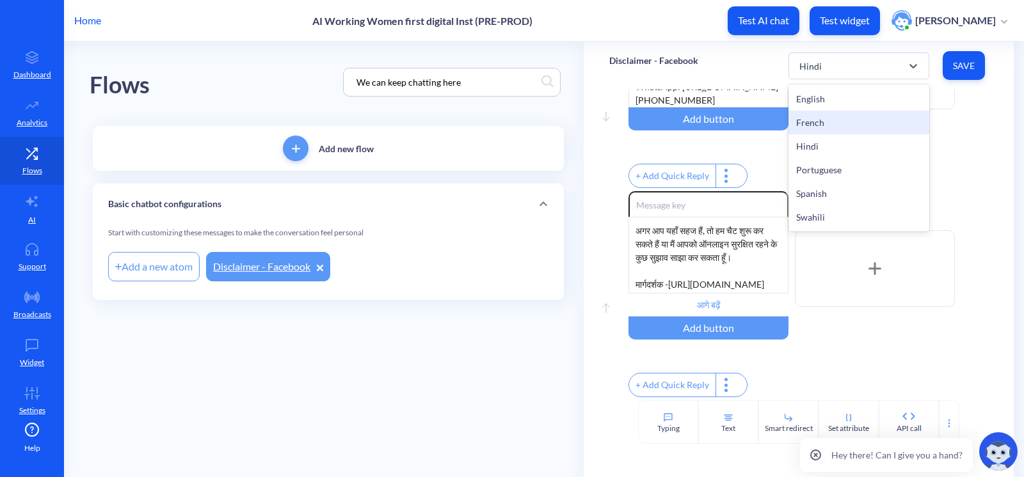
click at [827, 115] on div "French" at bounding box center [858, 123] width 141 height 24
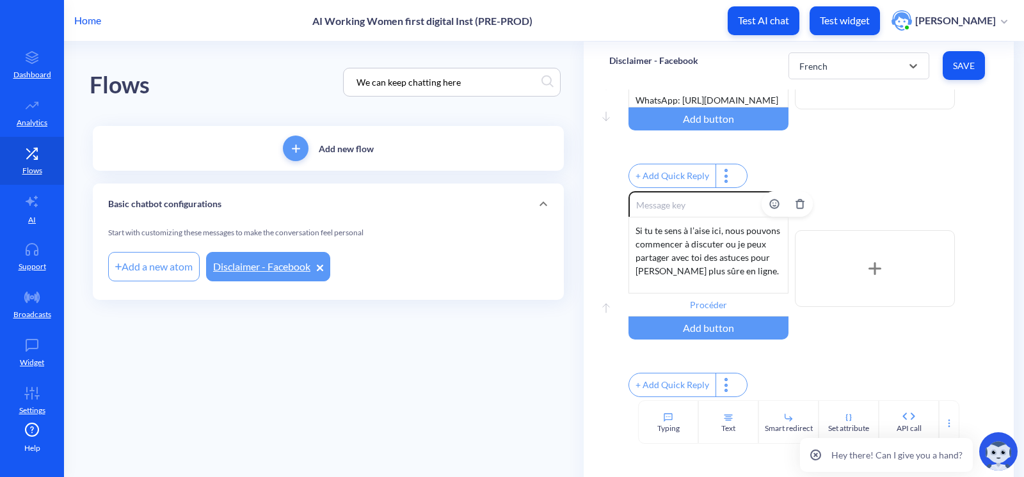
scroll to position [0, 0]
click at [747, 260] on div "Si tu te sens à l’aise ici, nous pouvons commencer à discuter ou je peux partag…" at bounding box center [708, 255] width 160 height 77
click at [634, 266] on div "Si tu te sens à l’aise ici, nous pouvons commencer à discuter ou je peux partag…" at bounding box center [708, 255] width 160 height 77
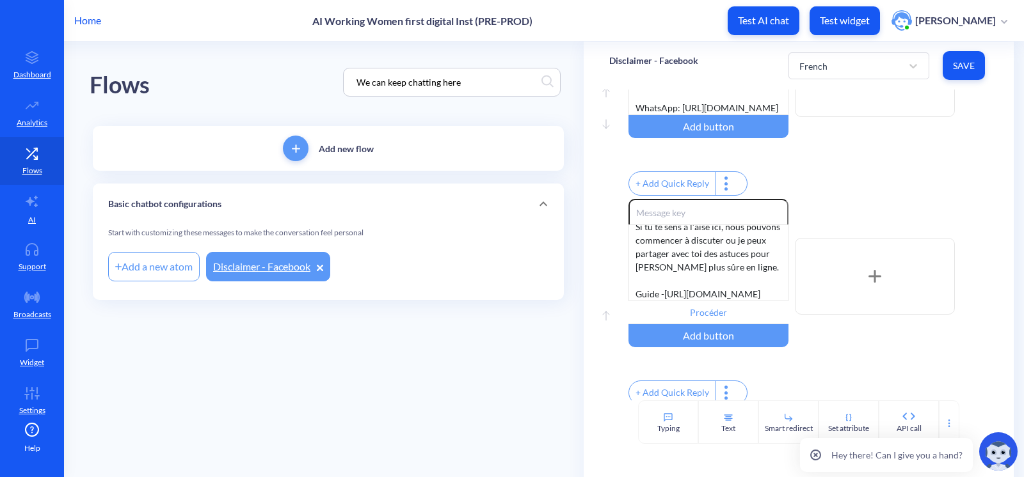
scroll to position [260, 0]
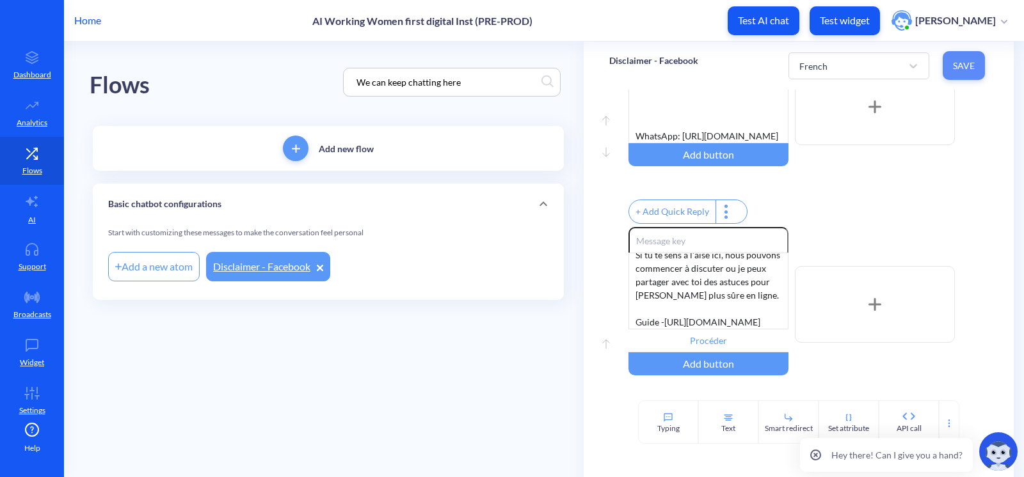
click at [953, 68] on span "Save" at bounding box center [964, 66] width 22 height 13
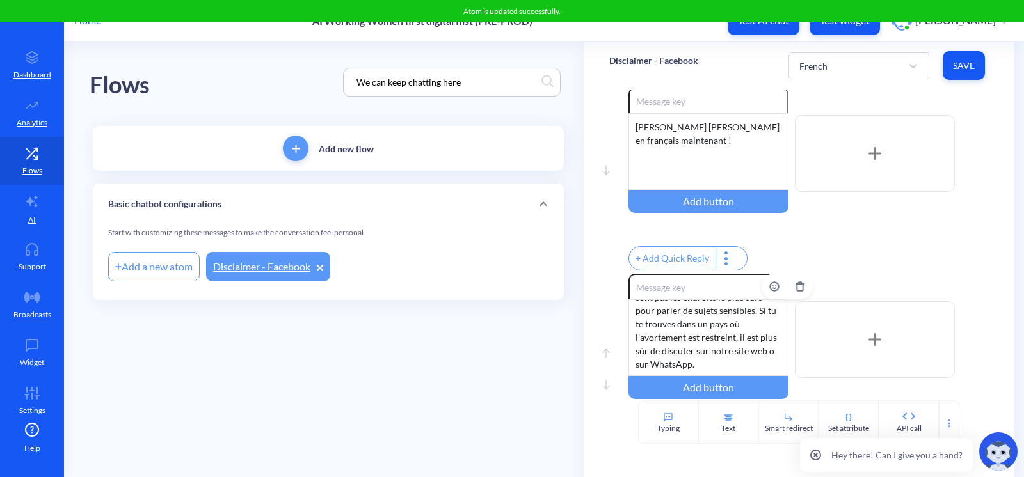
scroll to position [159, 0]
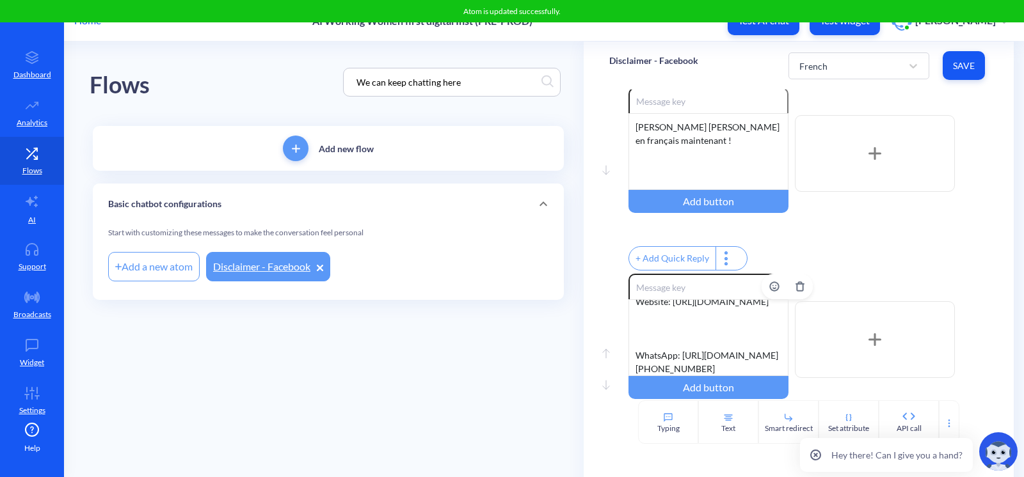
click at [654, 349] on div "Nous pouvons continuer à discuter ici, mais Instagram et Facebook ne sont pas l…" at bounding box center [708, 337] width 160 height 77
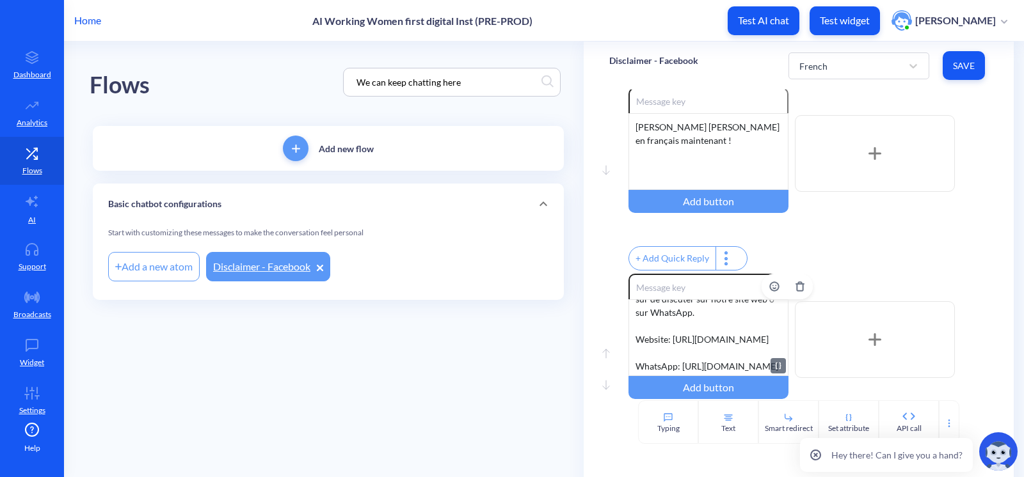
scroll to position [74, 0]
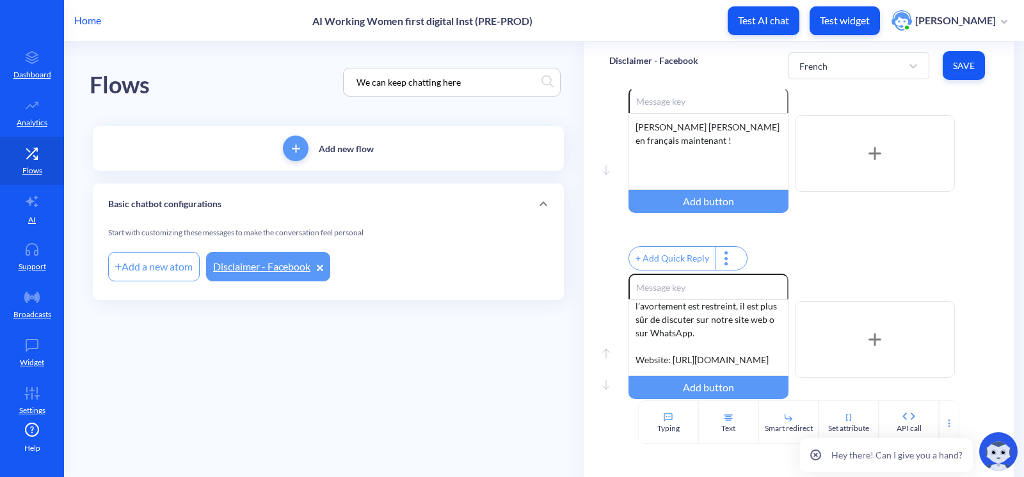
click at [952, 71] on button "Save" at bounding box center [964, 65] width 42 height 29
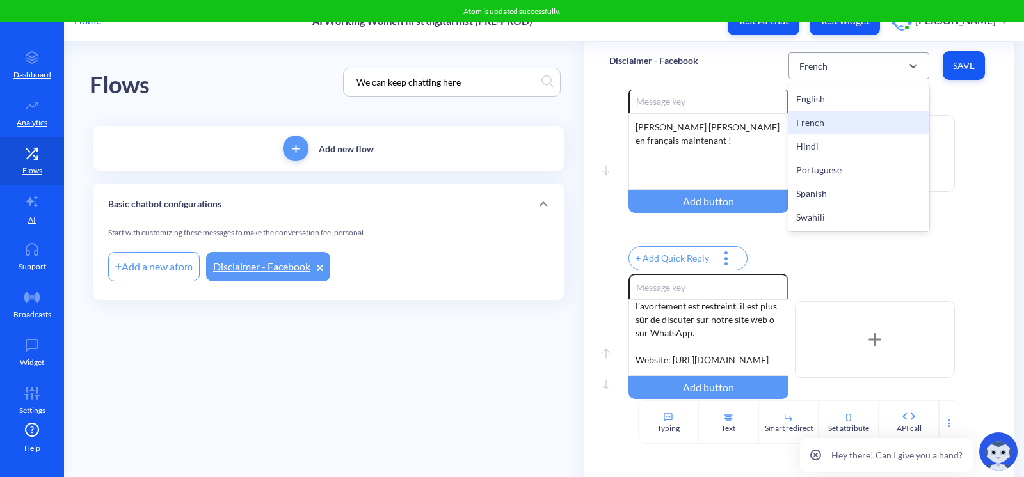
click at [812, 58] on div "French" at bounding box center [847, 65] width 109 height 23
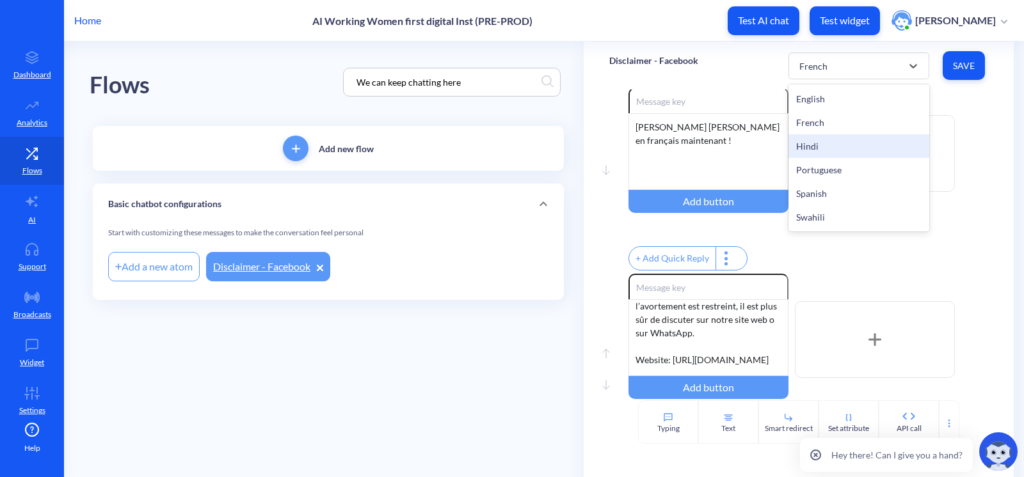
click at [822, 141] on div "Hindi" at bounding box center [858, 146] width 141 height 24
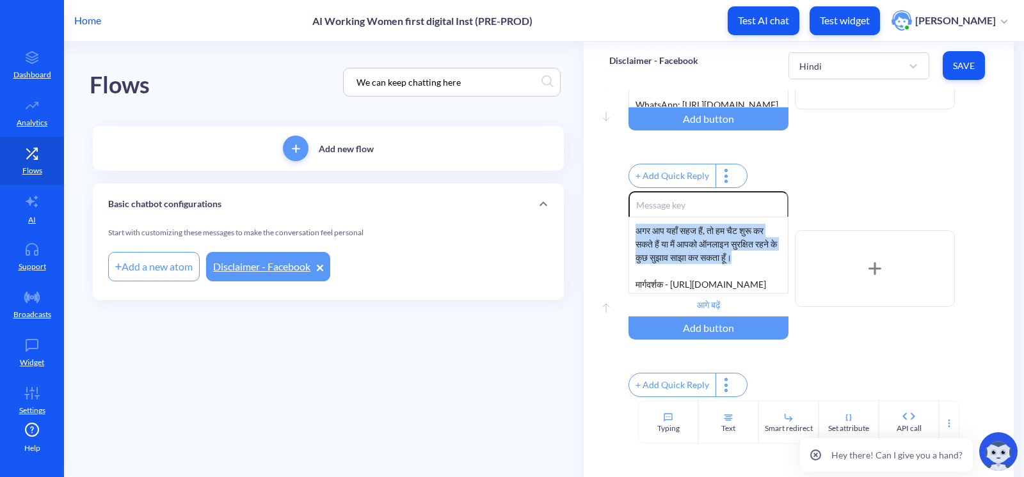
scroll to position [0, 0]
drag, startPoint x: 672, startPoint y: 229, endPoint x: 610, endPoint y: 190, distance: 73.3
click at [610, 191] on div "Move up Enable reactions अगर आप यहाँ सहज हैं, तो हम चैट शुरू कर सकते हैं या मैं…" at bounding box center [798, 295] width 379 height 209
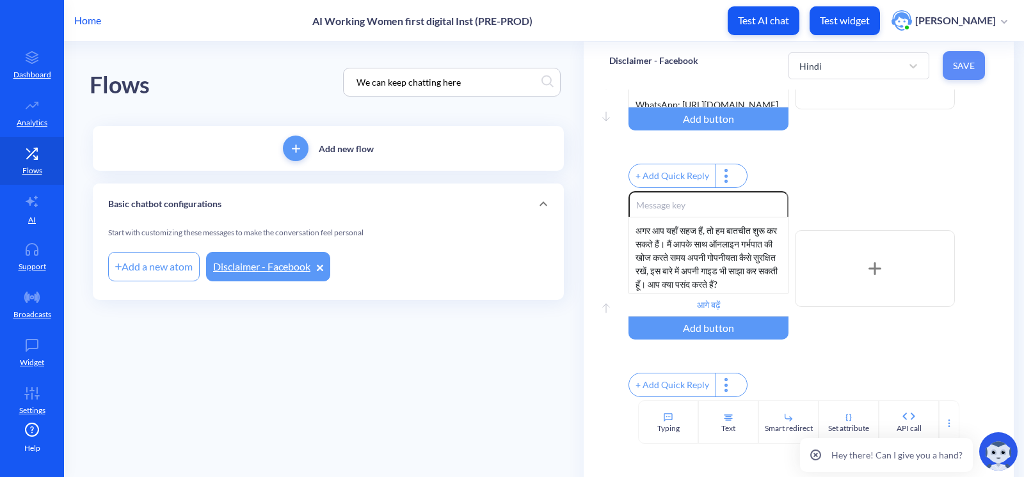
click at [979, 64] on button "Save" at bounding box center [964, 65] width 42 height 29
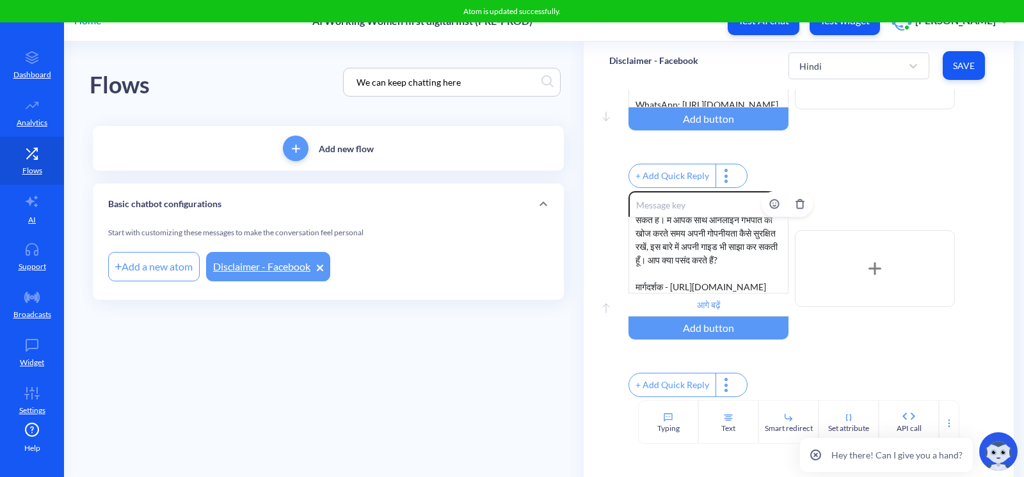
scroll to position [6, 0]
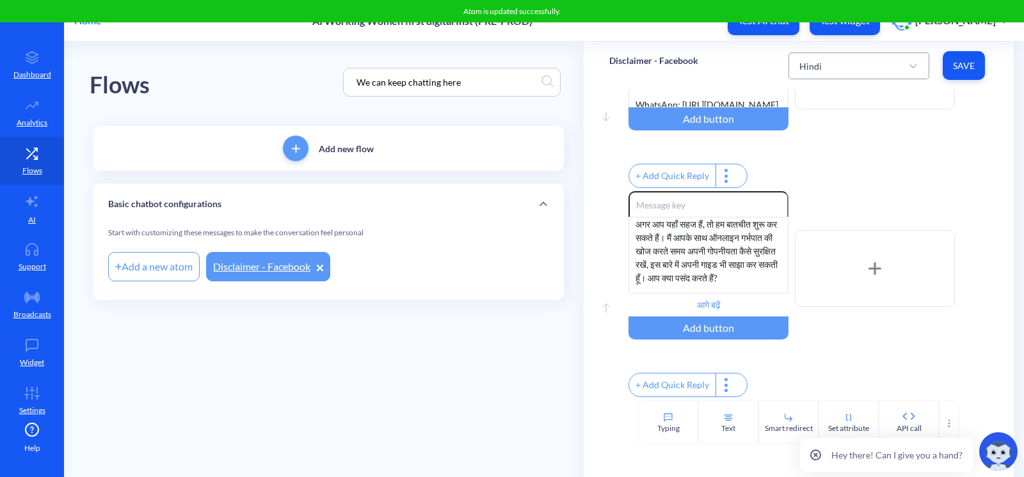
click at [879, 54] on div "Hindi" at bounding box center [847, 65] width 109 height 23
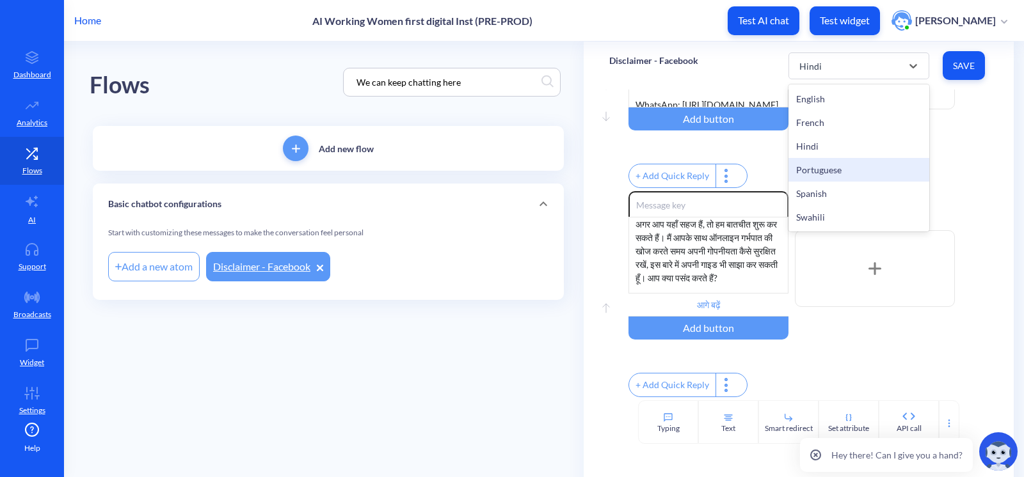
click at [865, 170] on div "Portuguese" at bounding box center [858, 170] width 141 height 24
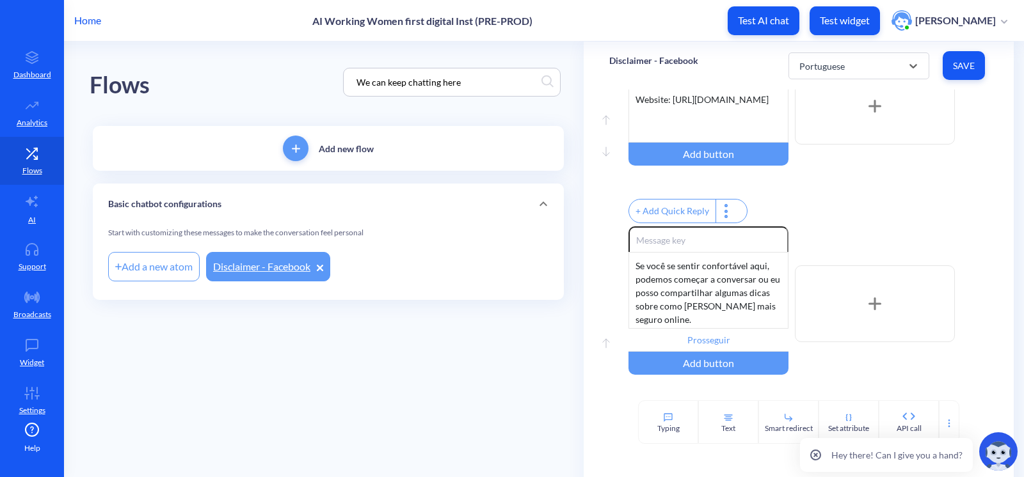
scroll to position [319, 0]
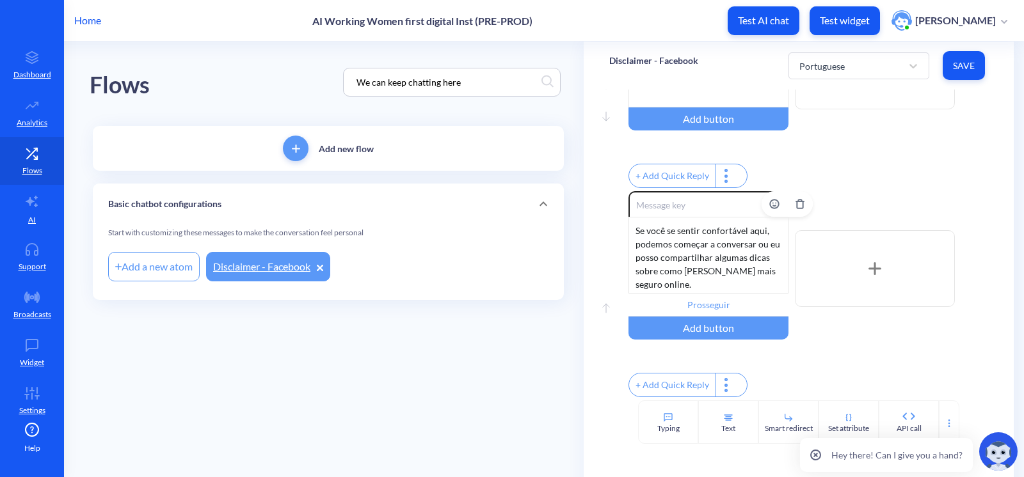
click at [708, 276] on div "Se você se sentir confortável aqui, podemos começar a conversar ou eu posso com…" at bounding box center [708, 255] width 160 height 77
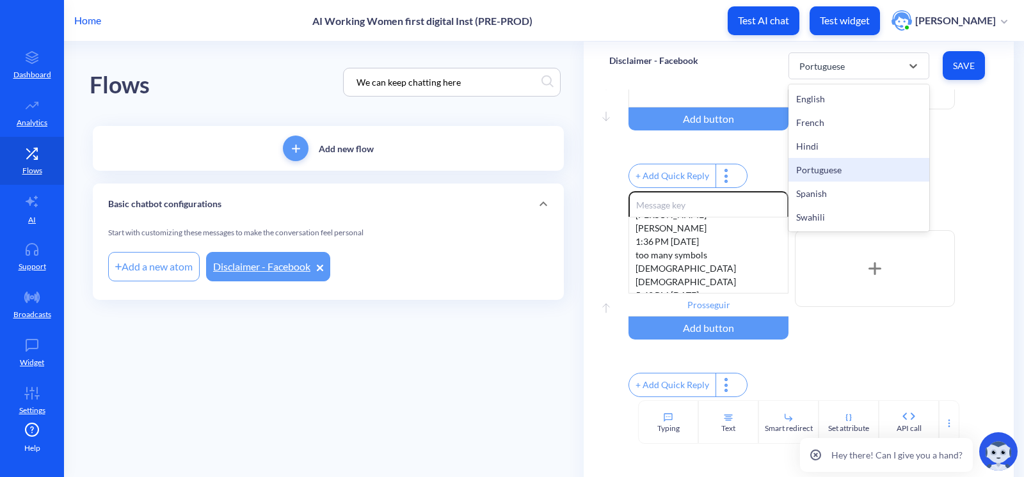
drag, startPoint x: 822, startPoint y: 58, endPoint x: 832, endPoint y: 108, distance: 51.0
click at [822, 58] on div "Portuguese" at bounding box center [847, 65] width 109 height 23
click at [831, 147] on div "Hindi" at bounding box center [858, 146] width 141 height 24
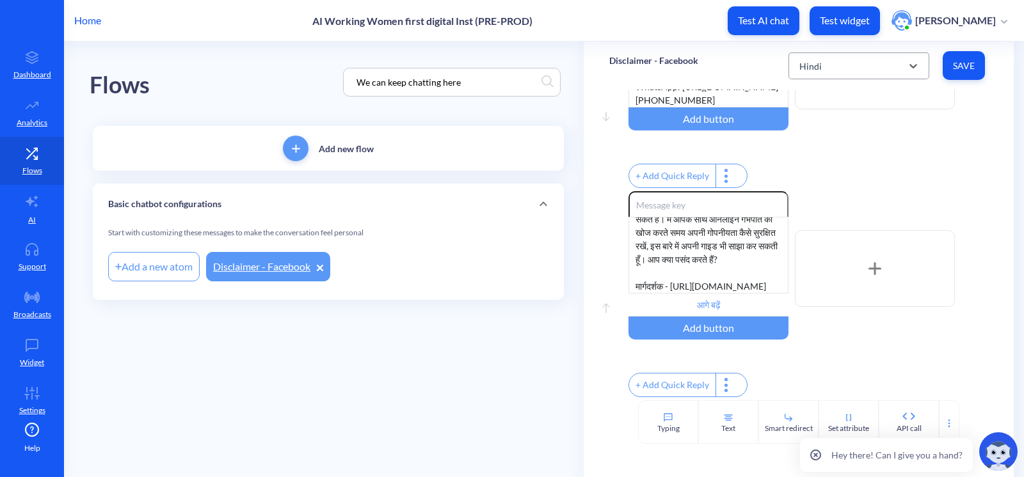
click at [862, 52] on div "Hindi" at bounding box center [858, 65] width 141 height 27
click at [838, 175] on div "Portuguese" at bounding box center [858, 170] width 141 height 24
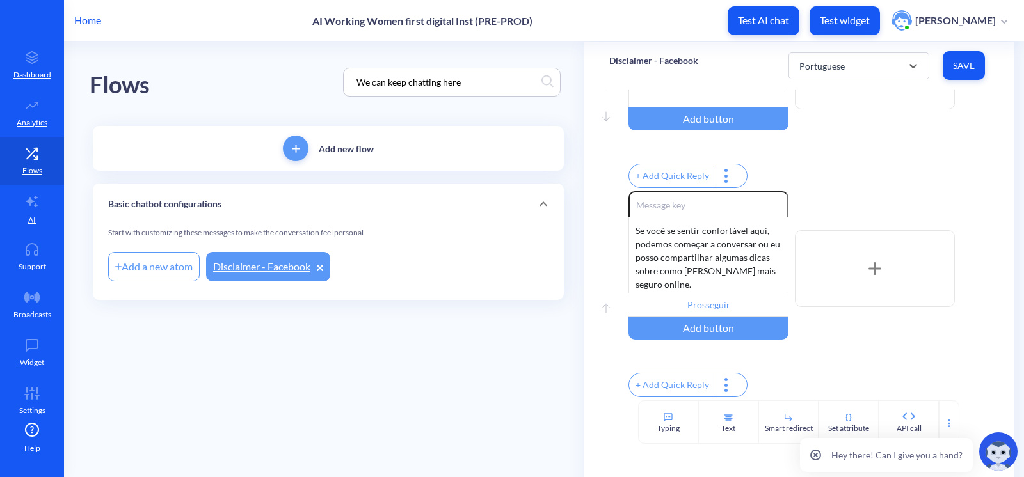
scroll to position [0, 0]
click at [674, 283] on div "Se você se sentir confortável aqui, podemos começar a conversar ou eu posso com…" at bounding box center [708, 255] width 160 height 77
click at [722, 298] on input "Prosseguir" at bounding box center [708, 305] width 160 height 23
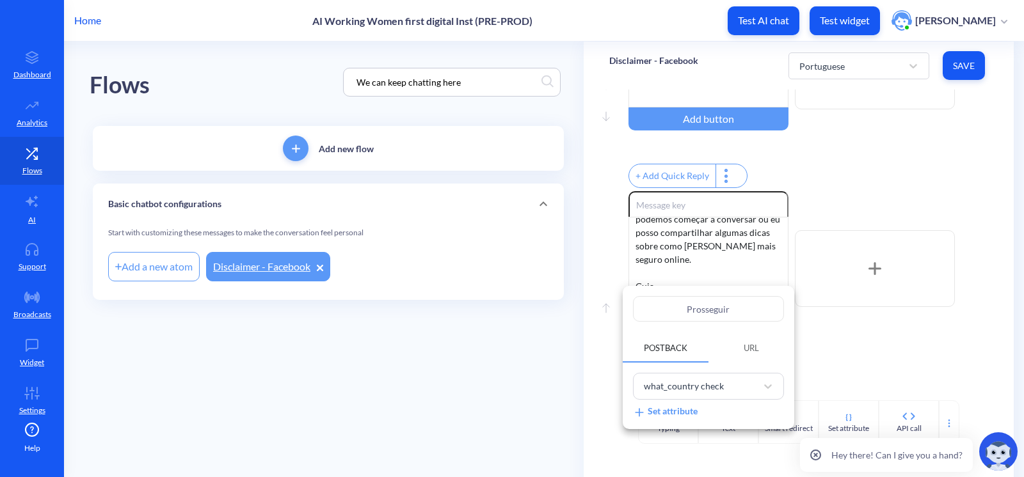
drag, startPoint x: 753, startPoint y: 310, endPoint x: 670, endPoint y: 294, distance: 84.7
click at [666, 305] on input "Prosseguir" at bounding box center [708, 309] width 151 height 26
click at [680, 277] on div at bounding box center [512, 238] width 1024 height 477
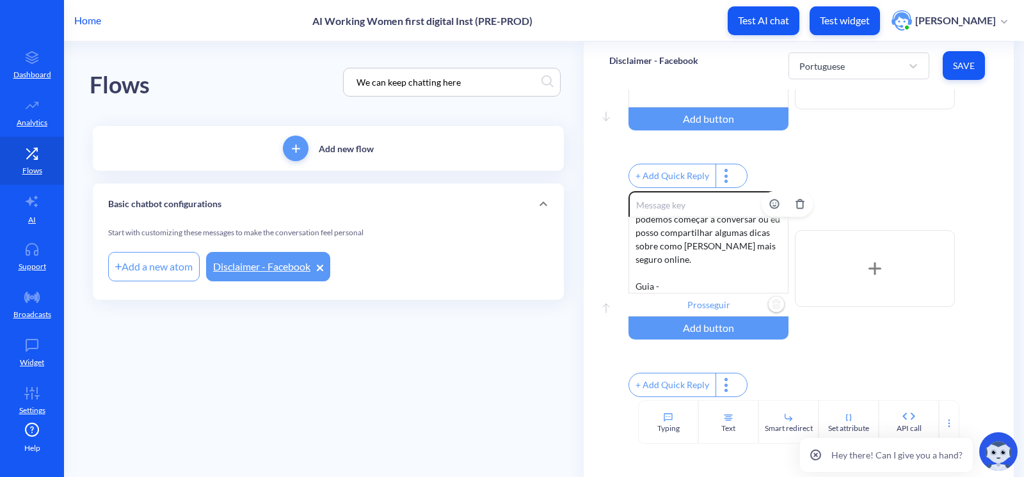
click at [667, 275] on div "Se você se sentir confortável aqui, podemos começar a conversar ou eu posso com…" at bounding box center [708, 255] width 160 height 77
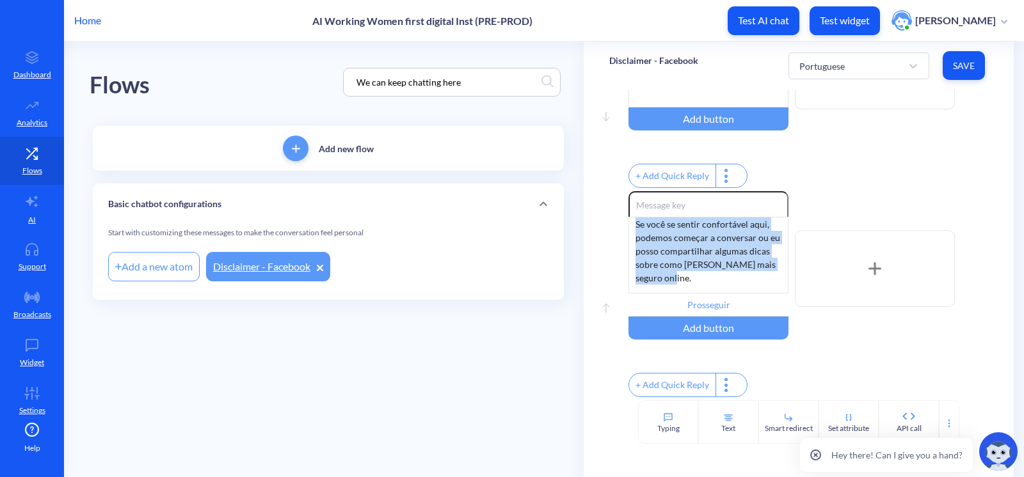
scroll to position [0, 0]
drag, startPoint x: 683, startPoint y: 263, endPoint x: 593, endPoint y: 171, distance: 129.0
click at [593, 171] on div "Move down Enable reactions Vou falar em português agora! Add button + Add Quick…" at bounding box center [799, 245] width 430 height 311
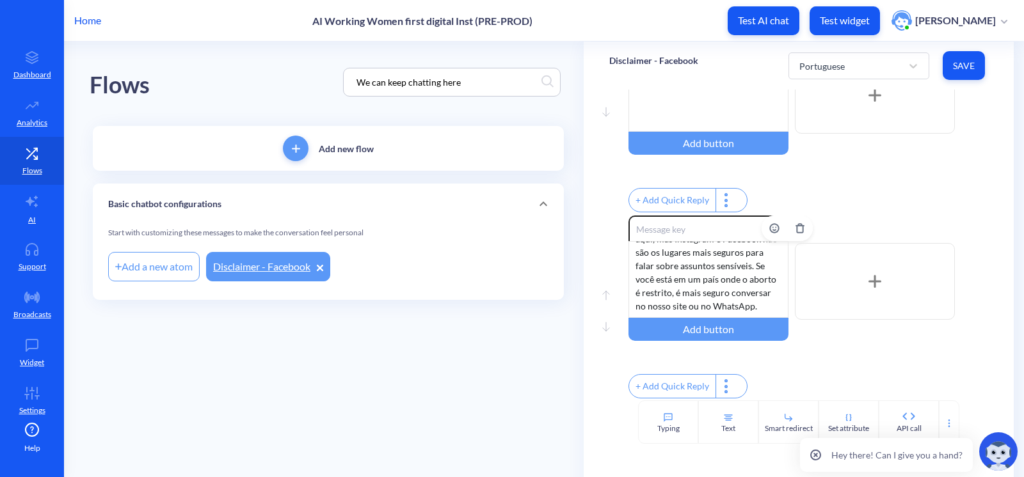
scroll to position [88, 0]
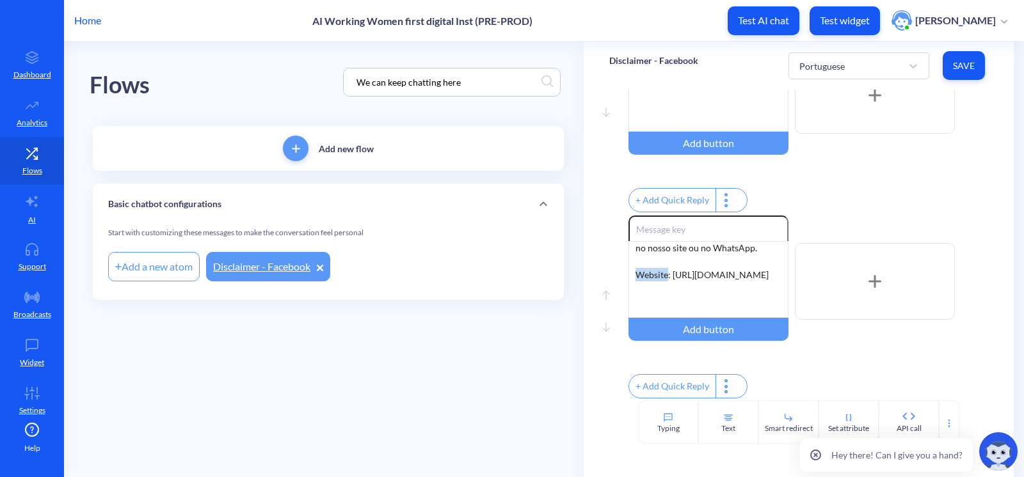
drag, startPoint x: 666, startPoint y: 281, endPoint x: 626, endPoint y: 278, distance: 39.1
click at [626, 278] on div "Move up Move down Enable reactions Podemos continuar conversando aqui, mas Inst…" at bounding box center [798, 309] width 379 height 186
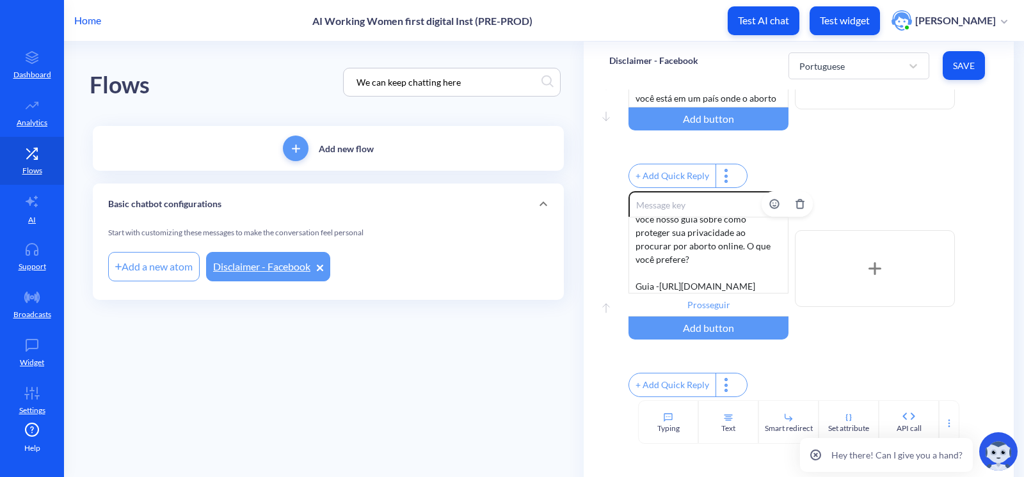
scroll to position [33, 0]
click at [960, 72] on button "Save" at bounding box center [964, 65] width 42 height 29
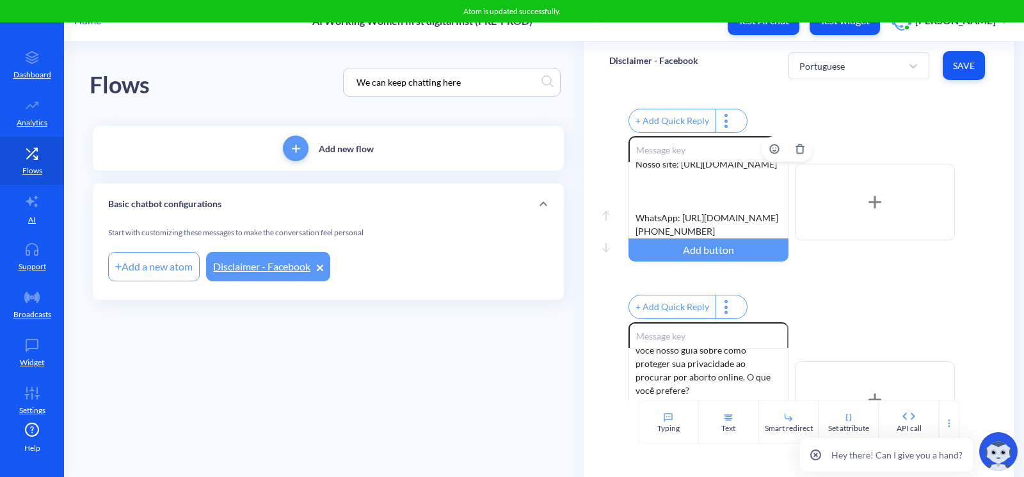
scroll to position [144, 0]
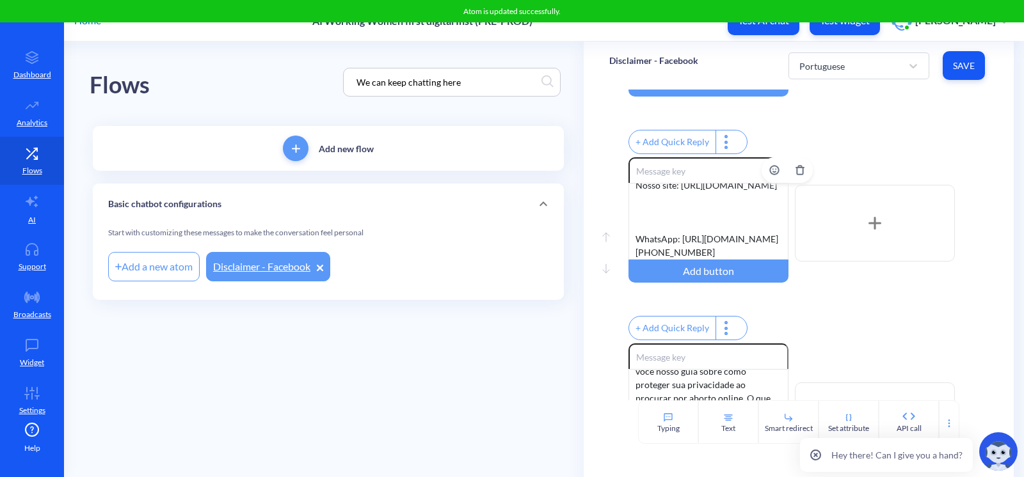
click at [668, 230] on div "Podemos continuar conversando aqui, mas Instagram e Facebook não são os lugares…" at bounding box center [708, 221] width 160 height 77
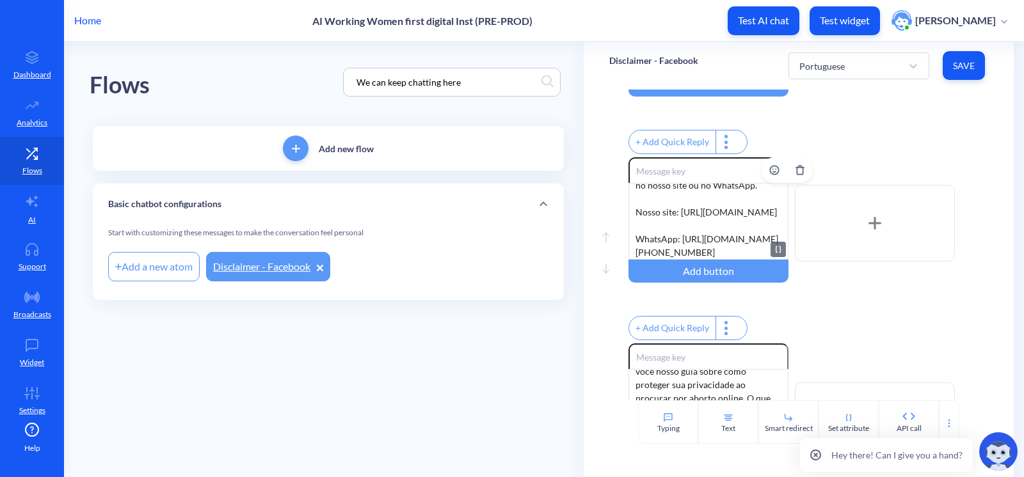
scroll to position [61, 0]
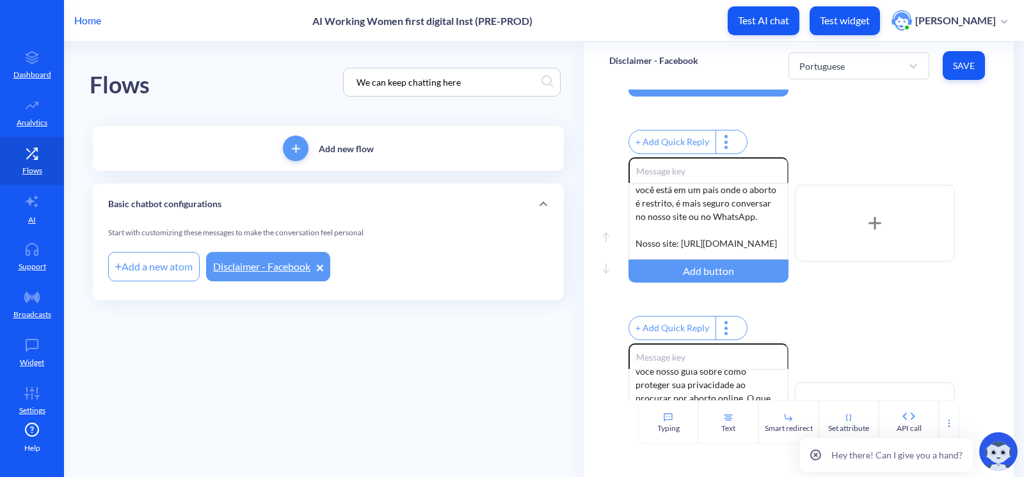
click at [967, 60] on span "Save" at bounding box center [964, 66] width 22 height 13
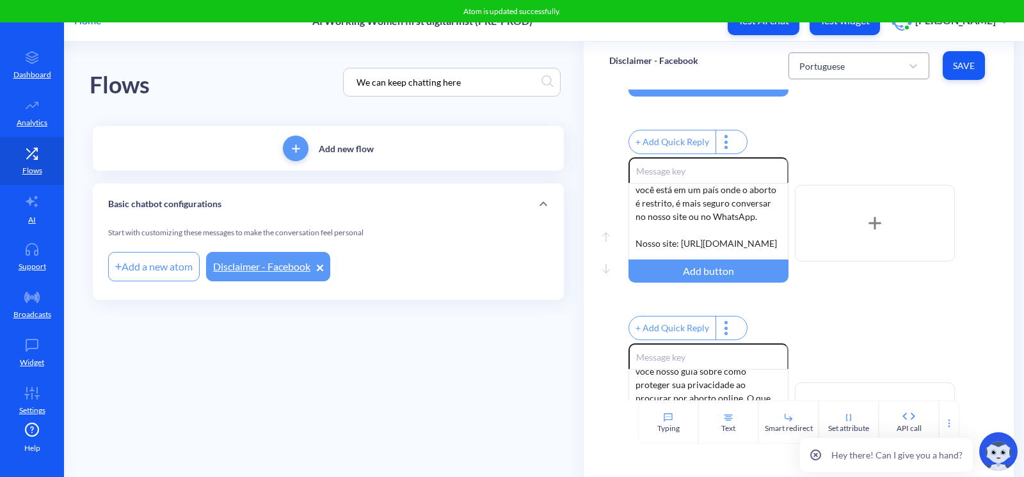
click at [845, 64] on div "Portuguese" at bounding box center [847, 65] width 109 height 23
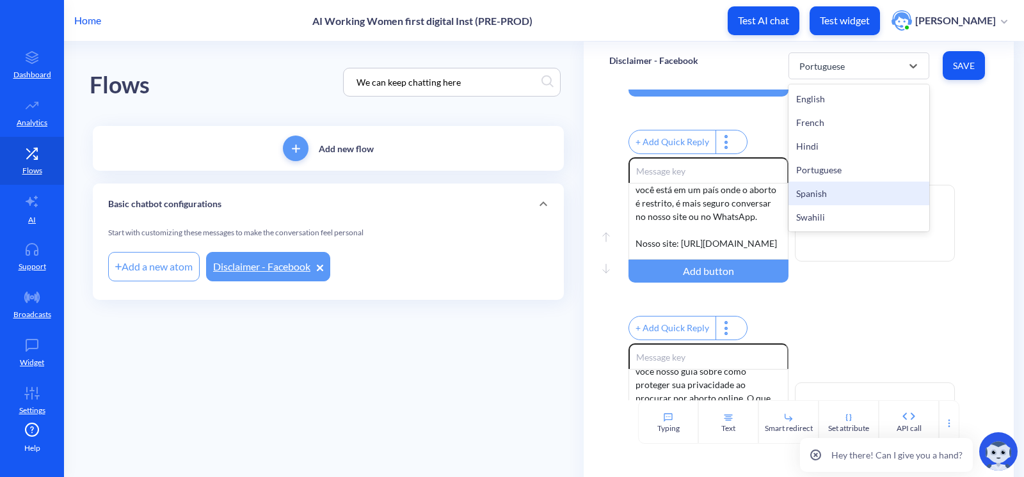
click at [838, 186] on div "Spanish" at bounding box center [858, 194] width 141 height 24
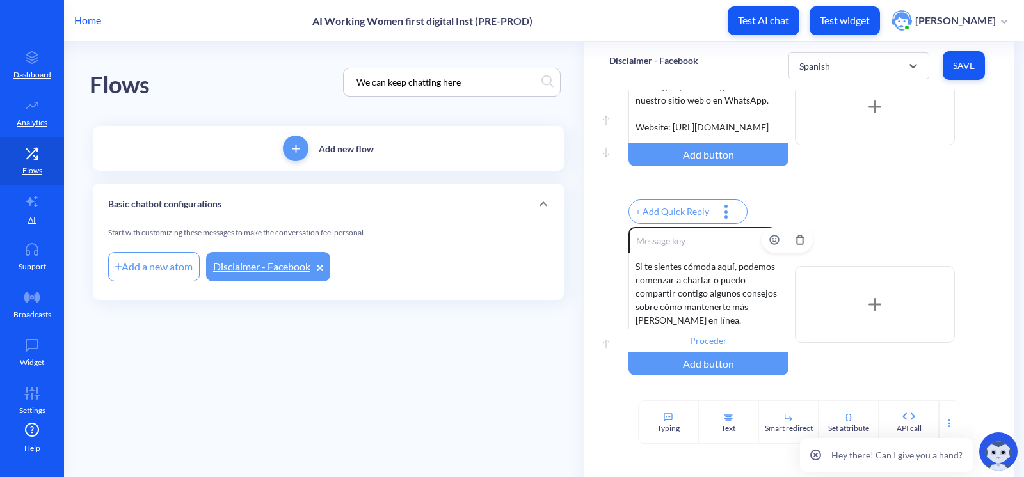
scroll to position [319, 0]
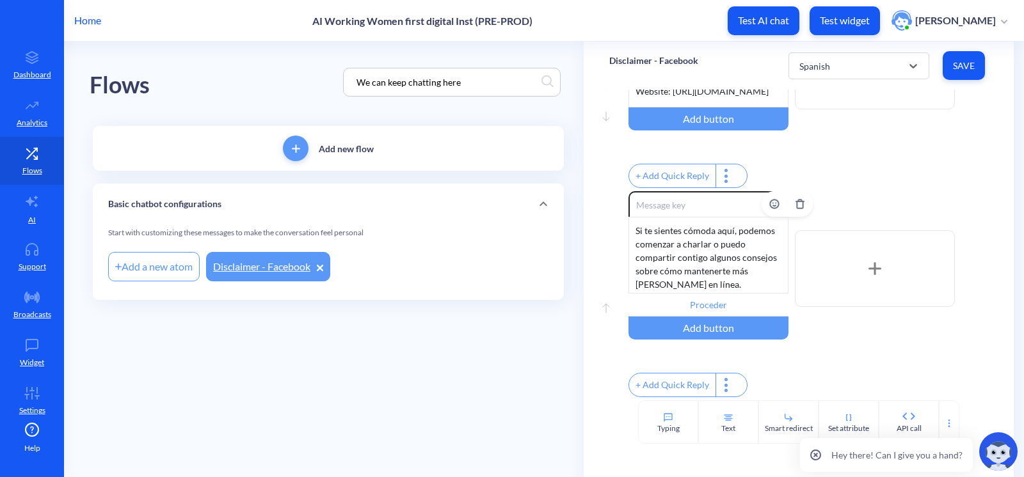
click at [697, 270] on div "Si te sientes cómoda aquí, podemos comenzar a charlar o puedo compartir contigo…" at bounding box center [708, 255] width 160 height 77
click at [882, 358] on div "Enable reactions Si te sientes cómoda aquí, podemos comenzar a charlar o puedo …" at bounding box center [808, 295] width 360 height 209
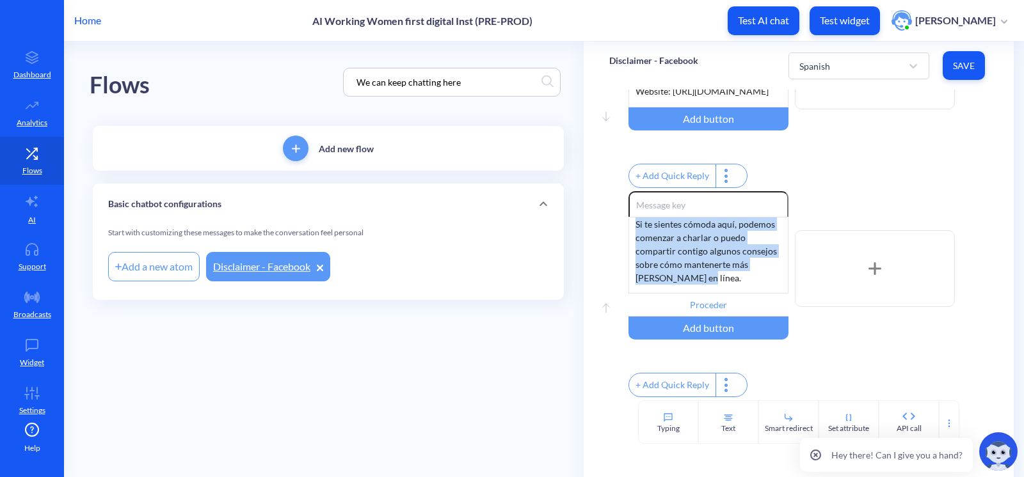
scroll to position [0, 0]
drag, startPoint x: 674, startPoint y: 269, endPoint x: 575, endPoint y: 152, distance: 153.5
click at [575, 152] on div "Flows We can keep chatting here Add new flow Basic chatbot configurations Start…" at bounding box center [557, 192] width 934 height 300
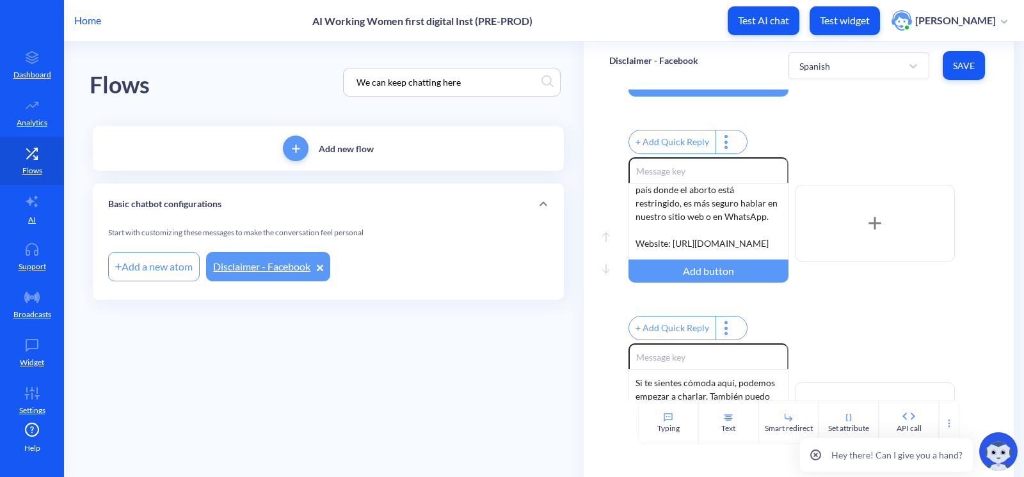
scroll to position [86, 0]
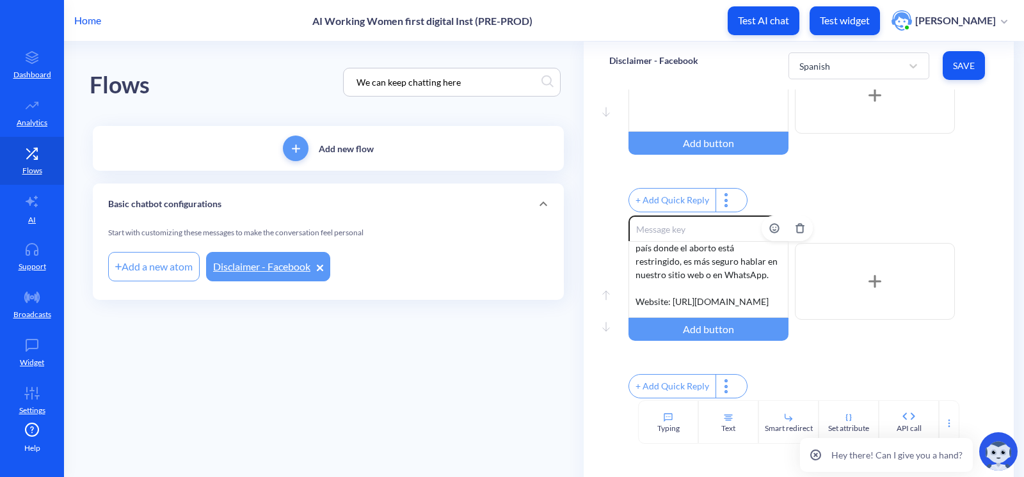
click at [665, 310] on div "Podemos seguir charlando aquí, pero Instagram y Facebook no son los lugares más…" at bounding box center [708, 279] width 160 height 77
click at [662, 310] on div "Podemos seguir charlando aquí, pero Instagram y Facebook no son los lugares más…" at bounding box center [708, 279] width 160 height 77
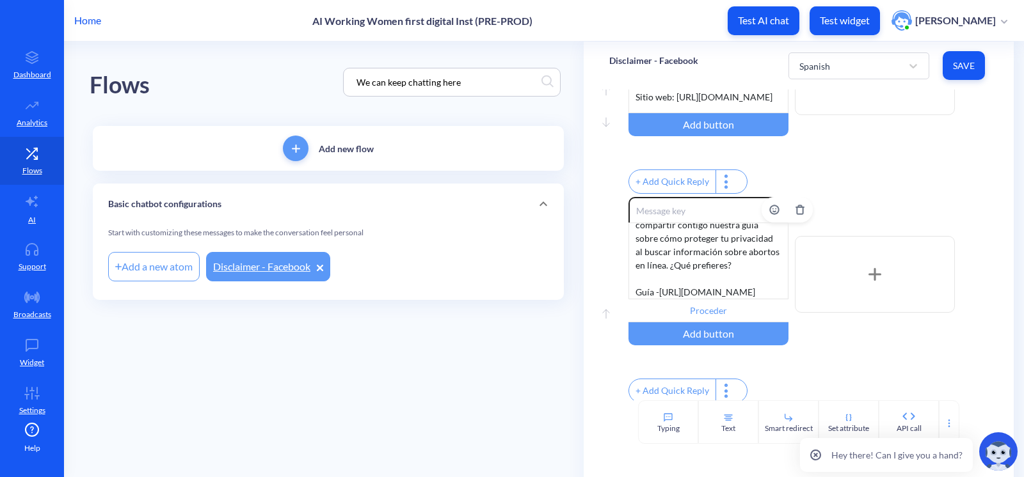
scroll to position [58, 0]
click at [961, 68] on span "Save" at bounding box center [964, 66] width 22 height 13
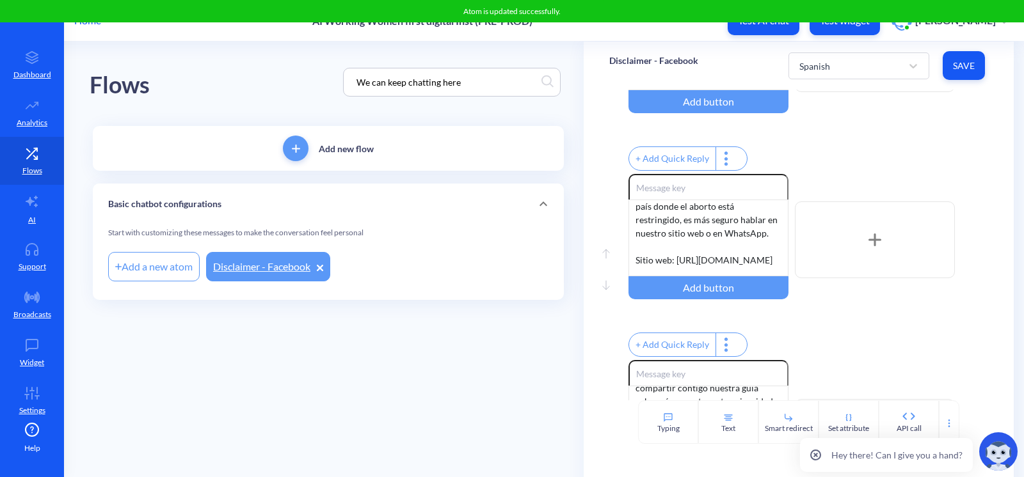
scroll to position [116, 0]
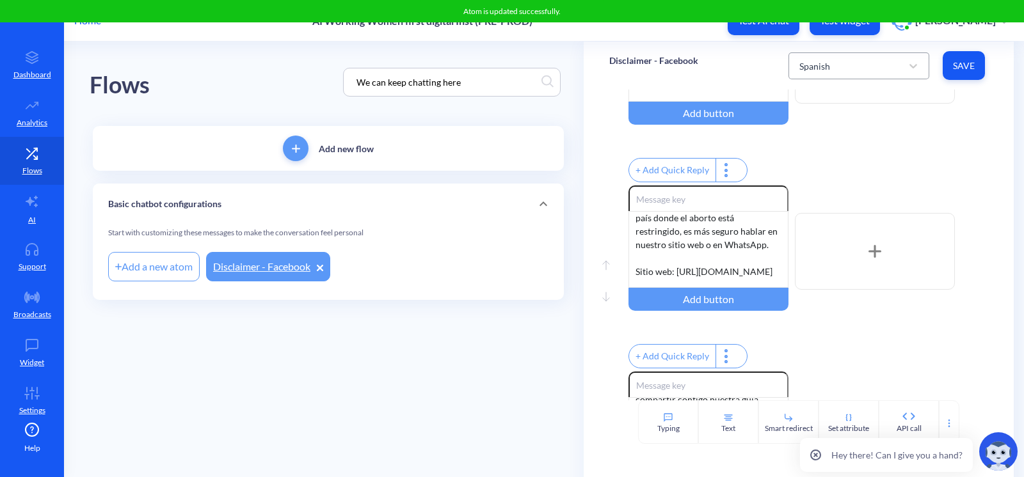
click at [837, 66] on div "Spanish" at bounding box center [847, 65] width 109 height 23
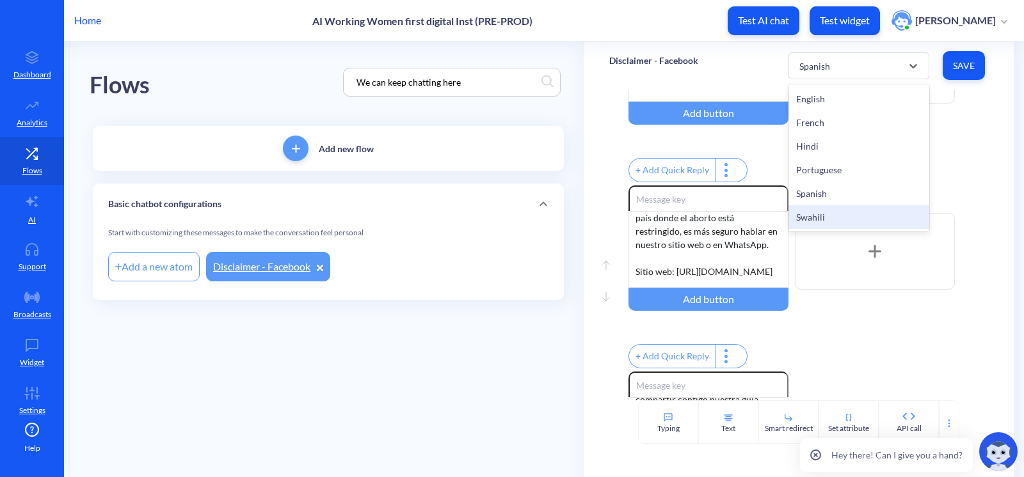
click at [846, 218] on div "Swahili" at bounding box center [858, 217] width 141 height 24
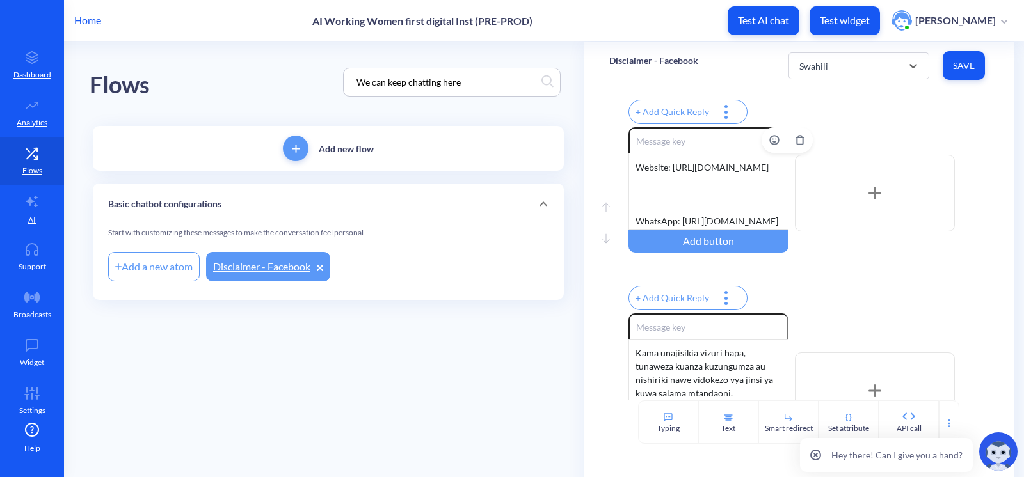
scroll to position [88, 0]
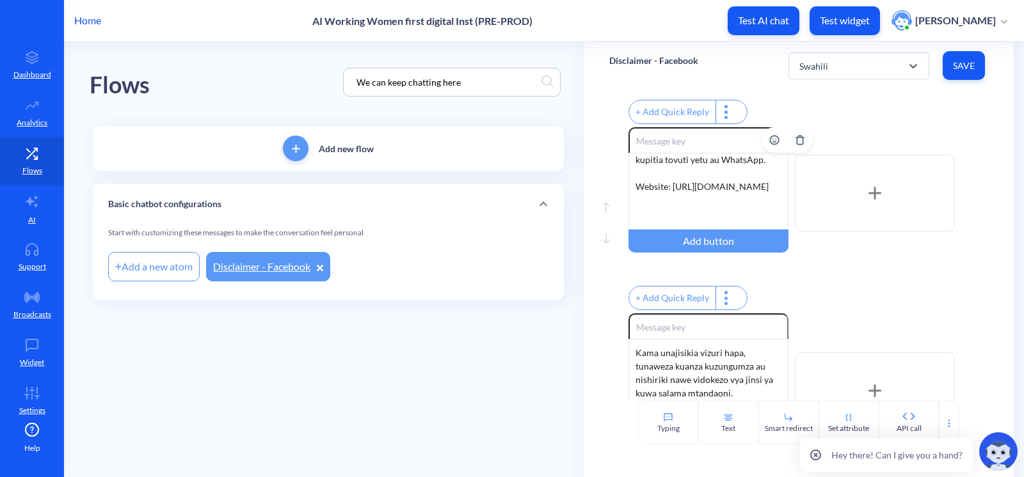
click at [659, 188] on div "Tunaweza kuendelea kuzungumza hapa, lakini Instagram na Facebook si [PERSON_NAM…" at bounding box center [708, 191] width 160 height 77
click at [646, 194] on div "Tunaweza kuendelea kuzungumza hapa, lakini Instagram na Facebook si [PERSON_NAM…" at bounding box center [708, 191] width 160 height 77
drag, startPoint x: 646, startPoint y: 194, endPoint x: 696, endPoint y: 186, distance: 50.6
click at [666, 193] on div "Tunaweza kuendelea kuzungumza hapa, lakini Instagram na Facebook si [PERSON_NAM…" at bounding box center [708, 191] width 160 height 77
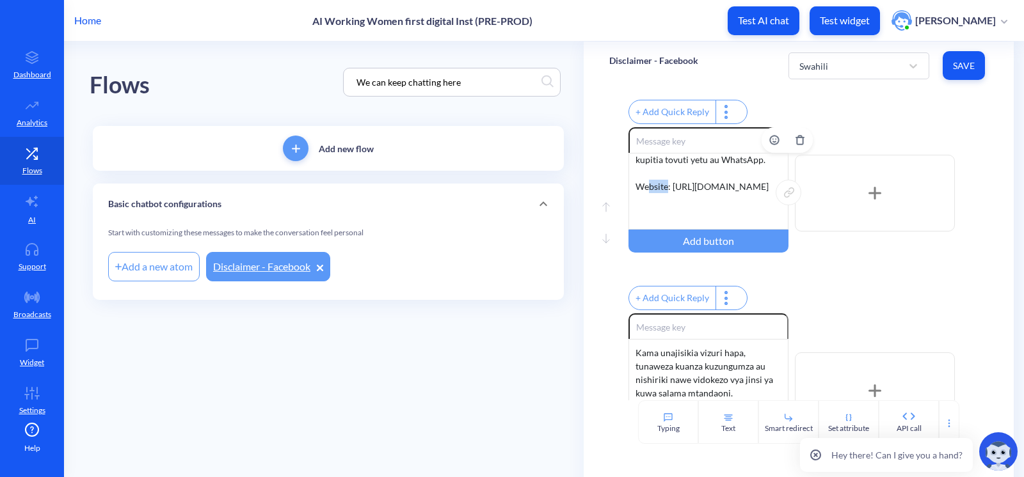
click at [666, 190] on div "Tunaweza kuendelea kuzungumza hapa, lakini Instagram na Facebook si [PERSON_NAM…" at bounding box center [708, 191] width 160 height 77
drag, startPoint x: 666, startPoint y: 196, endPoint x: 636, endPoint y: 193, distance: 30.2
click at [636, 193] on div "Tunaweza kuendelea kuzungumza hapa, lakini Instagram na Facebook si [PERSON_NAM…" at bounding box center [708, 191] width 160 height 77
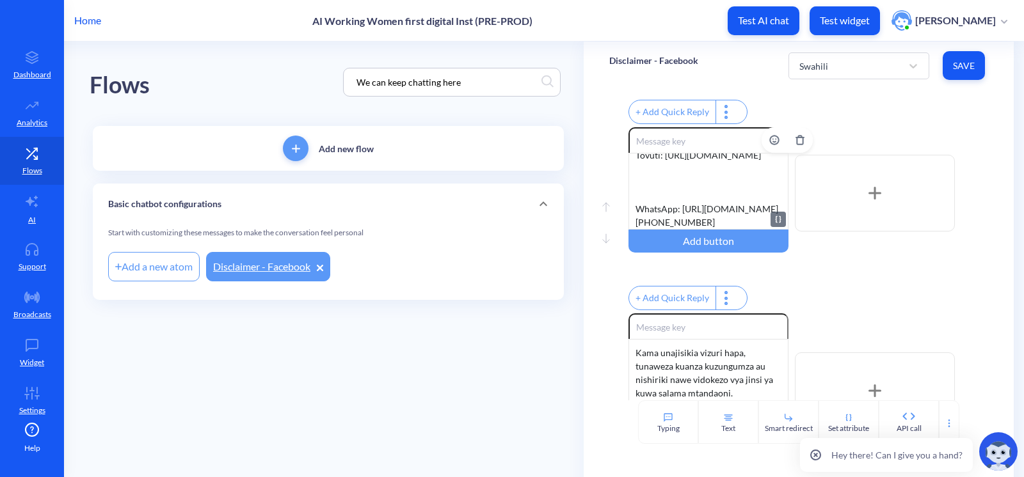
scroll to position [146, 0]
click at [656, 195] on div "Tunaweza kuendelea kuzungumza hapa, lakini Instagram na Facebook si [PERSON_NAM…" at bounding box center [708, 191] width 160 height 77
click at [649, 205] on div "Tunaweza kuendelea kuzungumza hapa, lakini Instagram na Facebook si [PERSON_NAM…" at bounding box center [708, 191] width 160 height 77
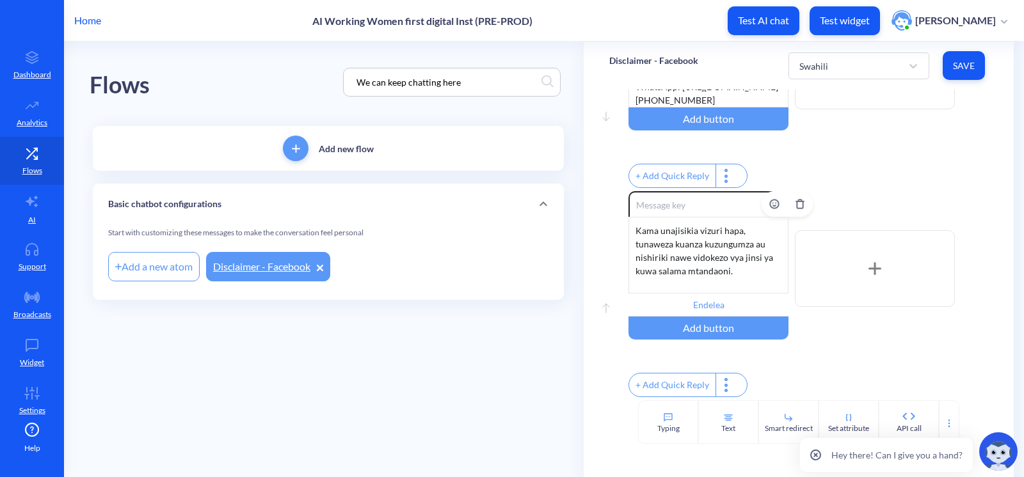
scroll to position [319, 0]
click at [707, 244] on div "Kama unajisikia vizuri hapa, tunaweza kuanza kuzungumza au nishiriki nawe vidok…" at bounding box center [708, 255] width 160 height 77
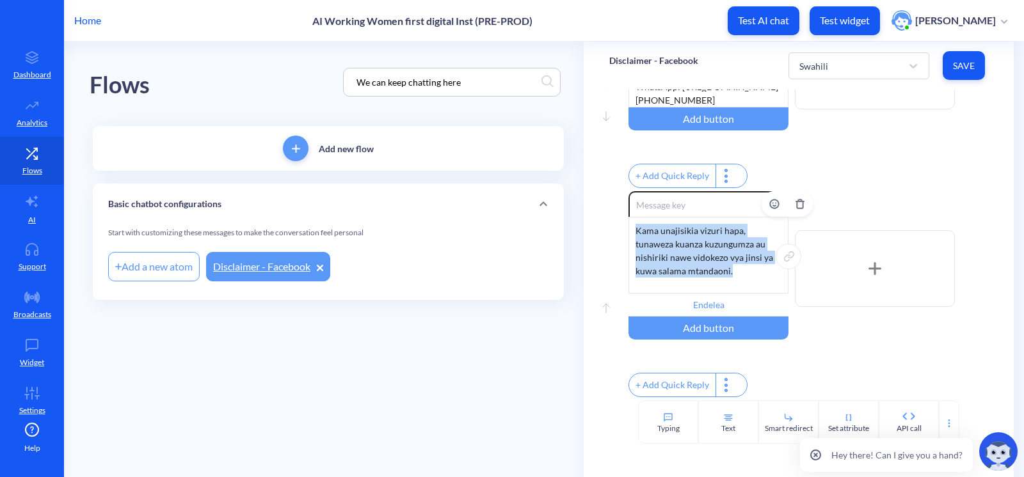
click at [707, 244] on div "Kama unajisikia vizuri hapa, tunaweza kuanza kuzungumza au nishiriki nawe vidok…" at bounding box center [708, 255] width 160 height 77
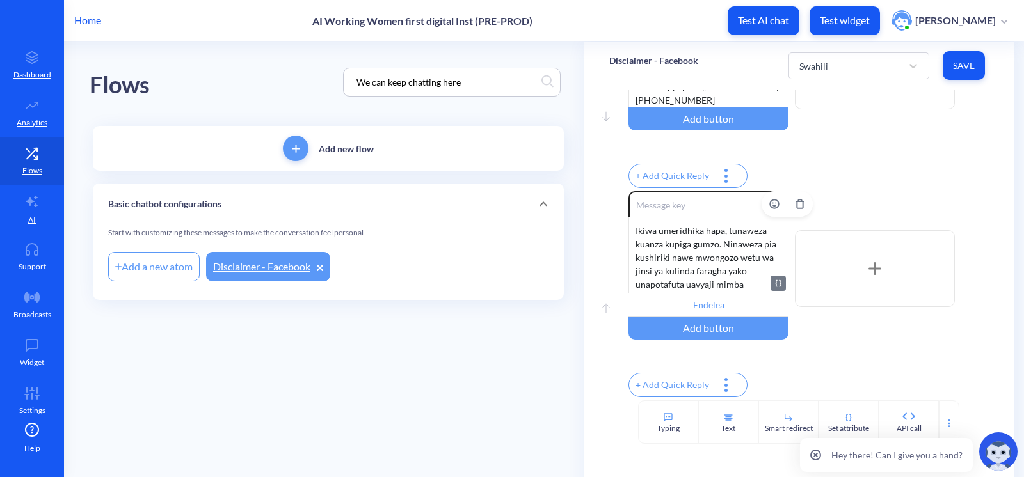
scroll to position [38, 0]
click at [720, 295] on input "Endelea" at bounding box center [708, 305] width 160 height 23
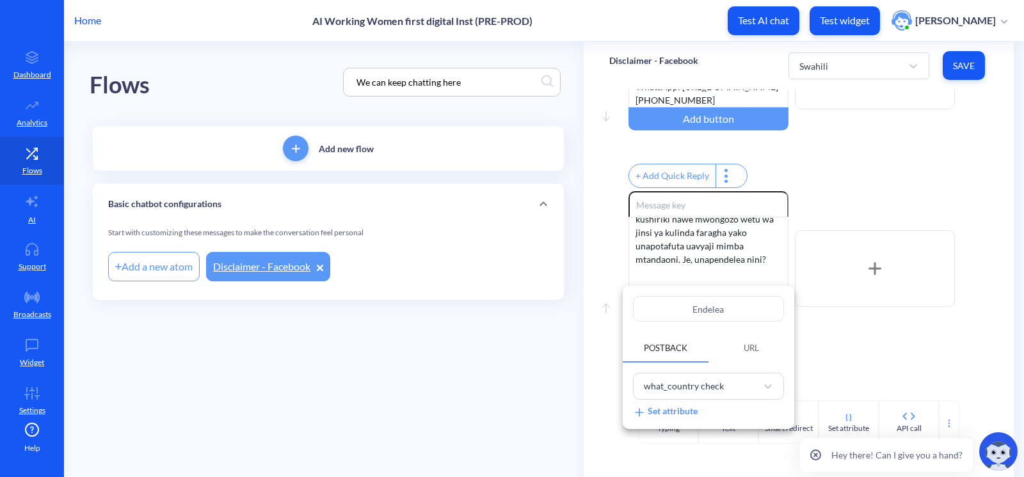
drag, startPoint x: 735, startPoint y: 307, endPoint x: 639, endPoint y: 300, distance: 96.9
click at [639, 300] on input "Endelea" at bounding box center [708, 309] width 151 height 26
paste input "Mwongozo"
type input "Mwongozo"
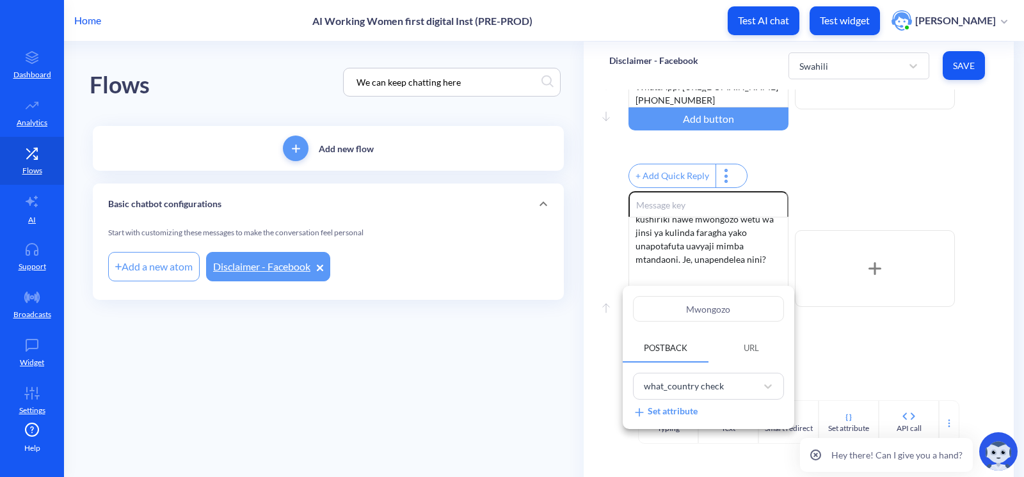
click at [895, 321] on div at bounding box center [512, 238] width 1024 height 477
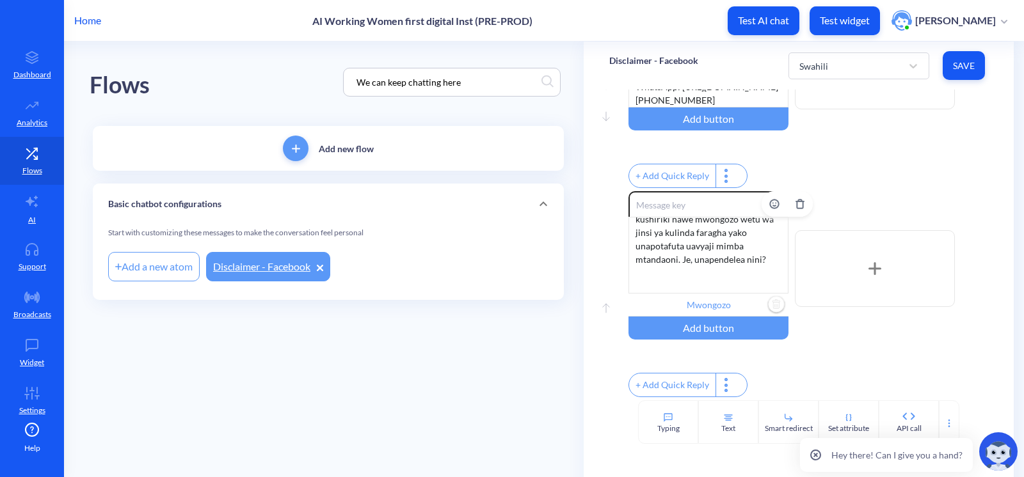
click at [722, 275] on div "Ikiwa umeridhika hapa, tunaweza kuanza kupiga gumzo. Ninaweza pia kushiriki naw…" at bounding box center [708, 255] width 160 height 77
click at [730, 294] on input "Mwongozo" at bounding box center [708, 305] width 160 height 23
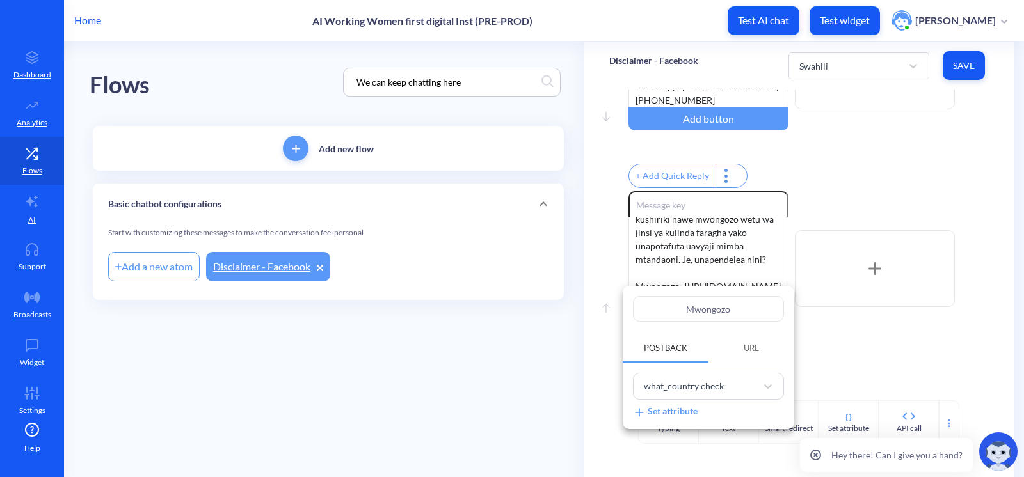
drag, startPoint x: 742, startPoint y: 306, endPoint x: 564, endPoint y: 296, distance: 178.8
click at [564, 296] on div "Mwongozo Postback URL what_country check Set attribute" at bounding box center [512, 238] width 1024 height 477
paste input "[URL][DOMAIN_NAME]"
type input "[URL][DOMAIN_NAME]"
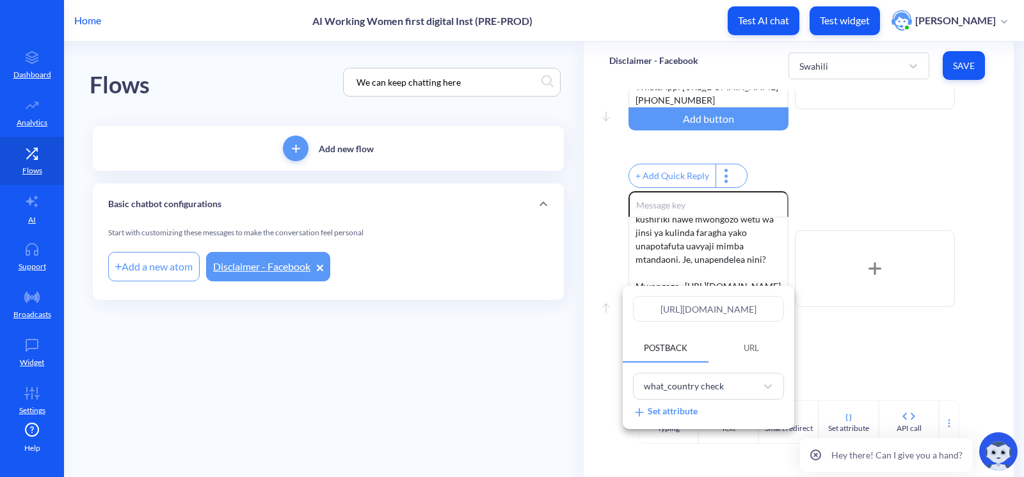
type input "[URL][DOMAIN_NAME]"
click at [859, 339] on div at bounding box center [512, 238] width 1024 height 477
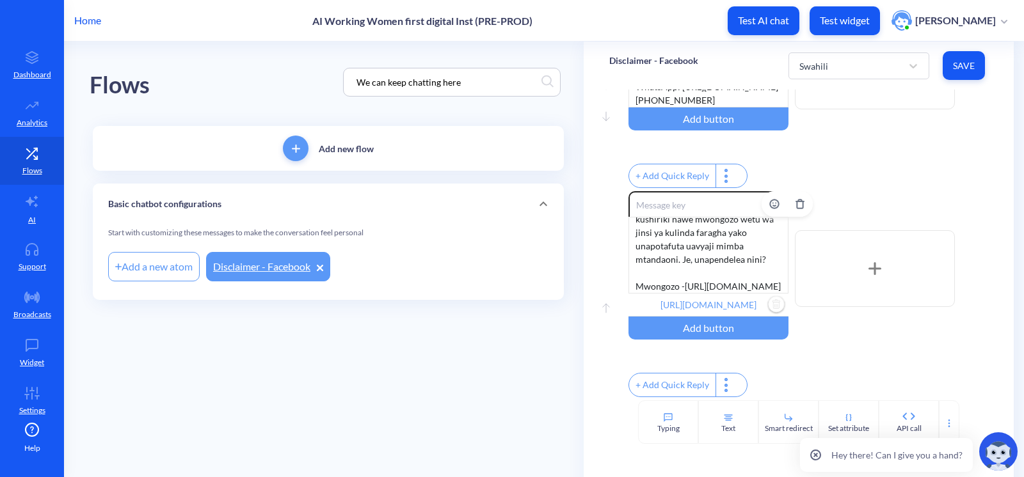
click at [710, 299] on input "[URL][DOMAIN_NAME]" at bounding box center [708, 305] width 160 height 23
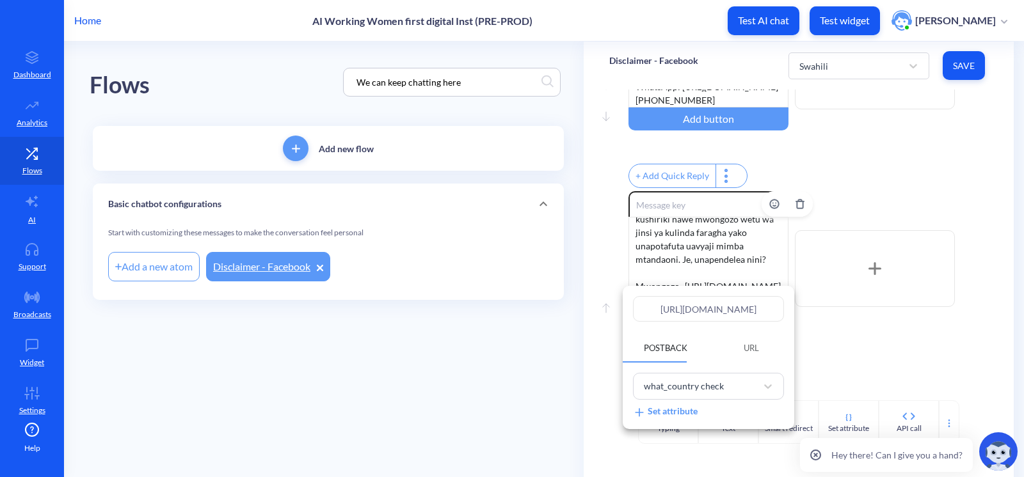
click at [710, 299] on input "[URL][DOMAIN_NAME]" at bounding box center [708, 309] width 151 height 26
click at [710, 307] on input "[URL][DOMAIN_NAME]" at bounding box center [708, 309] width 151 height 26
paste input "Endelea"
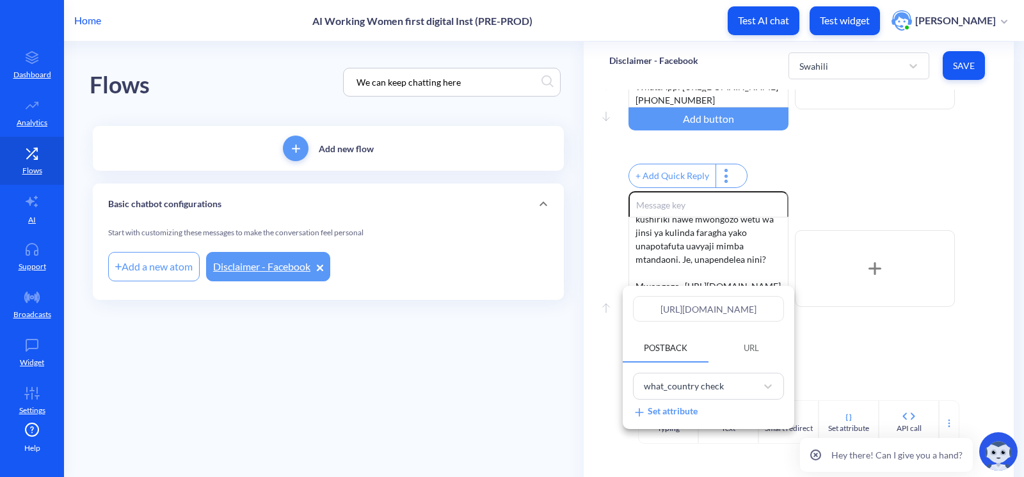
type input "Endelea"
click at [929, 319] on div at bounding box center [512, 238] width 1024 height 477
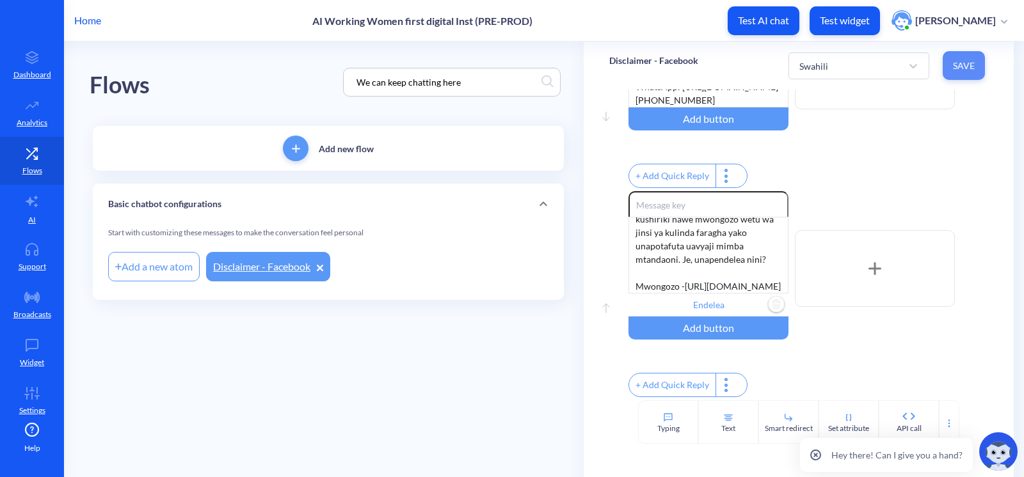
click at [968, 69] on span "Save" at bounding box center [964, 66] width 22 height 13
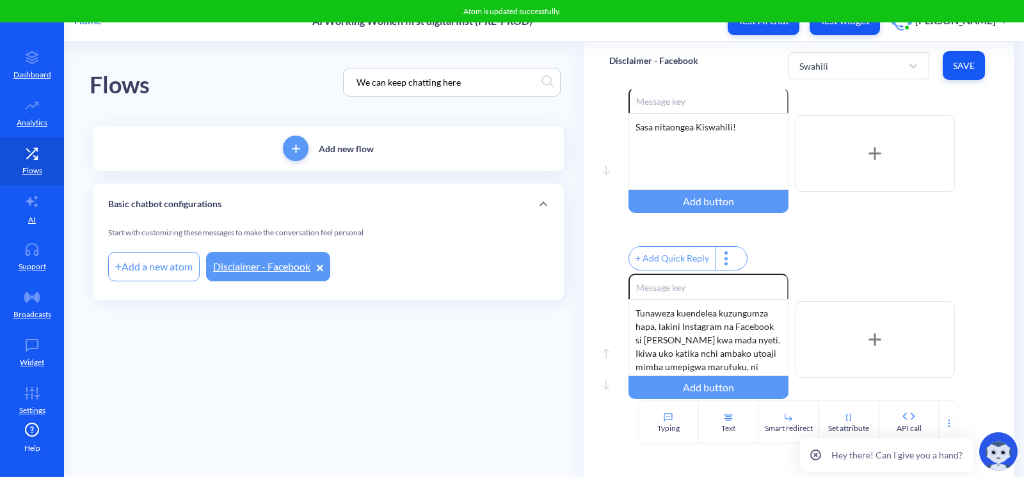
click at [439, 398] on main "Flows We can keep chatting here Add new flow Basic chatbot configurations Start…" at bounding box center [544, 260] width 960 height 436
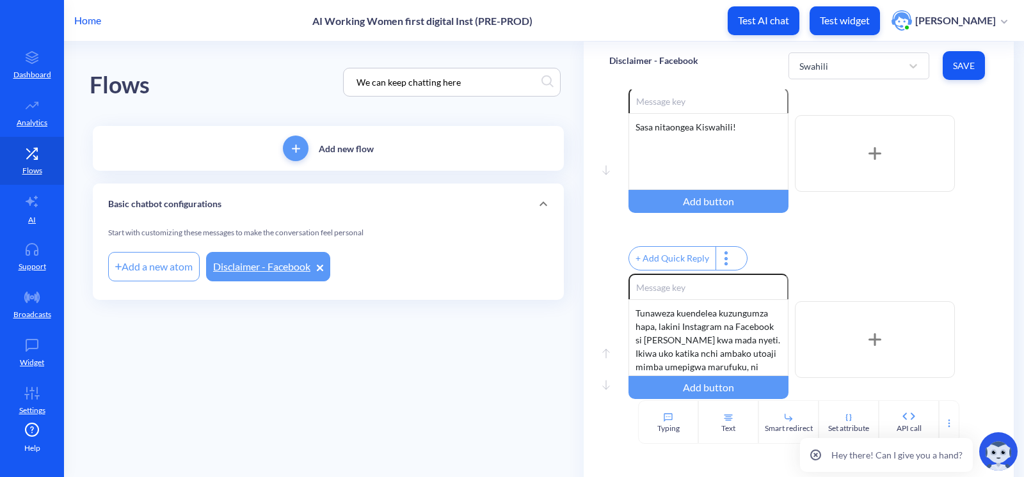
click at [466, 358] on main "Flows We can keep chatting here Add new flow Basic chatbot configurations Start…" at bounding box center [544, 260] width 960 height 436
